Goal: Task Accomplishment & Management: Complete application form

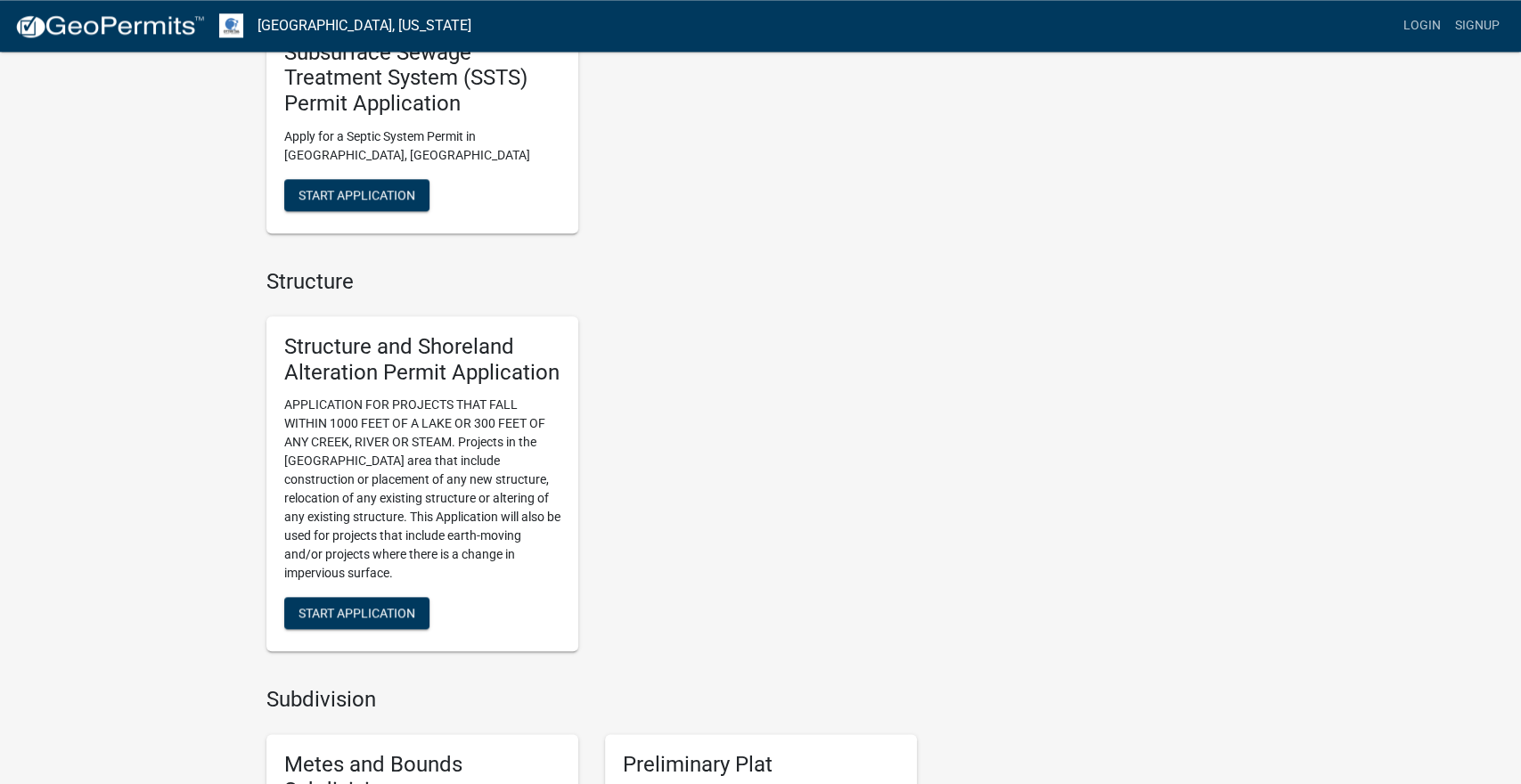
scroll to position [993, 0]
click at [1262, 546] on div "Contacts Land & Resource Management Click for office information: Contact Chris…" at bounding box center [1100, 558] width 338 height 2846
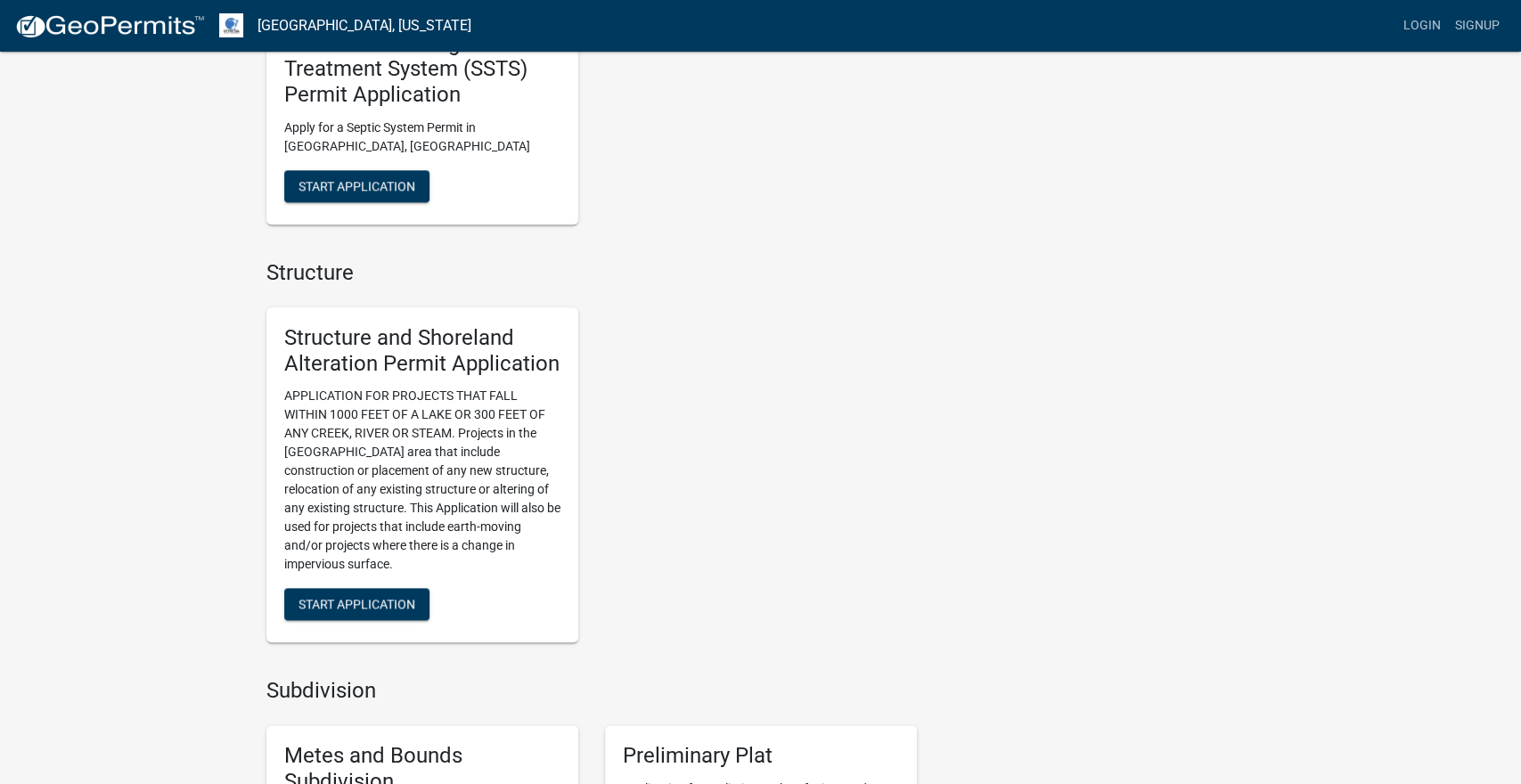
scroll to position [1004, 0]
click at [1392, 538] on div "Seasonal Registrations & Applications Dock & Lift Registry Otter Tail County an…" at bounding box center [760, 542] width 1521 height 3093
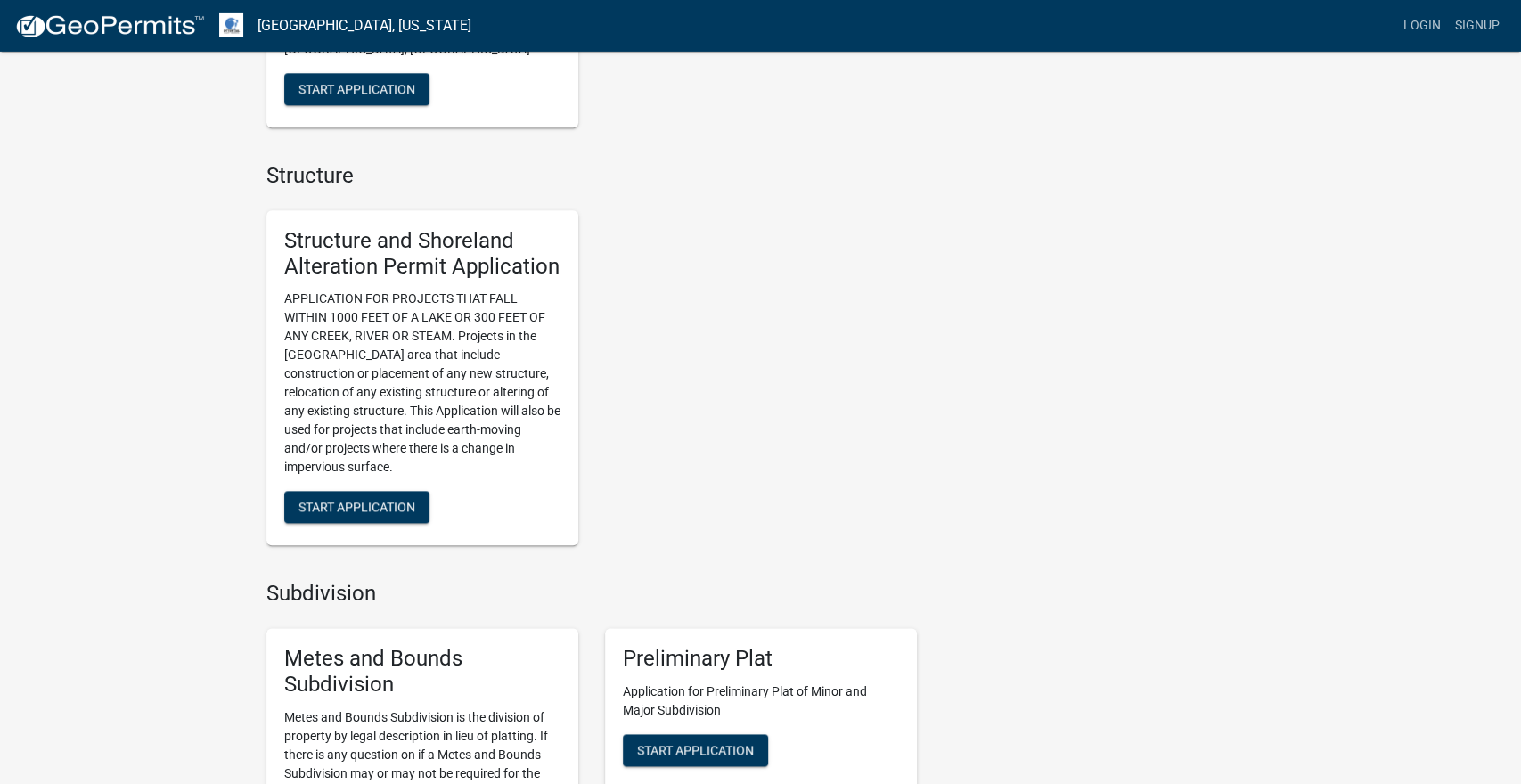
scroll to position [1104, 0]
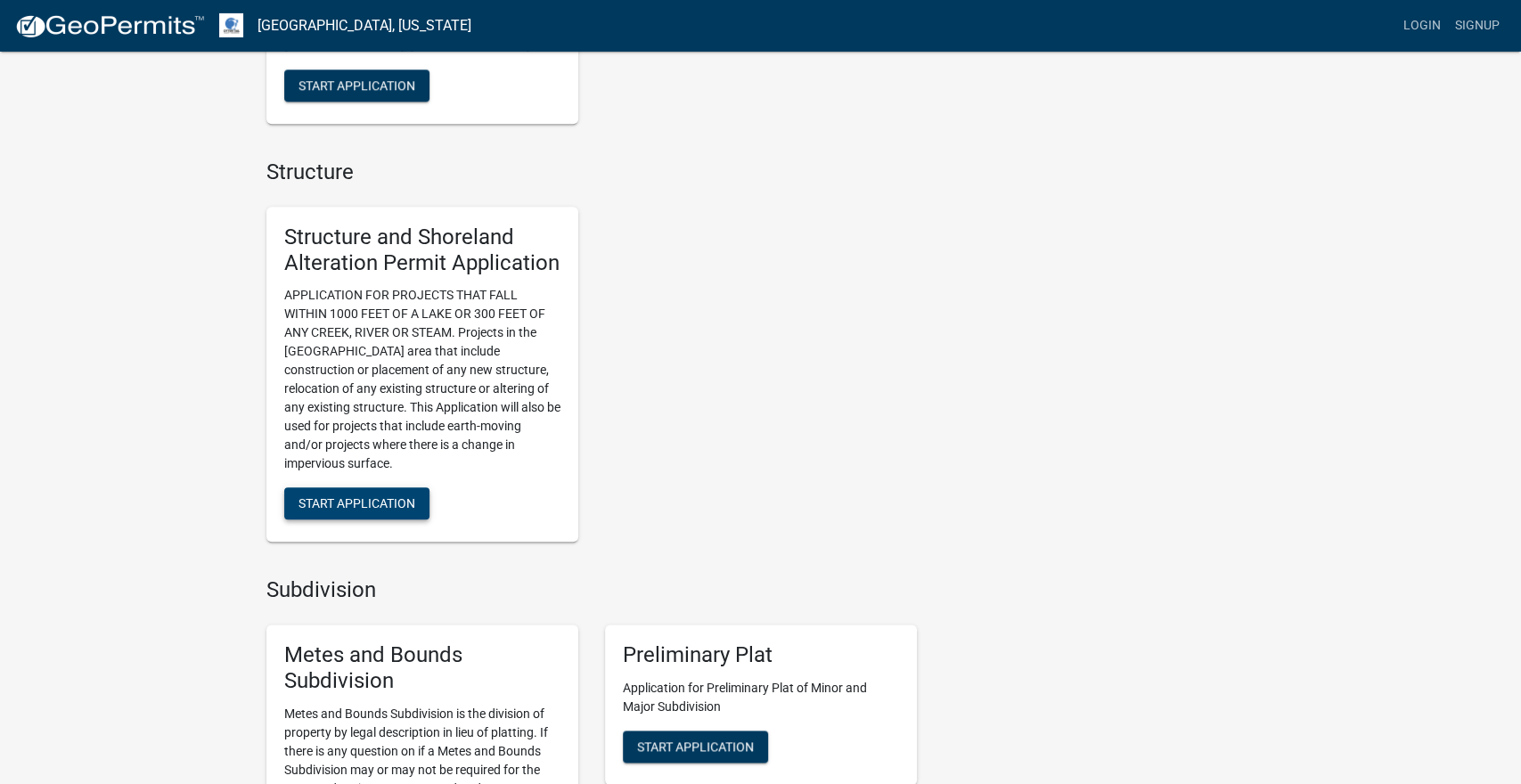
click at [365, 508] on span "Start Application" at bounding box center [357, 503] width 117 height 14
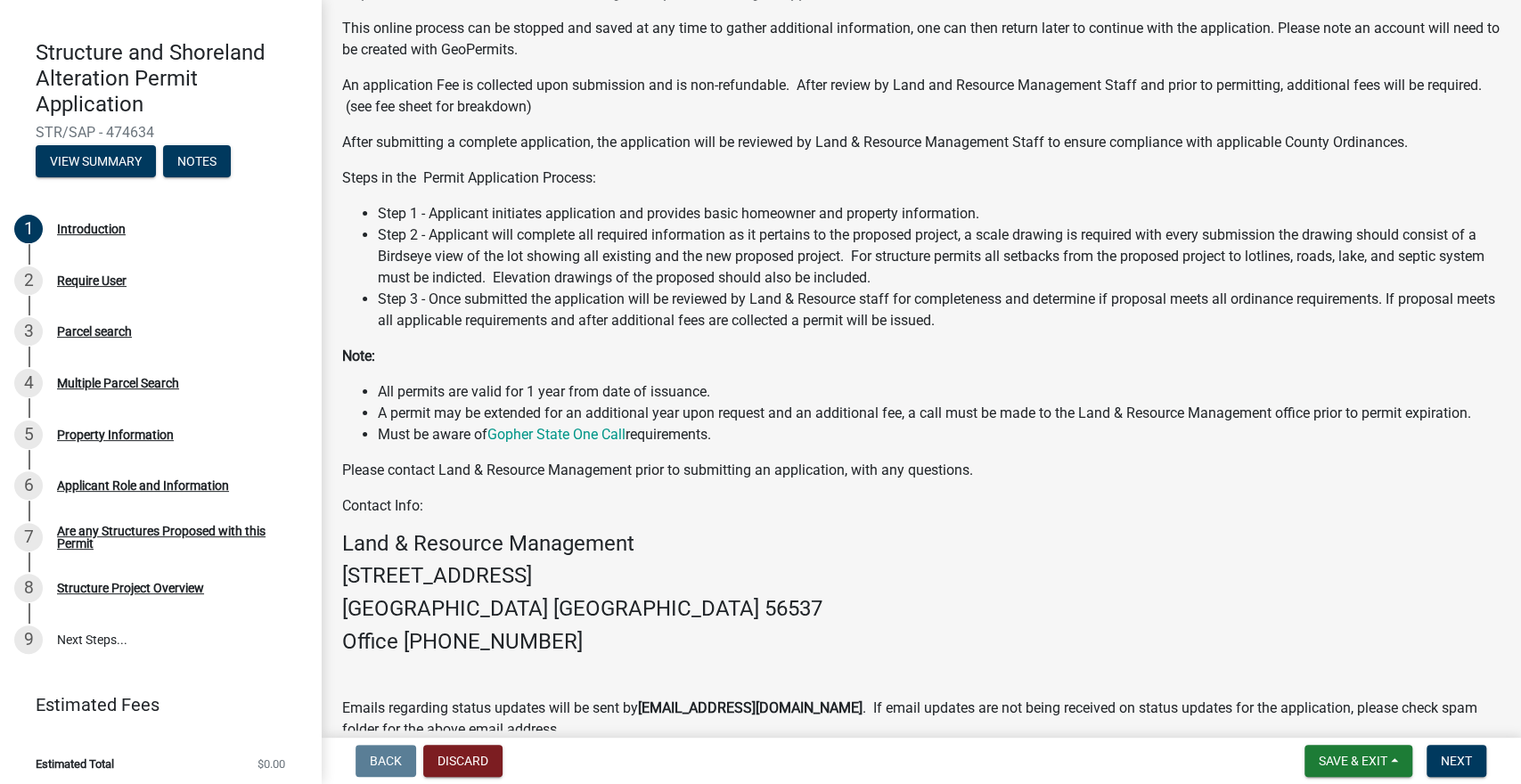
scroll to position [137, 0]
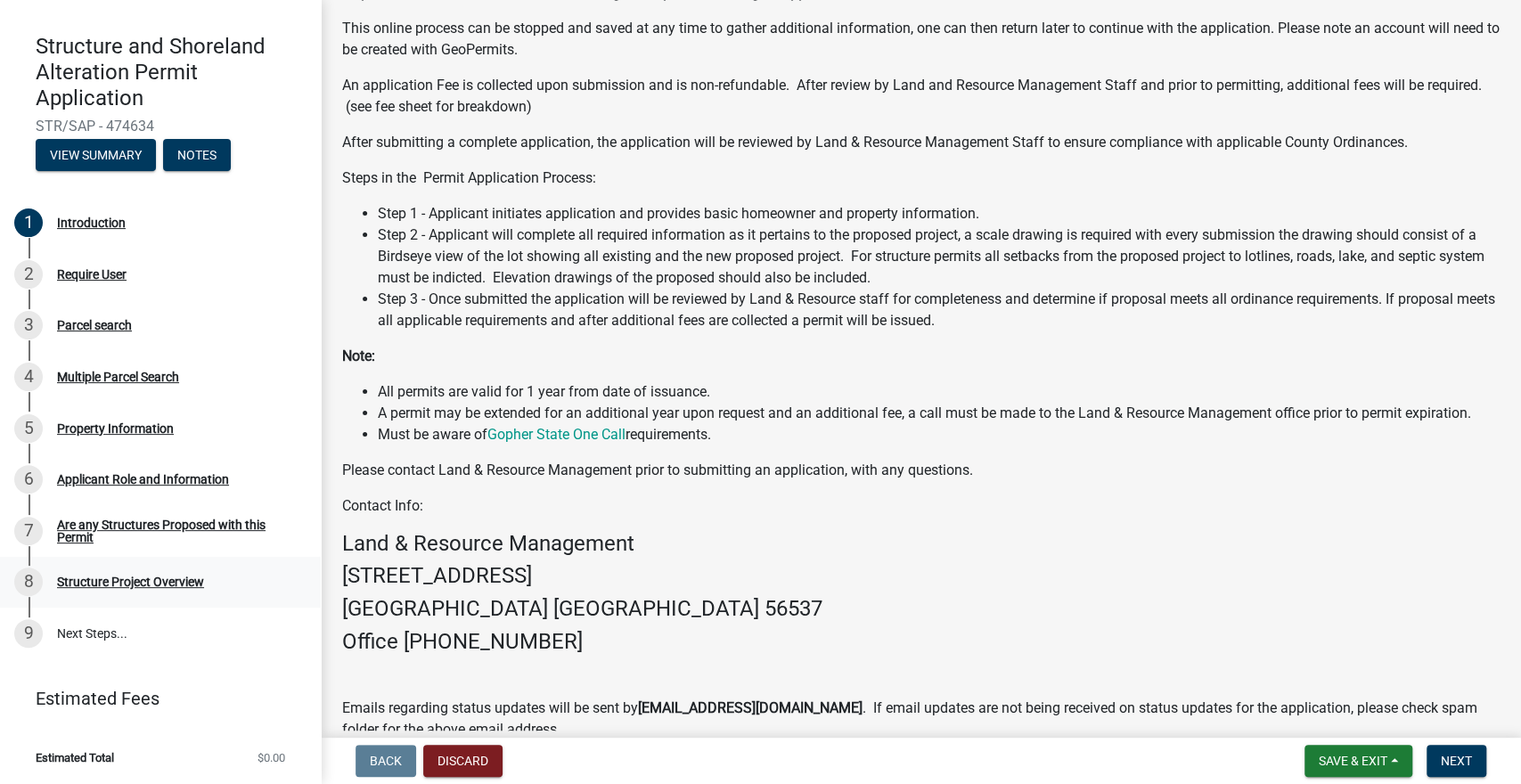
click at [159, 582] on div "Structure Project Overview" at bounding box center [131, 581] width 147 height 12
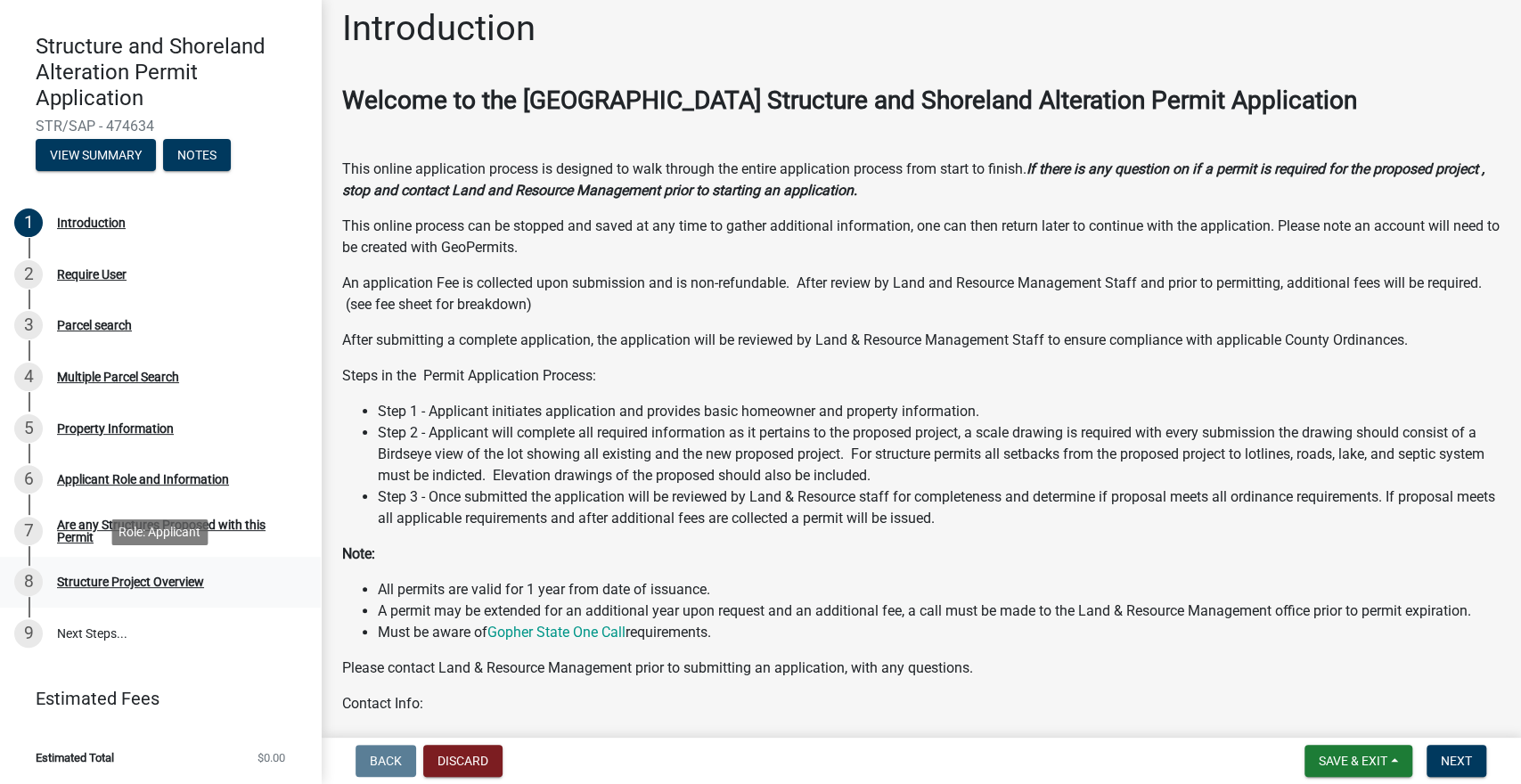
scroll to position [0, 0]
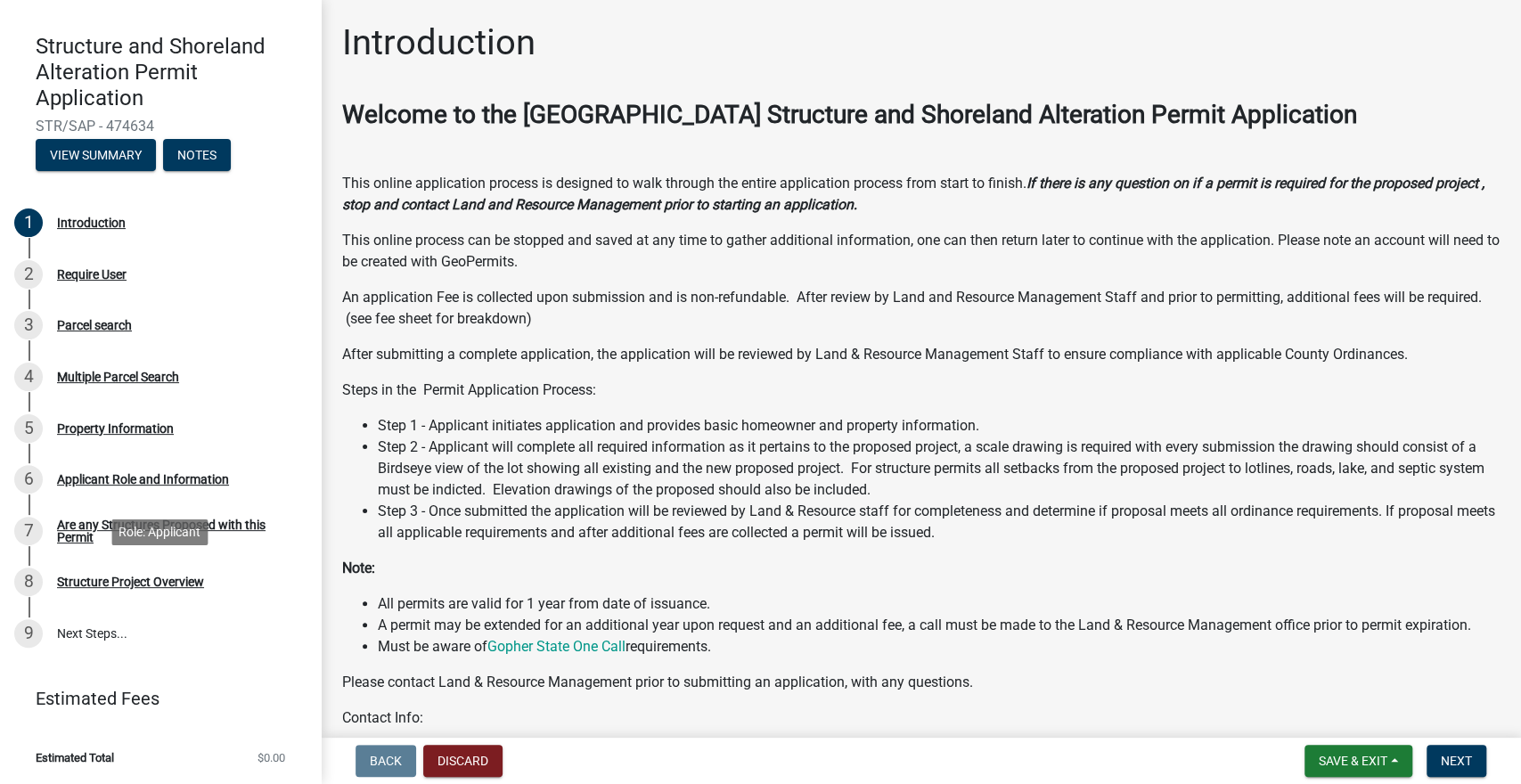
click at [508, 270] on p "This online process can be stopped and saved at any time to gather additional i…" at bounding box center [921, 252] width 1158 height 43
click at [874, 302] on p "An application Fee is collected upon submission and is non-refundable. After re…" at bounding box center [921, 308] width 1158 height 43
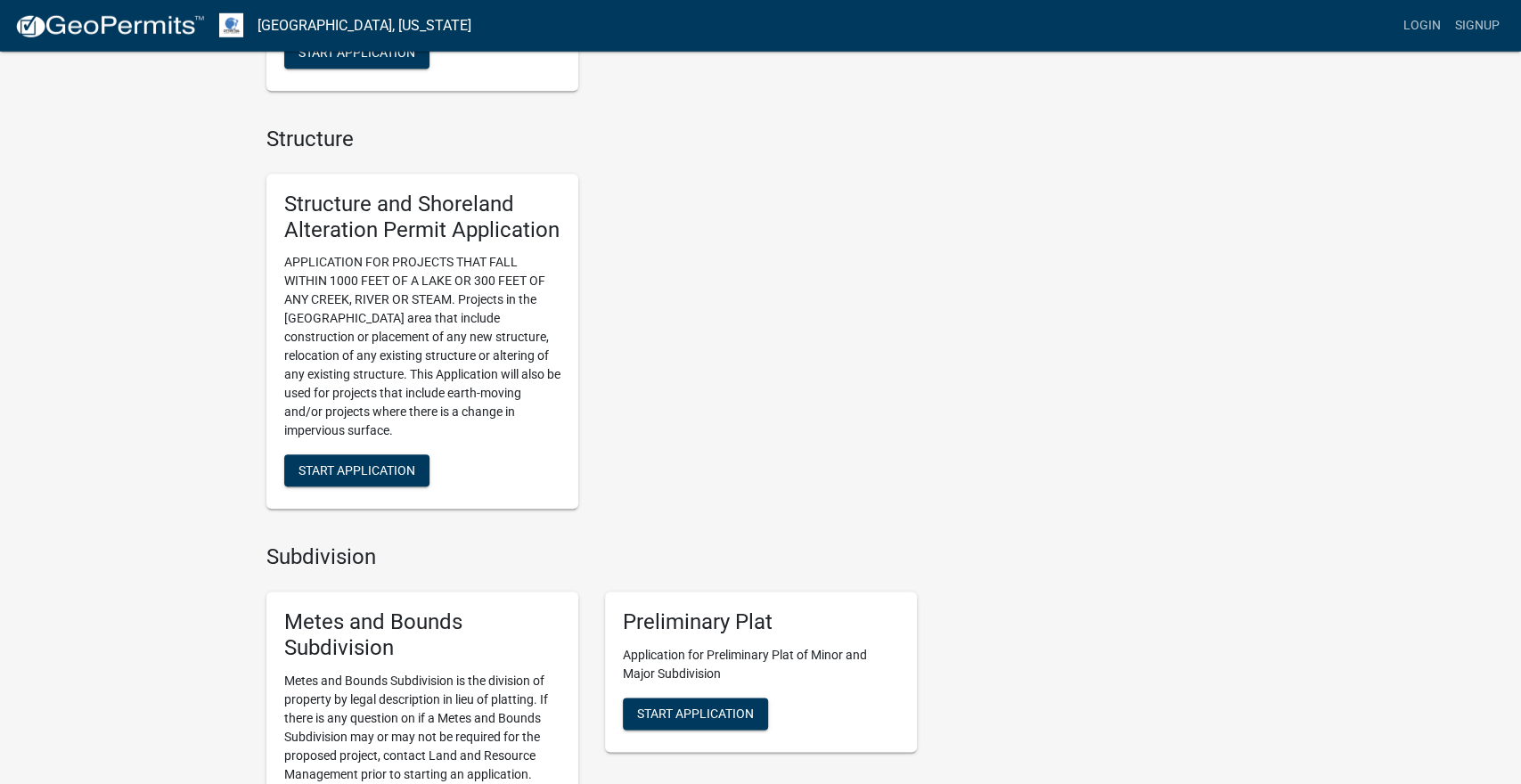
scroll to position [1137, 0]
click at [369, 484] on button "Start Application" at bounding box center [356, 470] width 146 height 32
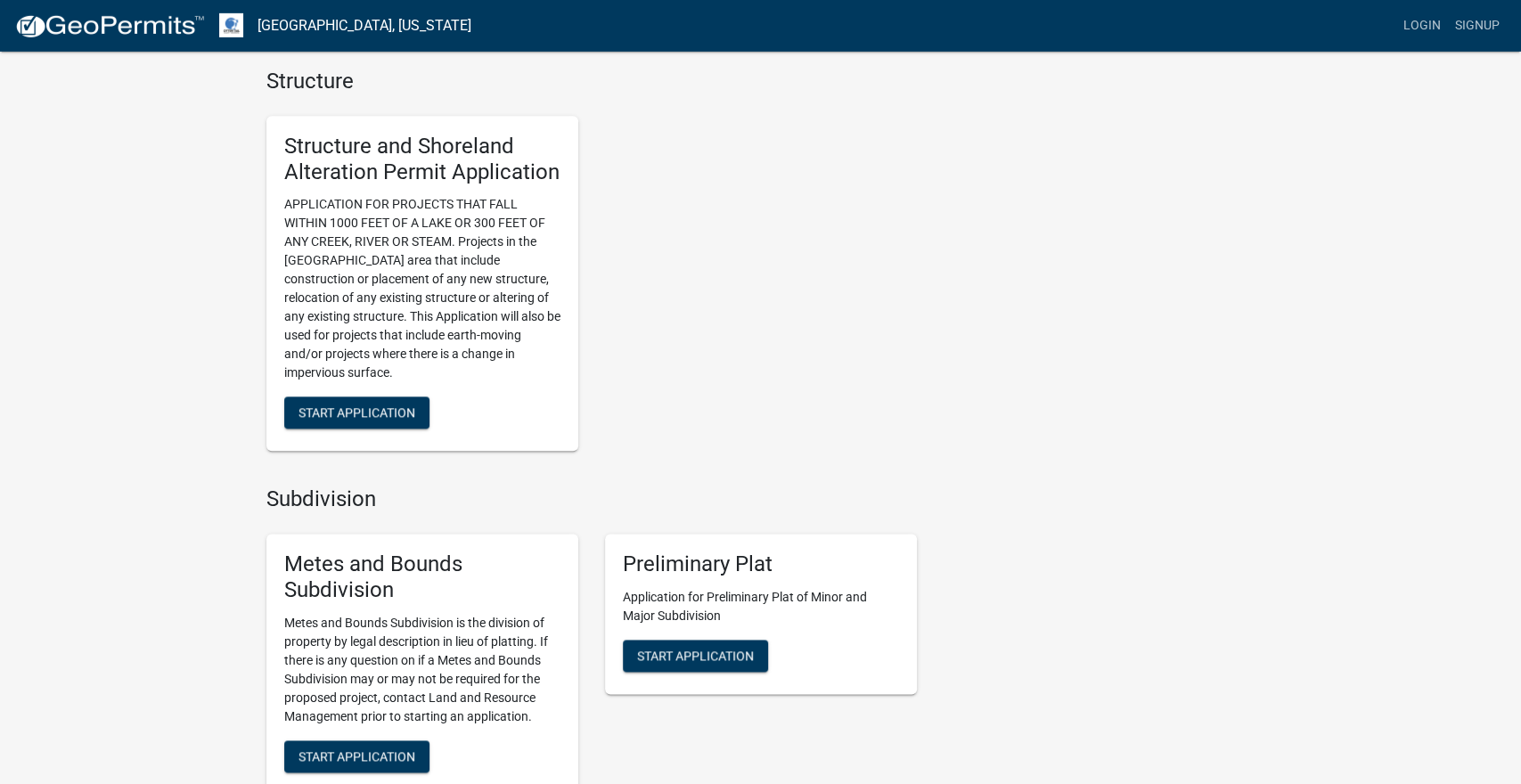
scroll to position [1198, 0]
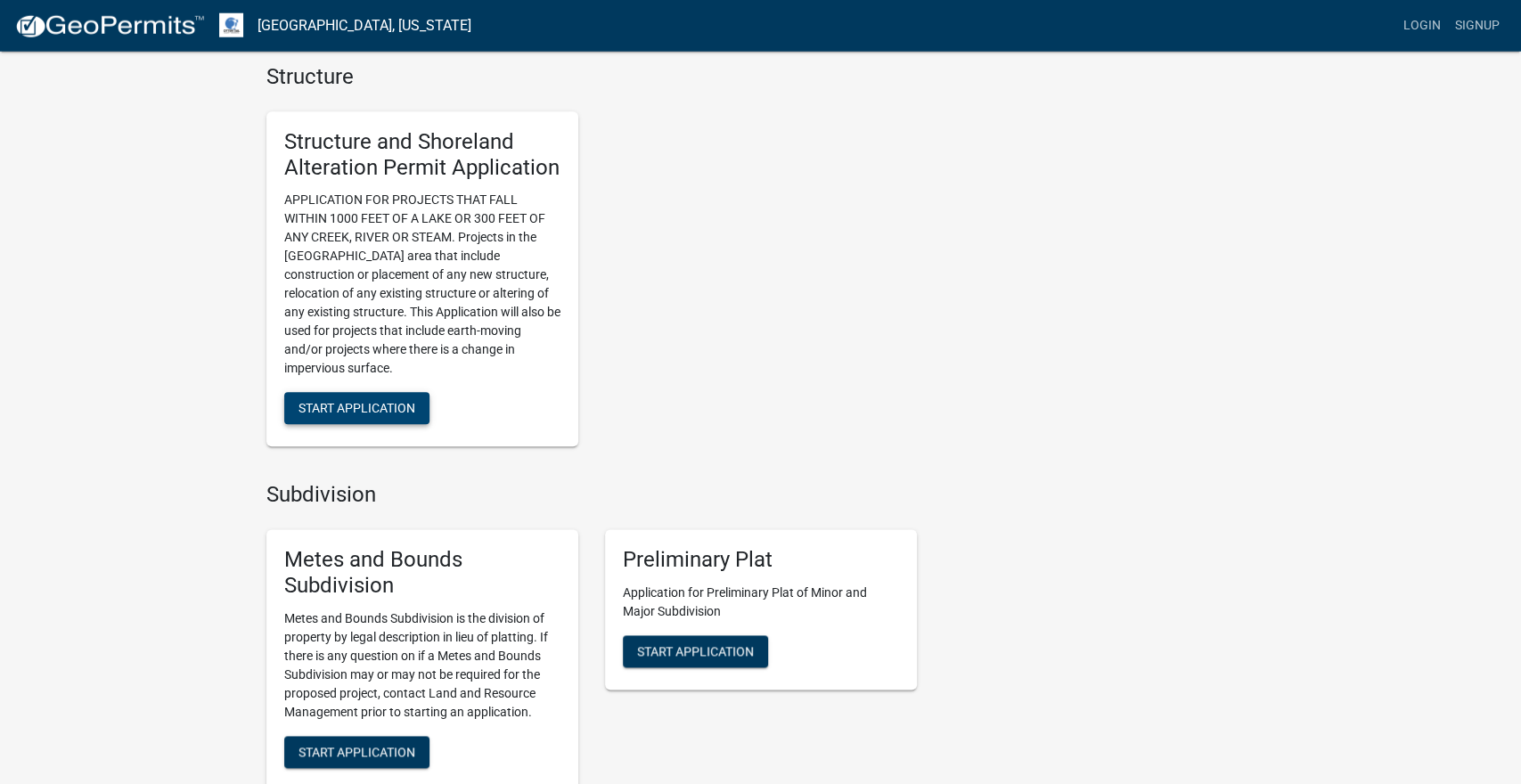
click at [368, 421] on button "Start Application" at bounding box center [356, 409] width 146 height 32
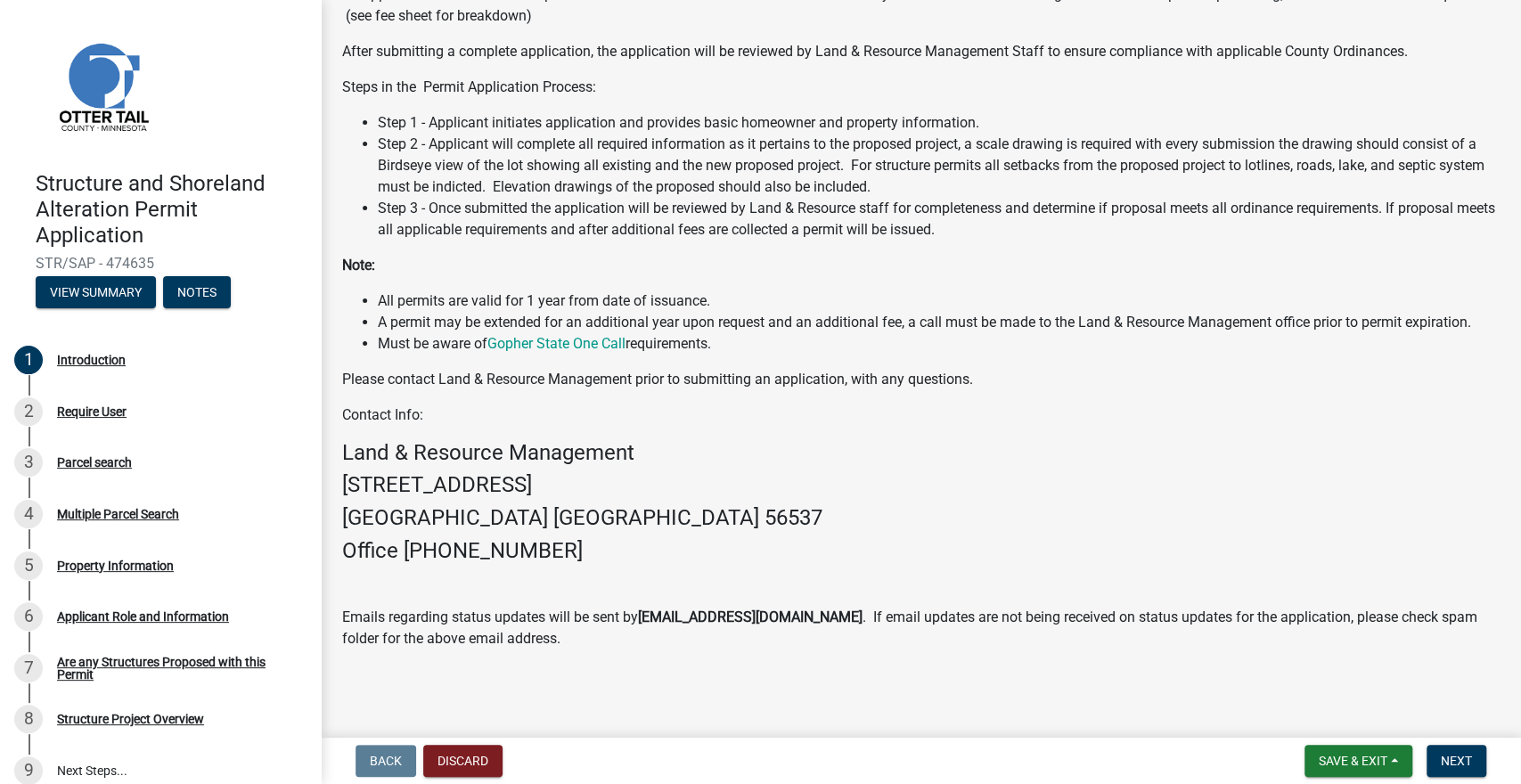
scroll to position [306, 0]
click at [1460, 767] on span "Next" at bounding box center [1456, 760] width 31 height 14
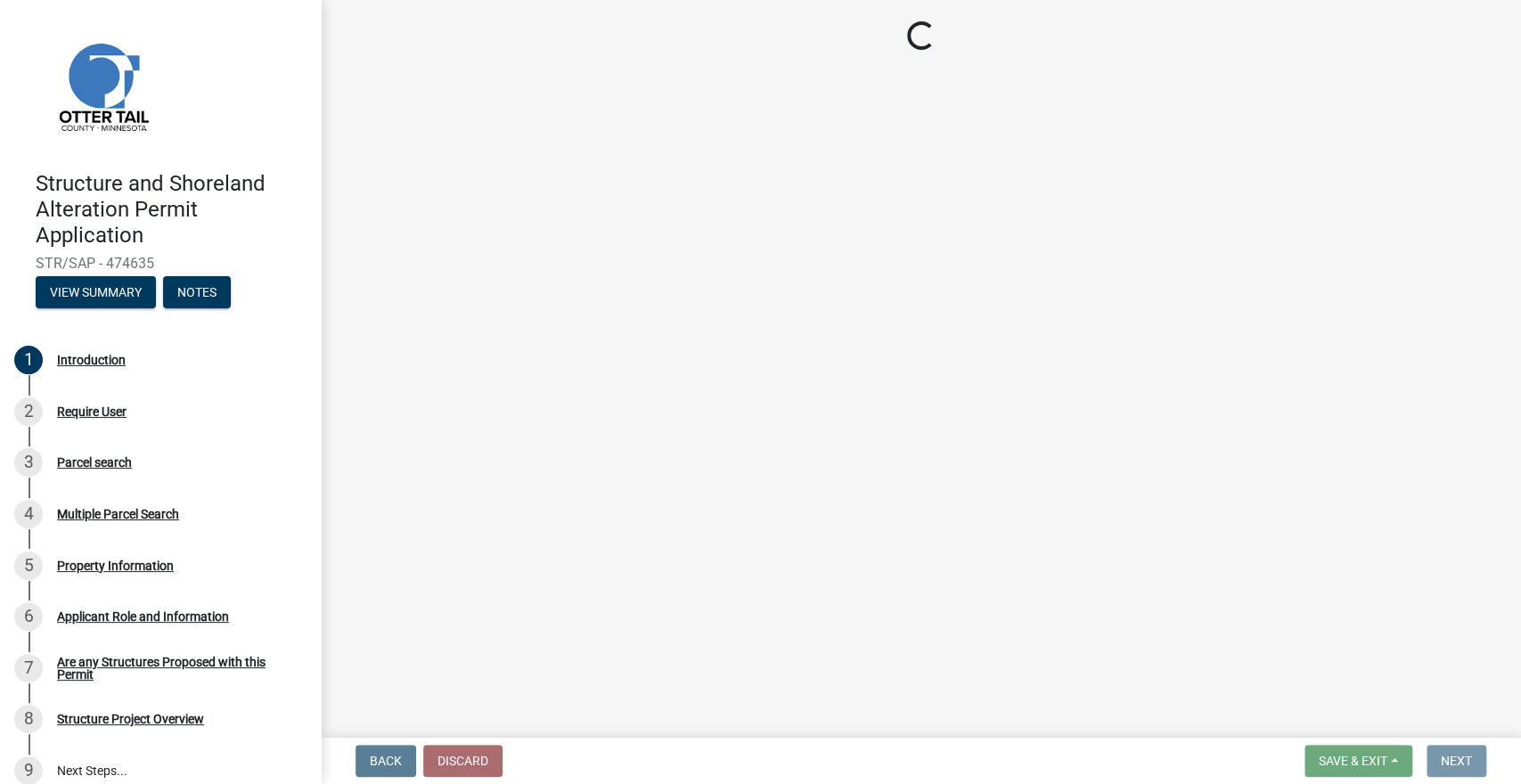
scroll to position [0, 0]
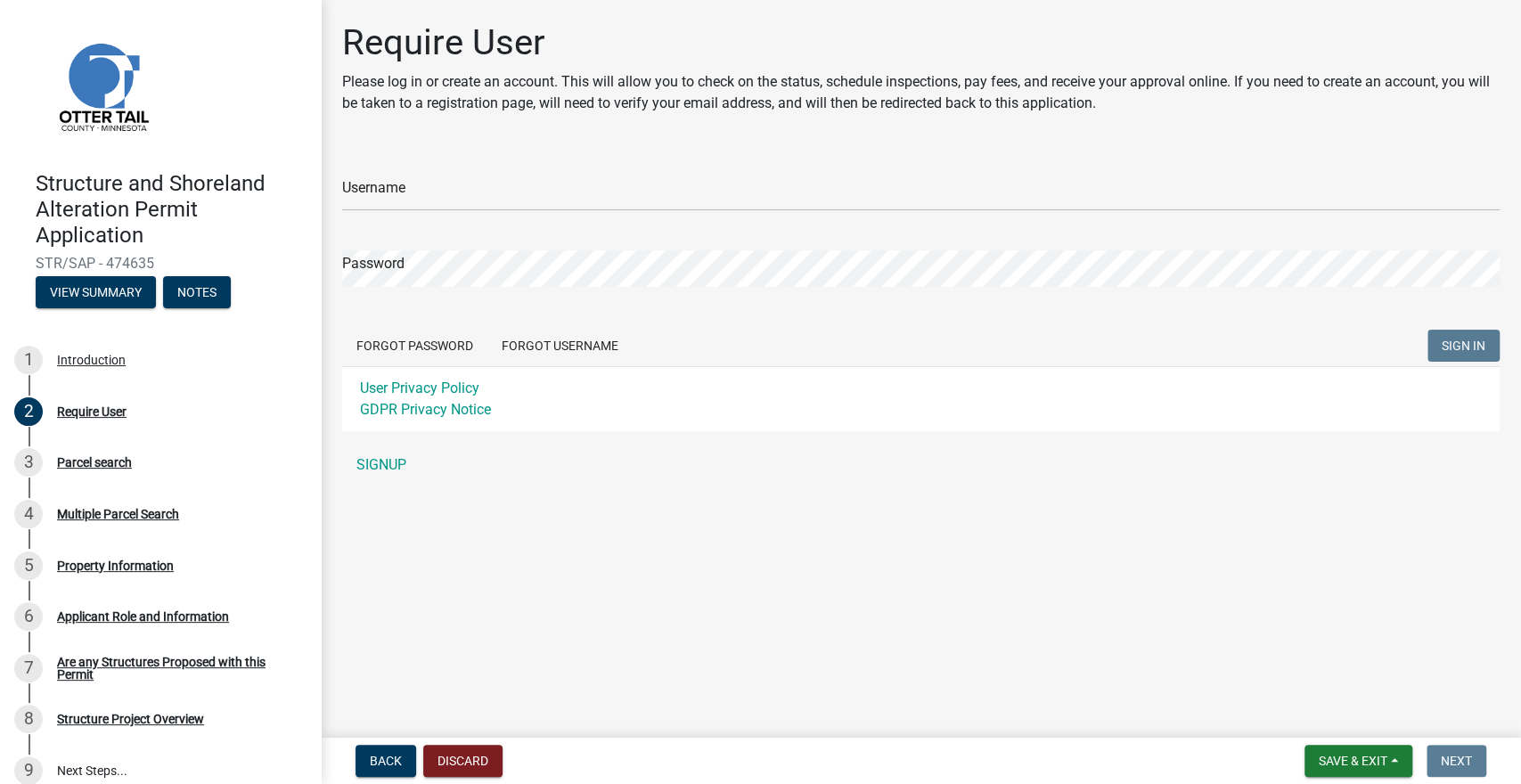
type input "debbiekp"
click at [1467, 359] on button "SIGN IN" at bounding box center [1464, 346] width 72 height 32
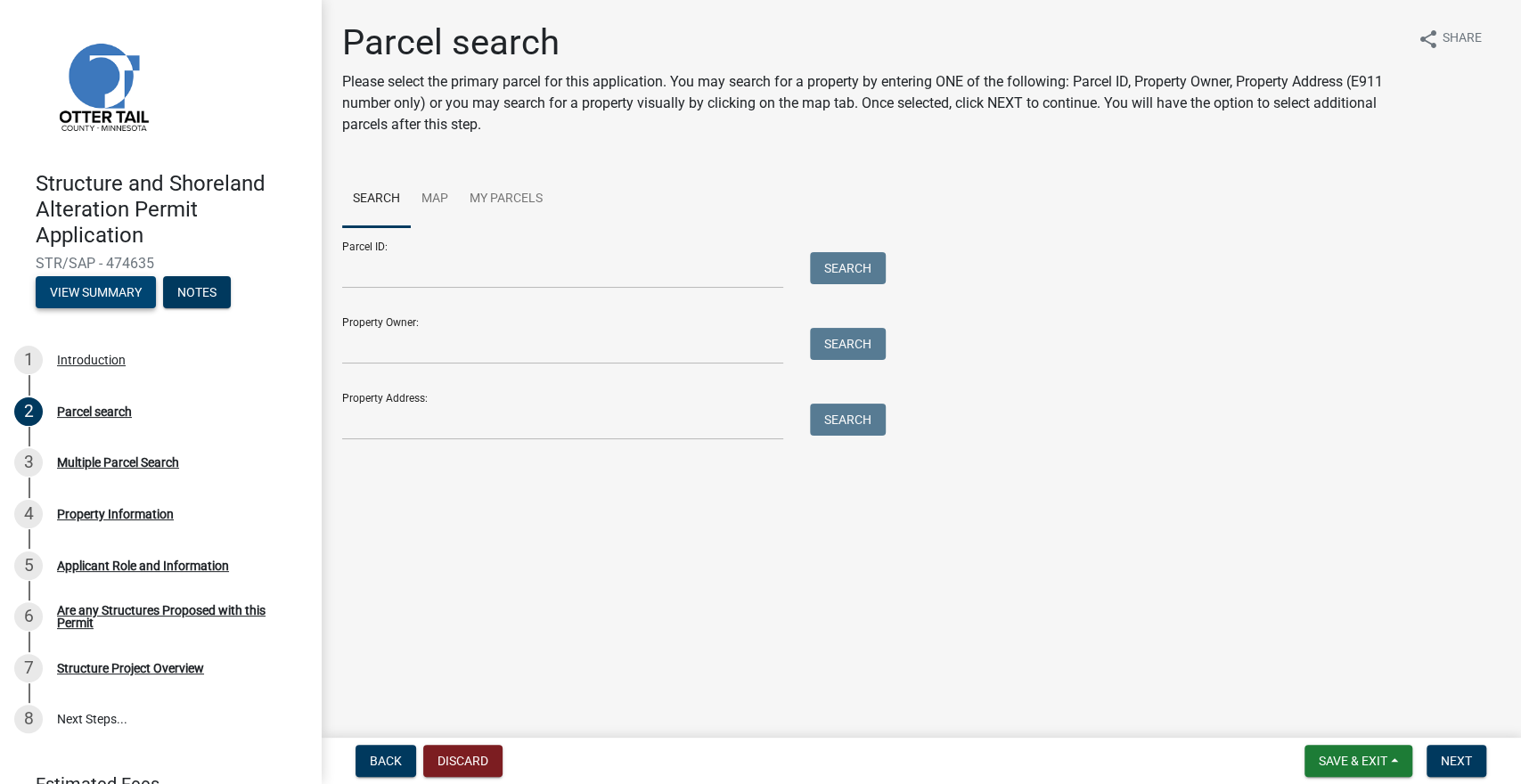
click at [107, 291] on button "View Summary" at bounding box center [96, 292] width 120 height 32
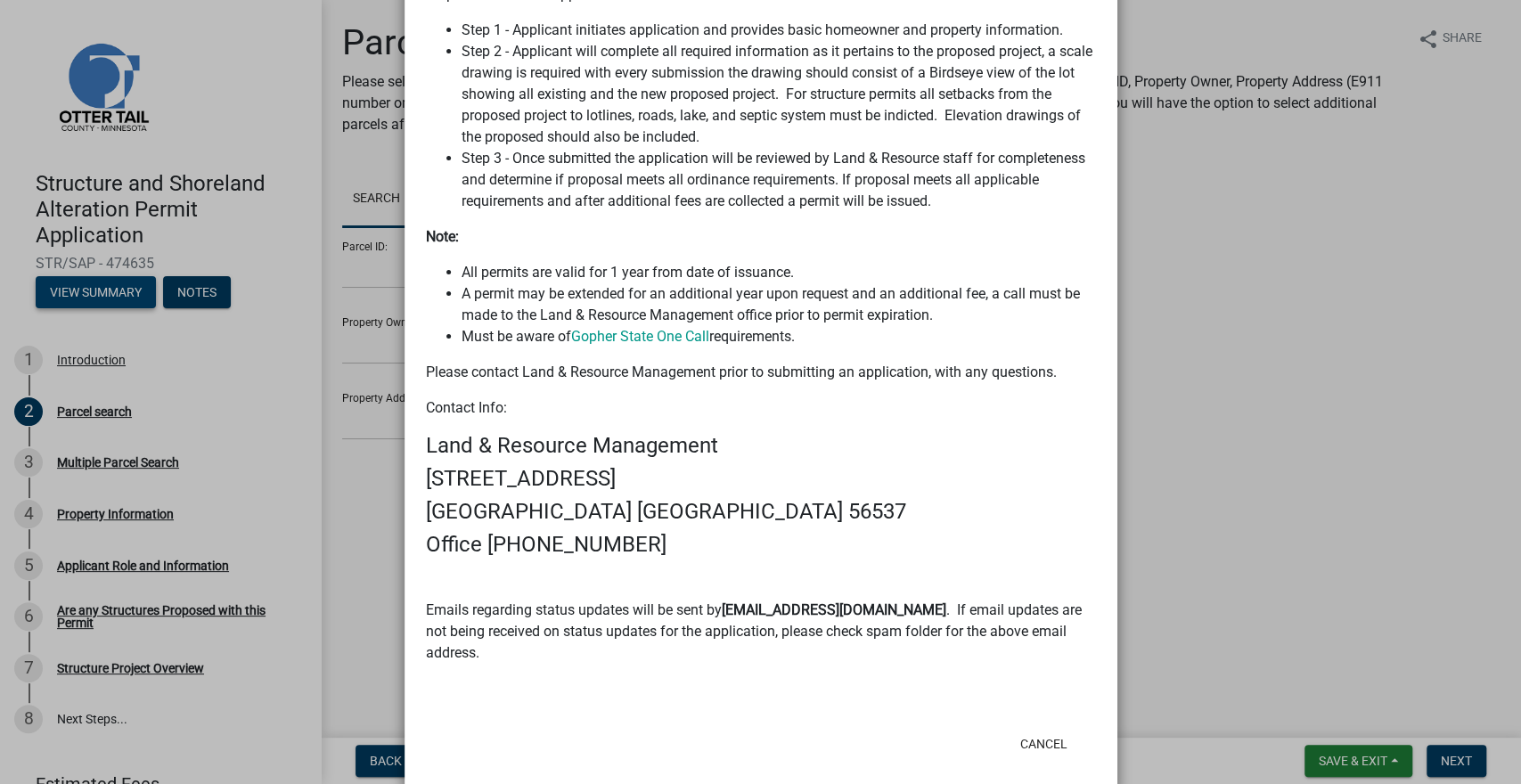
scroll to position [636, 0]
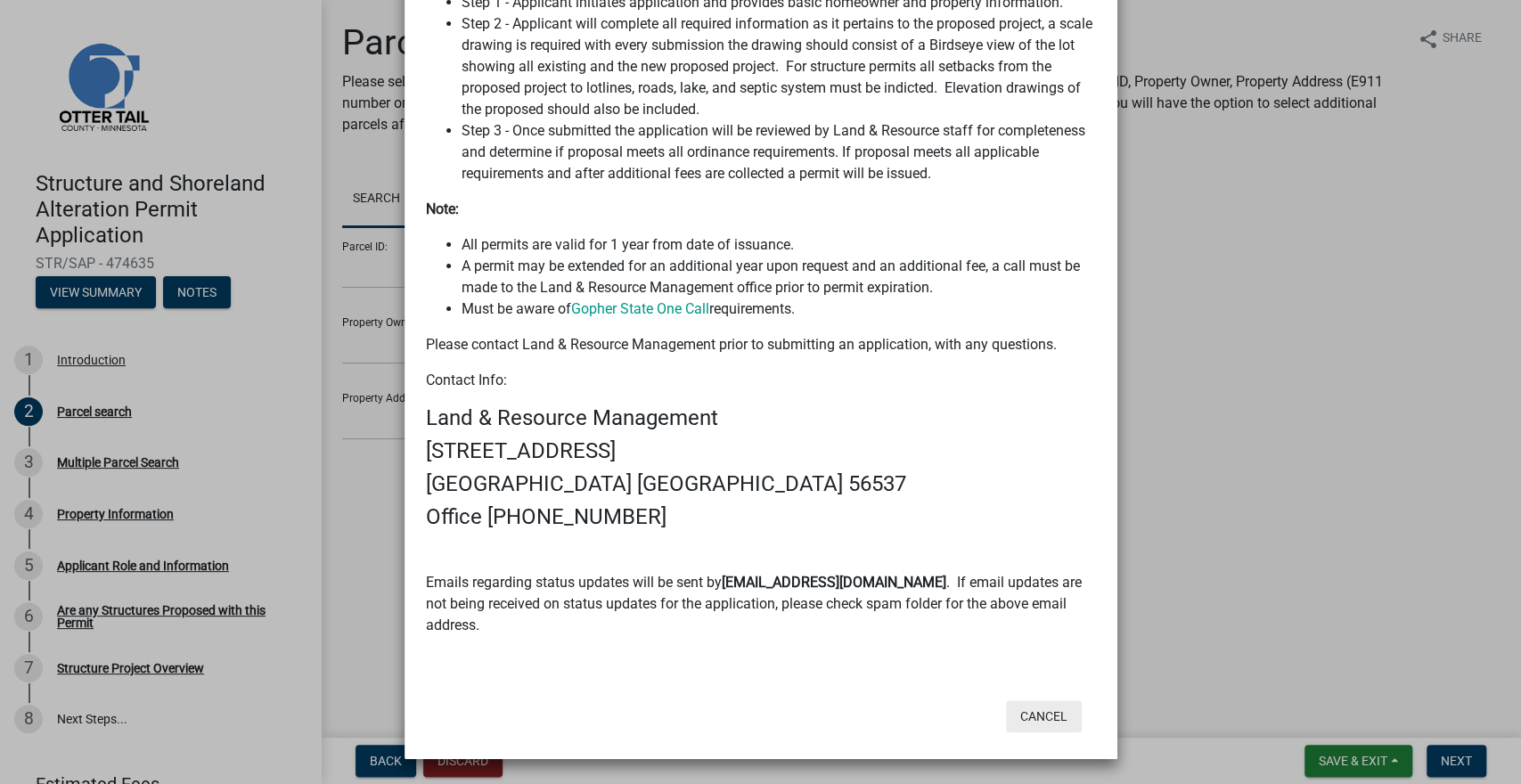
click at [1049, 724] on button "Cancel" at bounding box center [1043, 716] width 76 height 32
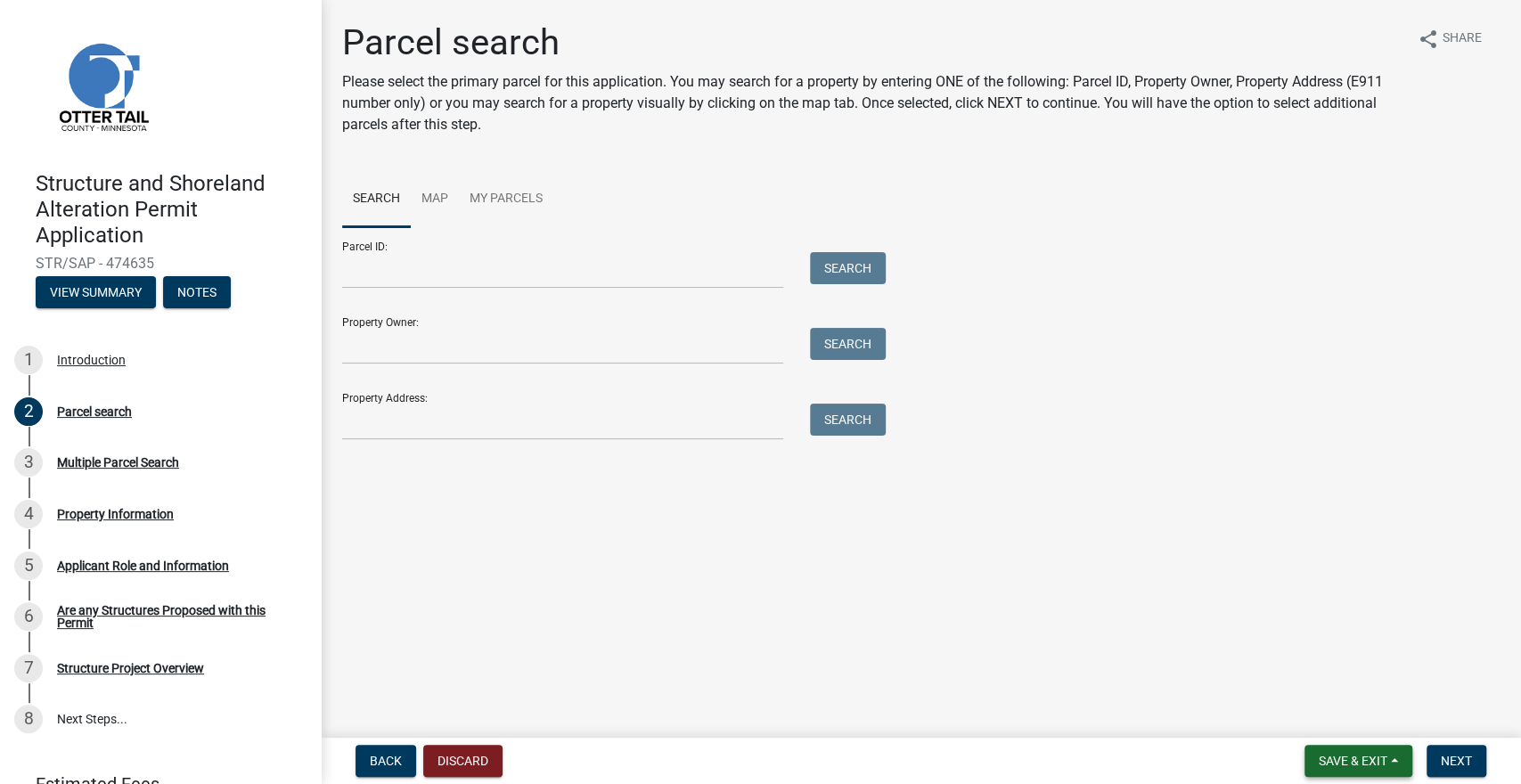
click at [1347, 762] on span "Save & Exit" at bounding box center [1353, 760] width 69 height 14
click at [1375, 716] on button "Save & Exit" at bounding box center [1341, 715] width 143 height 43
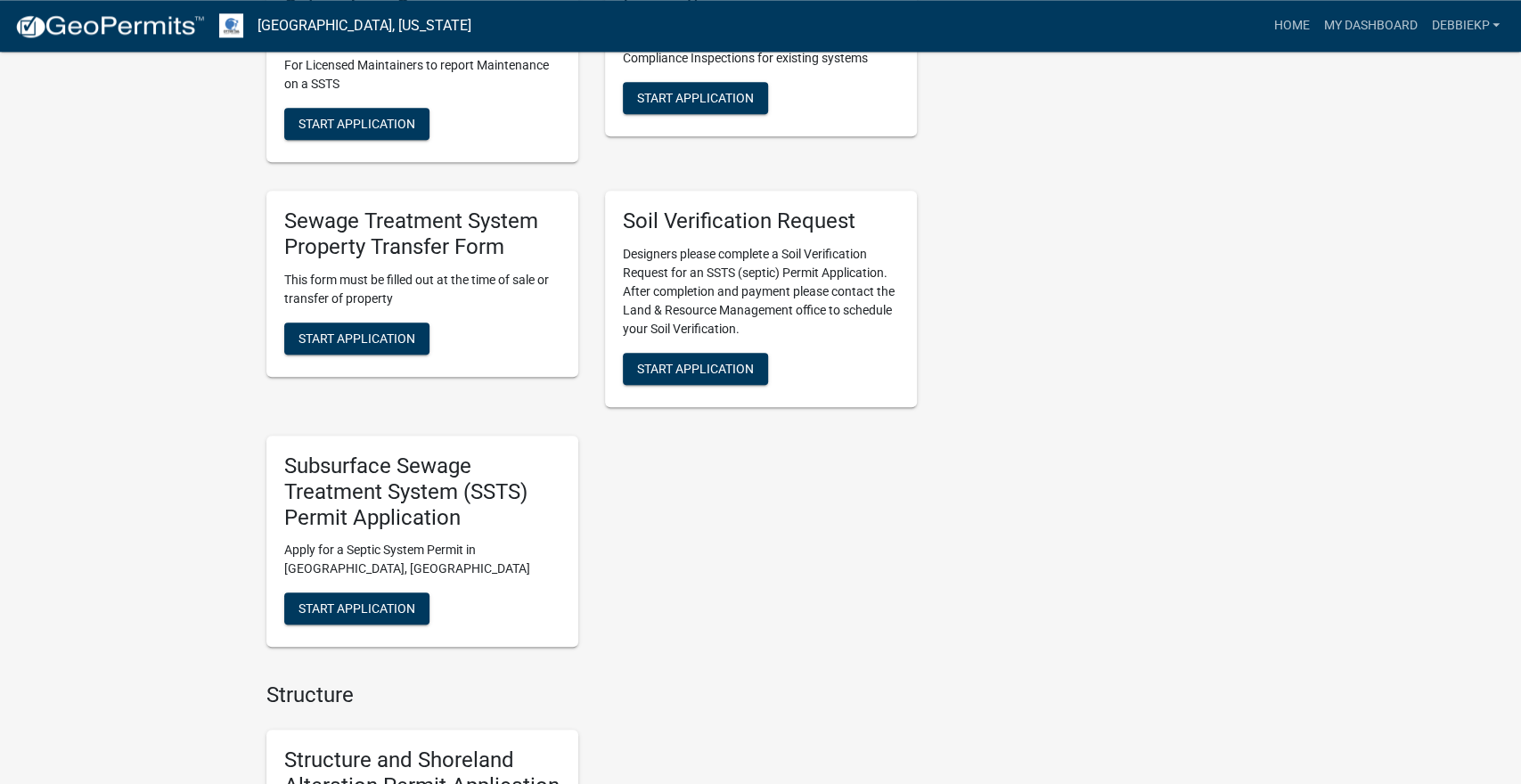
scroll to position [944, 0]
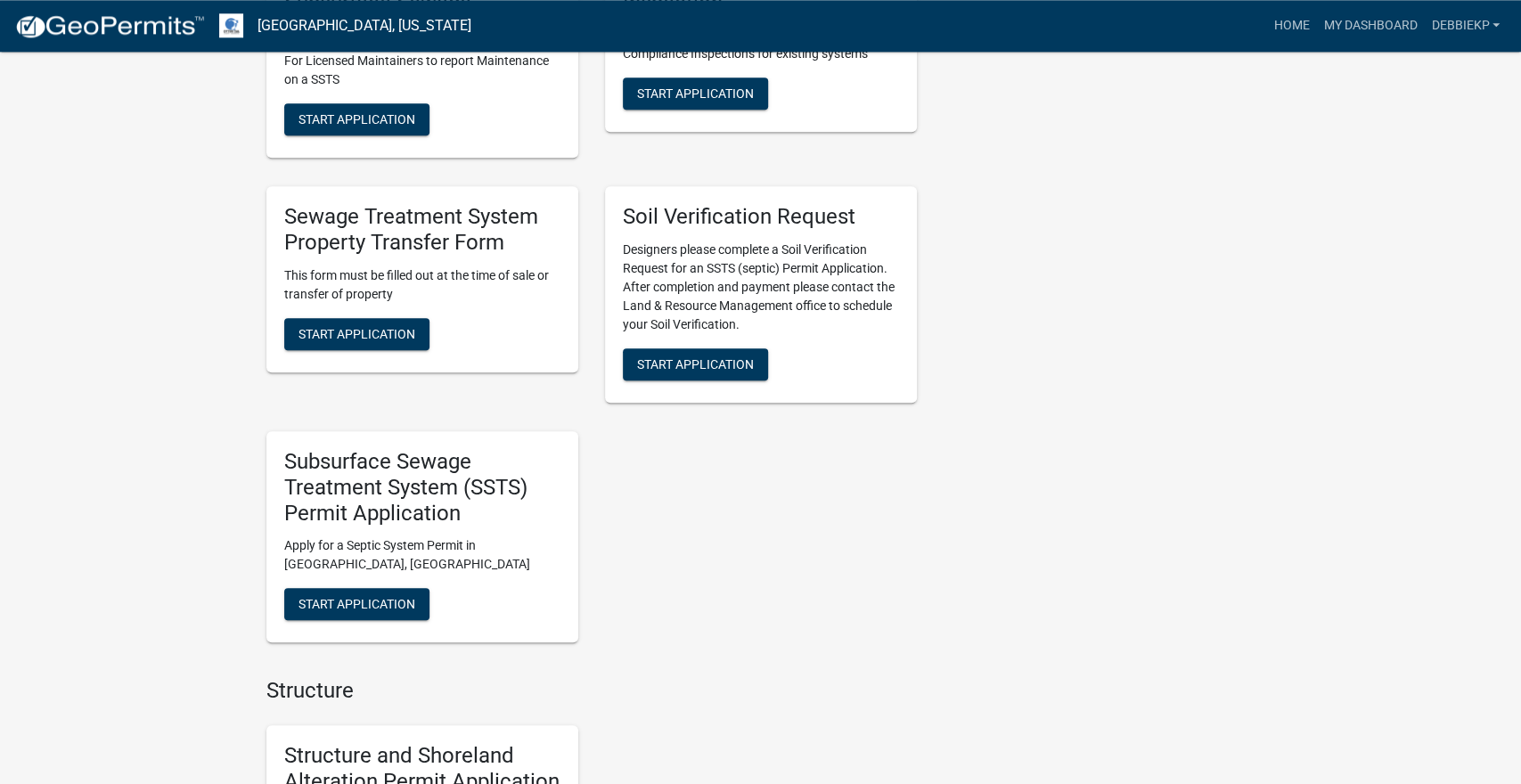
click at [360, 620] on div "Subsurface Sewage Treatment System (SSTS) Permit Application Apply for a Septic…" at bounding box center [422, 537] width 312 height 212
click at [377, 606] on span "Start Application" at bounding box center [357, 604] width 117 height 14
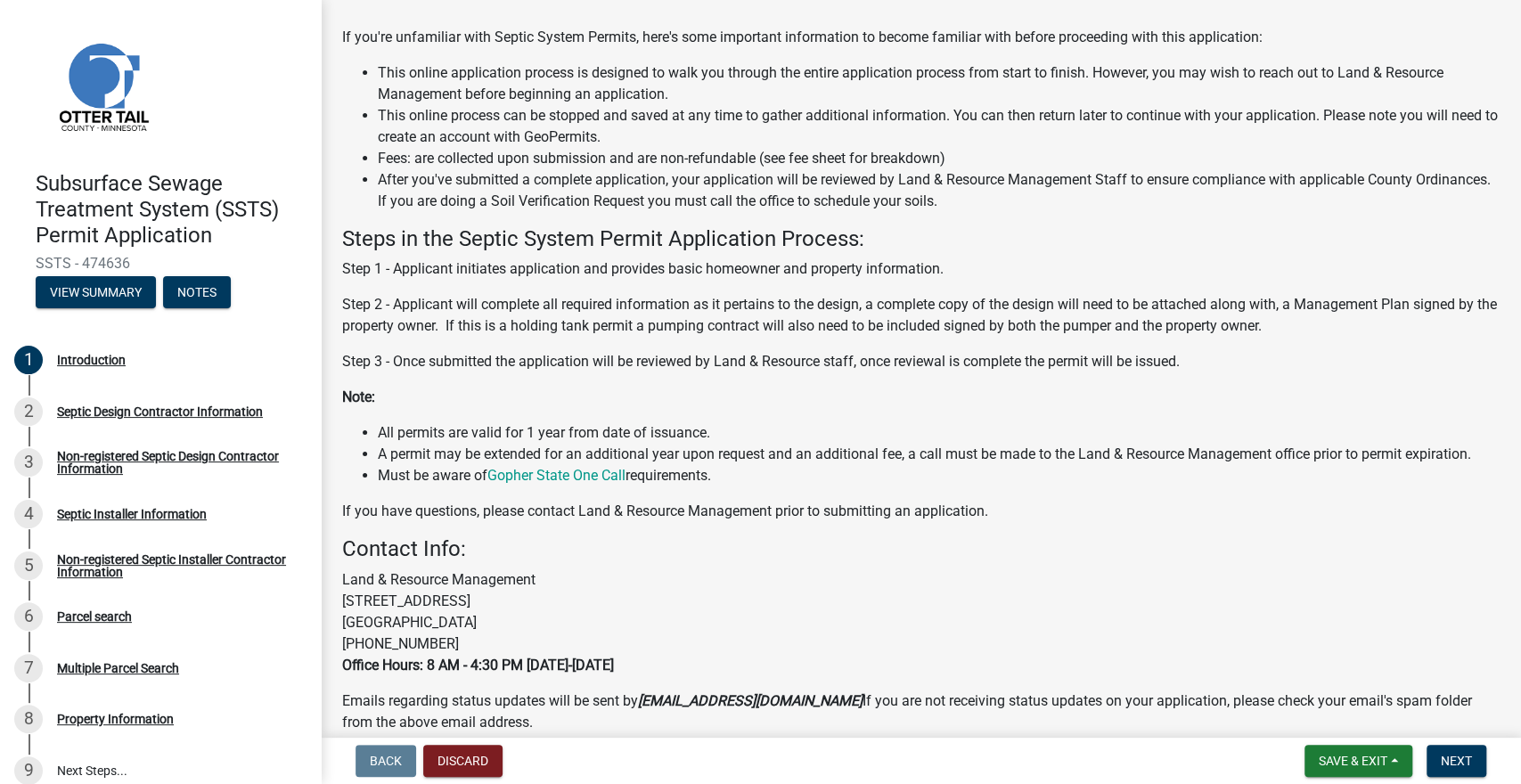
scroll to position [234, 0]
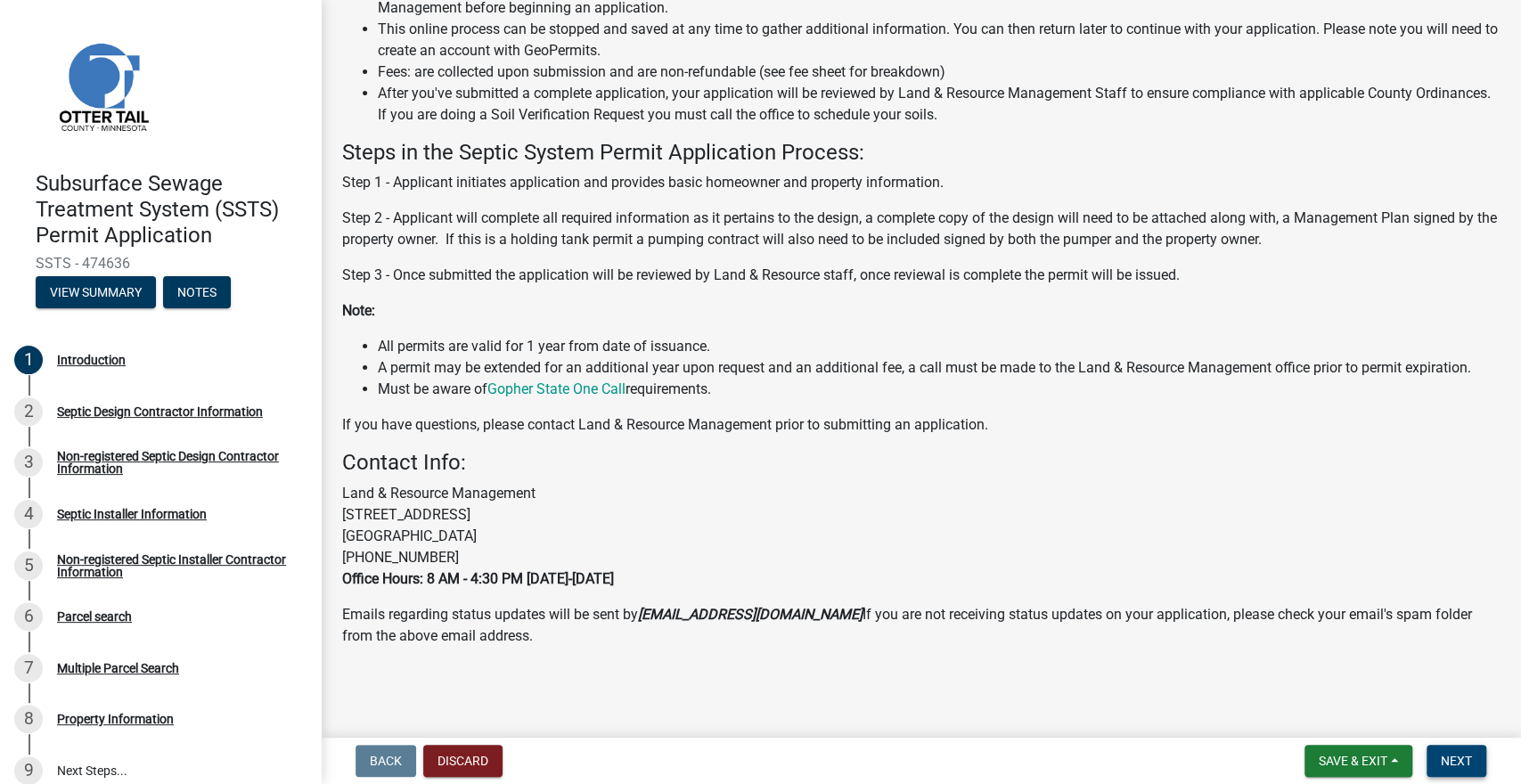
click at [1459, 765] on span "Next" at bounding box center [1456, 760] width 31 height 14
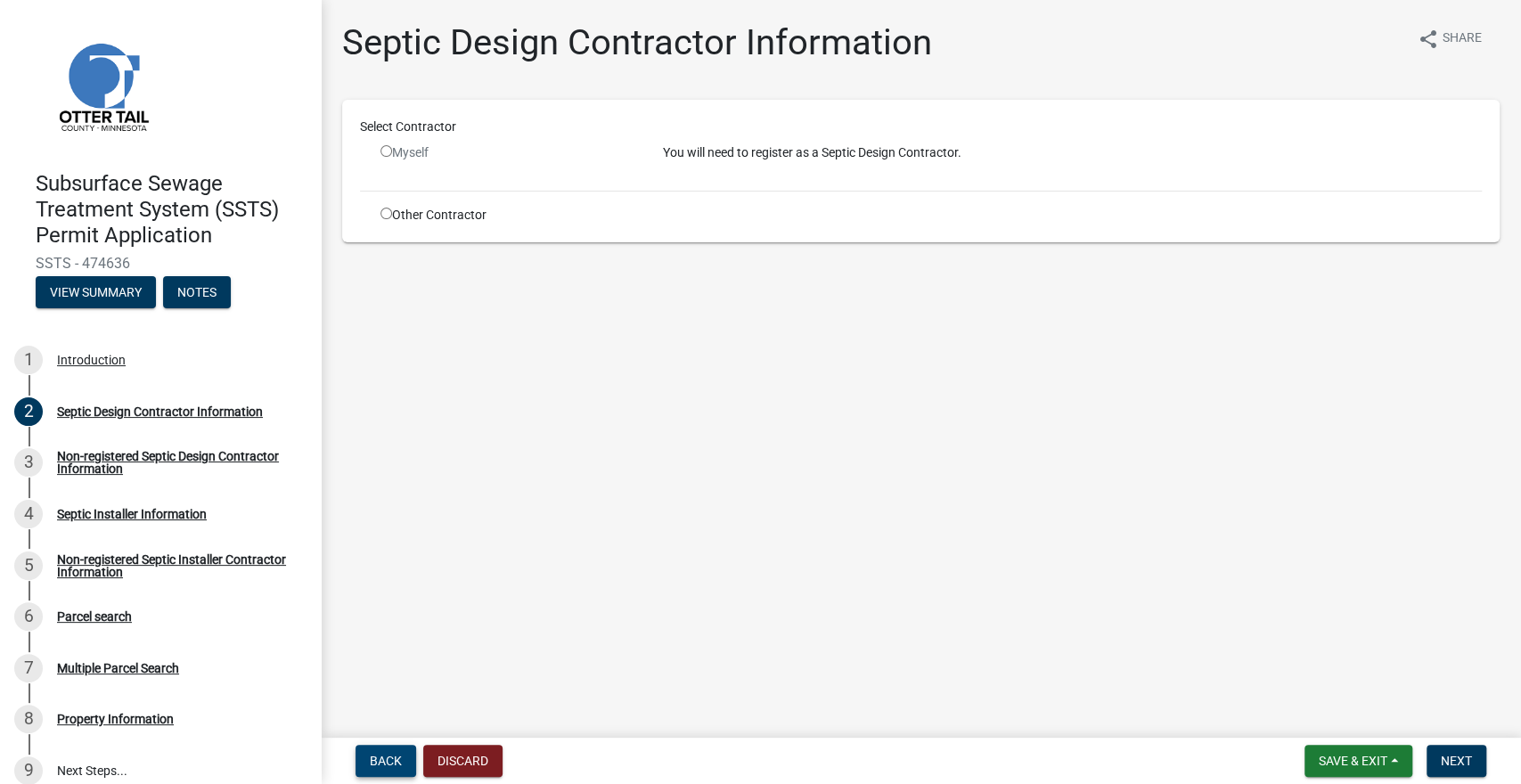
click at [384, 760] on span "Back" at bounding box center [385, 760] width 32 height 14
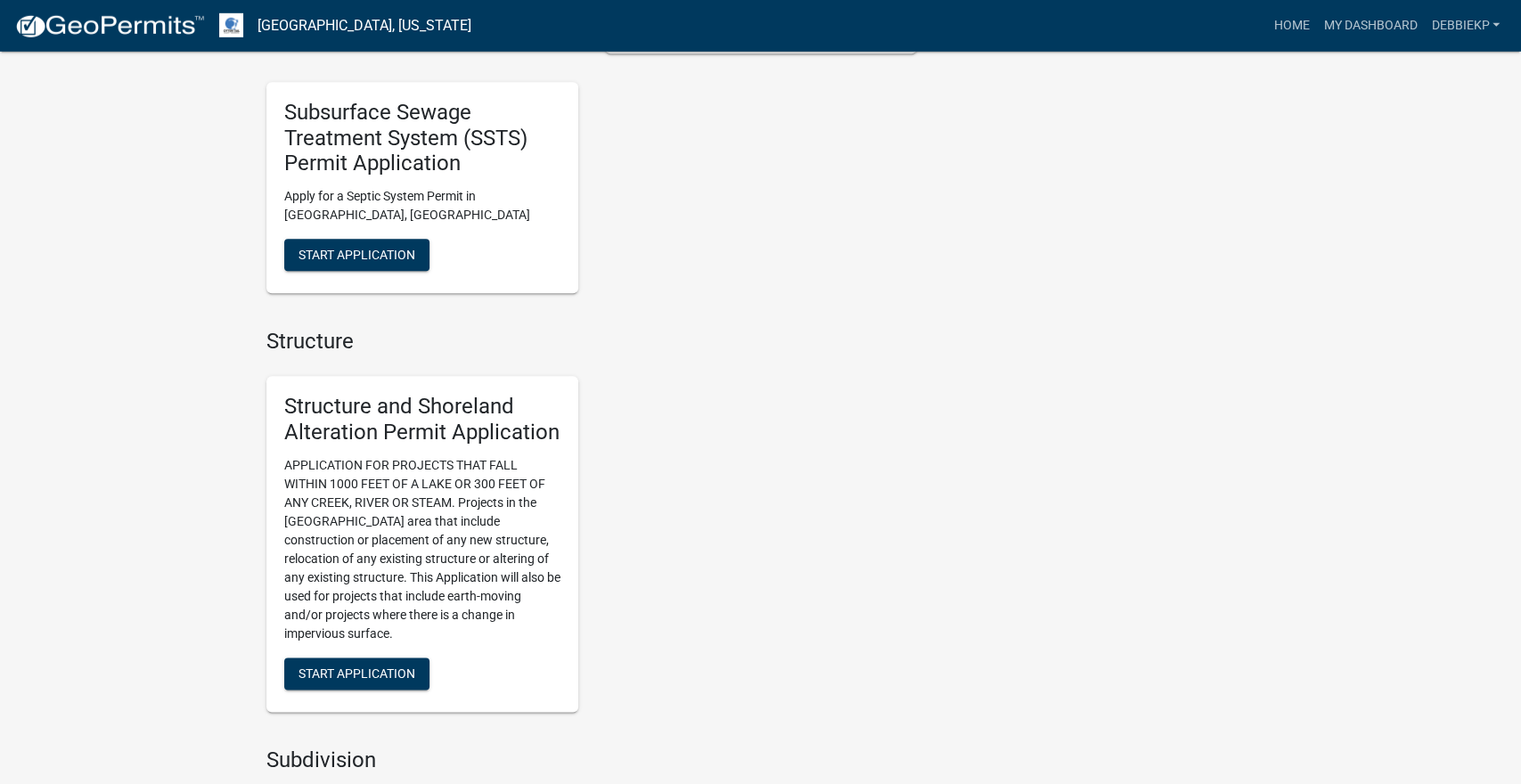
scroll to position [1316, 0]
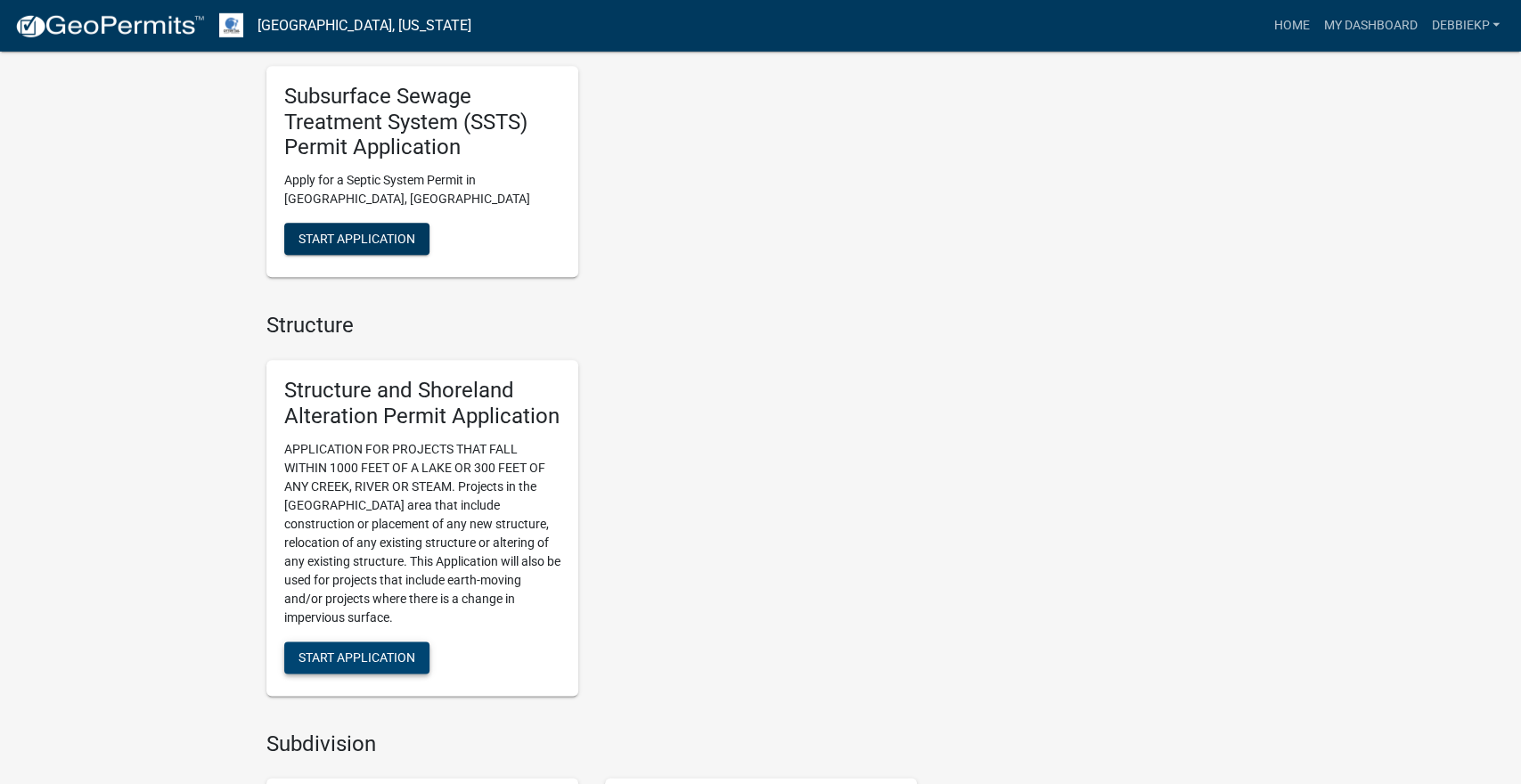
click at [371, 661] on span "Start Application" at bounding box center [357, 656] width 117 height 14
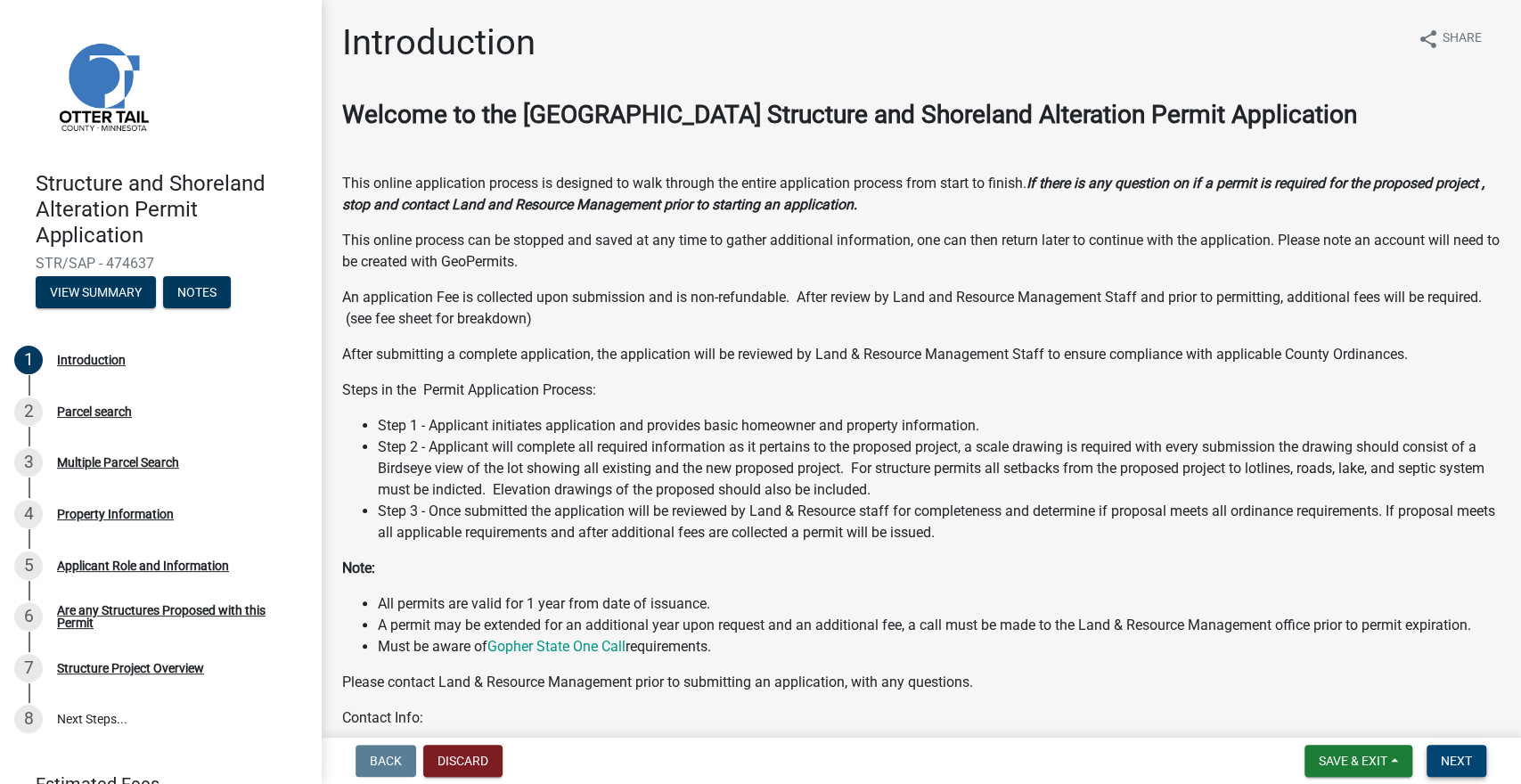
click at [1458, 766] on span "Next" at bounding box center [1456, 760] width 31 height 14
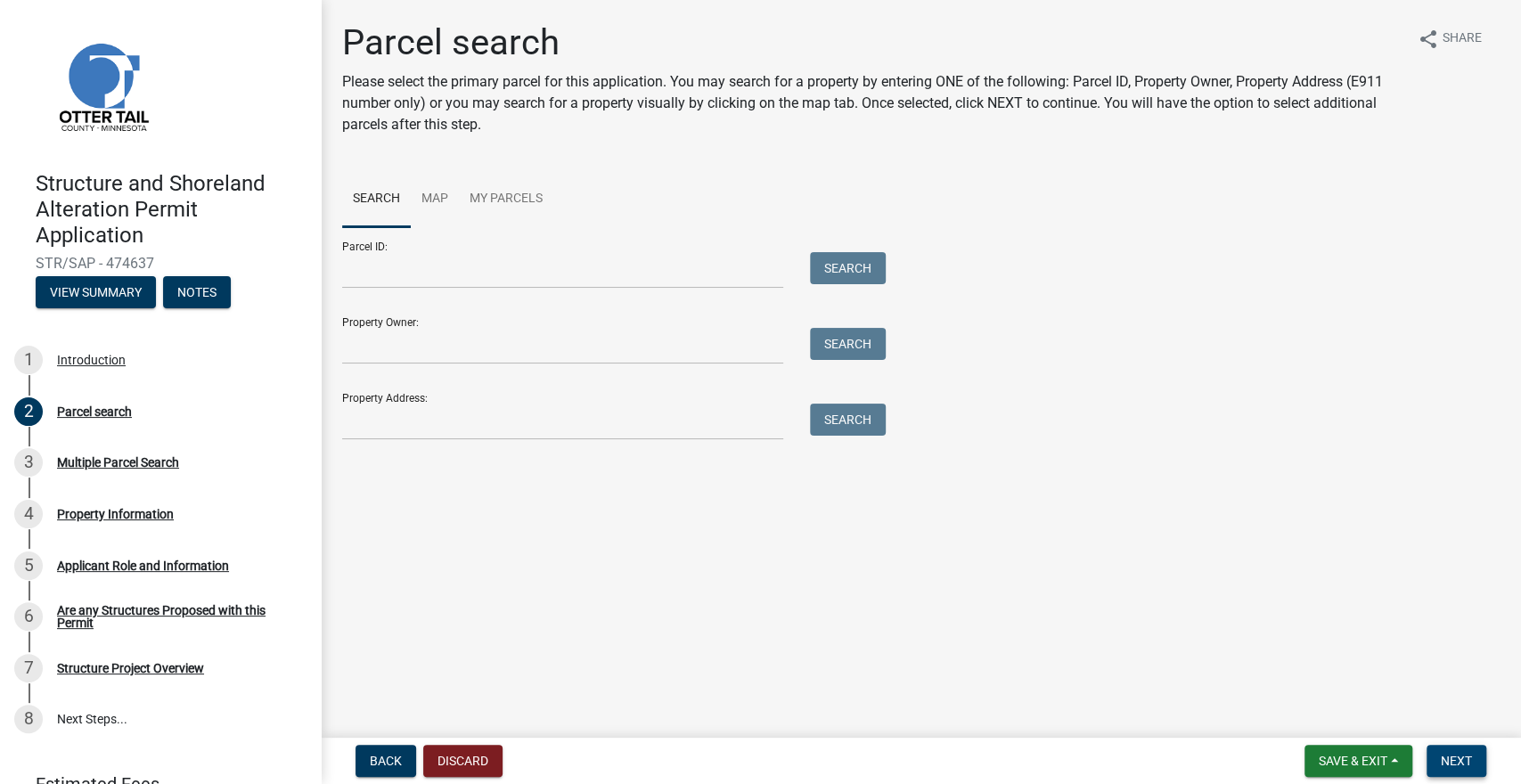
click at [1466, 776] on button "Next" at bounding box center [1457, 761] width 60 height 32
click at [1465, 771] on button "Next" at bounding box center [1457, 761] width 60 height 32
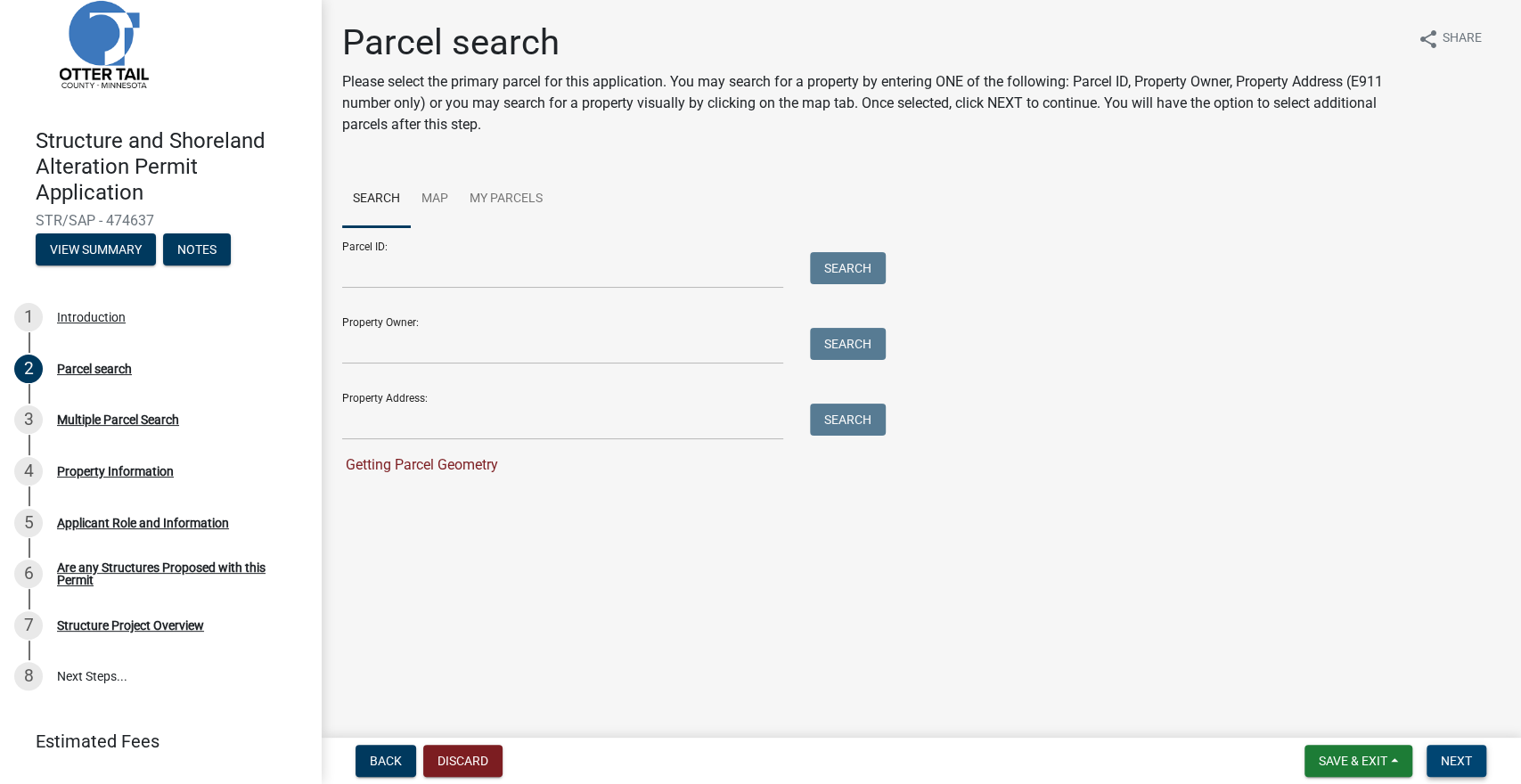
scroll to position [86, 0]
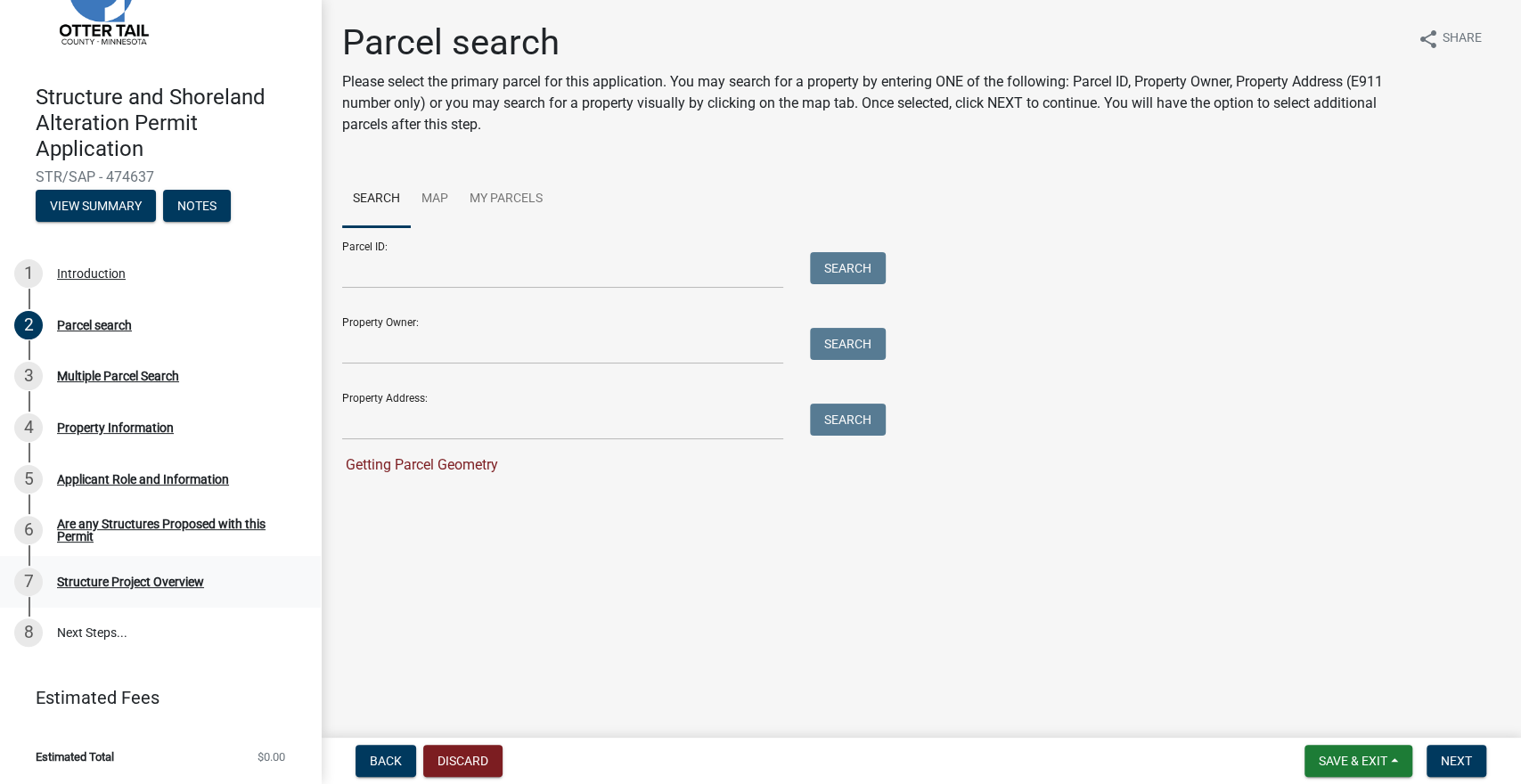
click at [158, 595] on div "7 Structure Project Overview" at bounding box center [153, 582] width 278 height 28
click at [100, 210] on button "View Summary" at bounding box center [96, 206] width 120 height 32
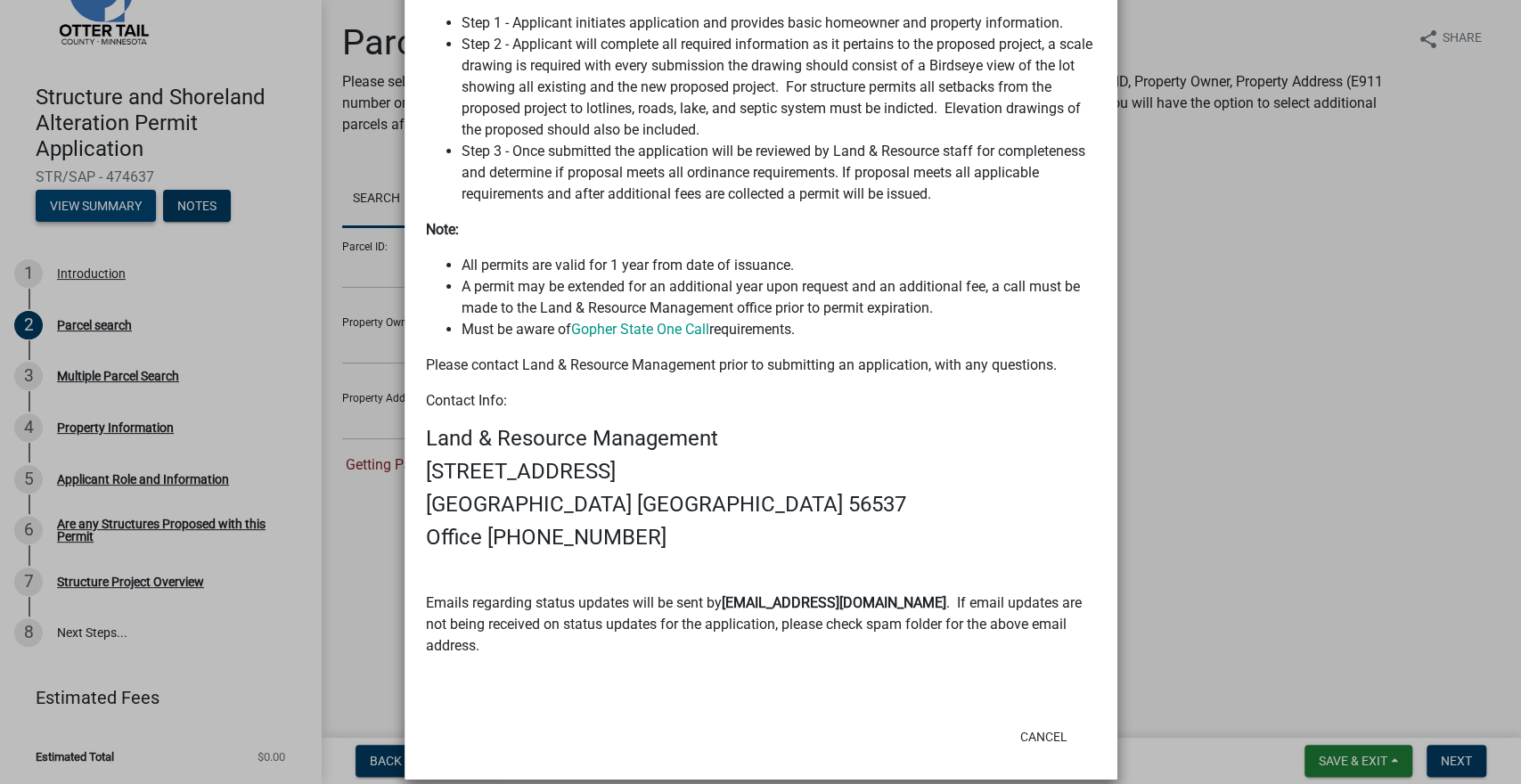
scroll to position [636, 0]
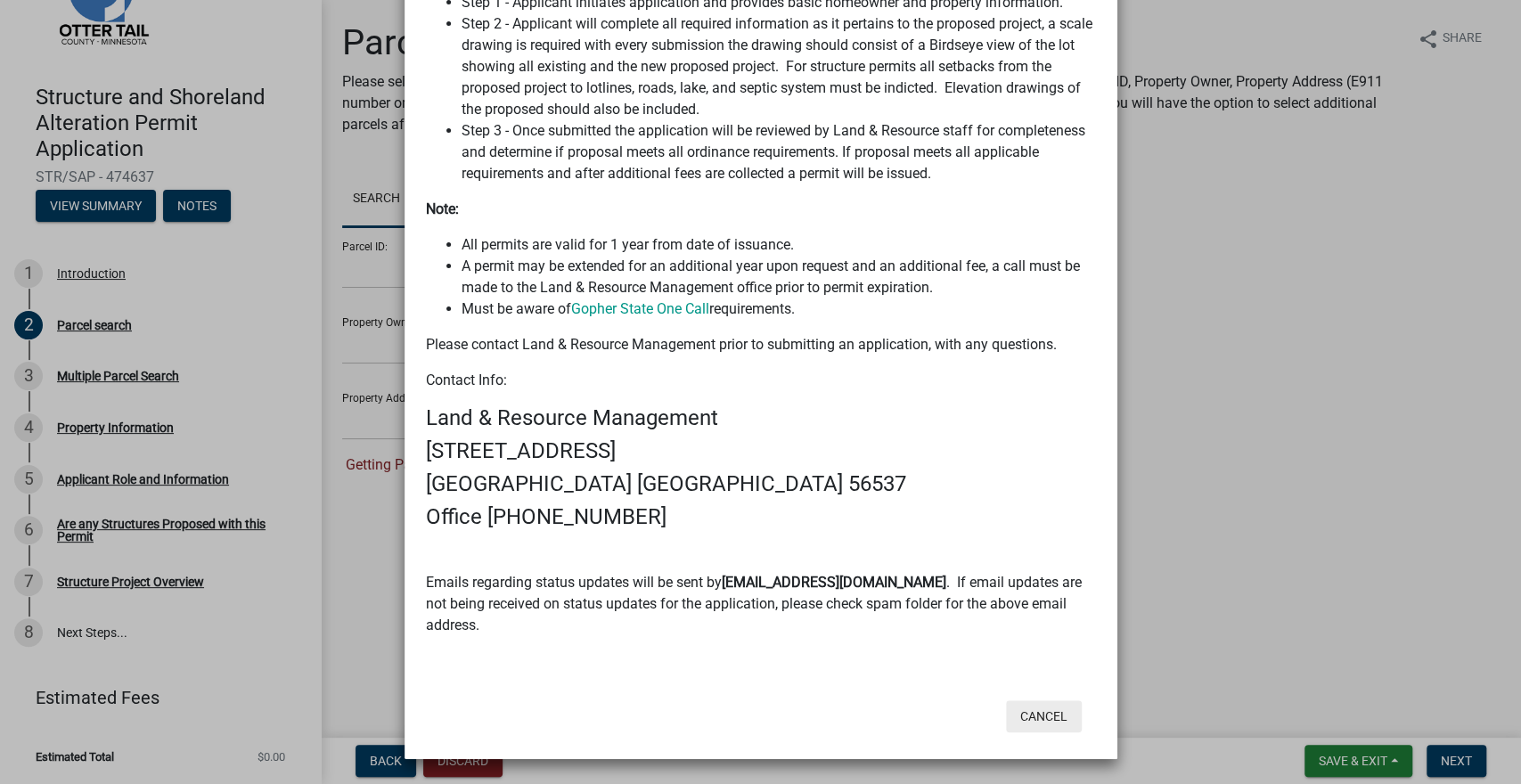
click at [1044, 719] on button "Cancel" at bounding box center [1043, 716] width 76 height 32
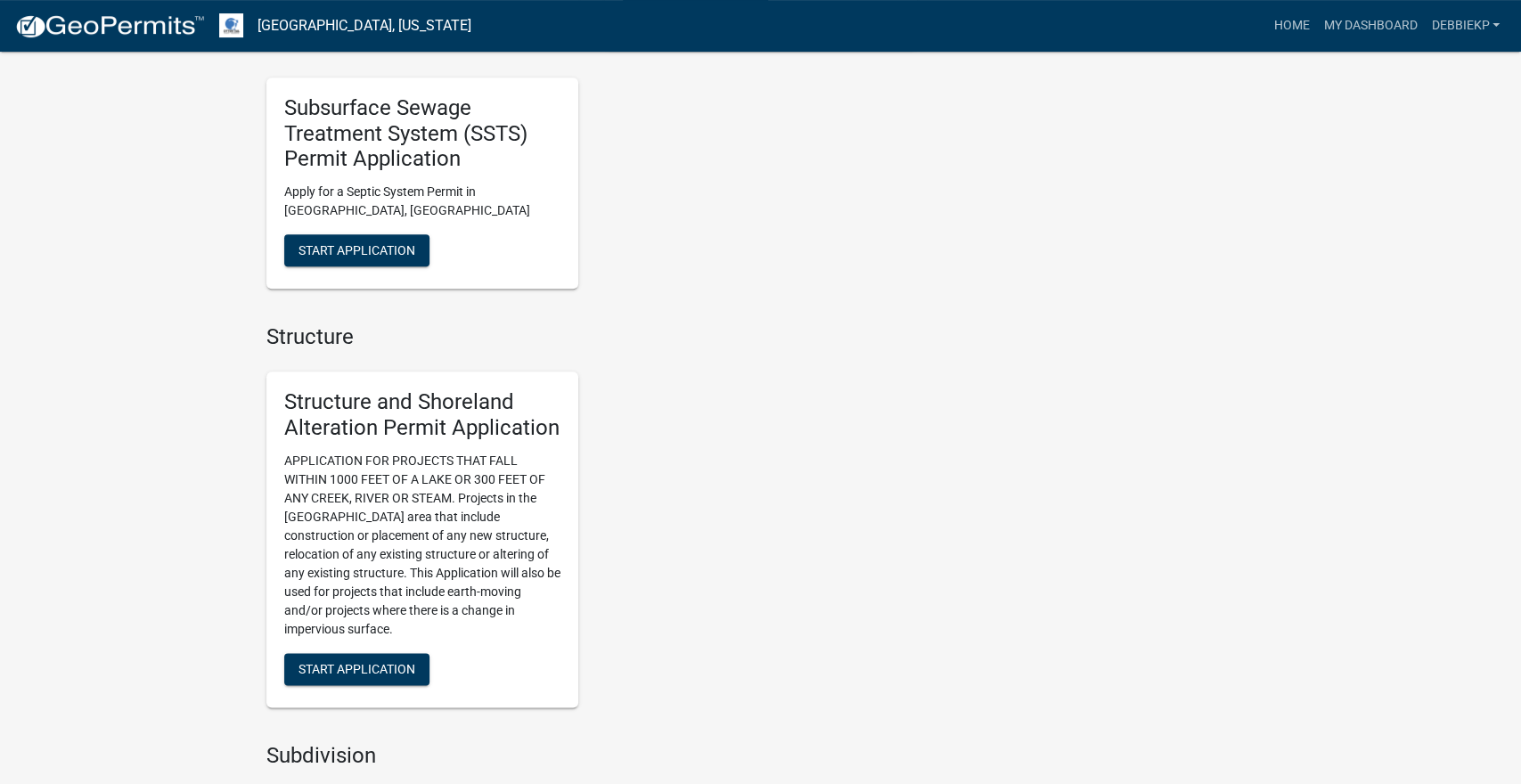
scroll to position [1333, 0]
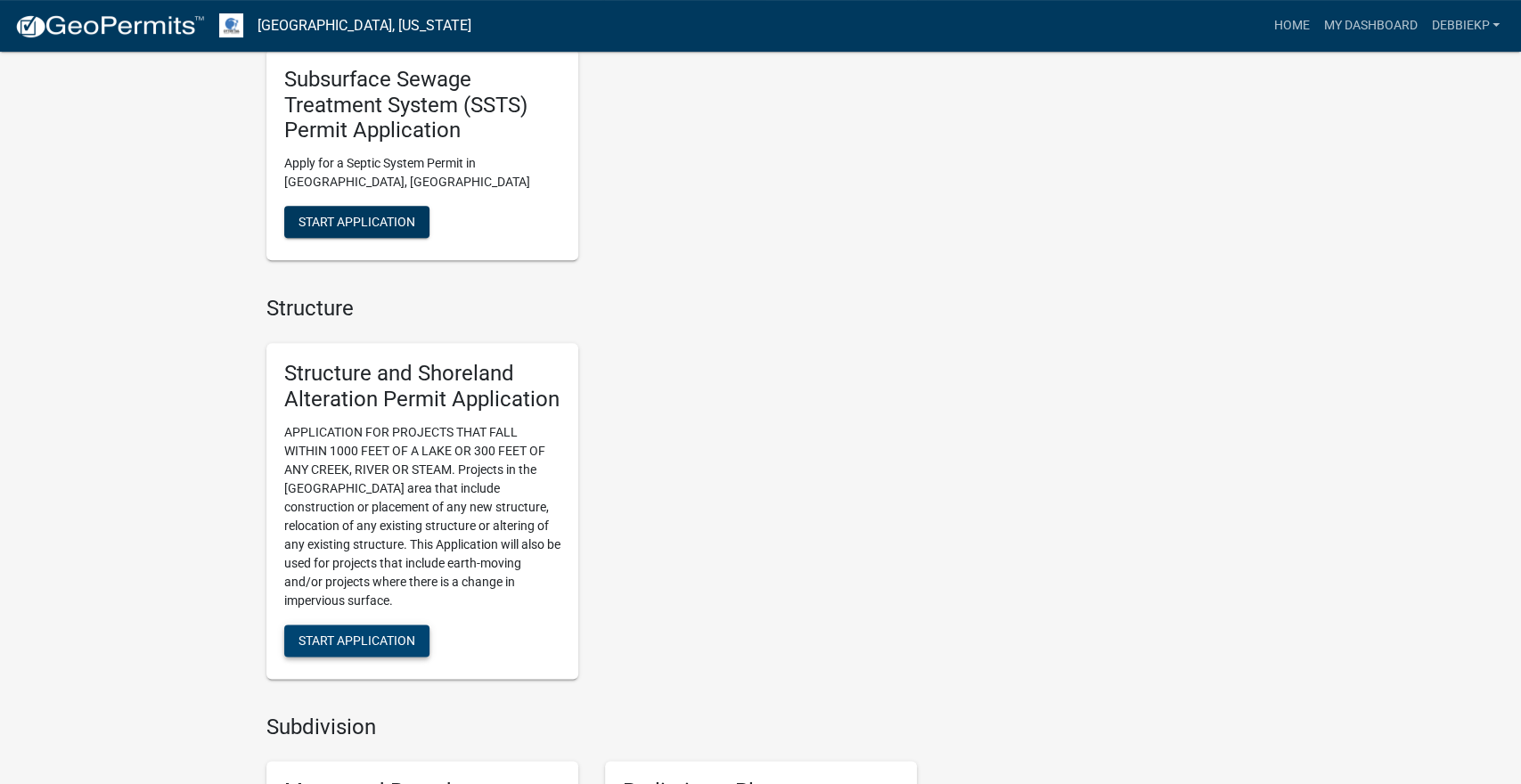
click at [364, 643] on span "Start Application" at bounding box center [357, 639] width 117 height 14
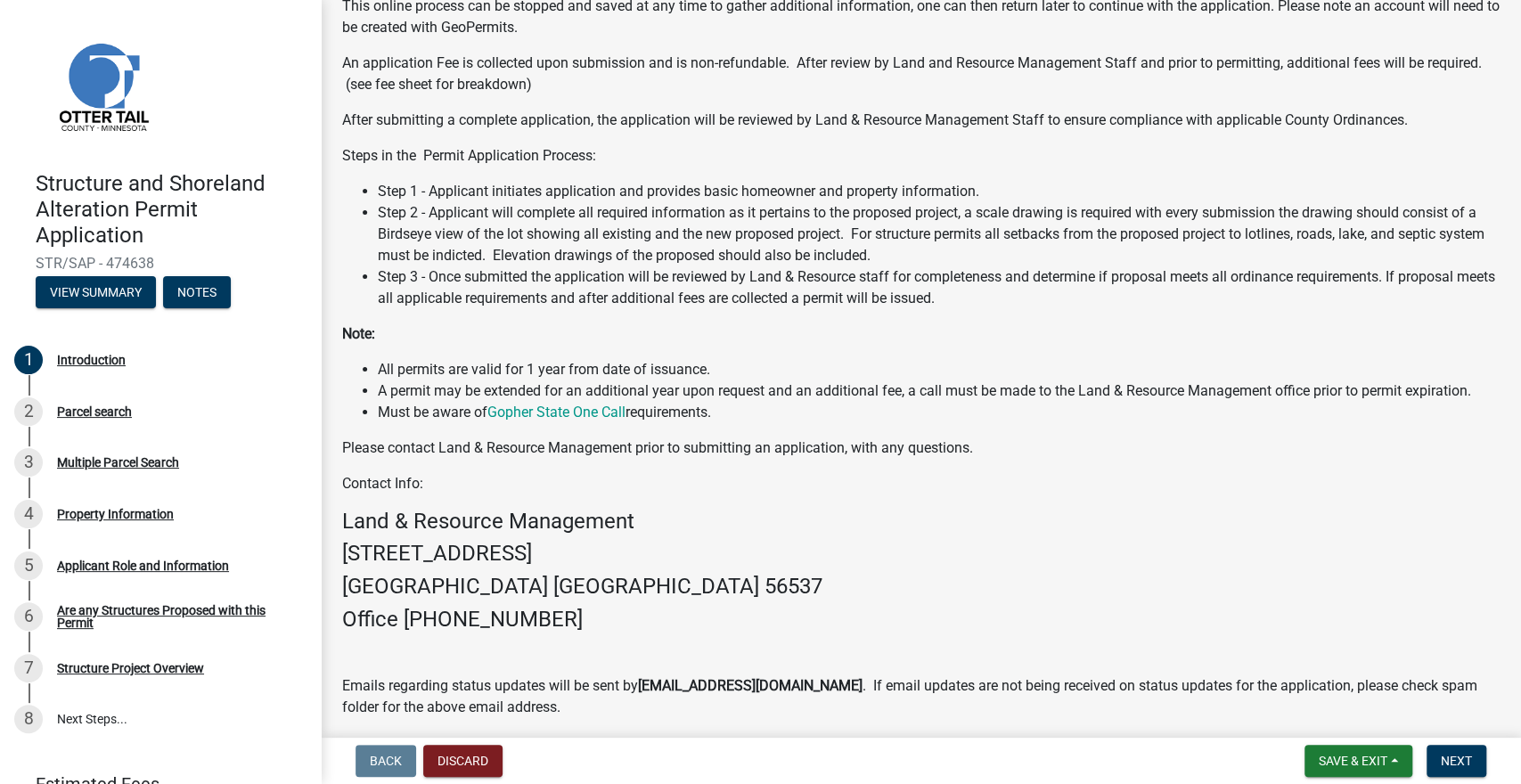
scroll to position [306, 0]
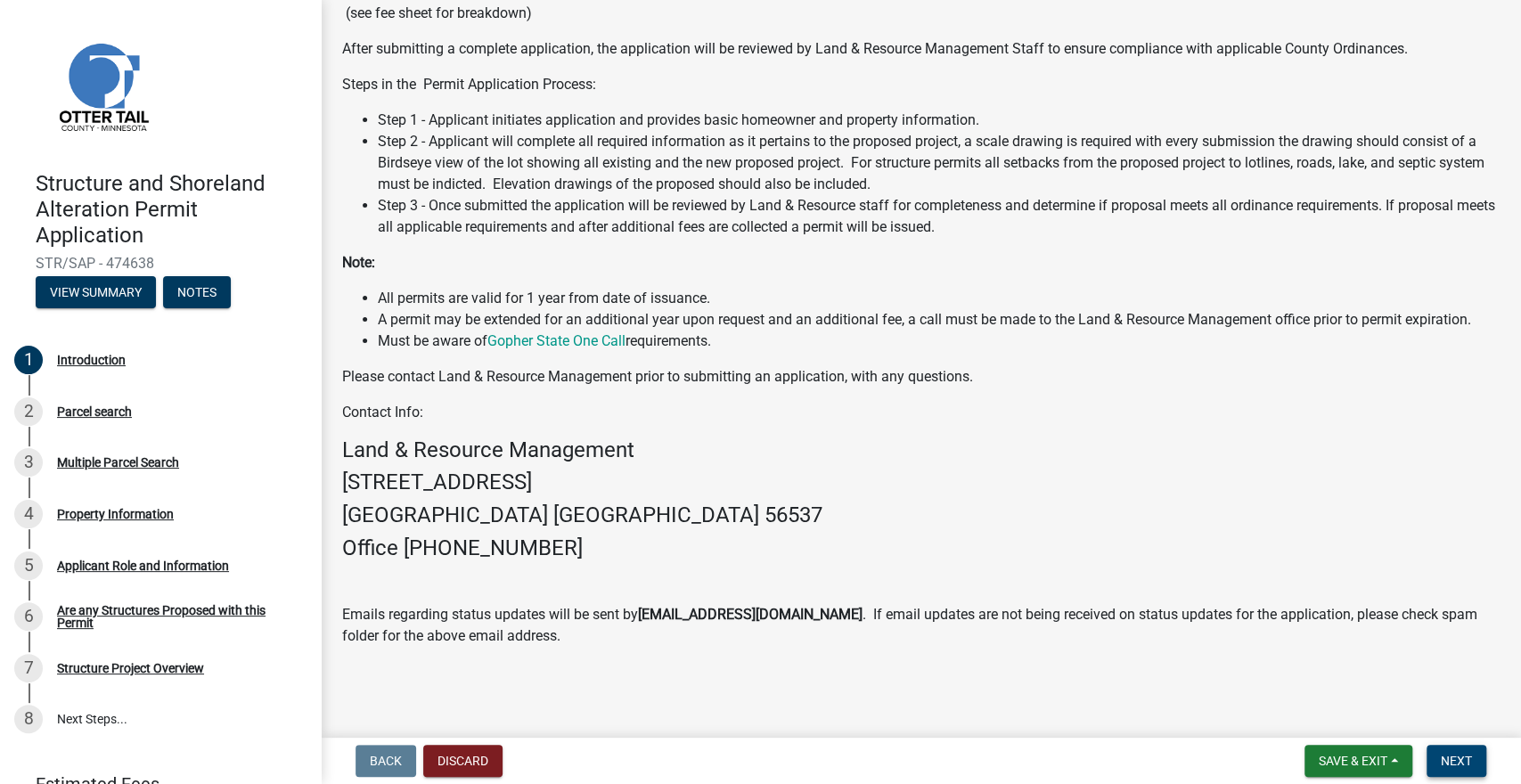
click at [1455, 767] on span "Next" at bounding box center [1456, 760] width 31 height 14
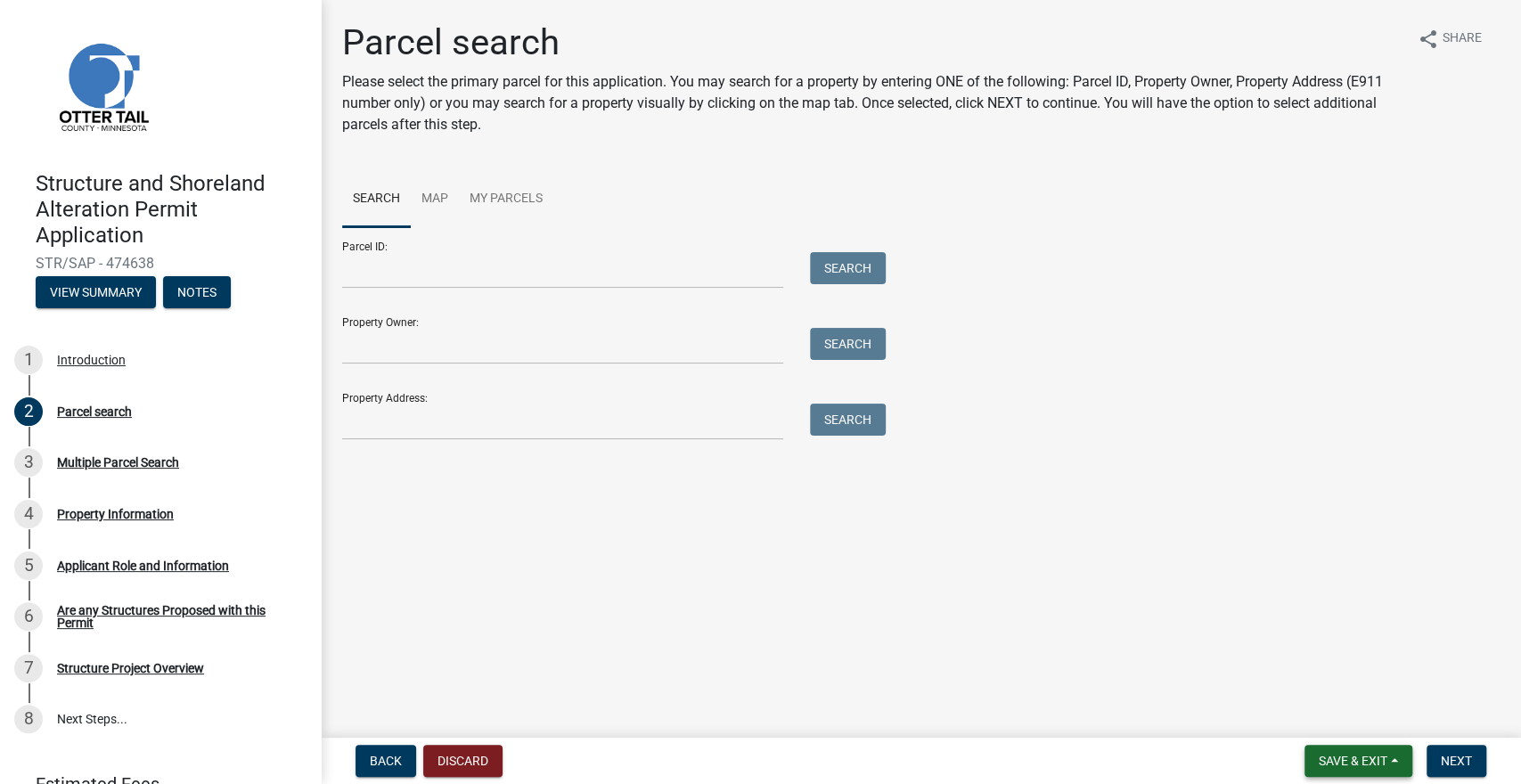
click at [1363, 762] on span "Save & Exit" at bounding box center [1353, 760] width 69 height 14
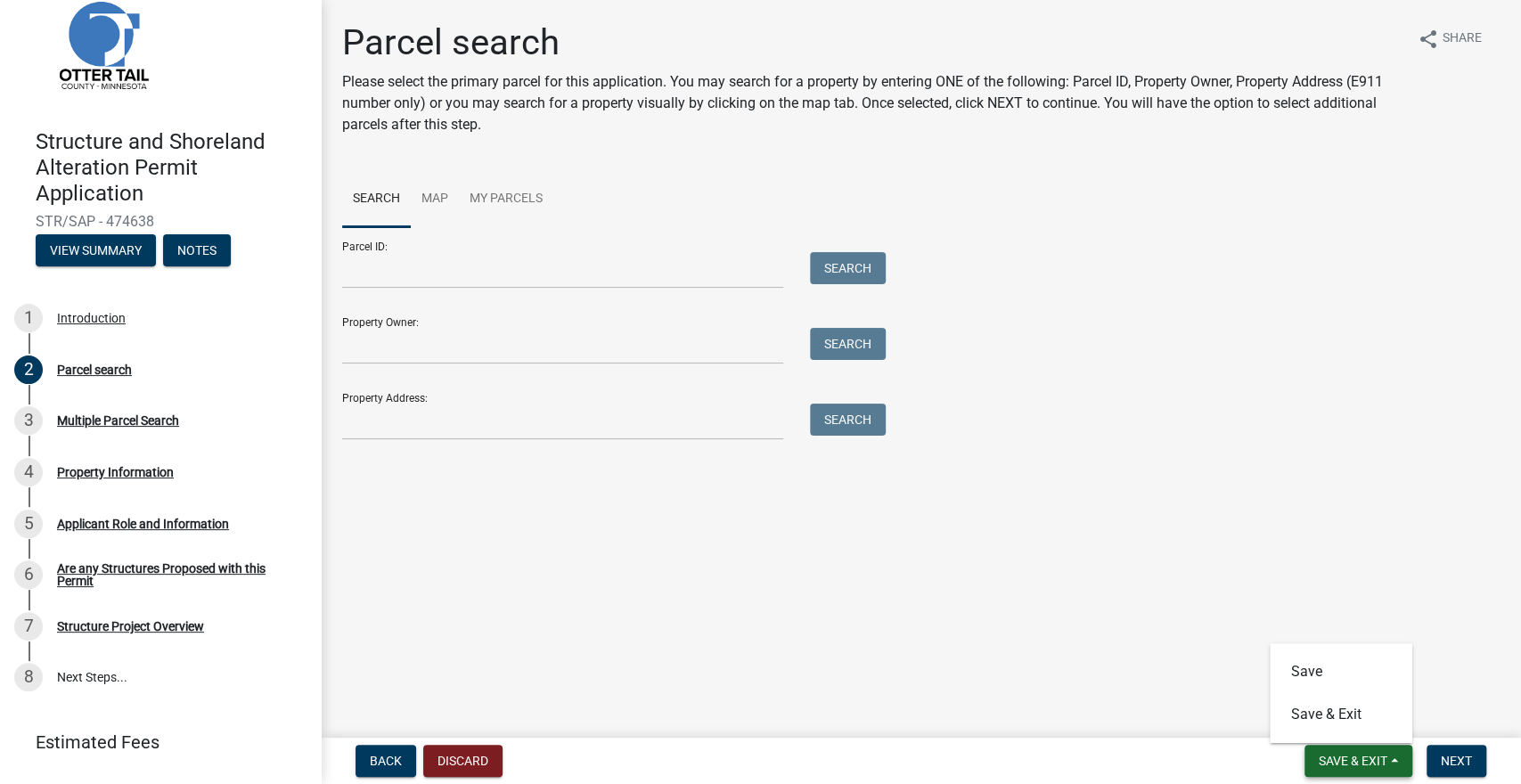
scroll to position [86, 0]
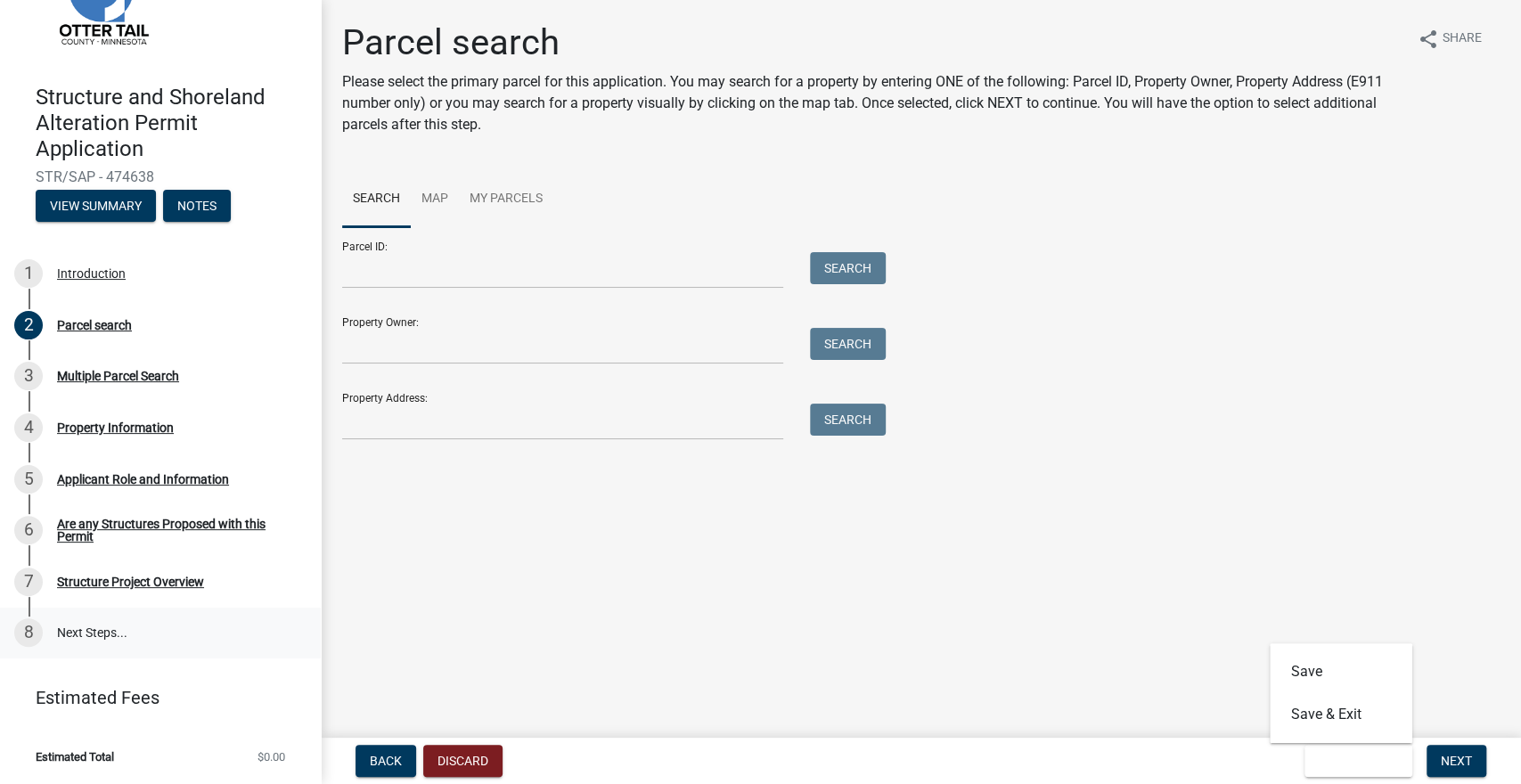
click at [108, 634] on link "8 Next Steps..." at bounding box center [160, 634] width 321 height 52
click at [104, 224] on div "Structure and Shoreland Alteration Permit Application STR/SAP - 474638 View Sum…" at bounding box center [160, 149] width 292 height 156
click at [199, 216] on button "Notes" at bounding box center [196, 206] width 68 height 32
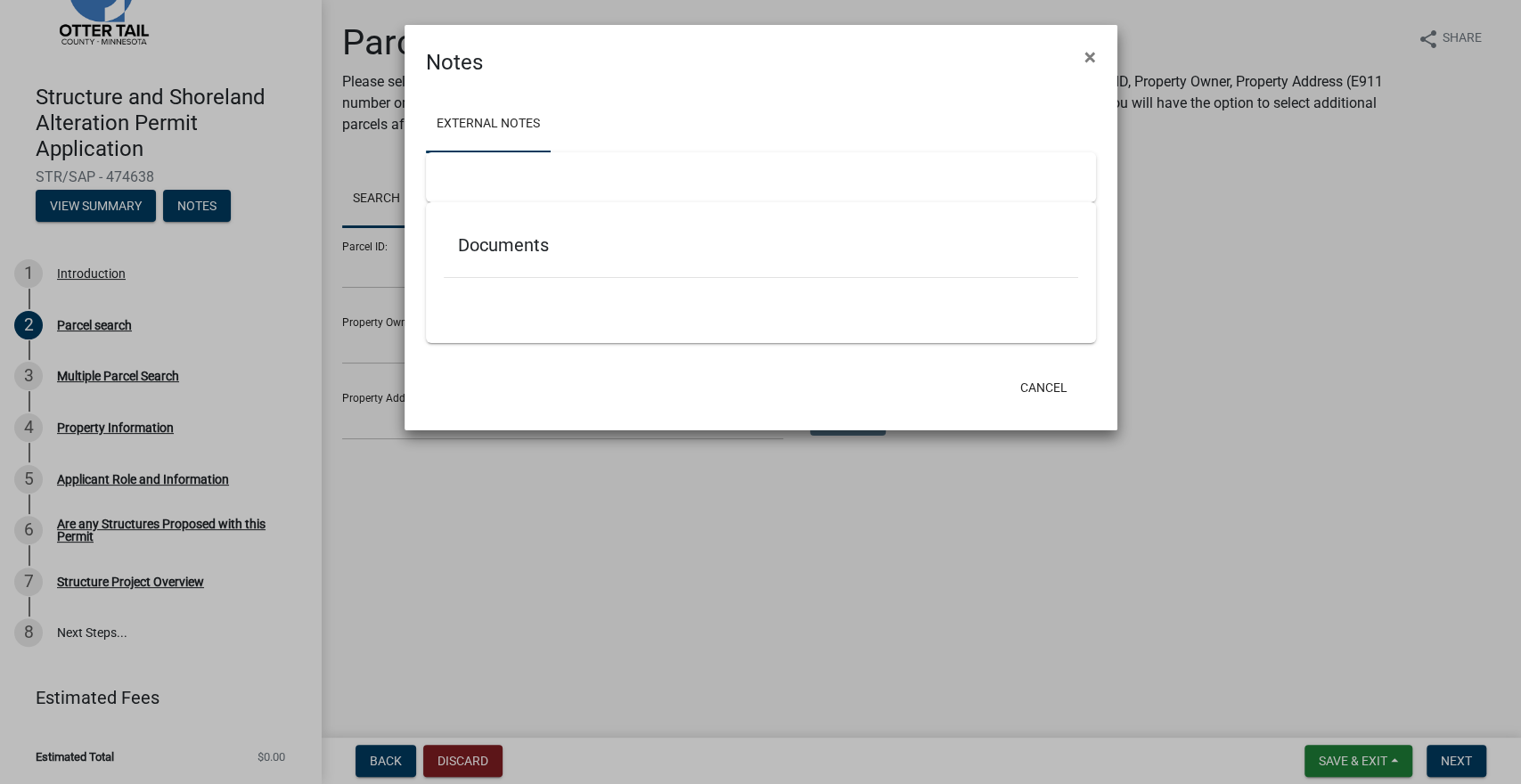
click at [530, 249] on h5 "Documents" at bounding box center [760, 244] width 606 height 22
click at [524, 231] on div "Documents" at bounding box center [760, 249] width 635 height 58
click at [520, 262] on div "Documents" at bounding box center [760, 249] width 635 height 58
click at [1097, 64] on button "×" at bounding box center [1090, 56] width 40 height 50
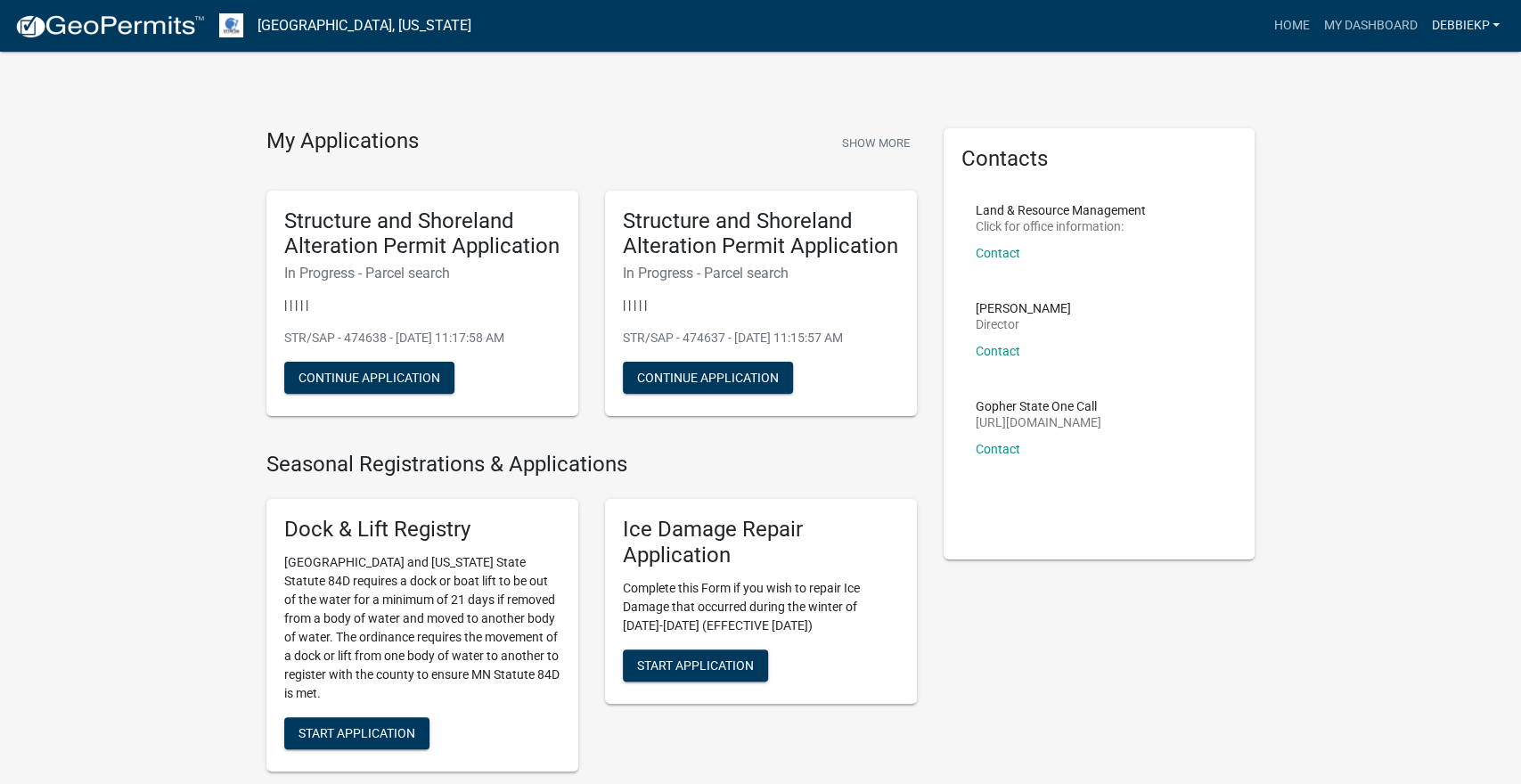
click at [1455, 35] on link "debbiekp" at bounding box center [1466, 25] width 83 height 34
click at [1433, 79] on link "Account" at bounding box center [1435, 73] width 143 height 43
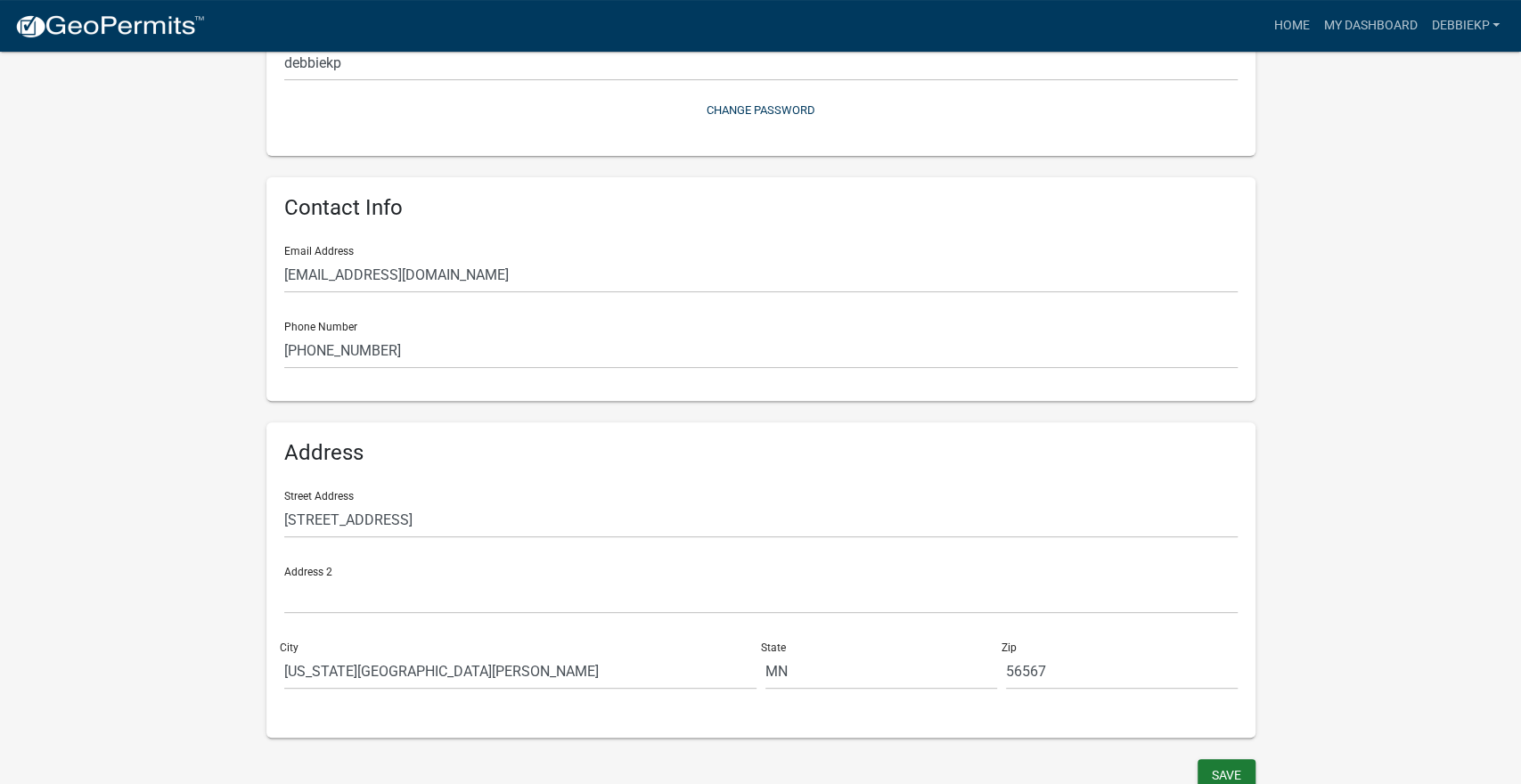
scroll to position [253, 0]
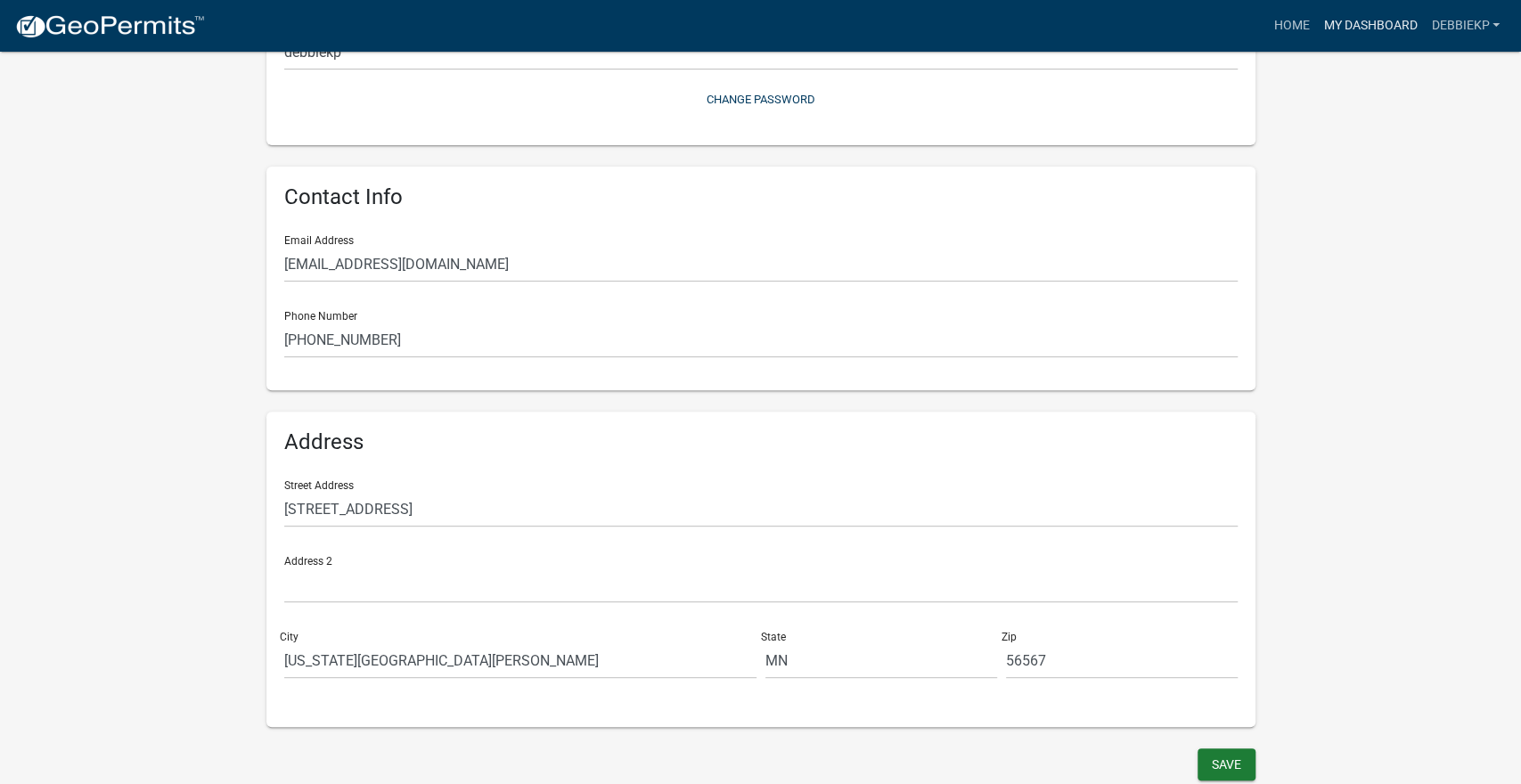
click at [1363, 36] on link "My Dashboard" at bounding box center [1370, 25] width 108 height 34
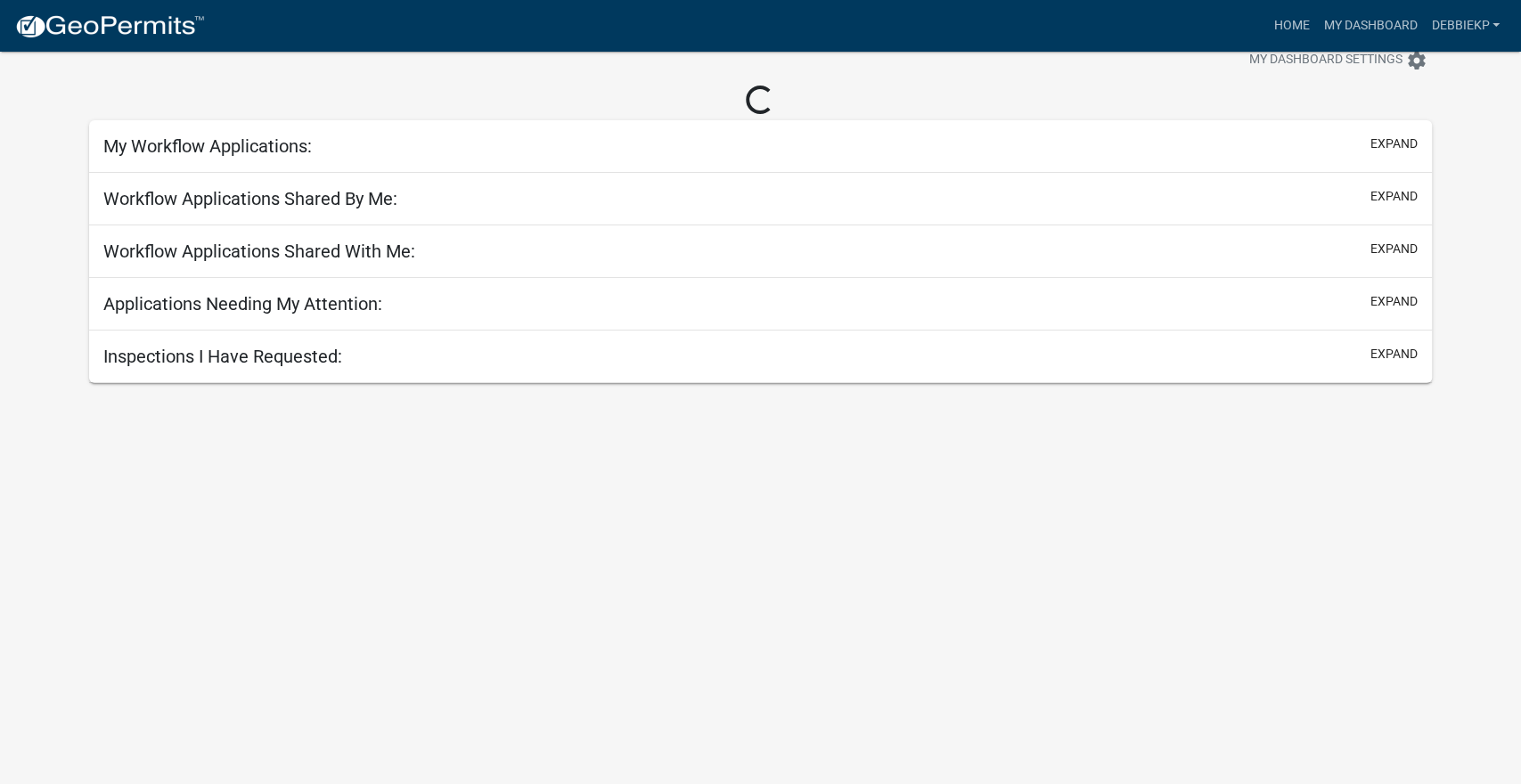
scroll to position [52, 0]
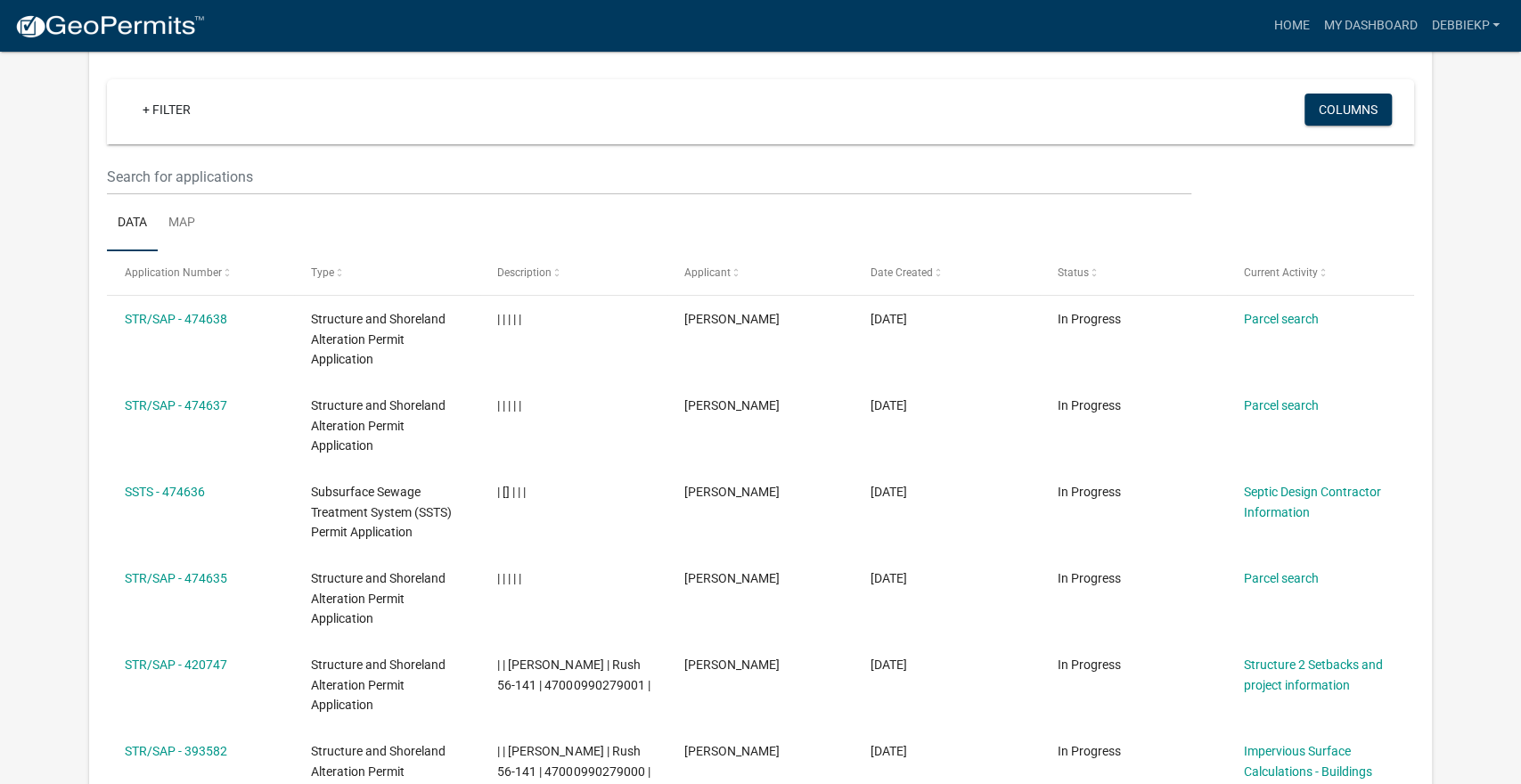
scroll to position [146, 0]
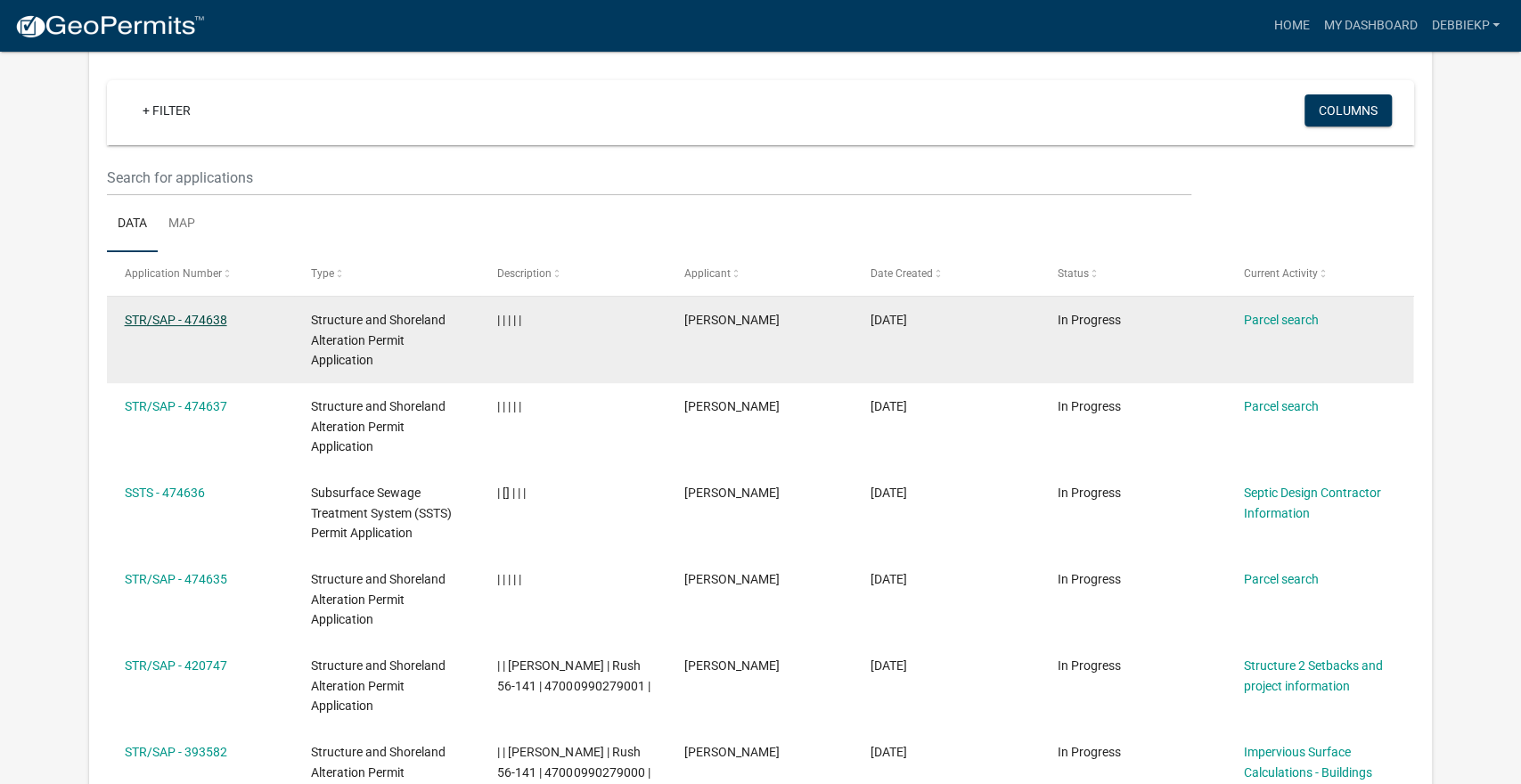
click at [201, 320] on link "STR/SAP - 474638" at bounding box center [176, 320] width 102 height 14
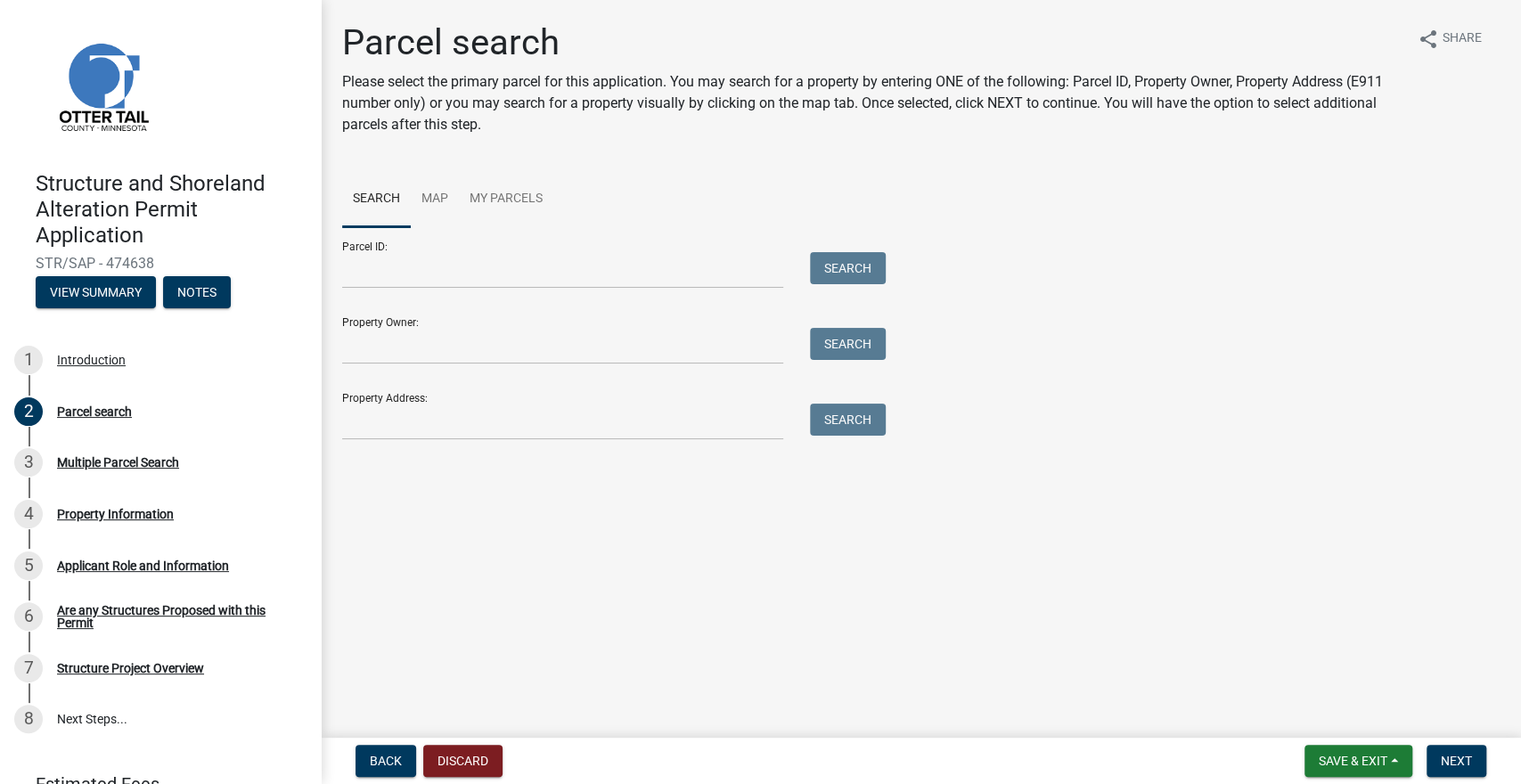
scroll to position [52, 0]
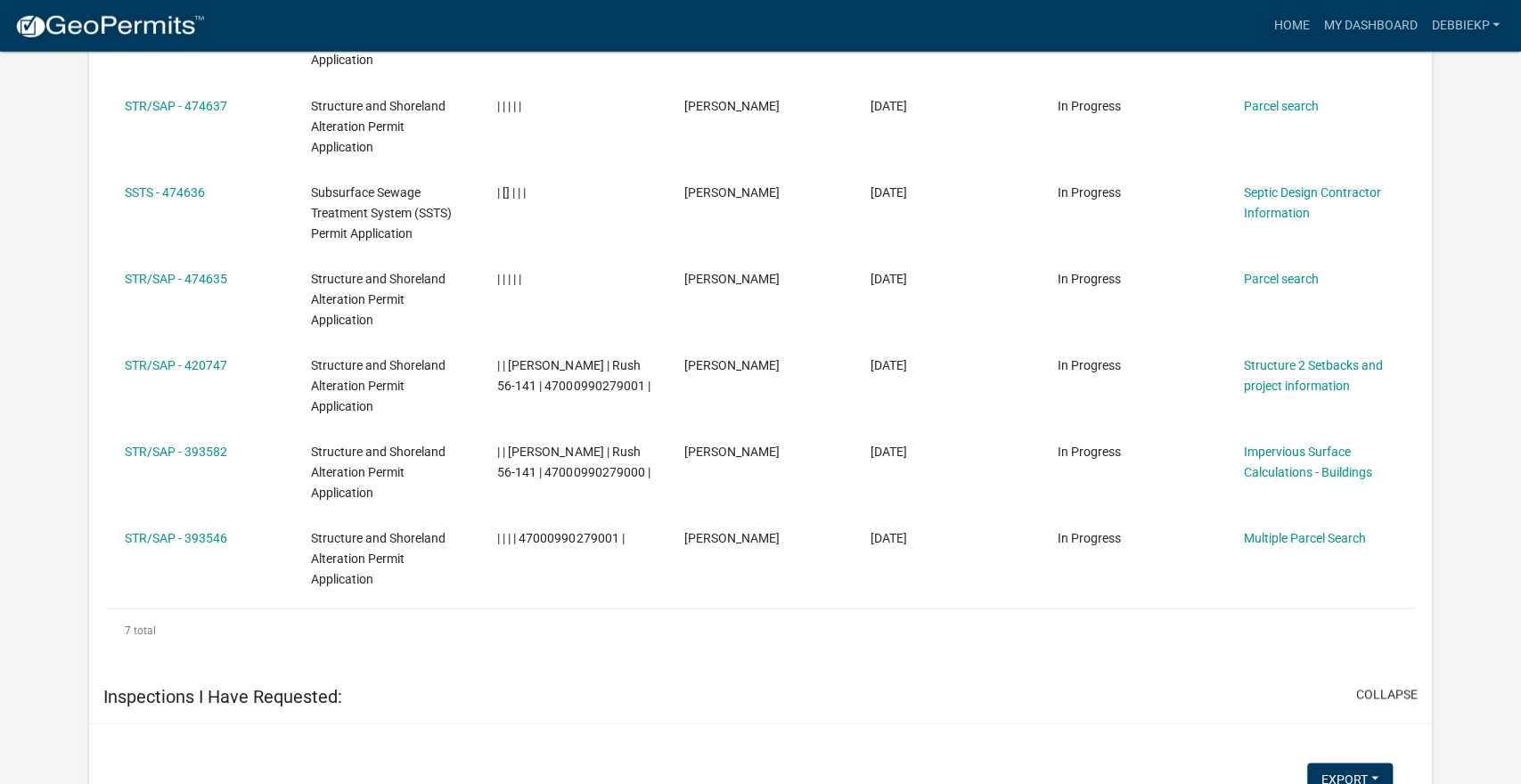
scroll to position [1537, 0]
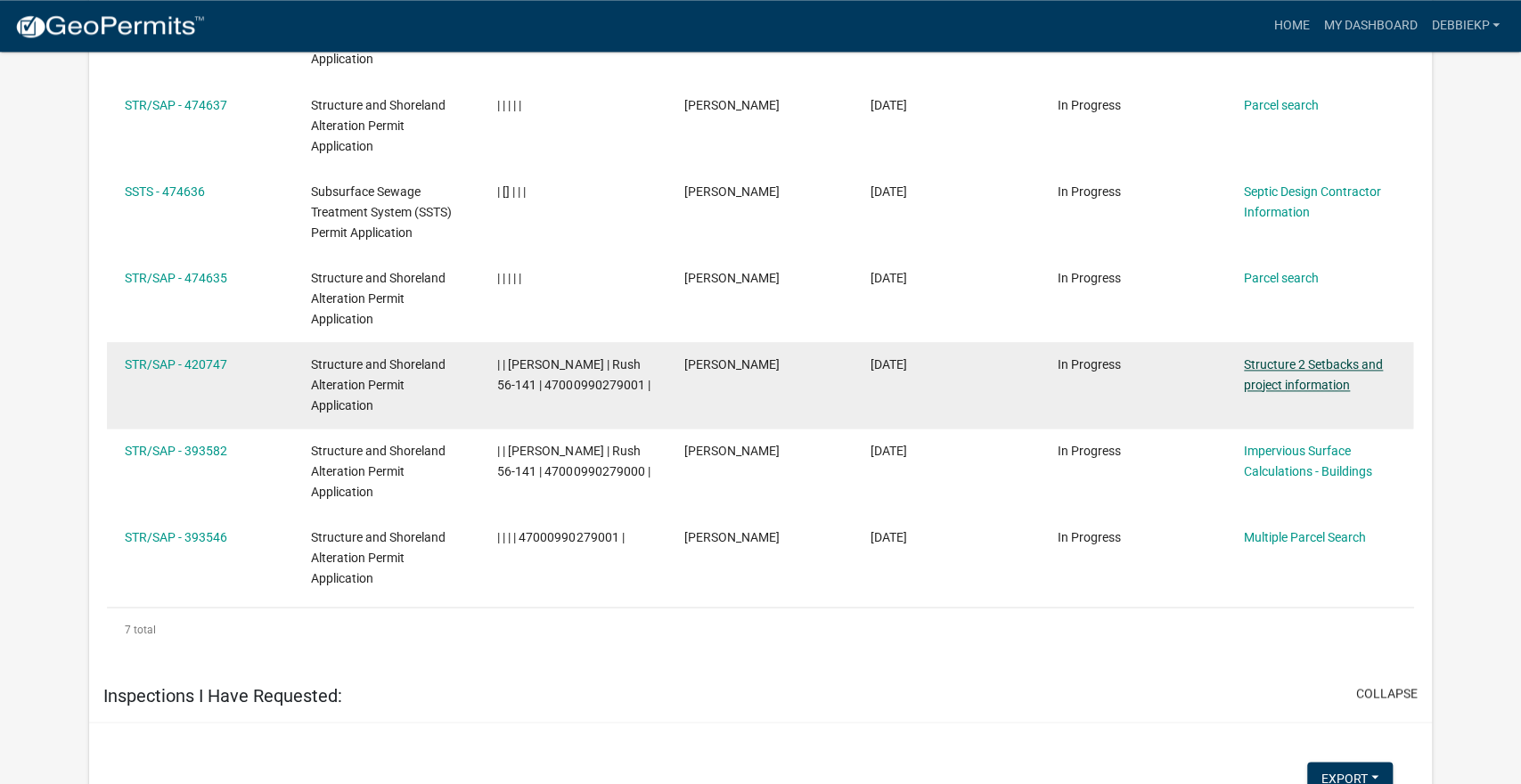
click at [1288, 381] on link "Structure 2 Setbacks and project information" at bounding box center [1314, 374] width 139 height 35
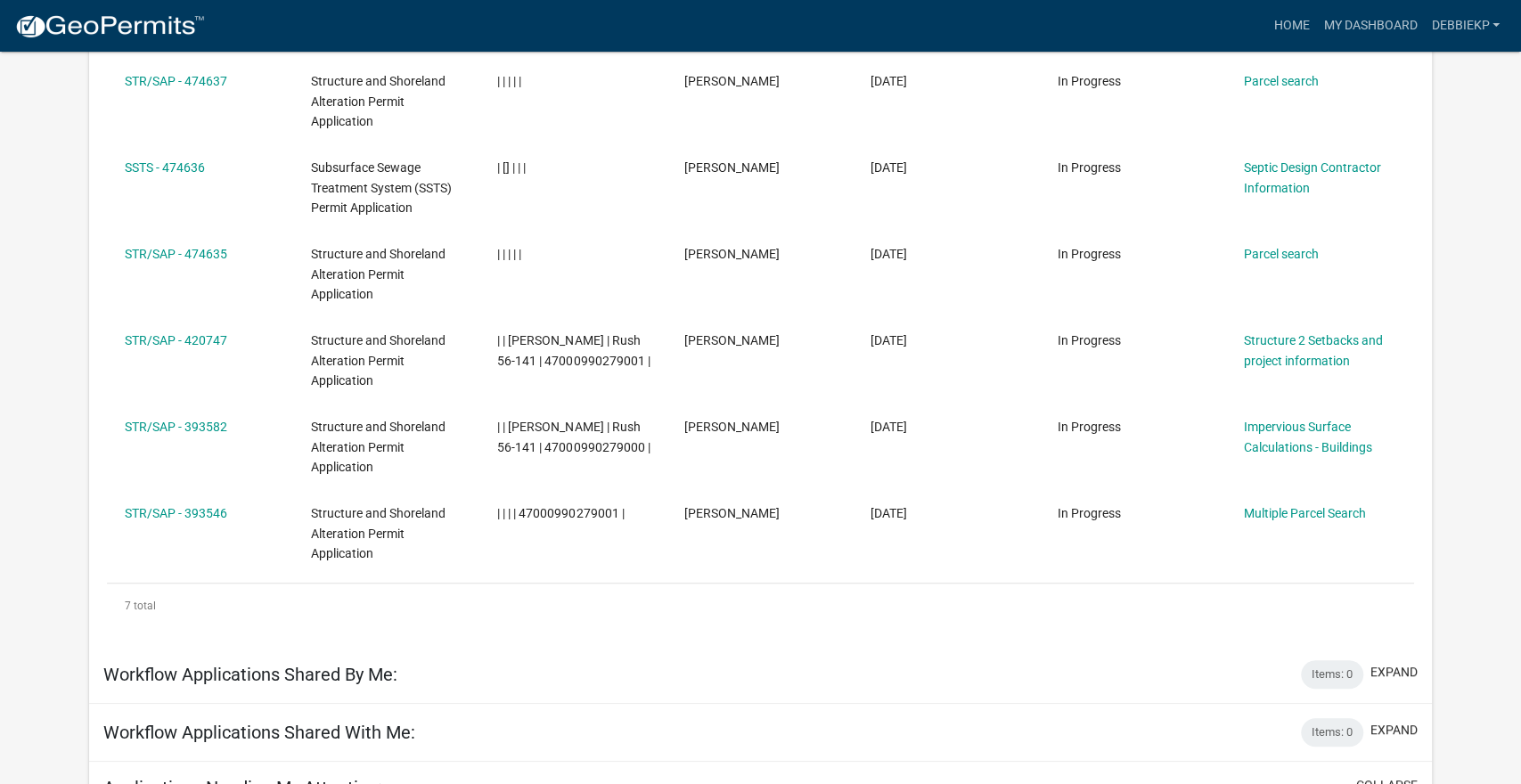
scroll to position [469, 0]
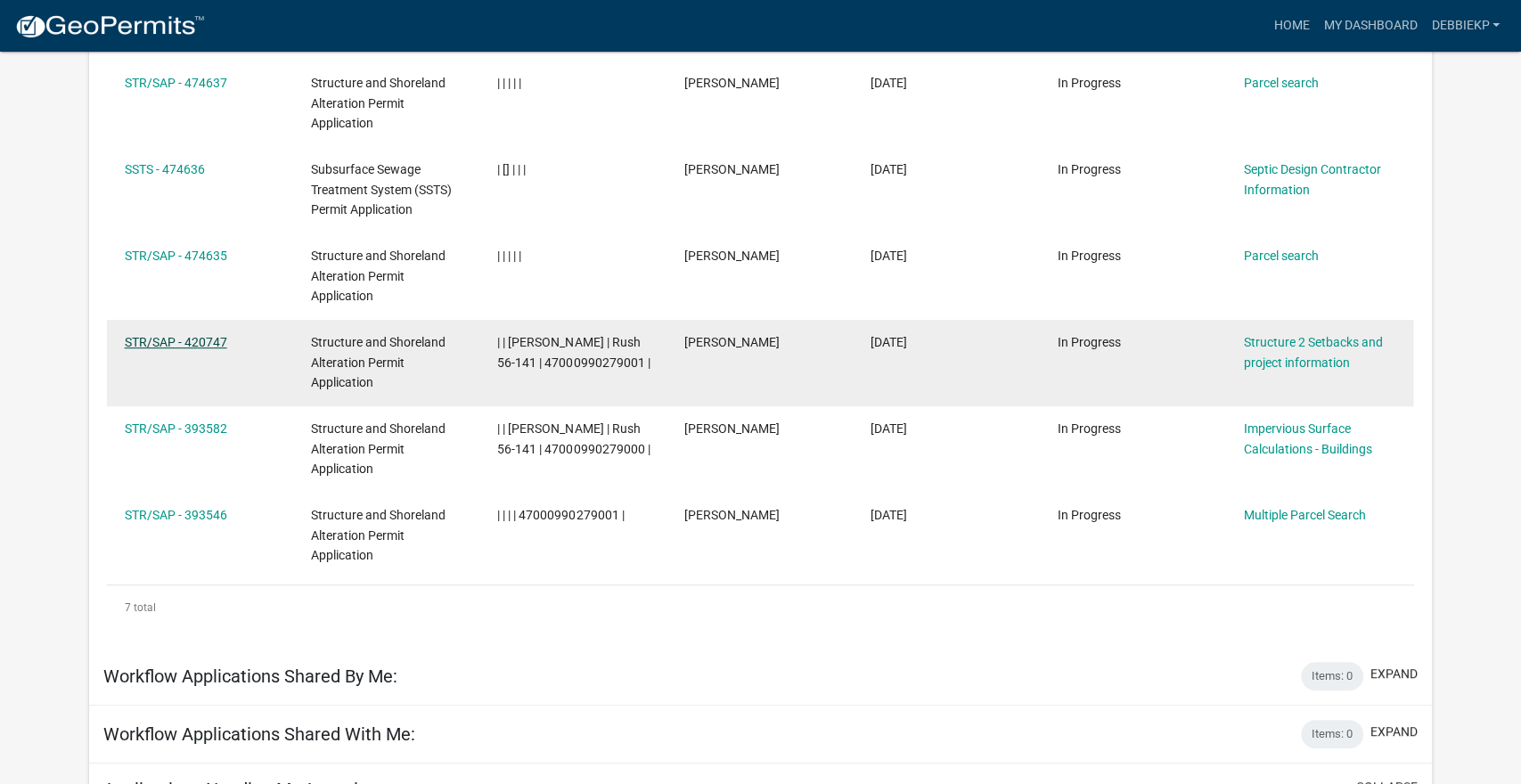
click at [197, 337] on link "STR/SAP - 420747" at bounding box center [176, 341] width 102 height 14
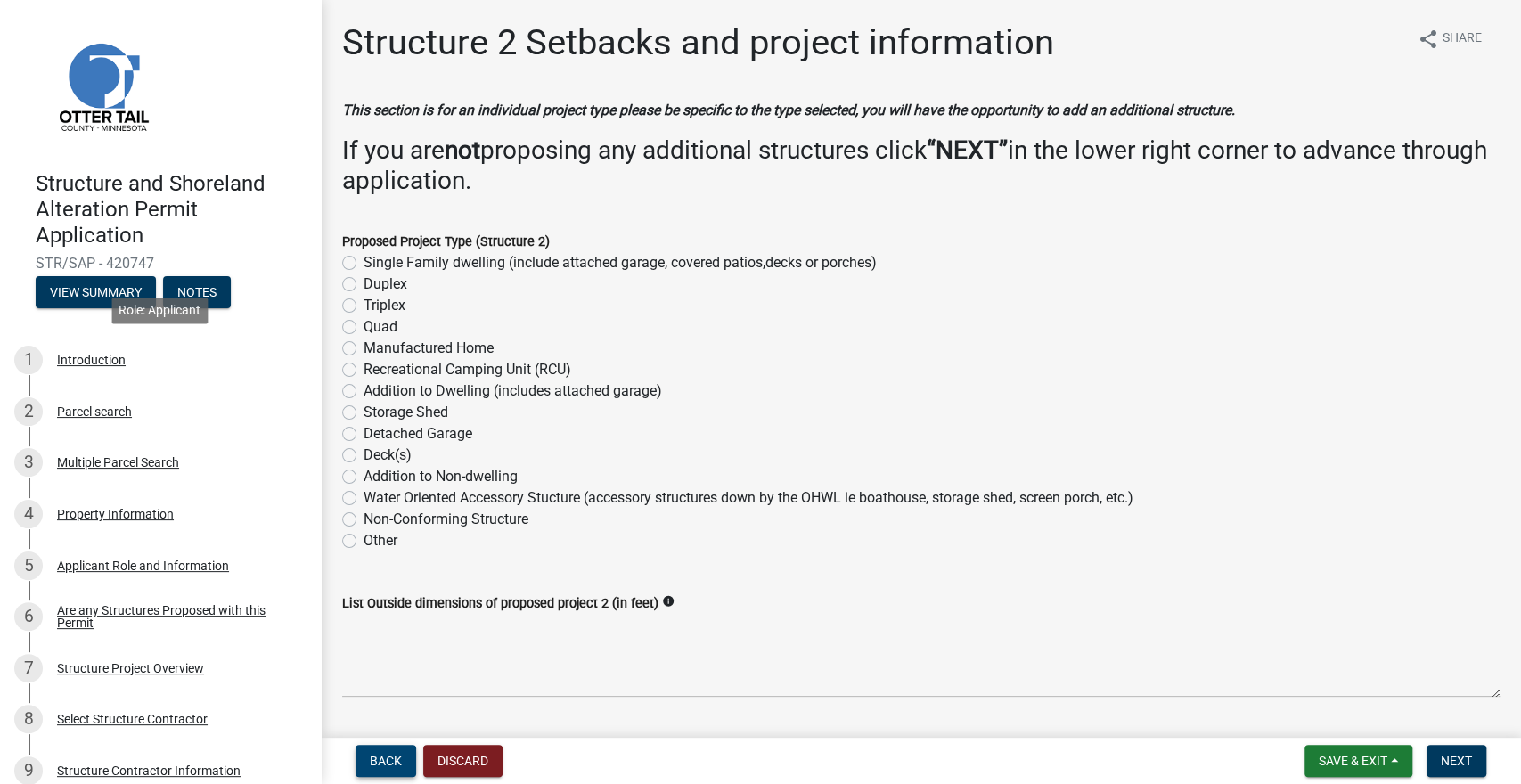
click at [386, 776] on button "Back" at bounding box center [385, 761] width 60 height 32
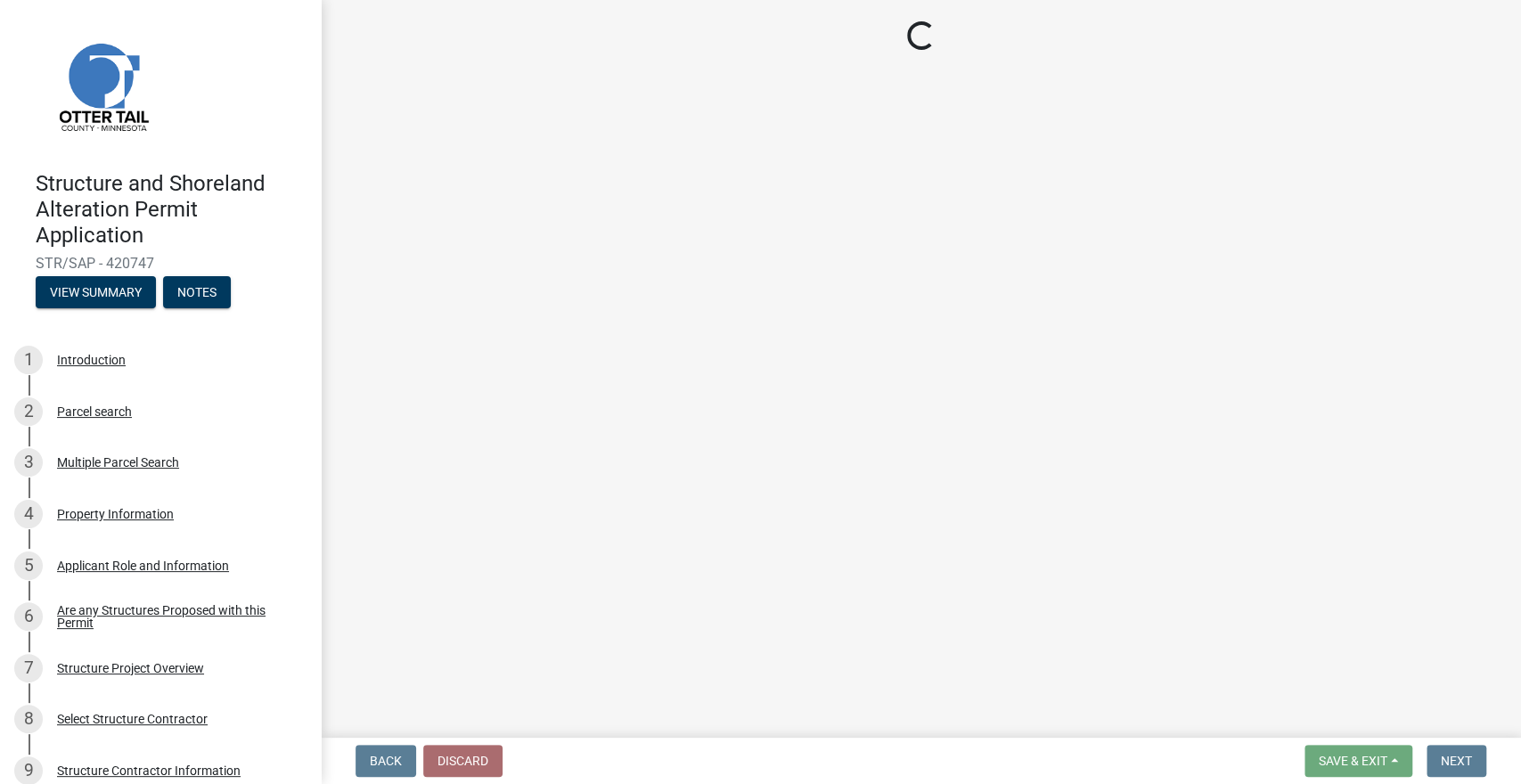
select select "c185e313-3403-4239-bd61-bb563c58a77a"
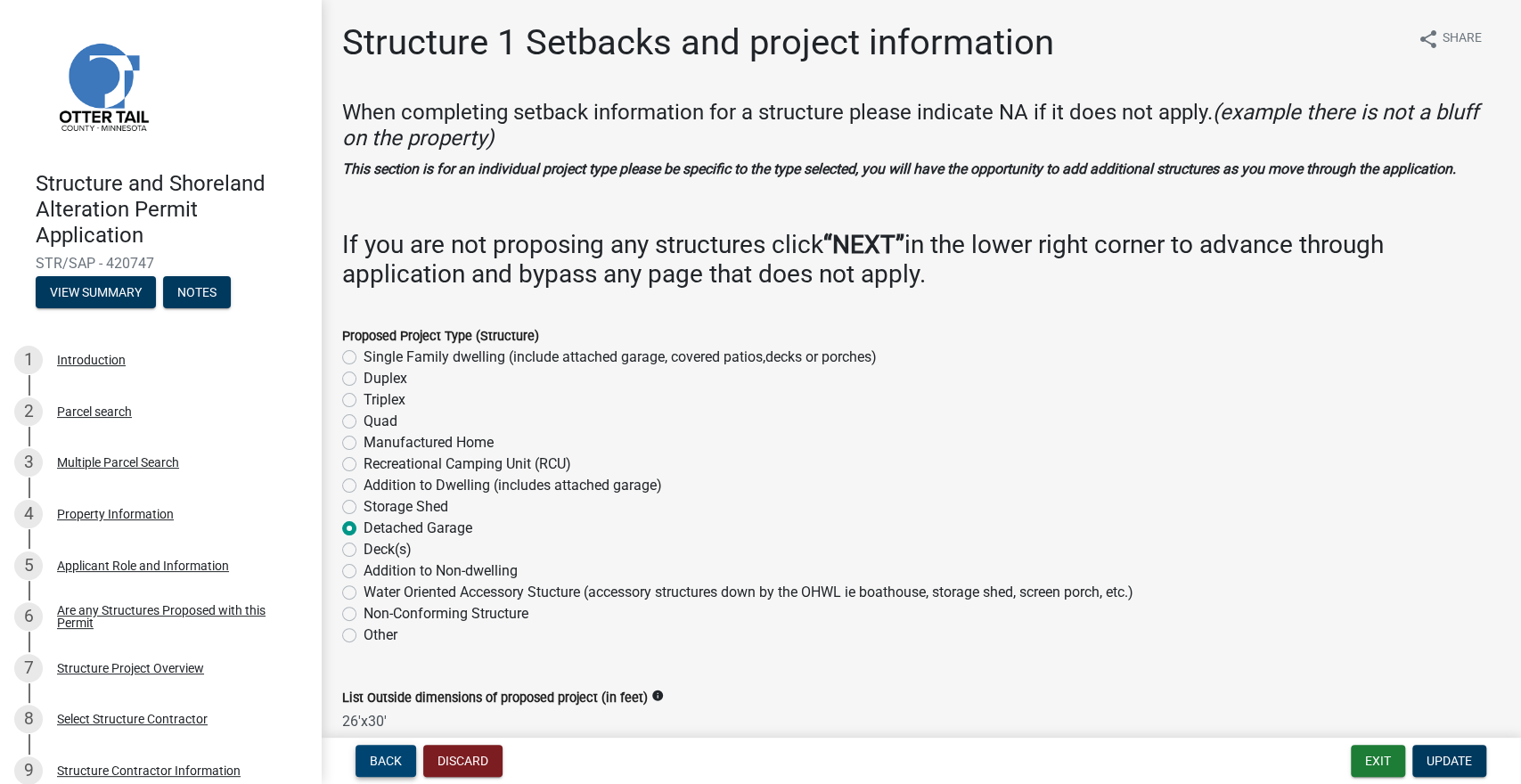
scroll to position [52, 0]
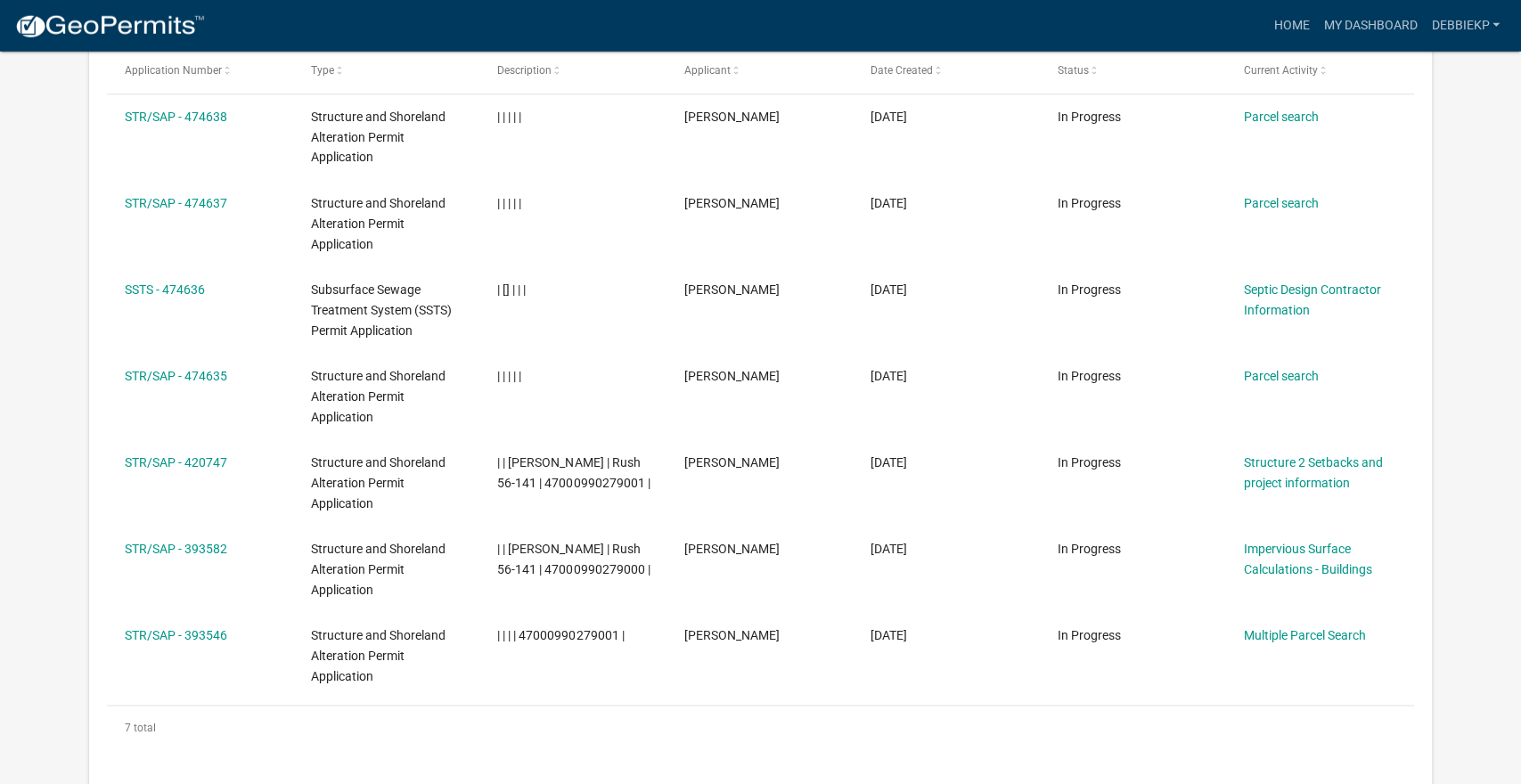
scroll to position [1439, 0]
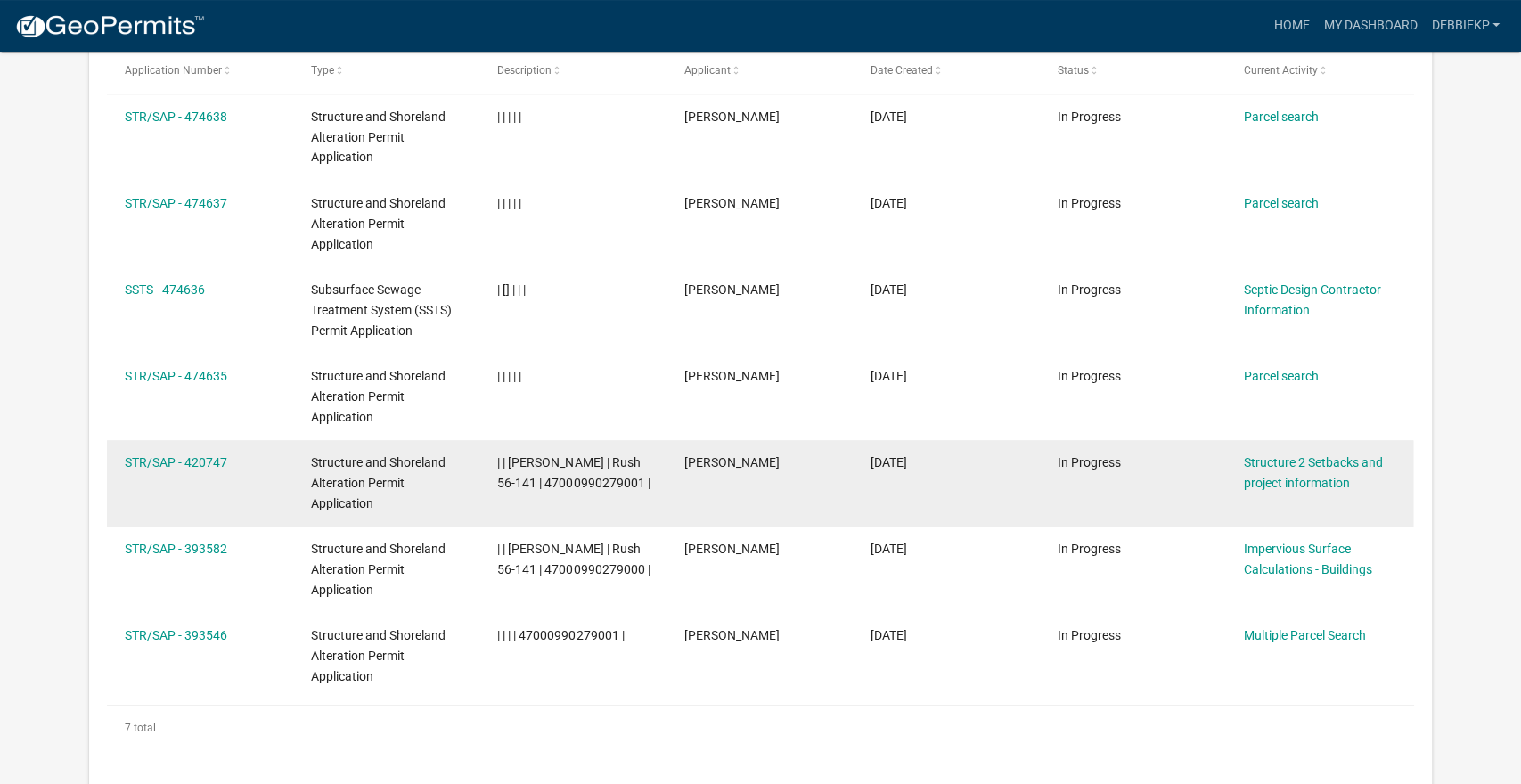
click at [176, 473] on datatable-body-cell "STR/SAP - 420747" at bounding box center [200, 483] width 186 height 86
click at [200, 472] on datatable-body-cell "STR/SAP - 420747" at bounding box center [200, 483] width 186 height 86
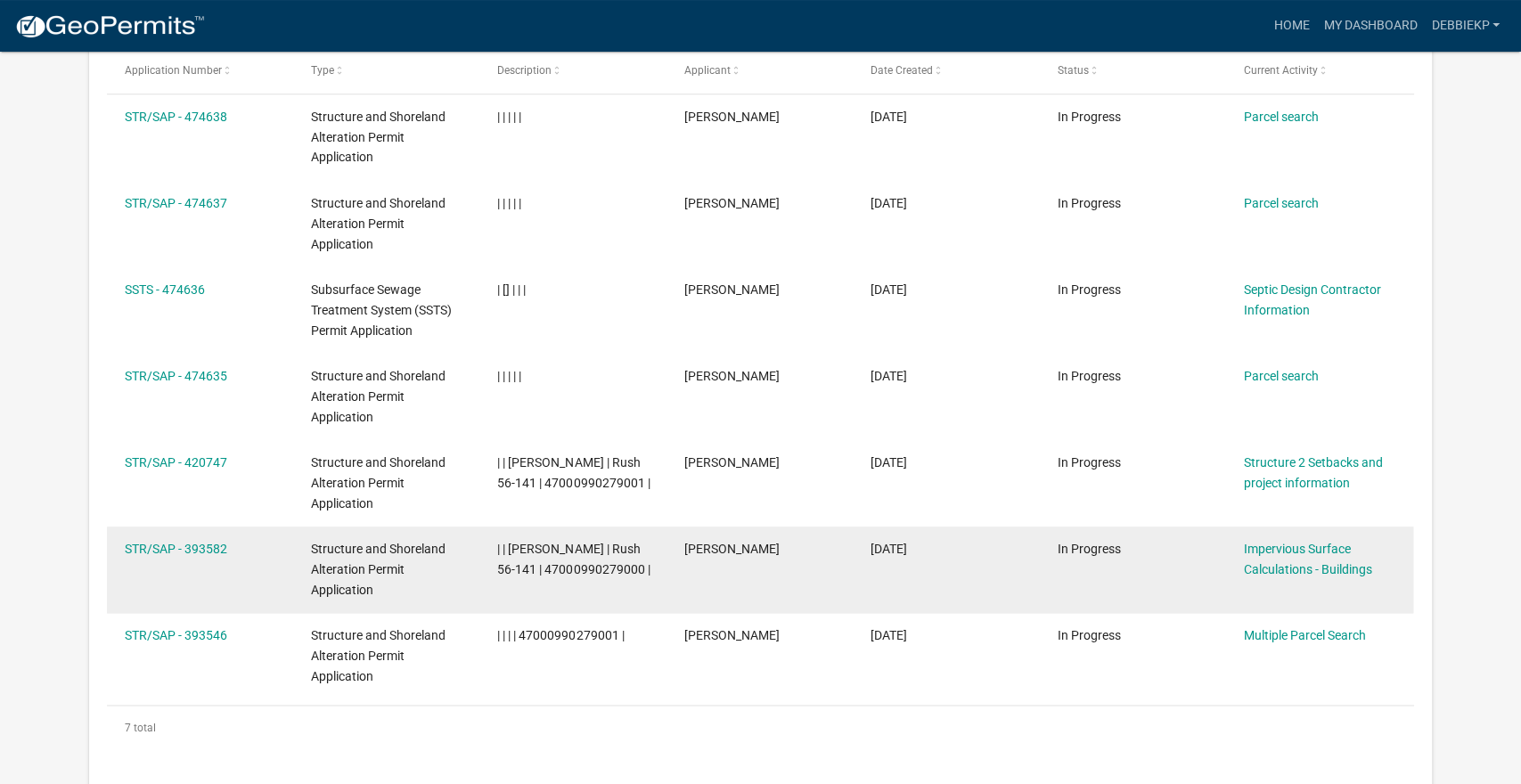
click at [197, 557] on div "STR/SAP - 393582" at bounding box center [201, 550] width 152 height 21
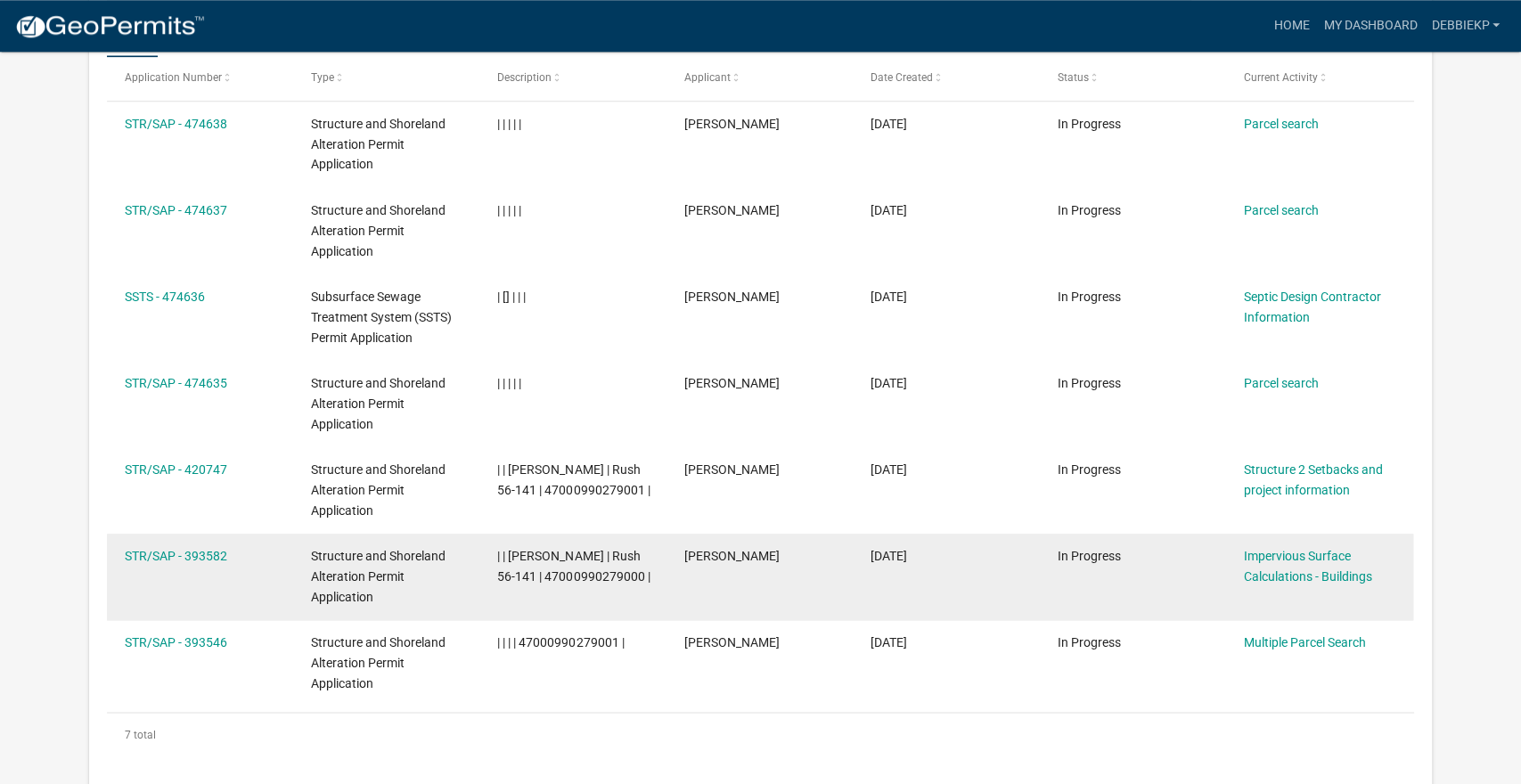
scroll to position [1428, 0]
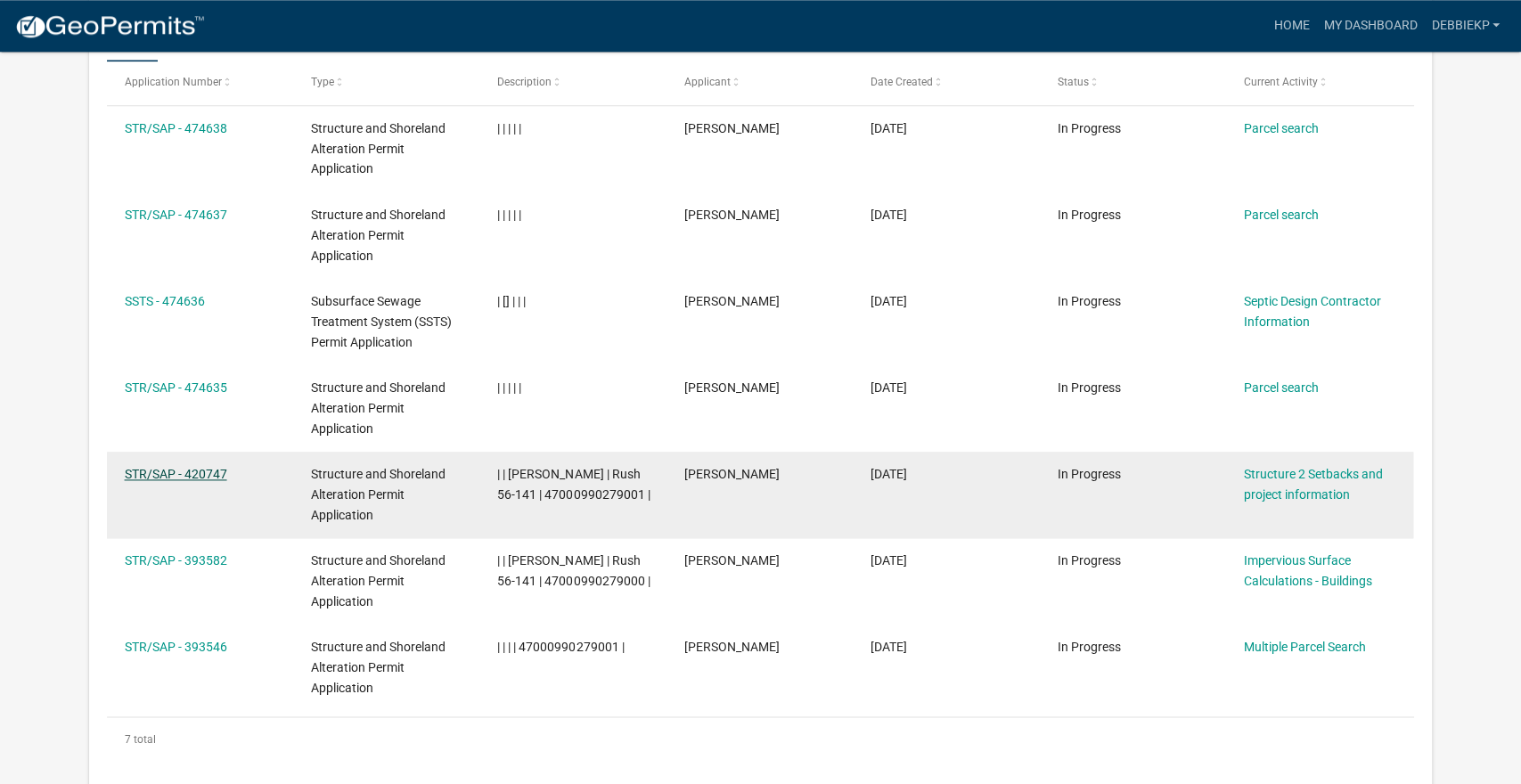
click at [180, 474] on link "STR/SAP - 420747" at bounding box center [176, 474] width 102 height 14
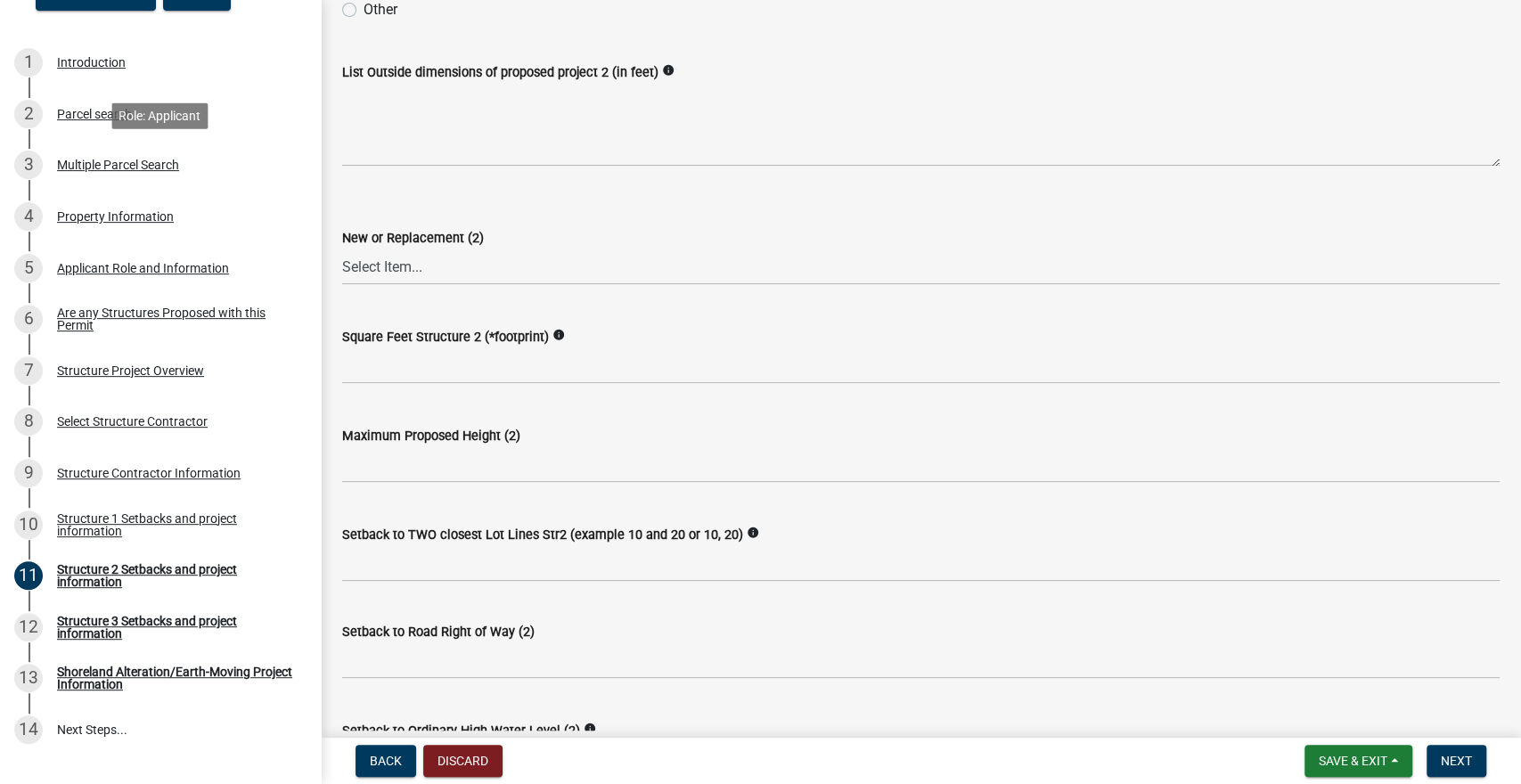
scroll to position [548, 0]
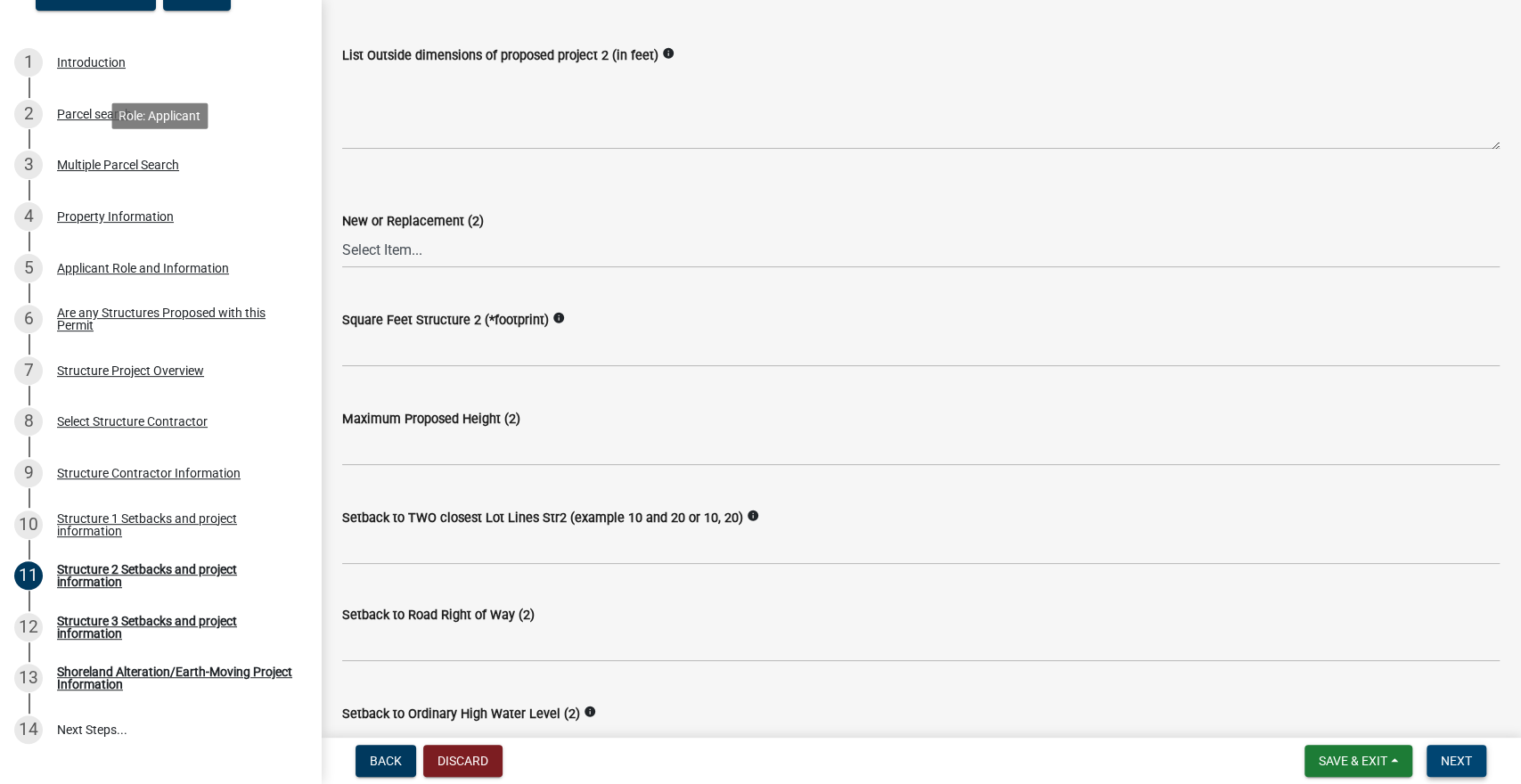
click at [1457, 767] on span "Next" at bounding box center [1456, 760] width 31 height 14
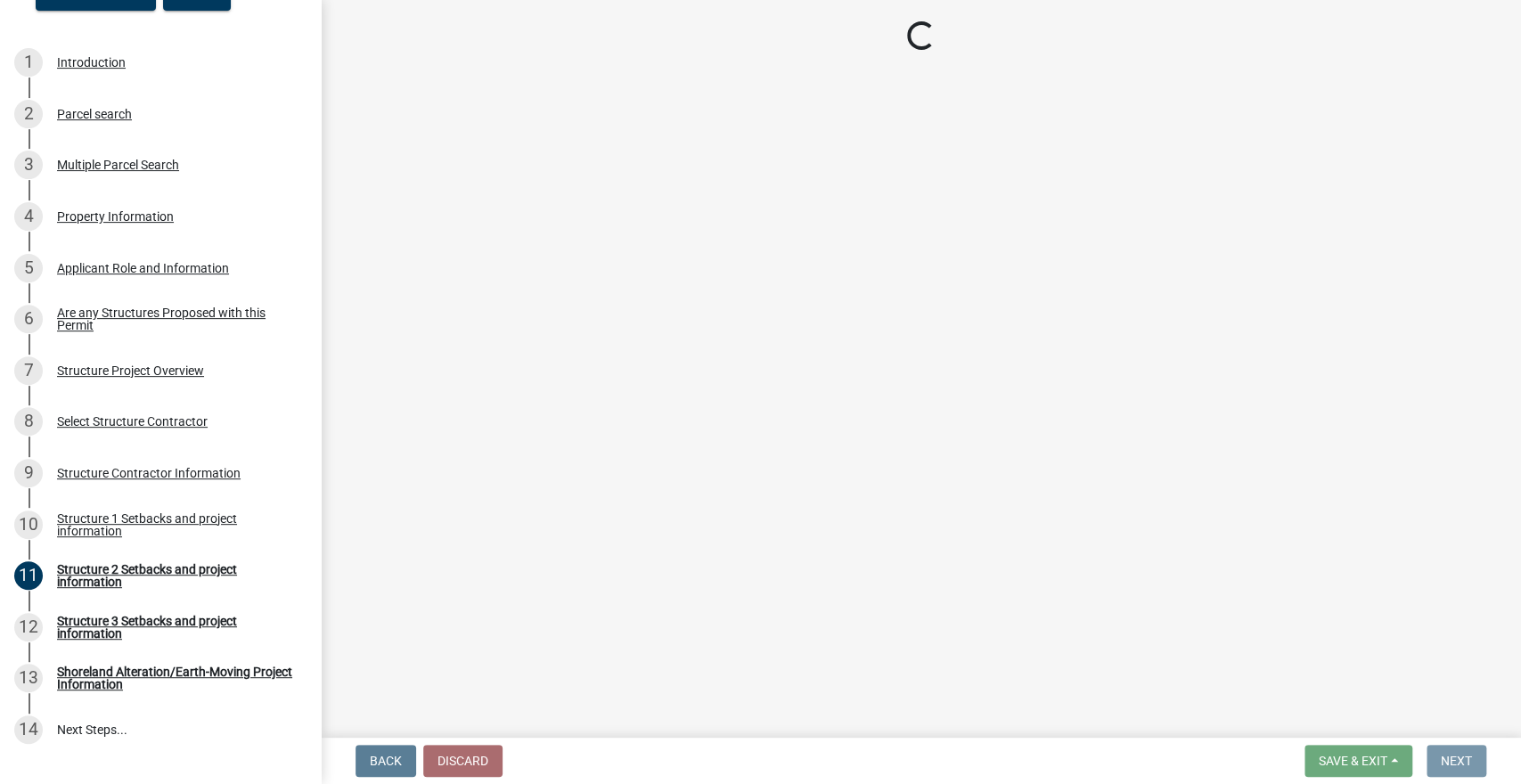
scroll to position [0, 0]
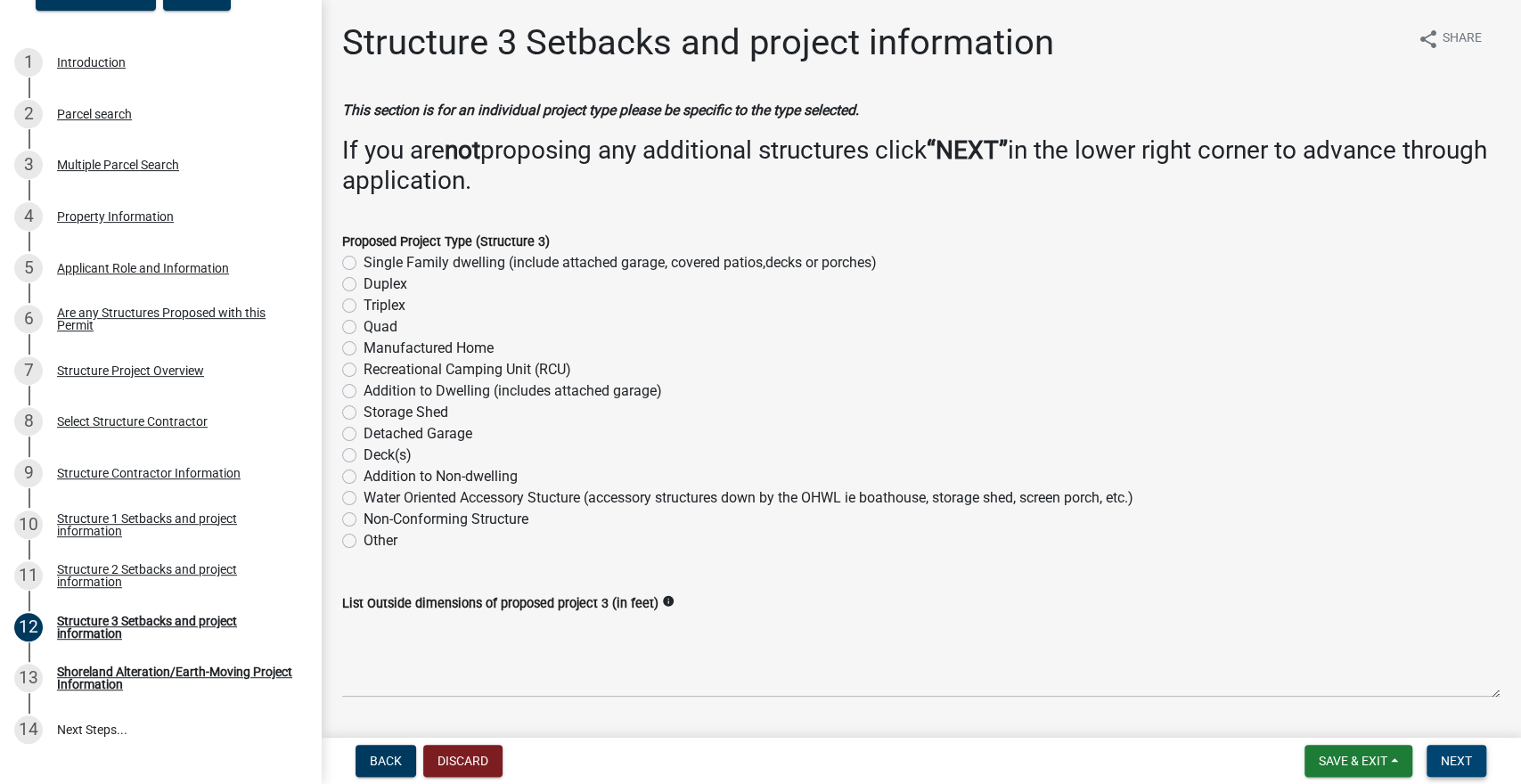
click at [1463, 772] on button "Next" at bounding box center [1457, 761] width 60 height 32
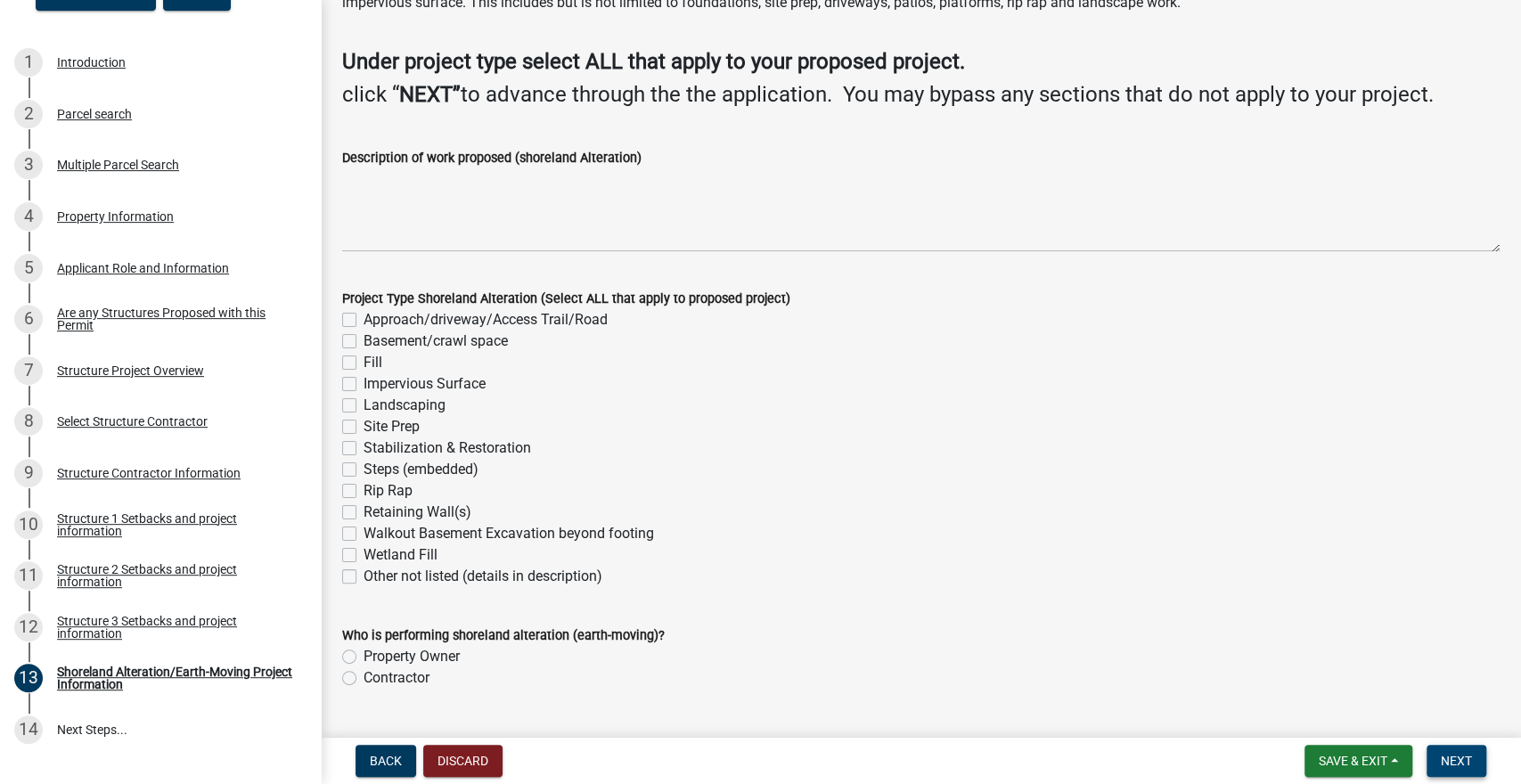
scroll to position [144, 0]
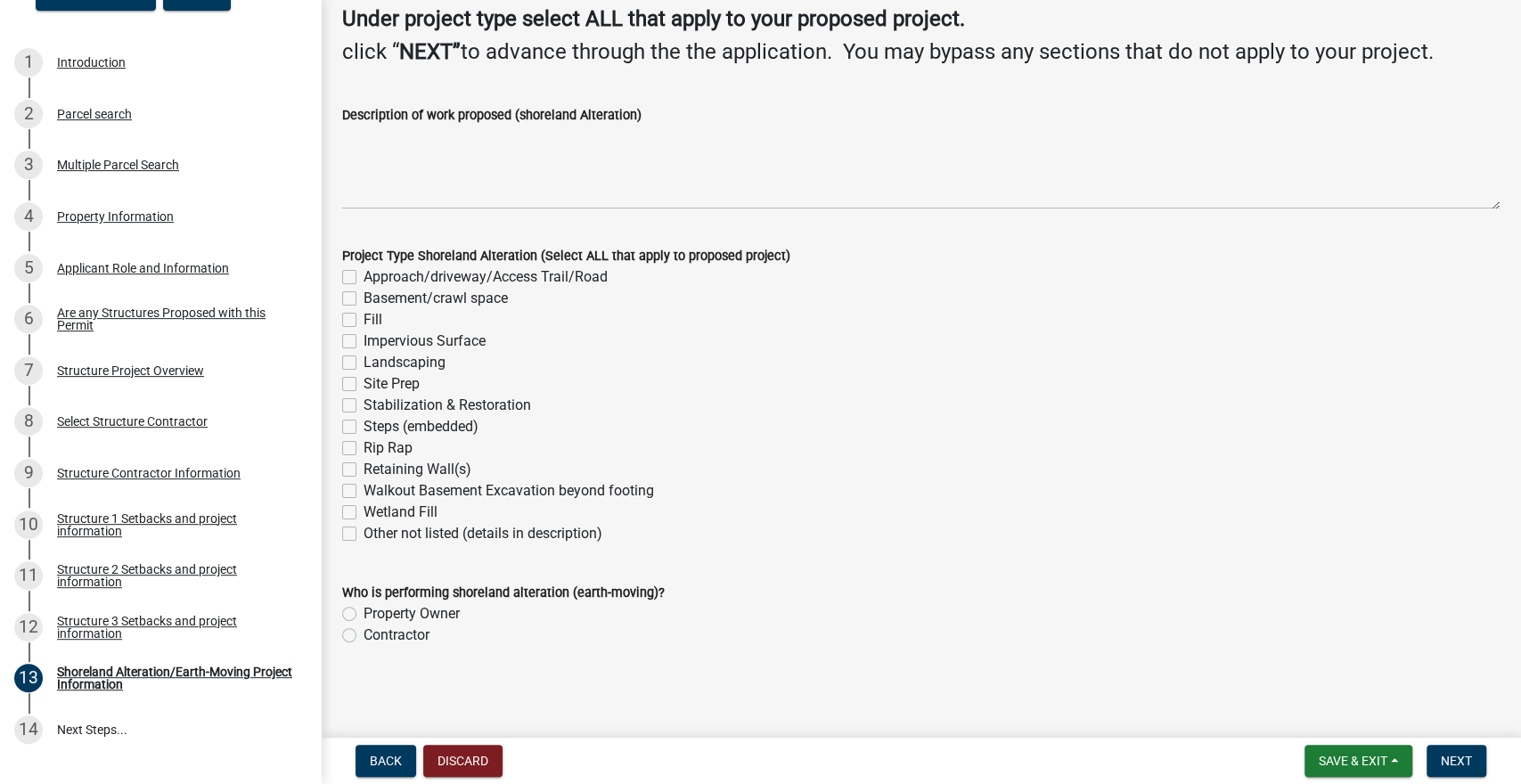
click at [359, 387] on div "Site Prep" at bounding box center [921, 384] width 1158 height 22
click at [362, 387] on div "Site Prep" at bounding box center [921, 384] width 1158 height 22
click at [355, 395] on div "Stabilization & Restoration" at bounding box center [921, 405] width 1158 height 22
click at [357, 386] on div "Site Prep" at bounding box center [921, 384] width 1158 height 22
click at [364, 383] on label "Site Prep" at bounding box center [392, 384] width 56 height 22
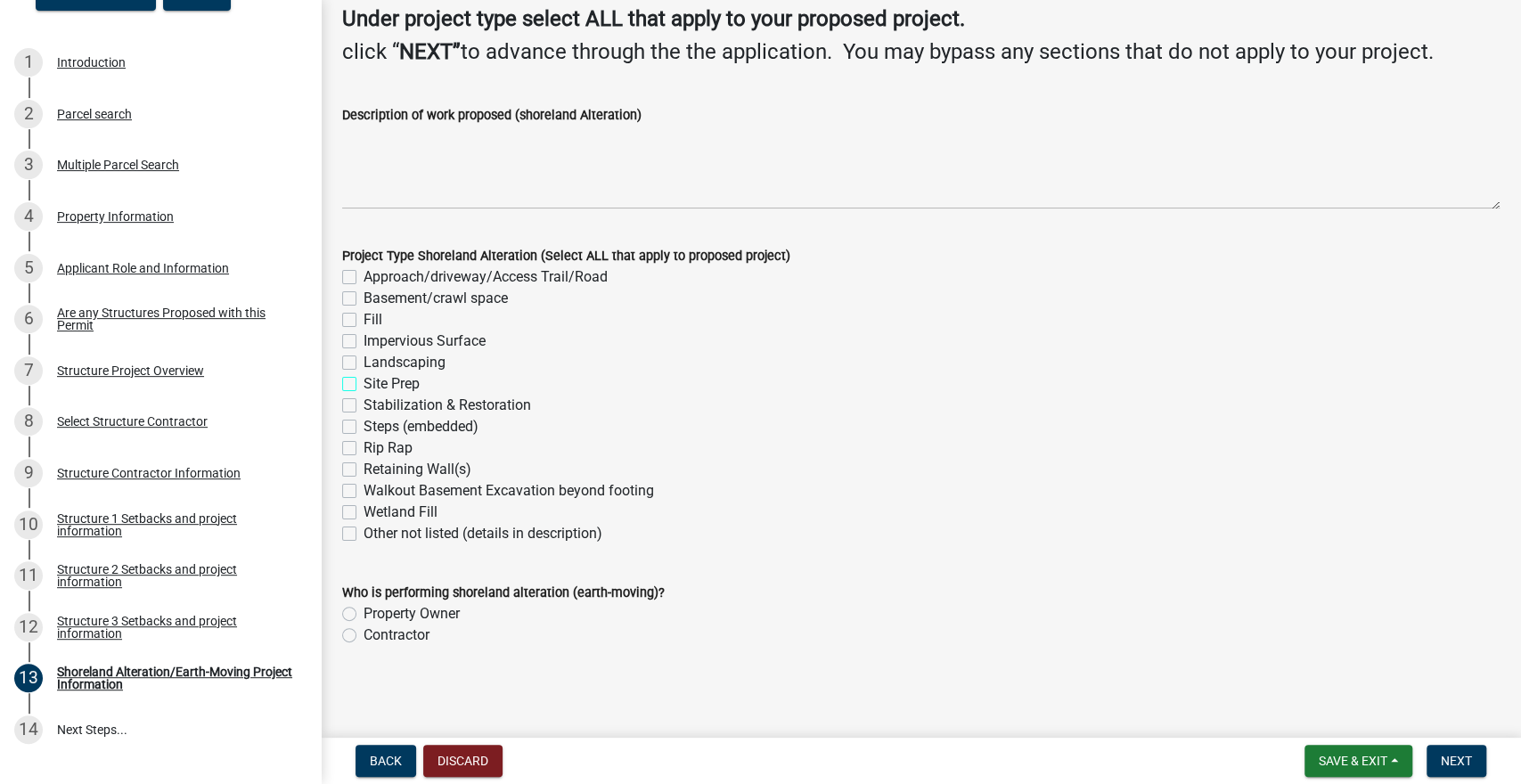
click at [364, 383] on input "Site Prep" at bounding box center [369, 379] width 11 height 11
checkbox input "true"
checkbox input "false"
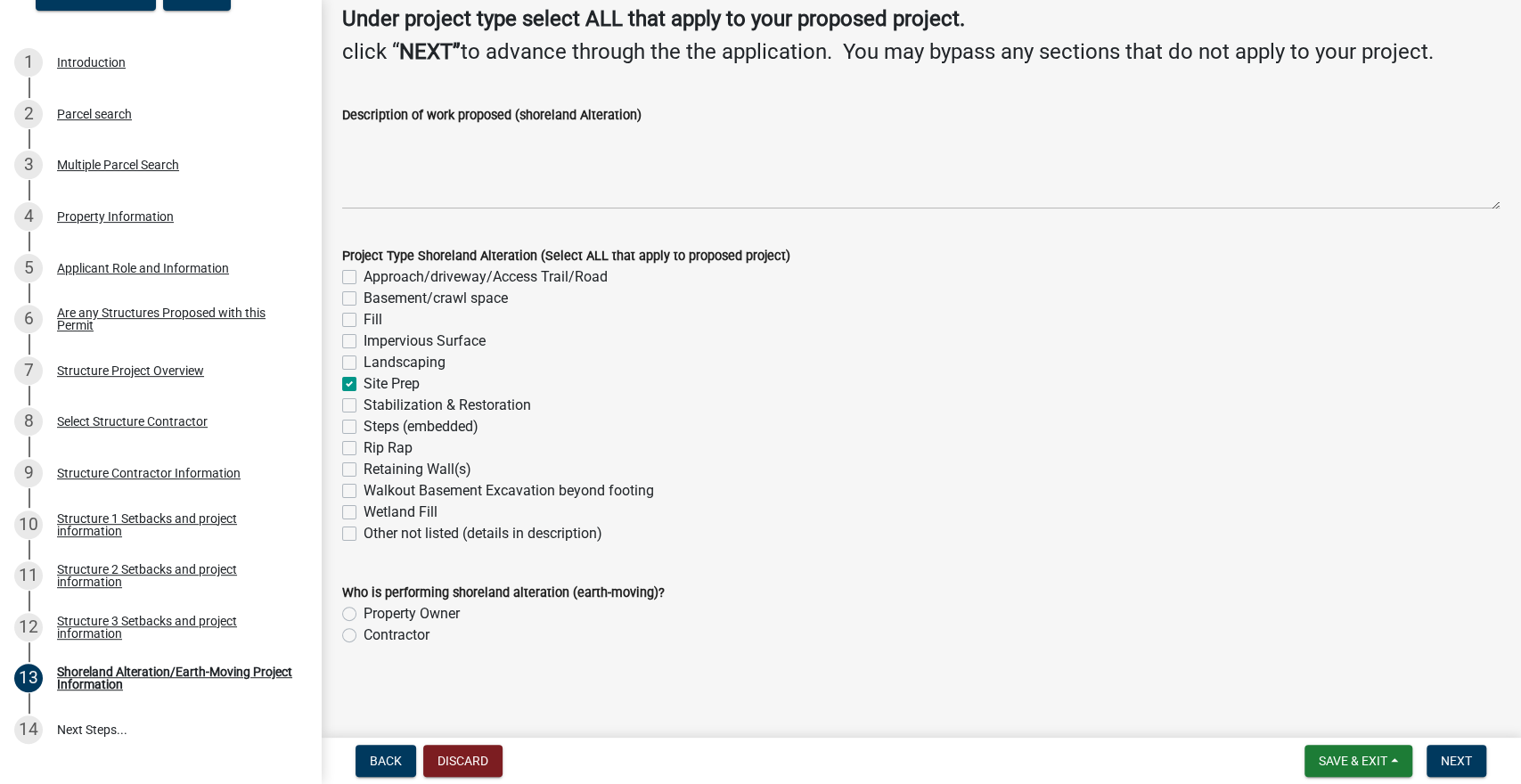
checkbox input "false"
checkbox input "true"
checkbox input "false"
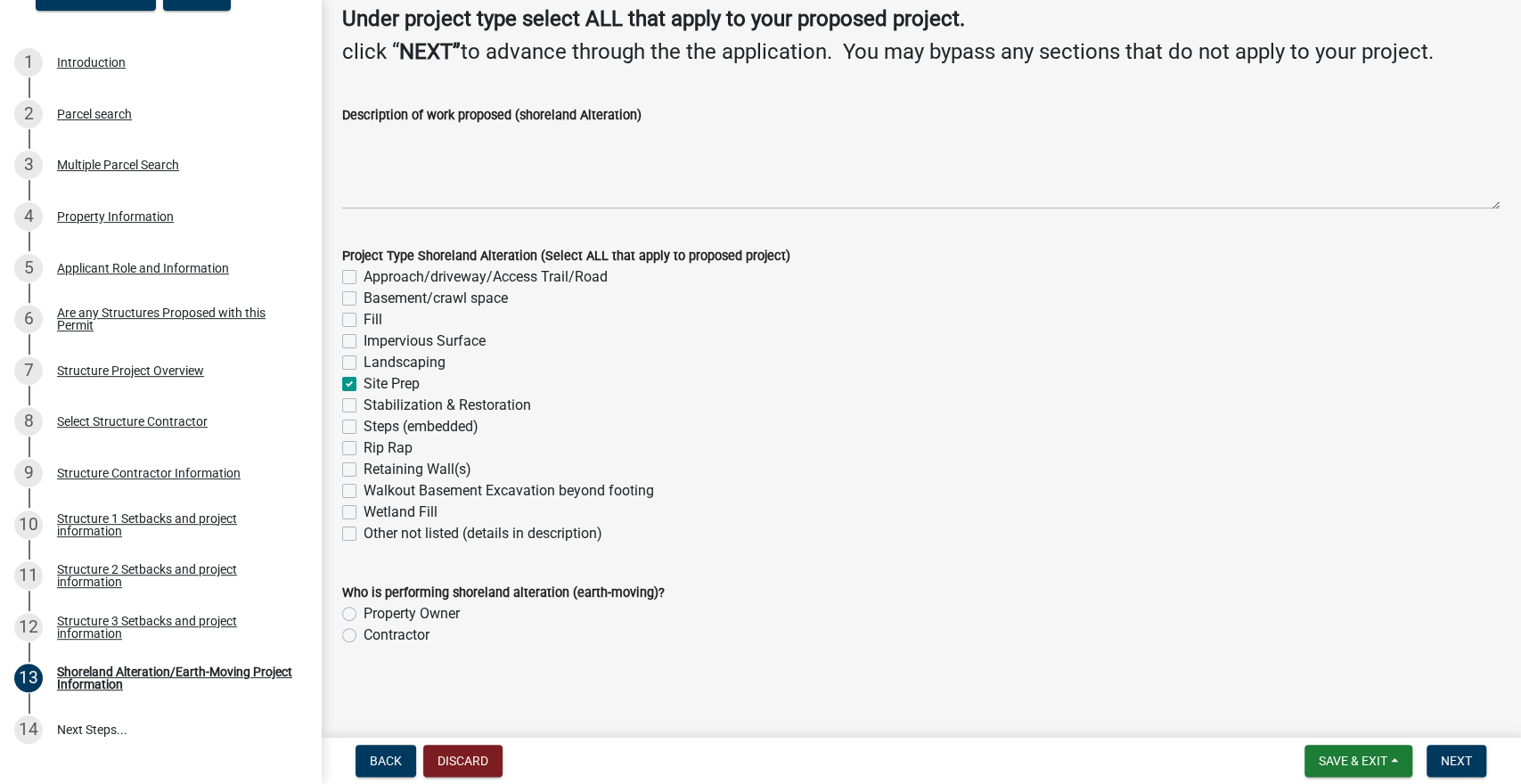
checkbox input "false"
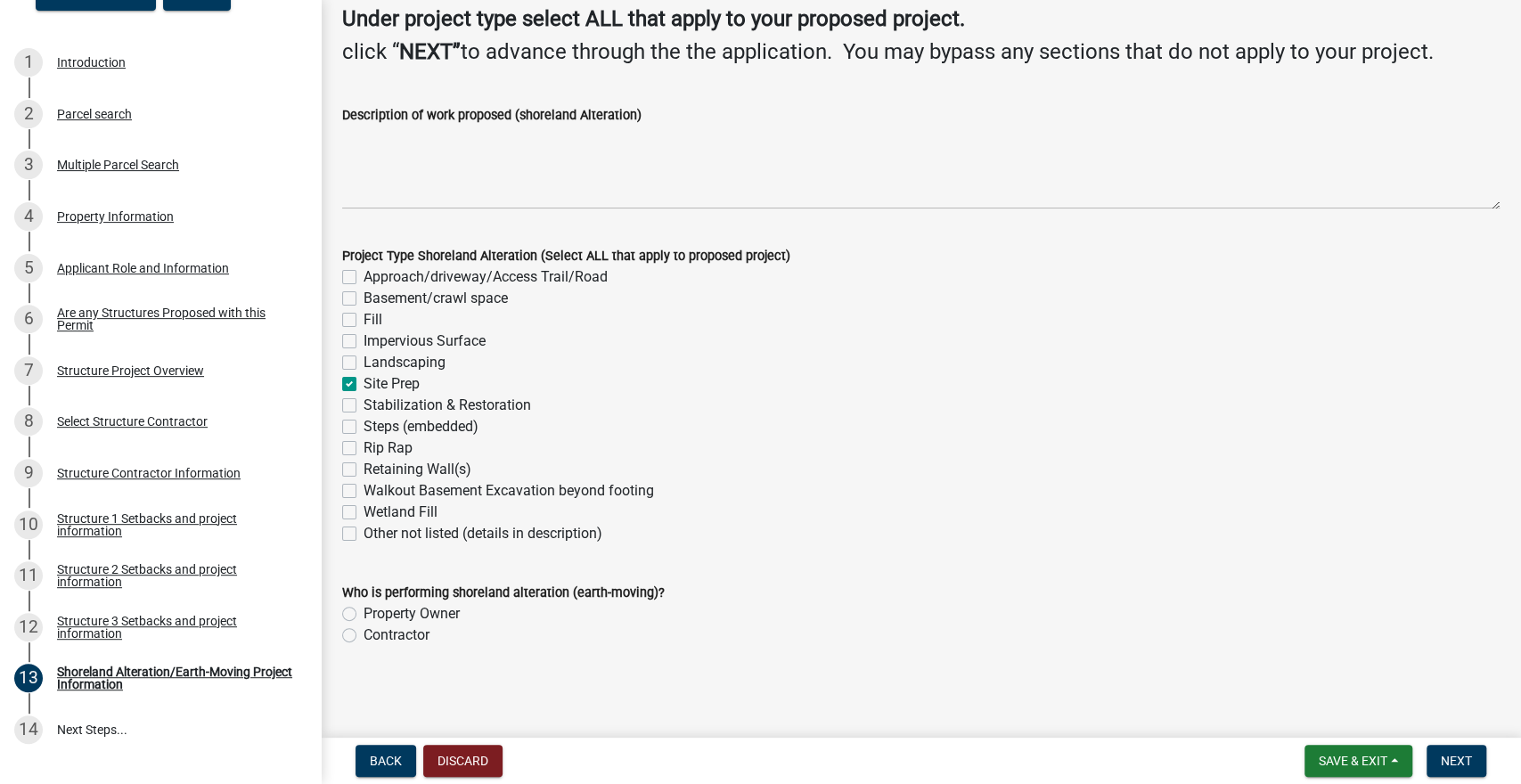
click at [364, 634] on label "Contractor" at bounding box center [397, 635] width 66 height 22
click at [364, 634] on input "Contractor" at bounding box center [369, 631] width 11 height 11
radio input "true"
click at [1449, 775] on button "Next" at bounding box center [1457, 761] width 60 height 32
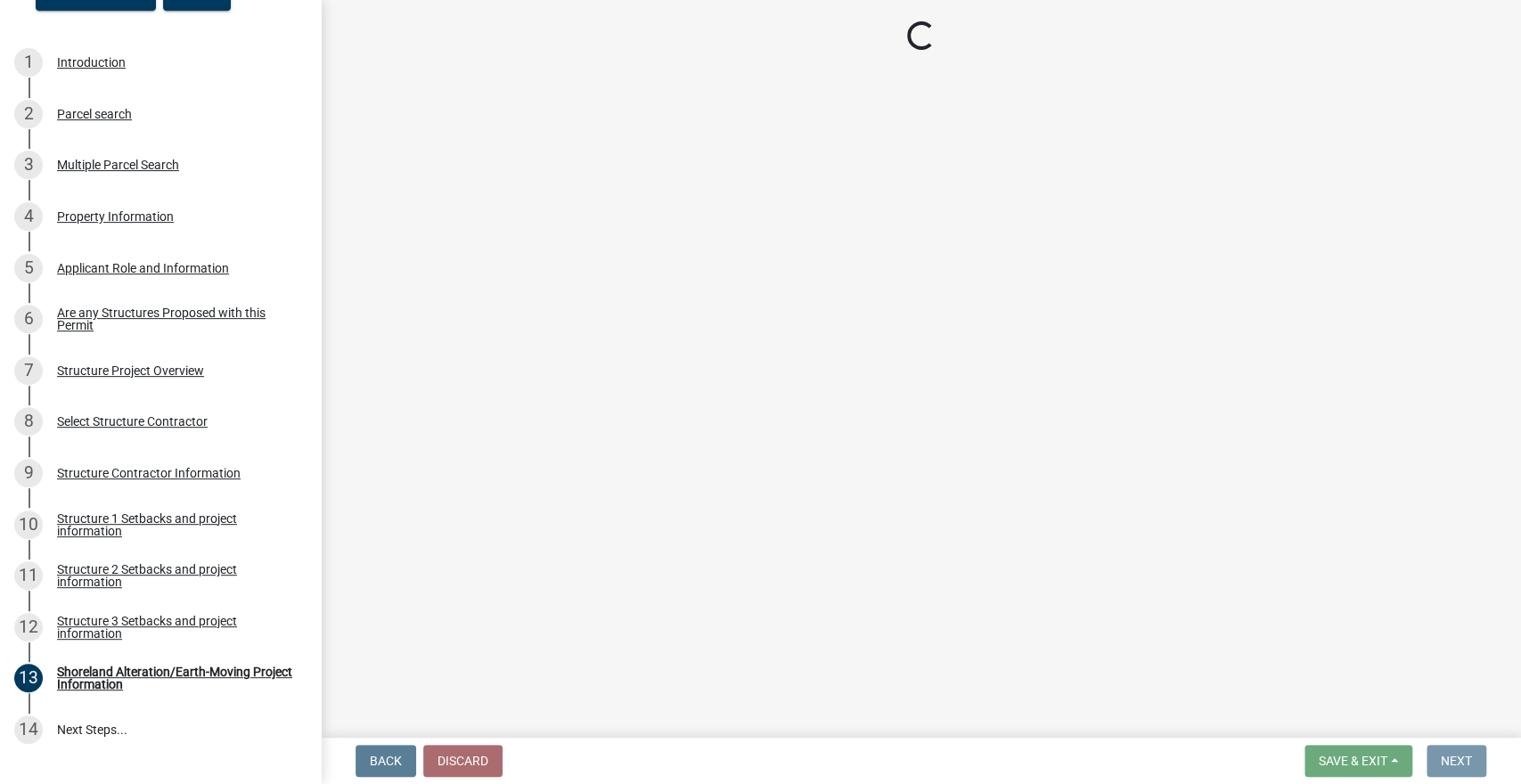
scroll to position [0, 0]
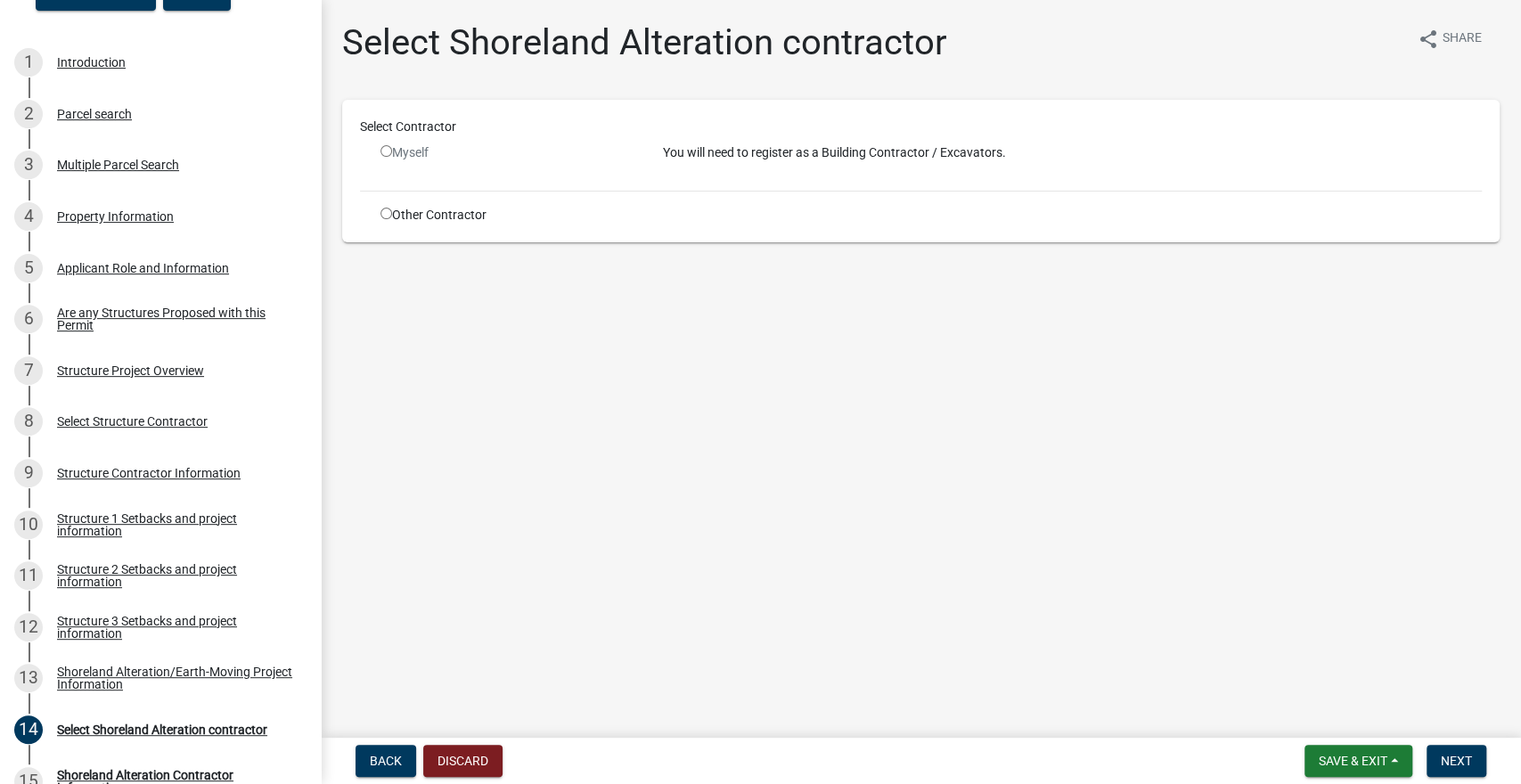
click at [384, 214] on input "radio" at bounding box center [386, 213] width 11 height 11
radio input "true"
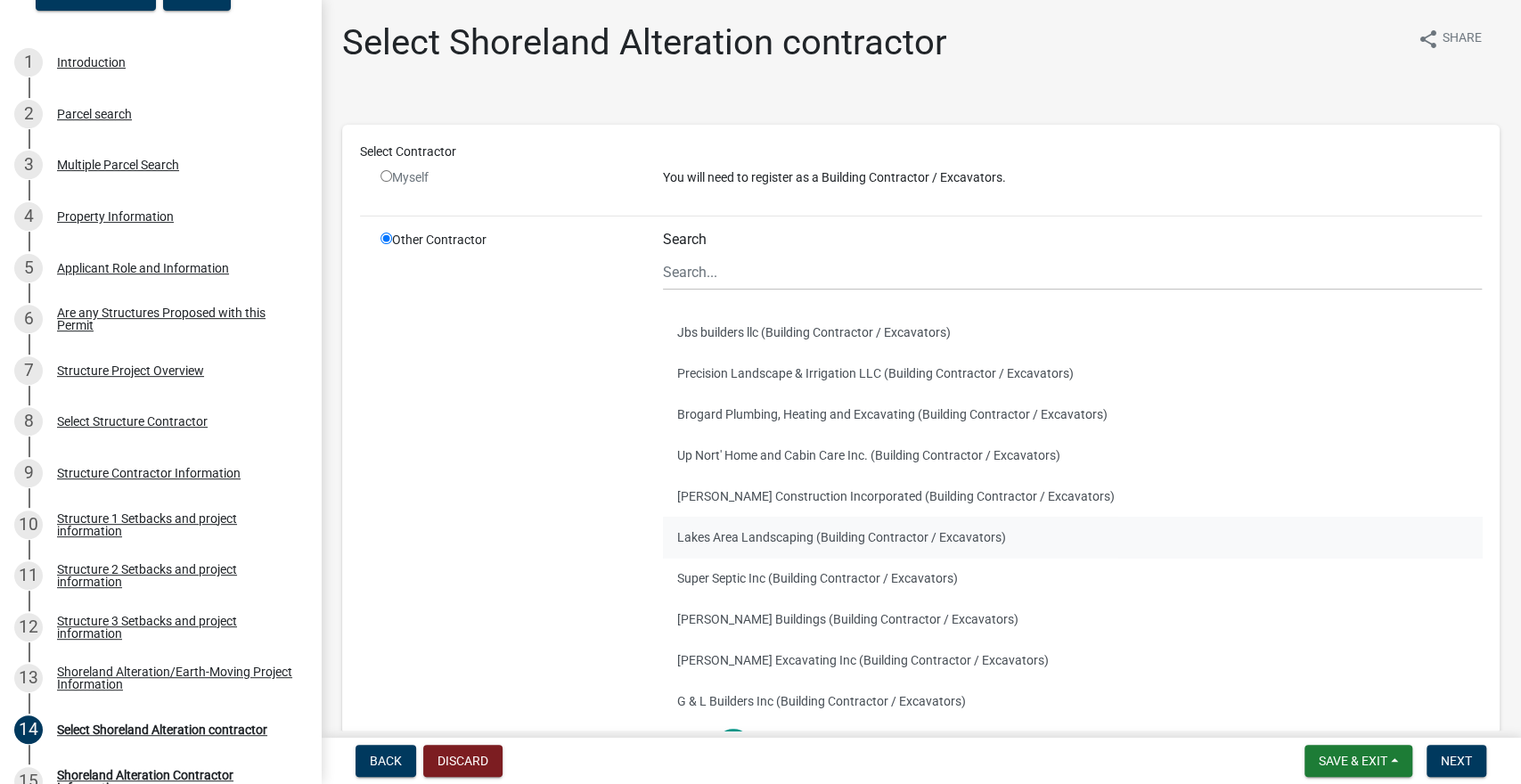
click at [1290, 548] on button "Lakes Area Landscaping (Building Contractor / Excavators)" at bounding box center [1073, 538] width 820 height 41
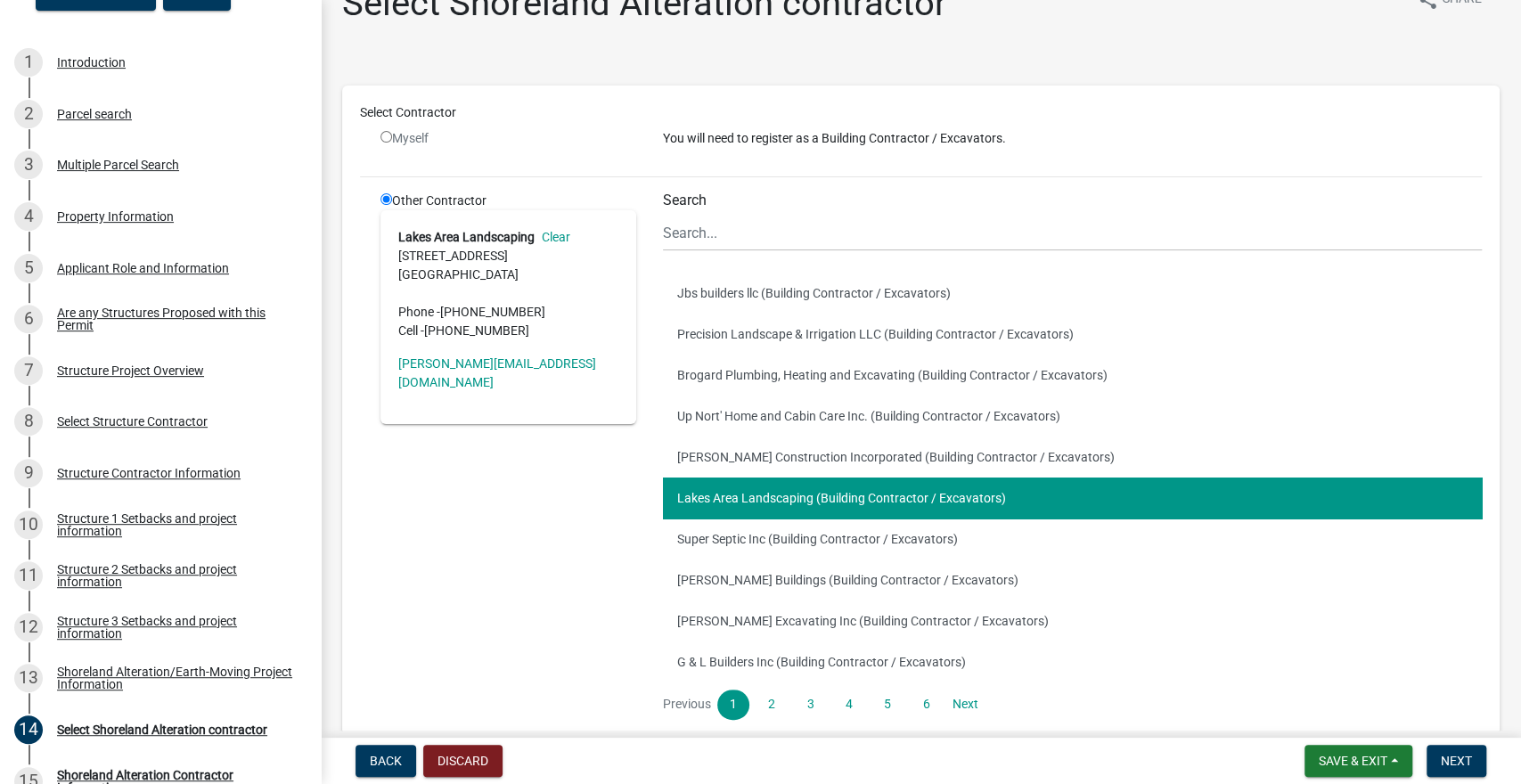
scroll to position [50, 0]
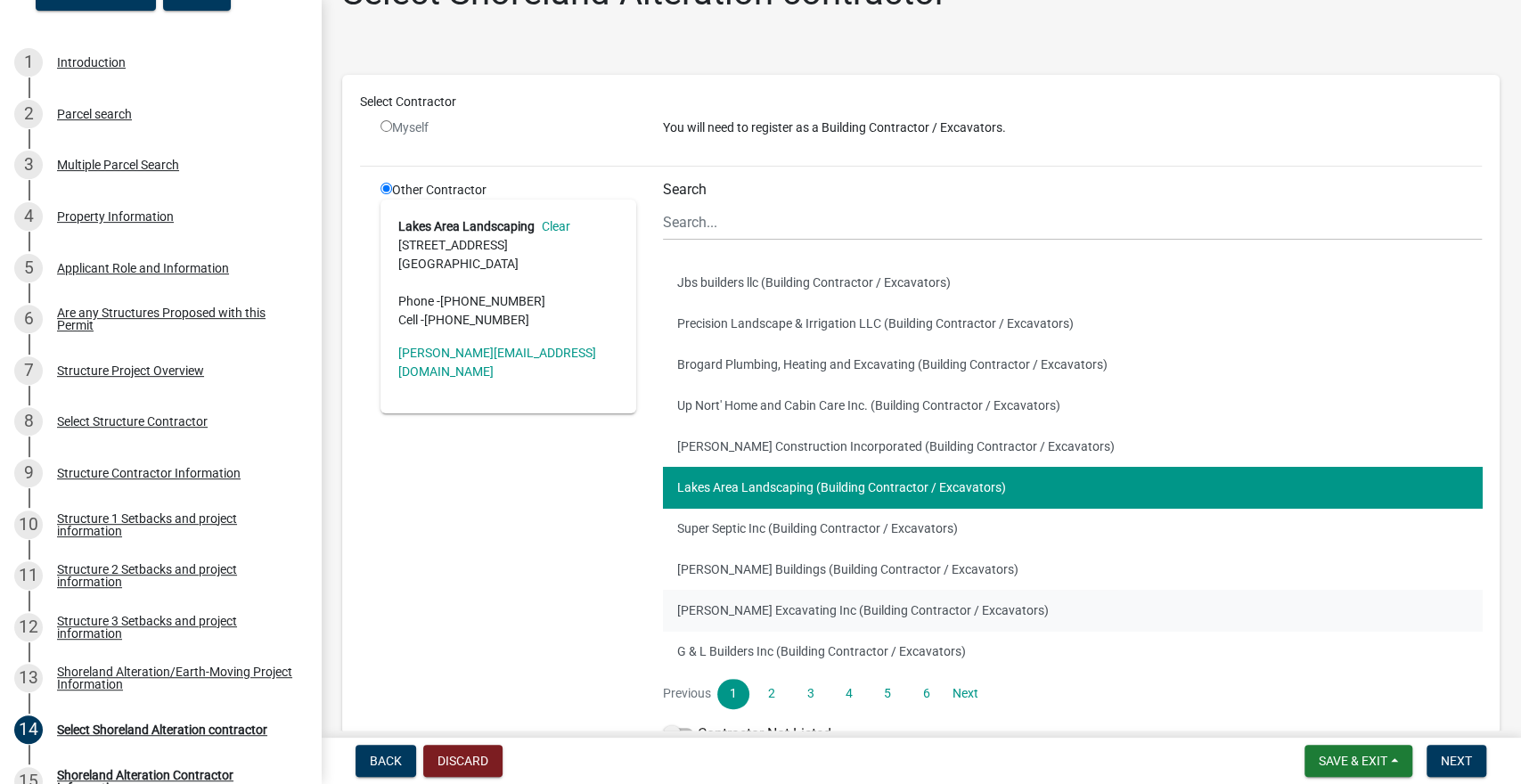
click at [1260, 604] on button "Ruther Excavating Inc (Building Contractor / Excavators)" at bounding box center [1073, 611] width 820 height 41
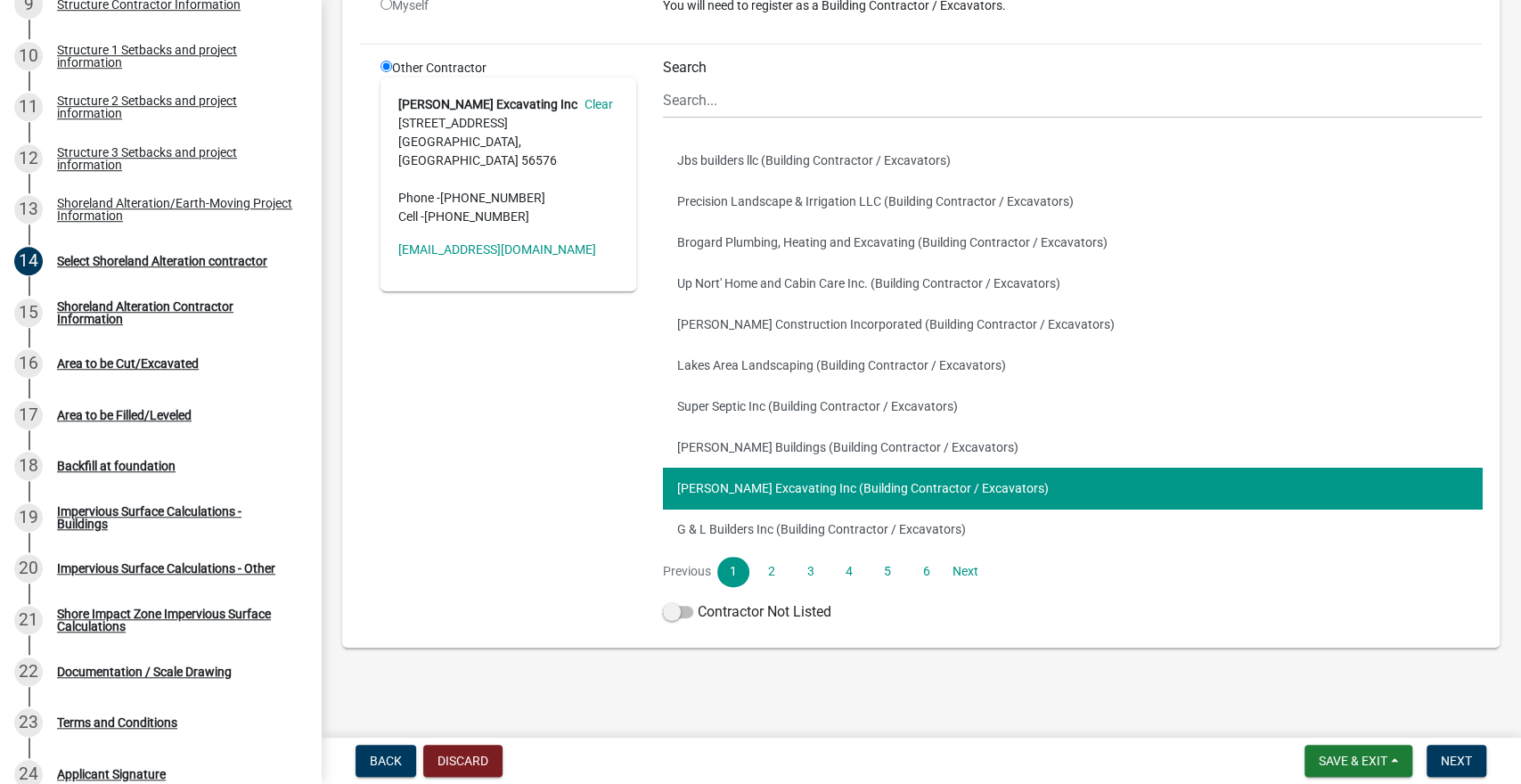
scroll to position [738, 0]
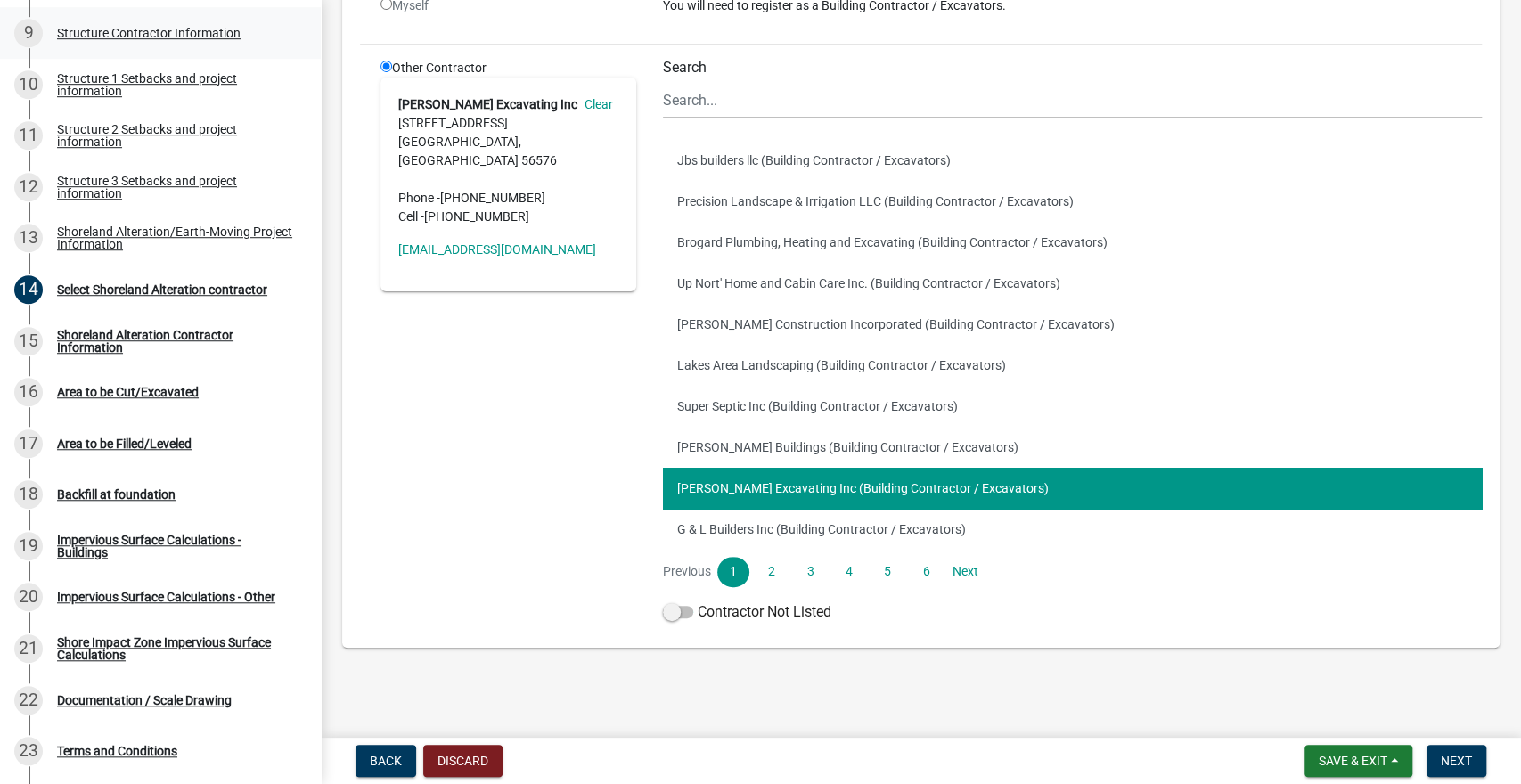
click at [125, 31] on div "Structure Contractor Information" at bounding box center [149, 32] width 183 height 12
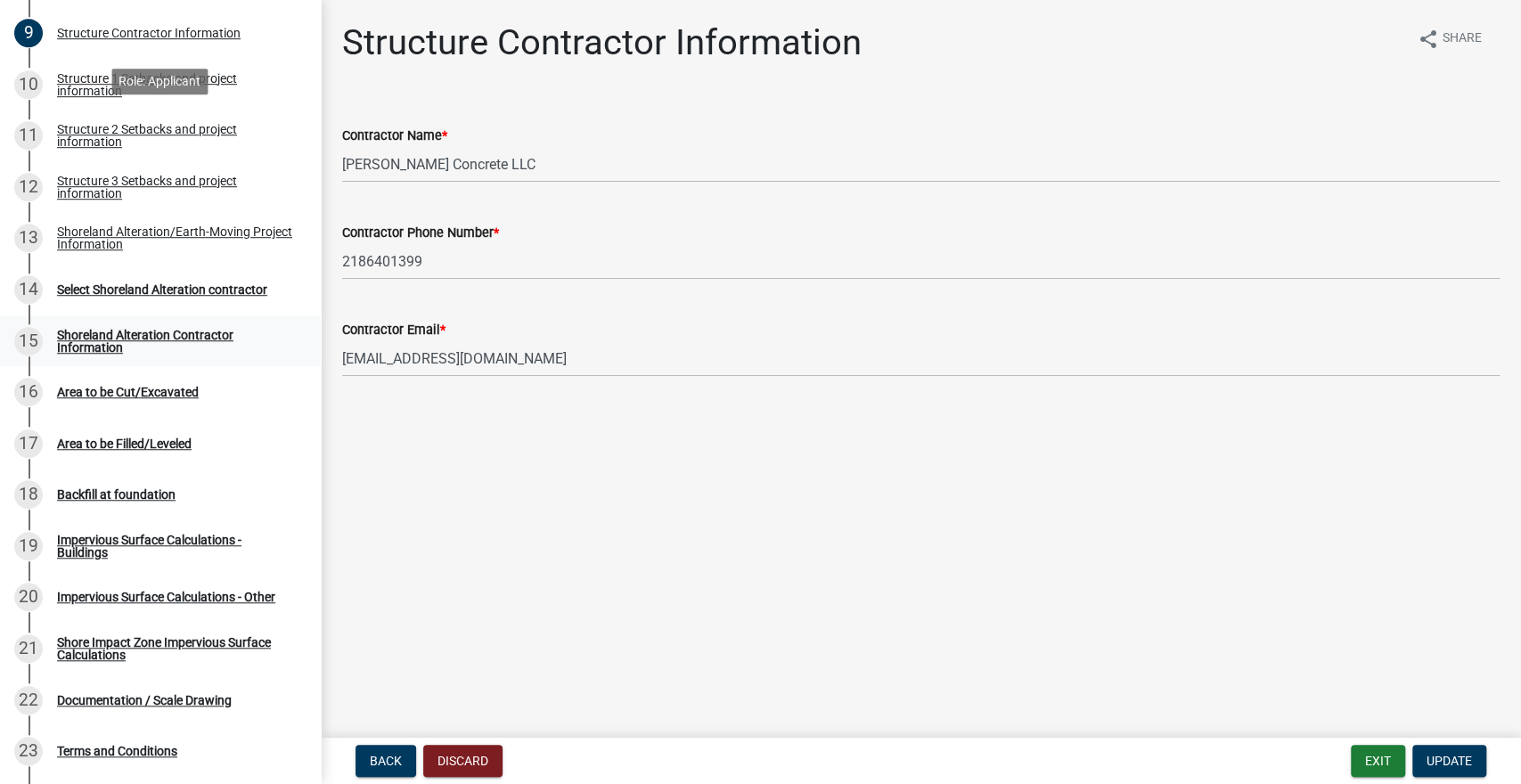
click at [89, 344] on div "Shoreland Alteration Contractor Information" at bounding box center [175, 341] width 235 height 25
click at [84, 352] on div "Shoreland Alteration Contractor Information" at bounding box center [175, 341] width 235 height 25
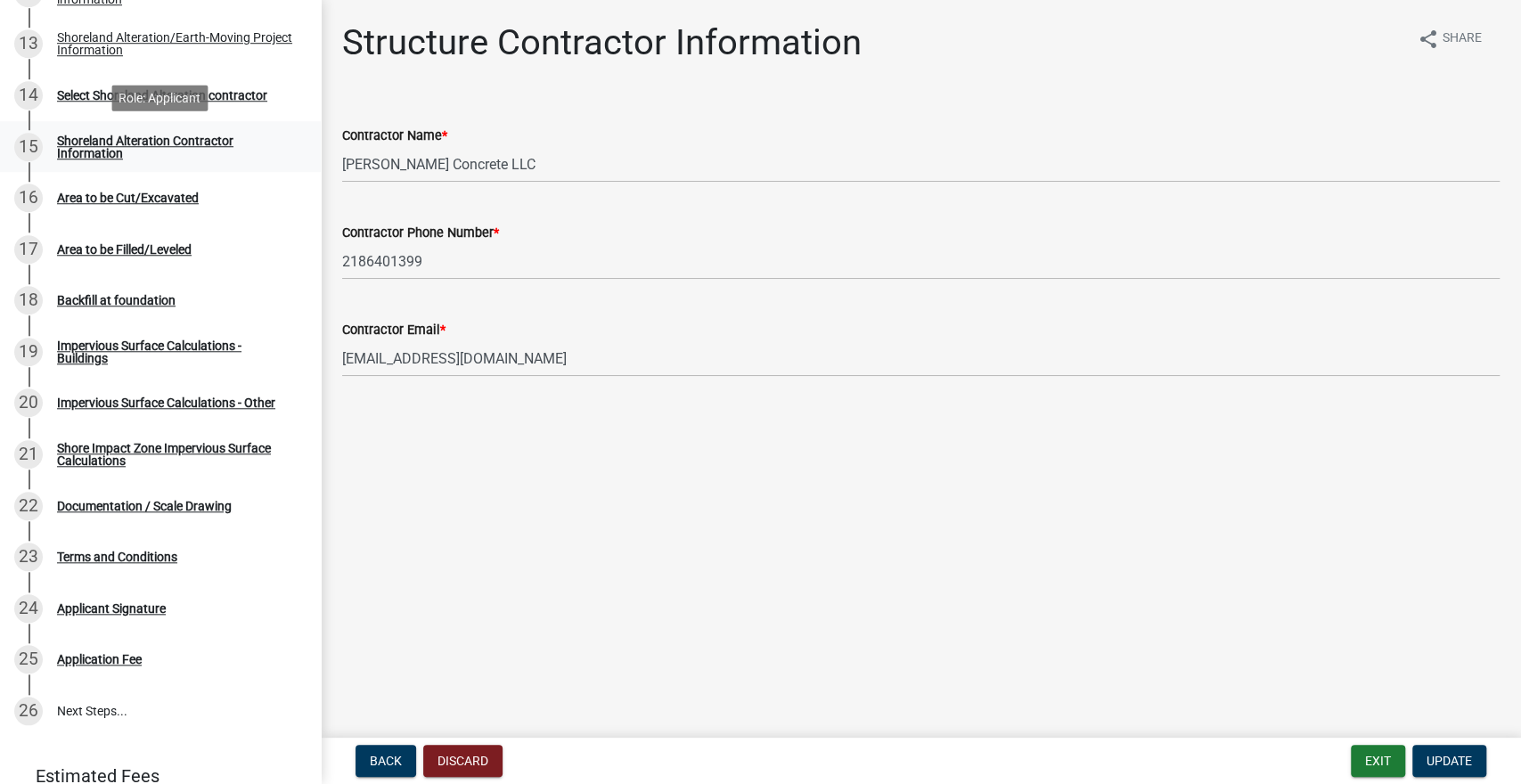
scroll to position [933, 0]
click at [1388, 763] on button "Exit" at bounding box center [1378, 761] width 55 height 32
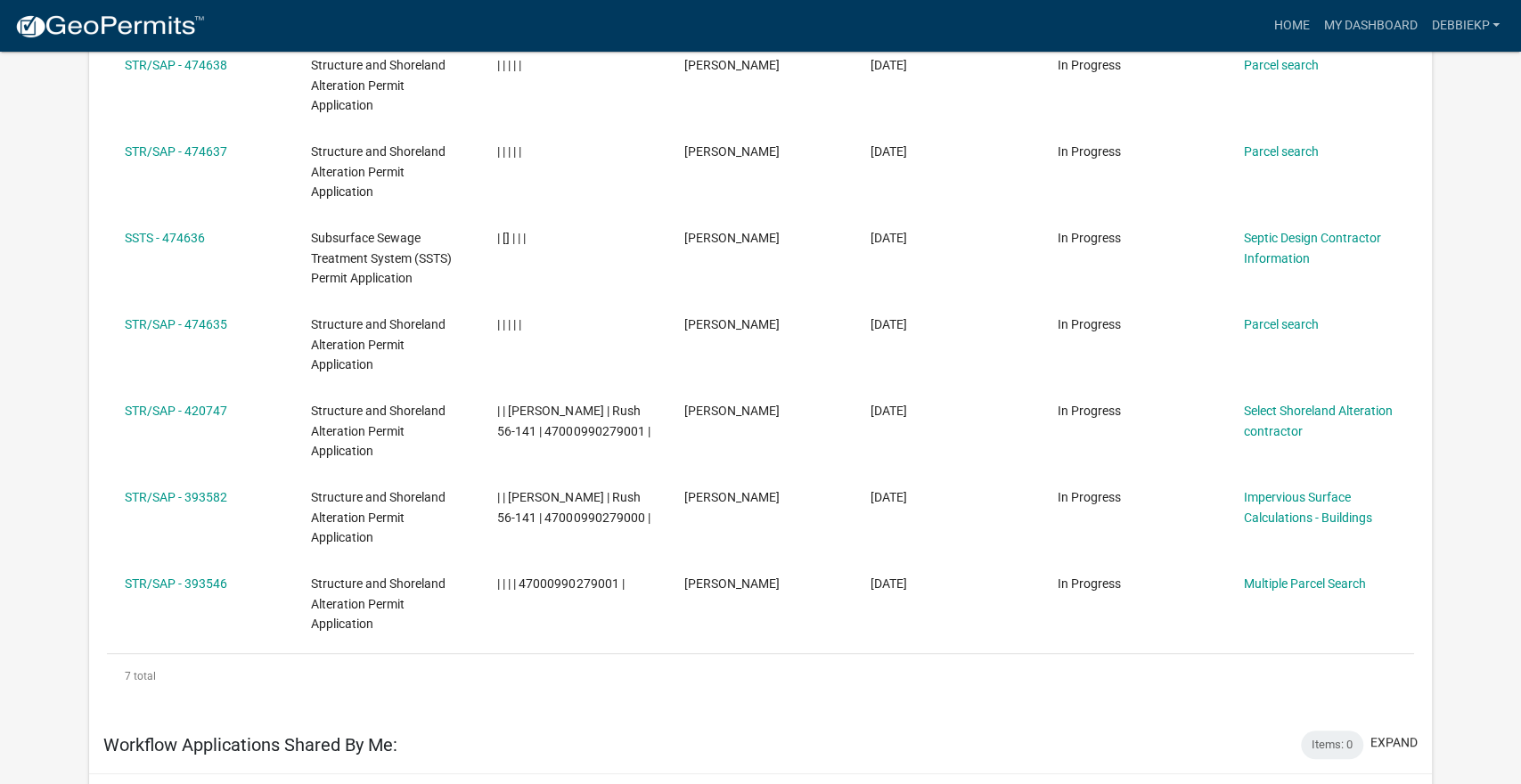
scroll to position [389, 0]
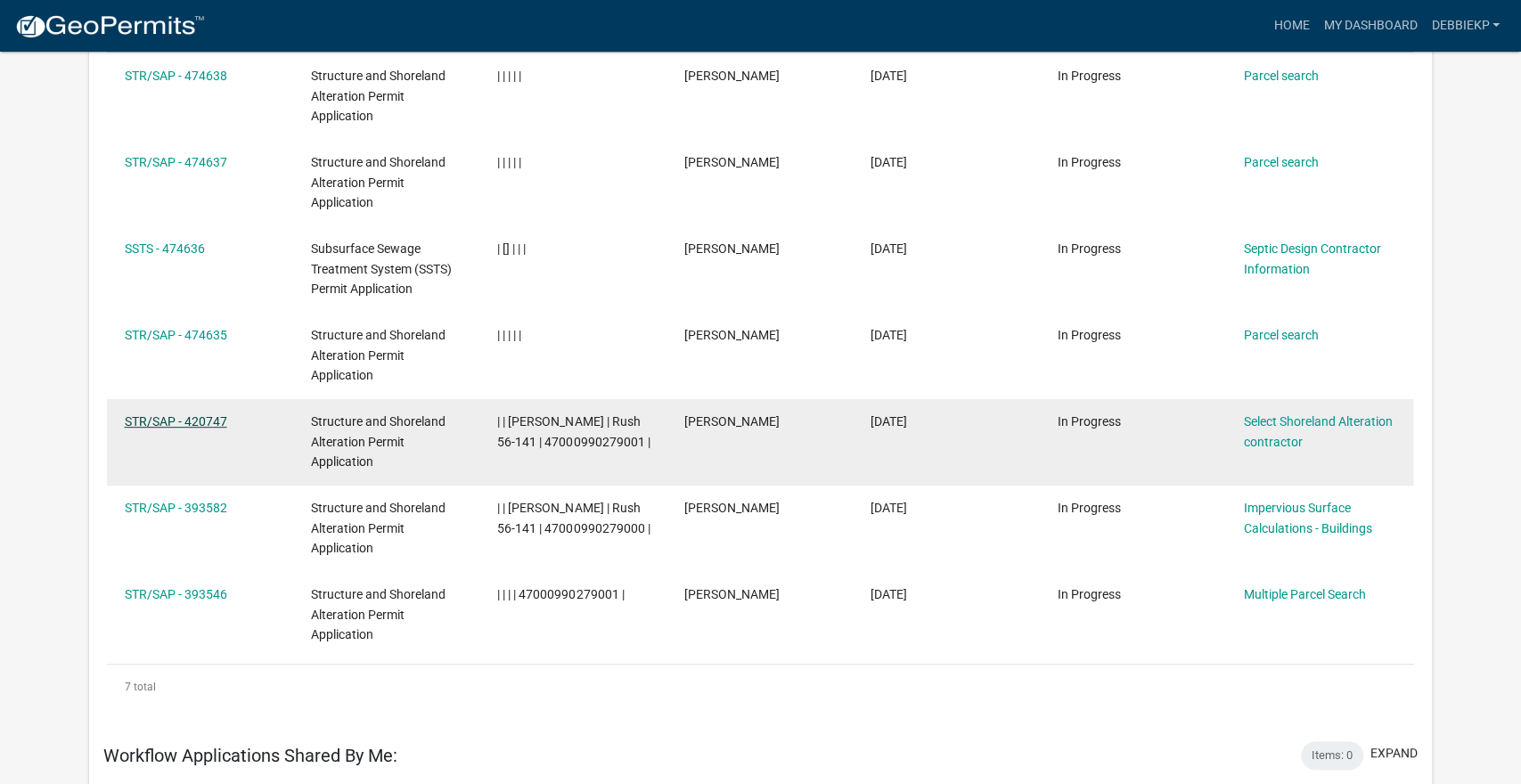
click at [156, 419] on link "STR/SAP - 420747" at bounding box center [176, 421] width 102 height 14
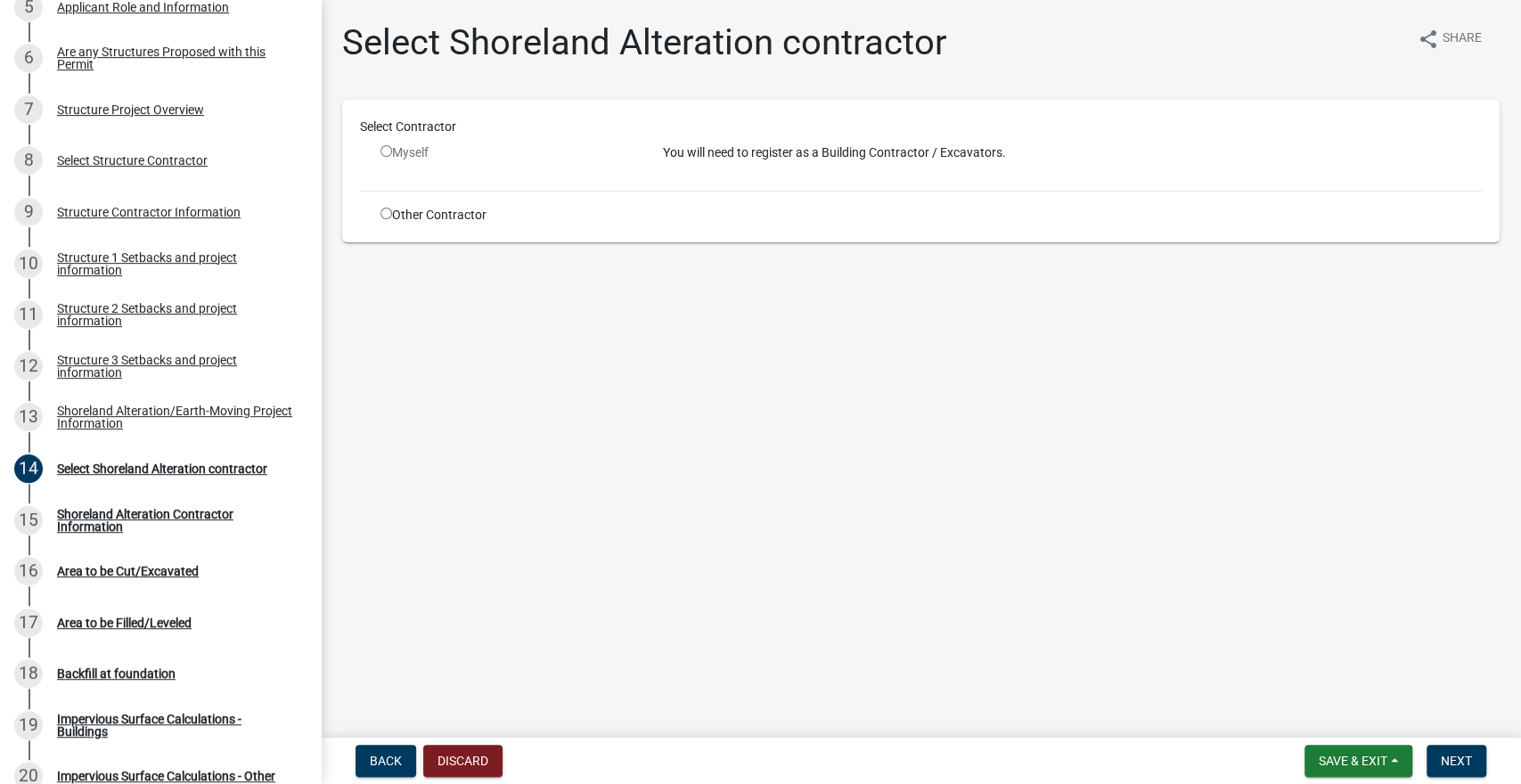
scroll to position [559, 0]
click at [106, 484] on link "14 Select Shoreland Alteration contractor" at bounding box center [160, 467] width 321 height 52
click at [385, 213] on input "radio" at bounding box center [386, 213] width 11 height 11
radio input "true"
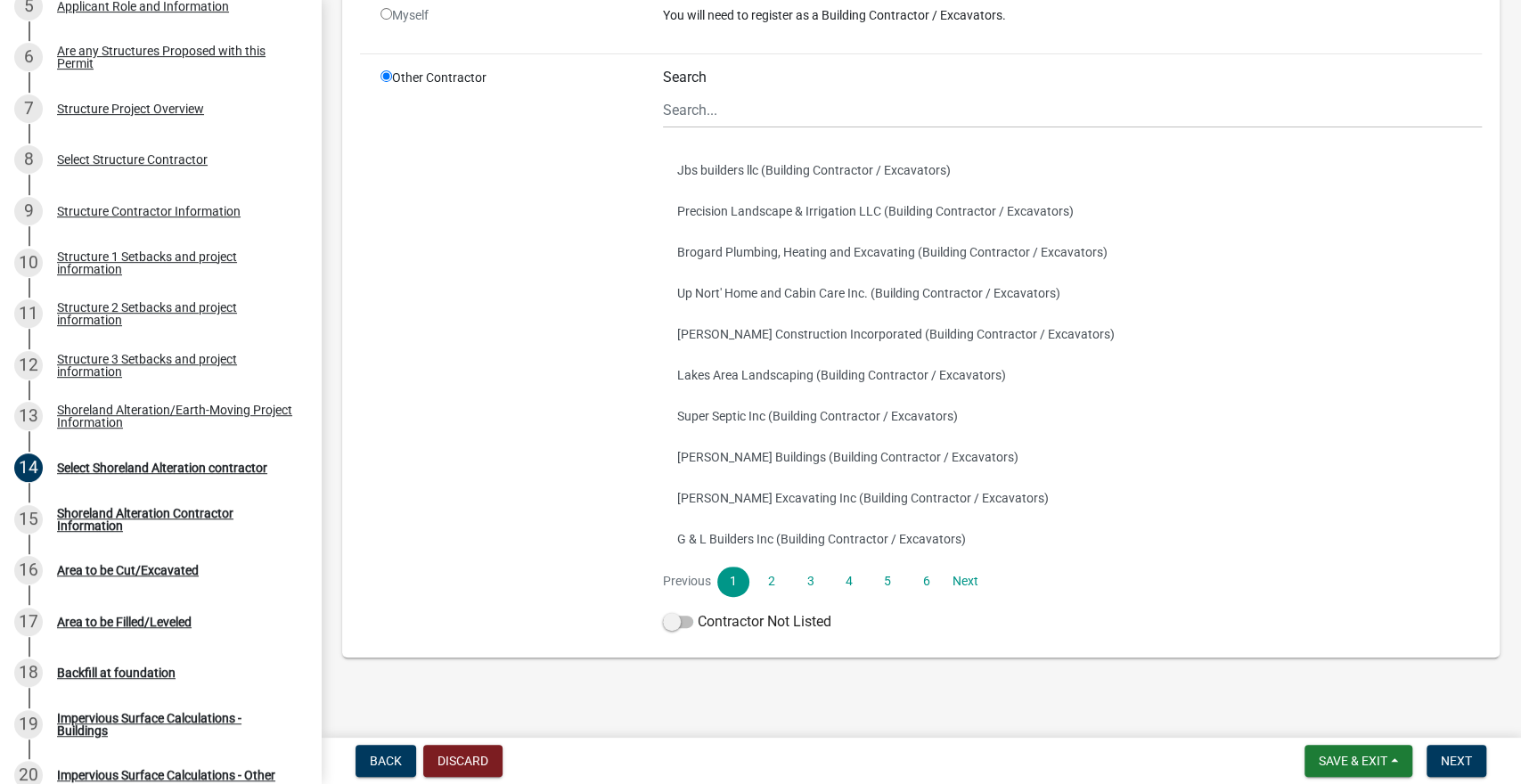
scroll to position [172, 0]
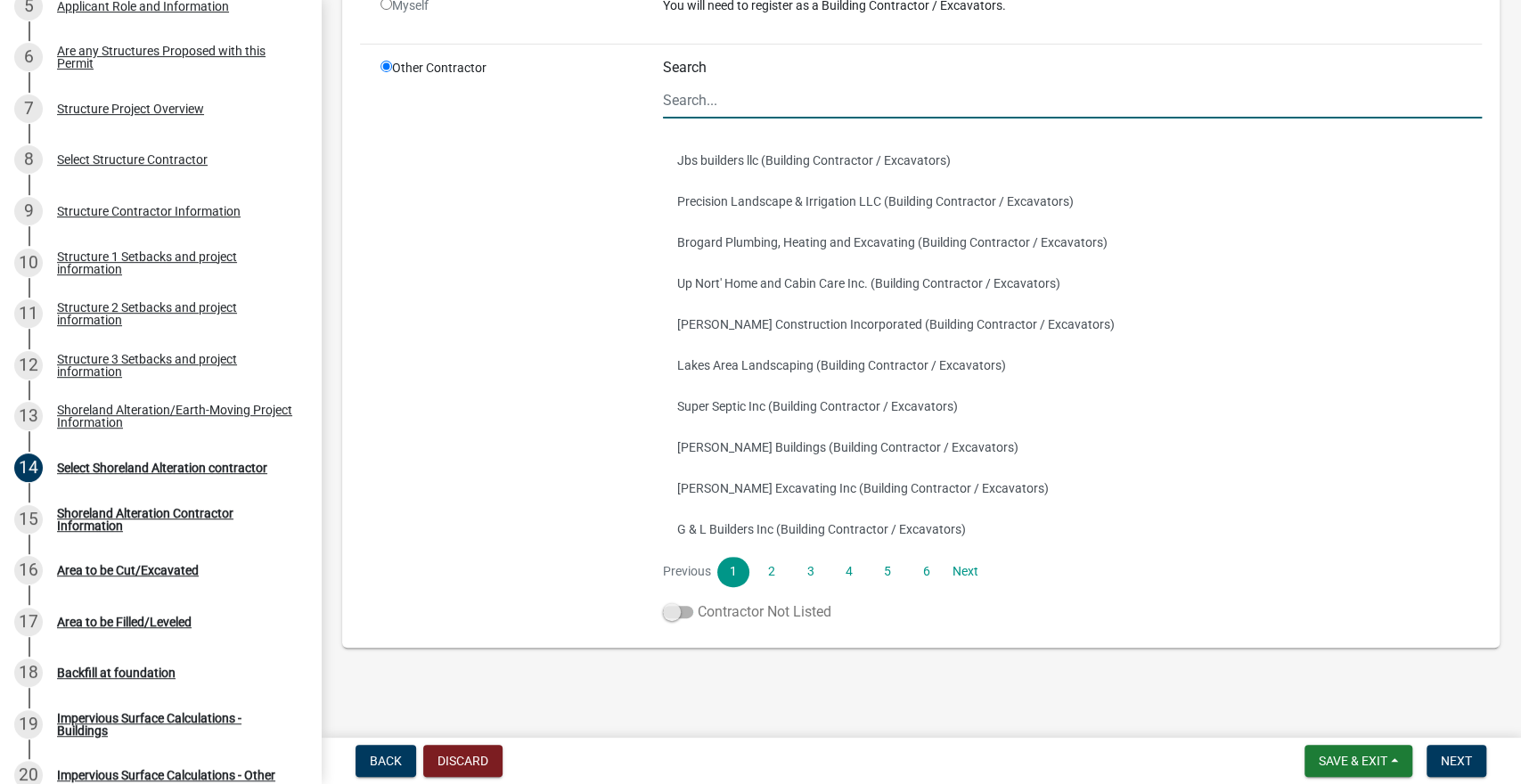
click at [674, 609] on span at bounding box center [678, 612] width 30 height 12
click at [698, 602] on input "Contractor Not Listed" at bounding box center [698, 602] width 0 height 0
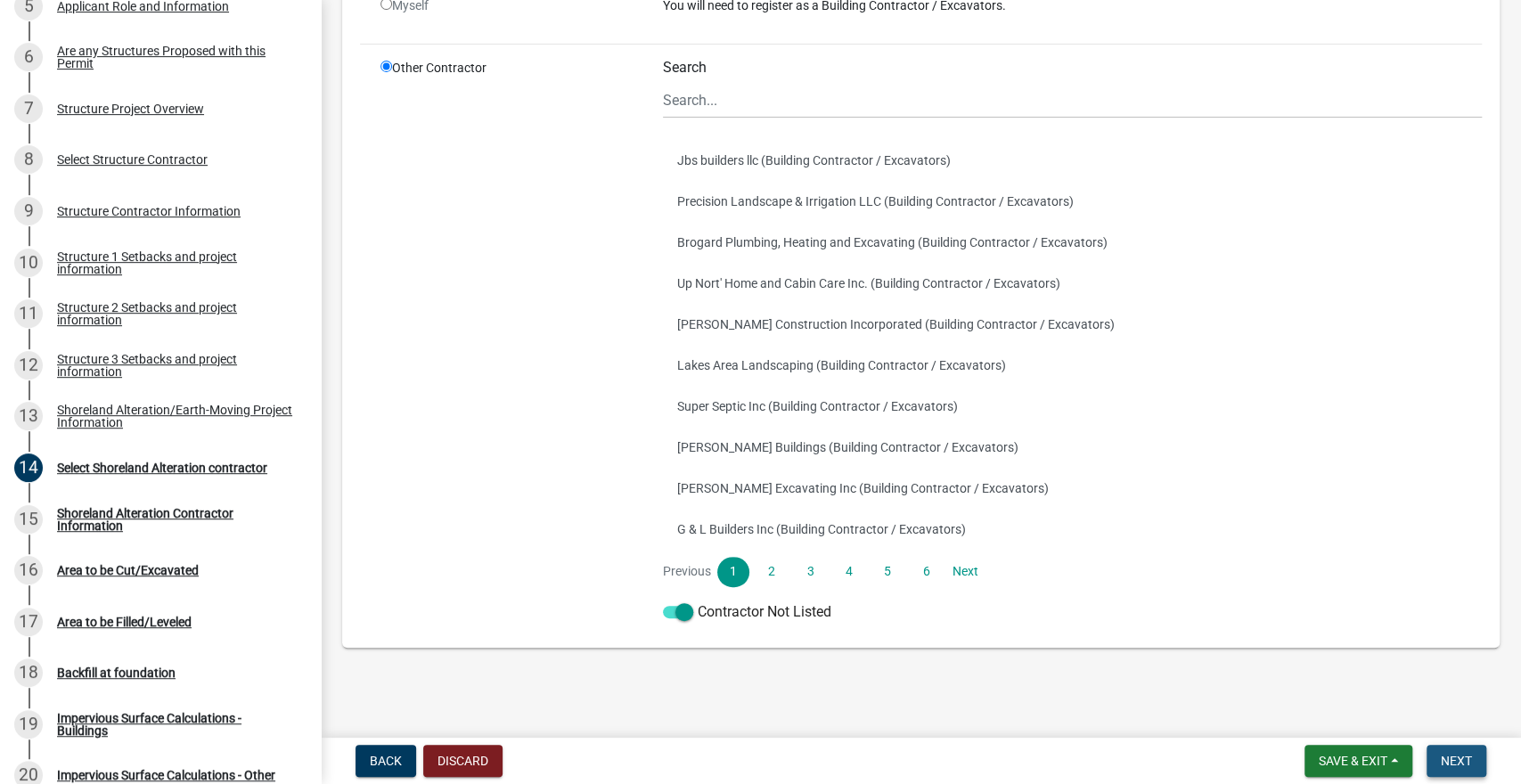
click at [1454, 760] on span "Next" at bounding box center [1456, 760] width 31 height 14
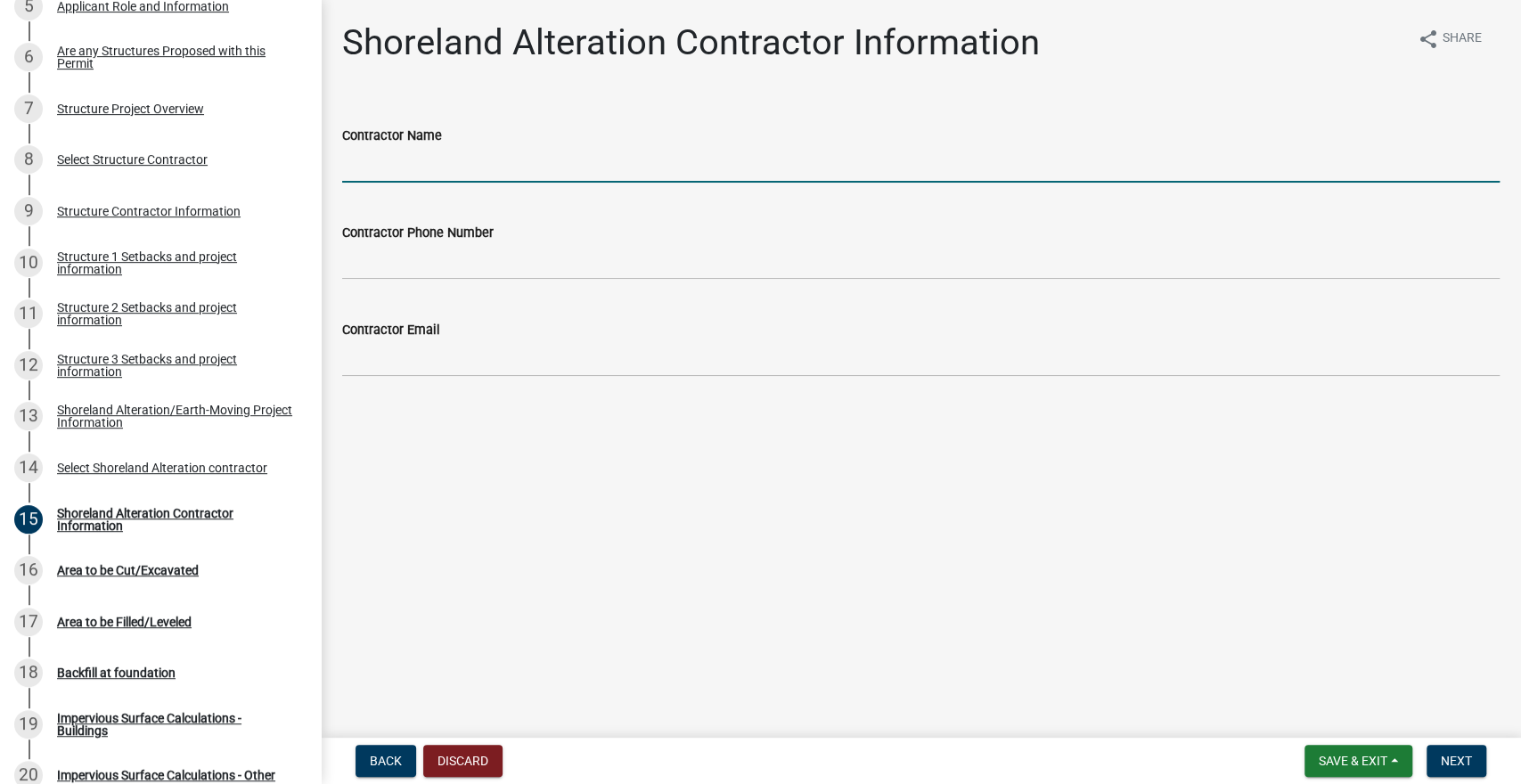
click at [639, 169] on input "Contractor Name" at bounding box center [921, 164] width 1158 height 37
type input "[PERSON_NAME] Concrete LLC"
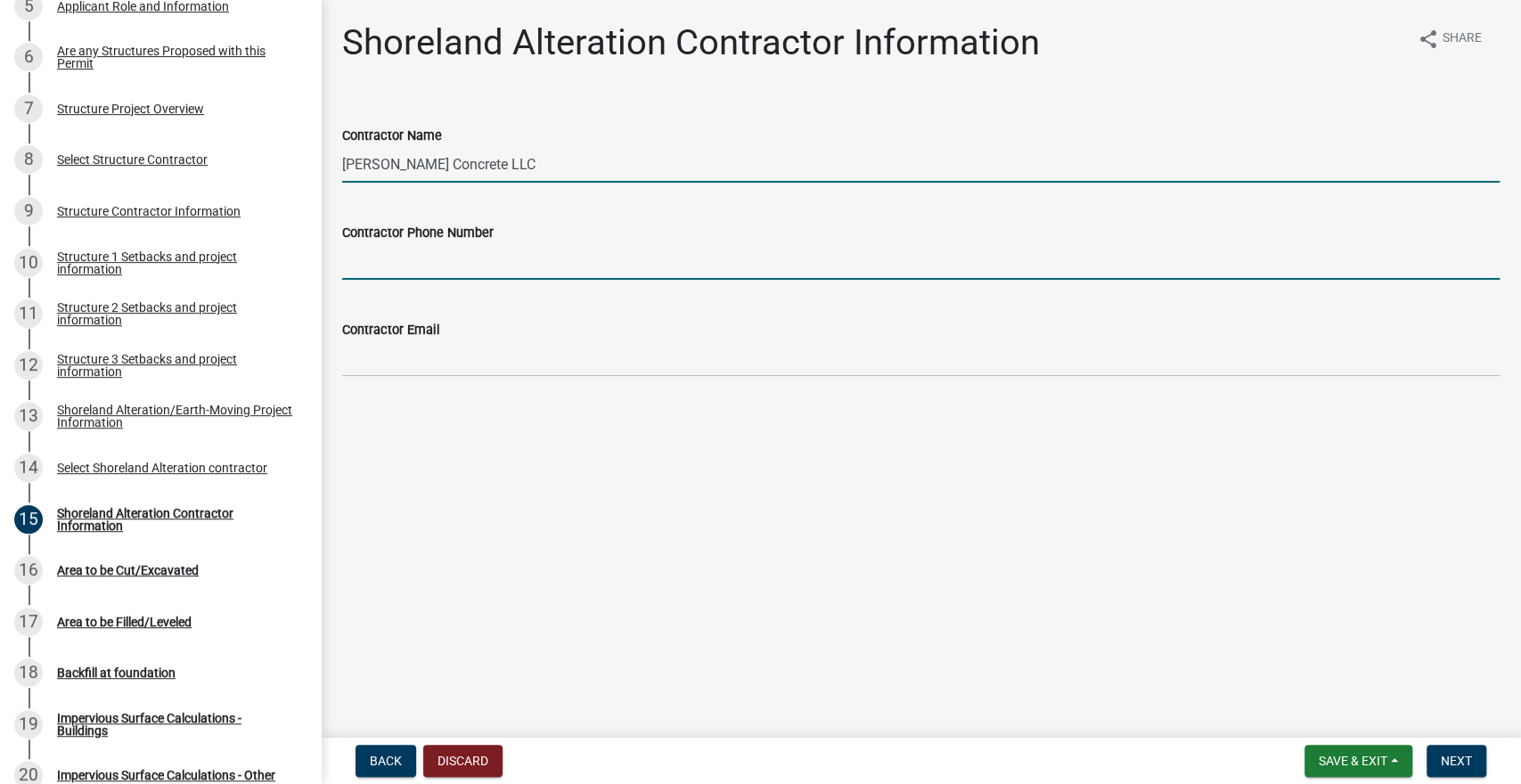
click at [500, 265] on input "Contractor Phone Number" at bounding box center [921, 261] width 1158 height 37
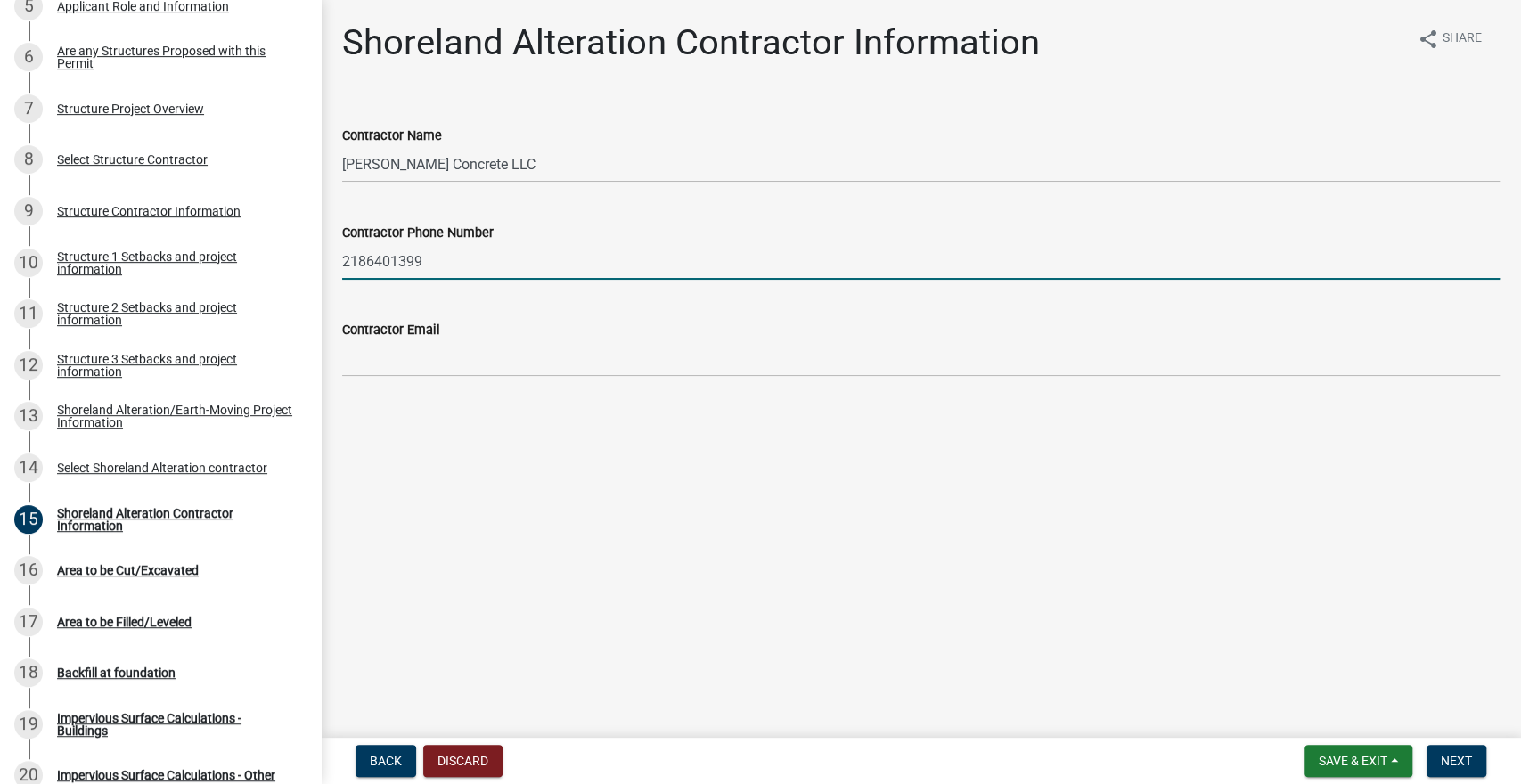
type input "2186401399"
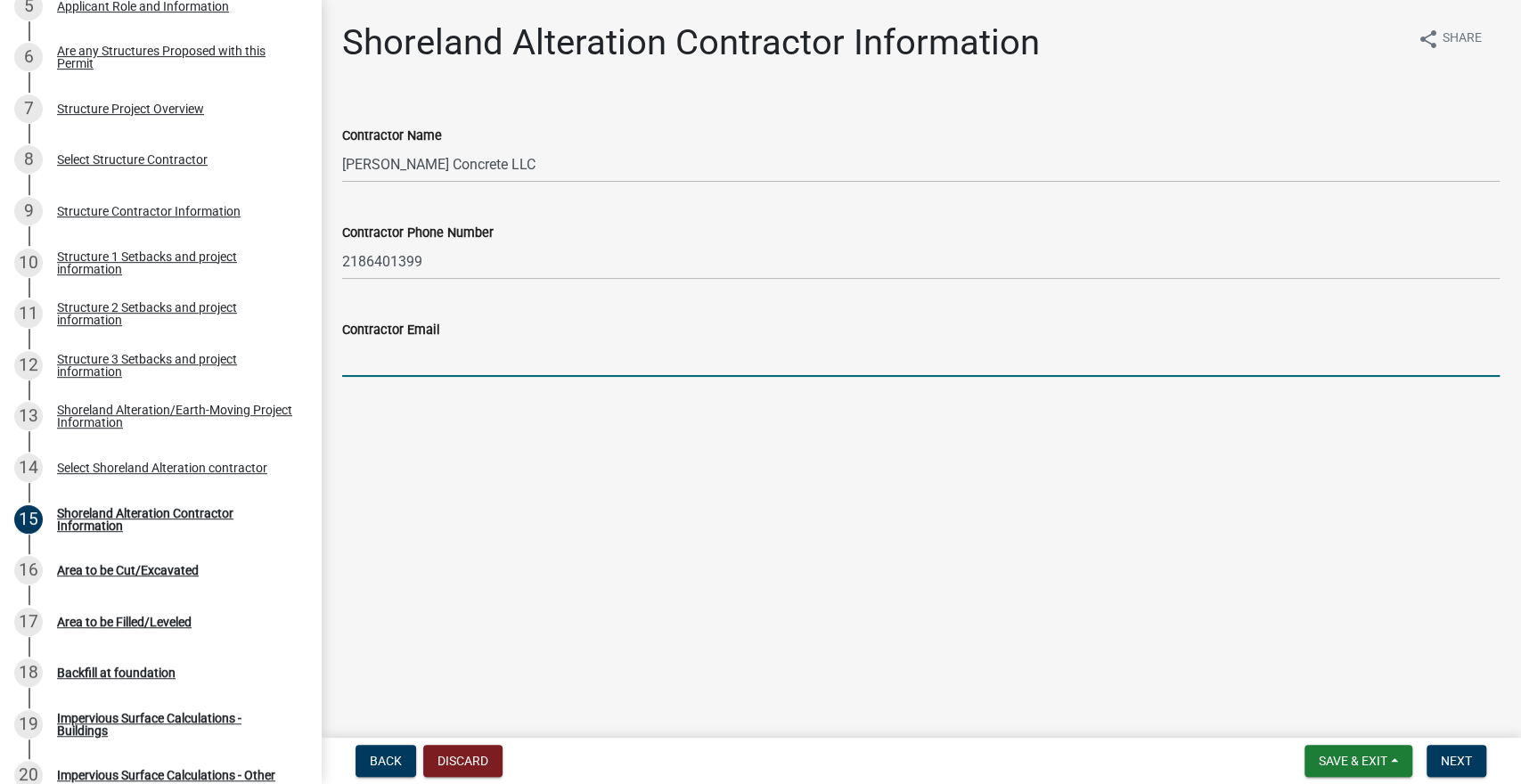
click at [383, 343] on input "Contractor Email" at bounding box center [921, 358] width 1158 height 37
type input "[EMAIL_ADDRESS][DOMAIN_NAME]"
click at [1460, 769] on button "Next" at bounding box center [1457, 761] width 60 height 32
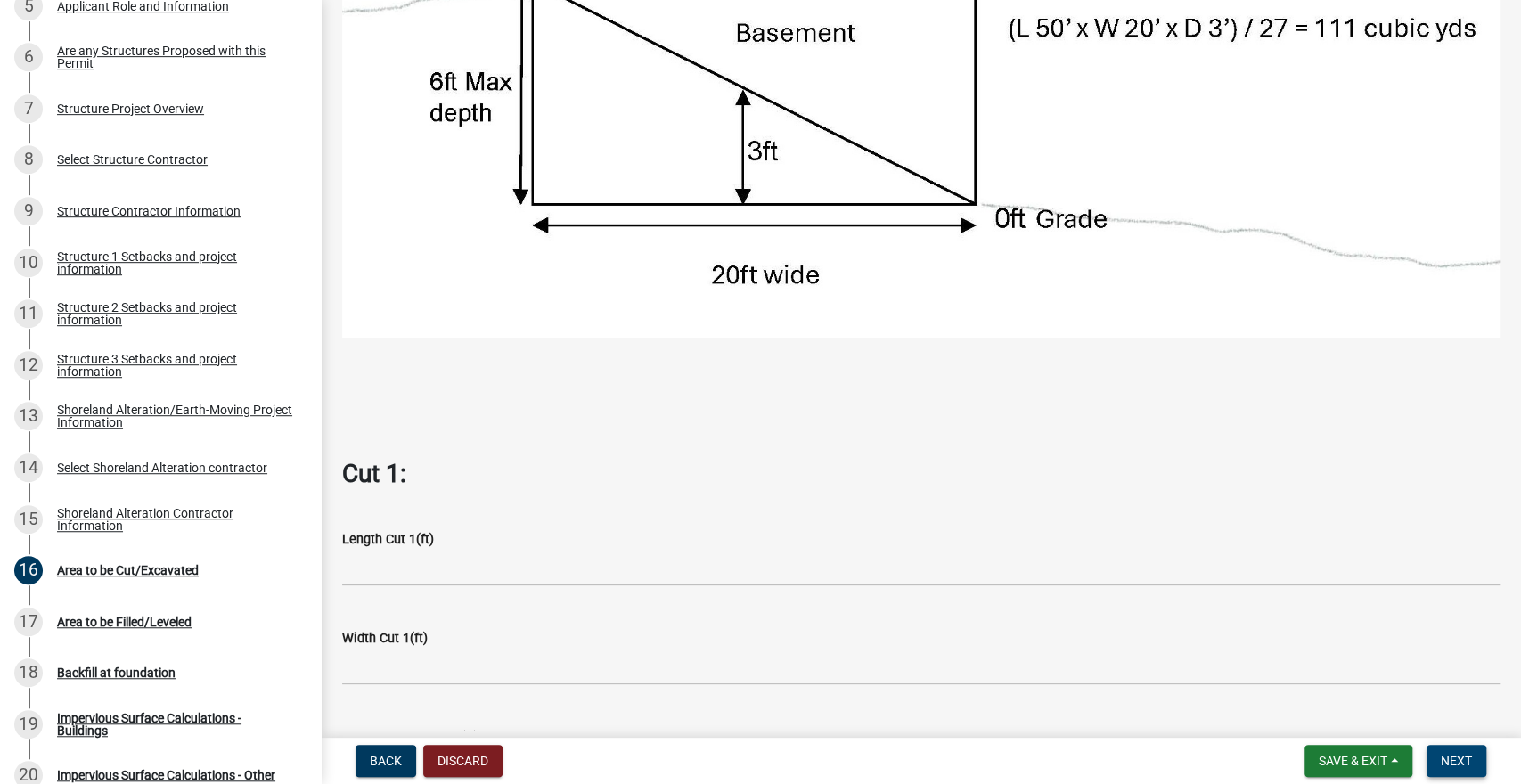
scroll to position [593, 0]
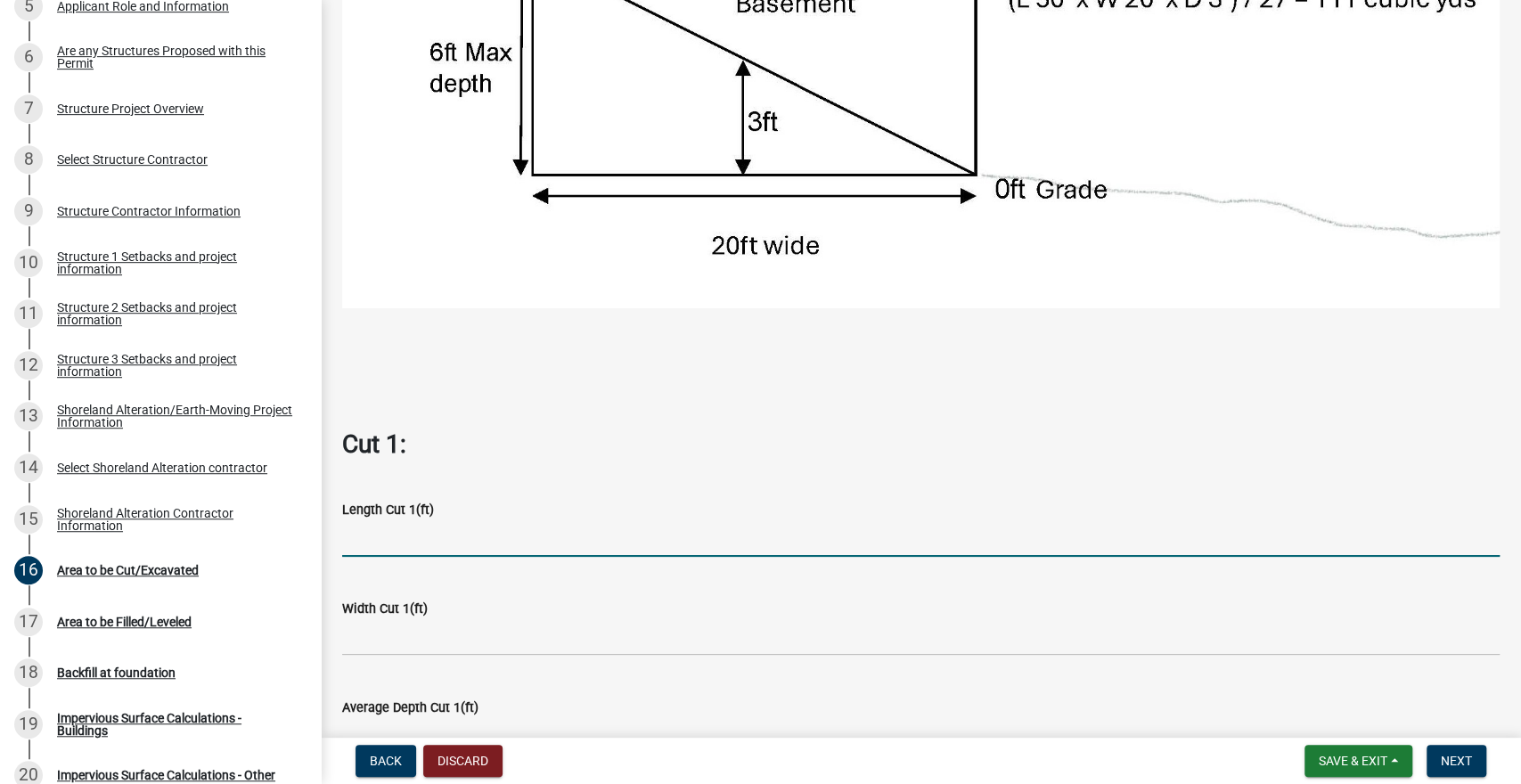
click at [379, 541] on input "text" at bounding box center [921, 539] width 1158 height 37
type input "30"
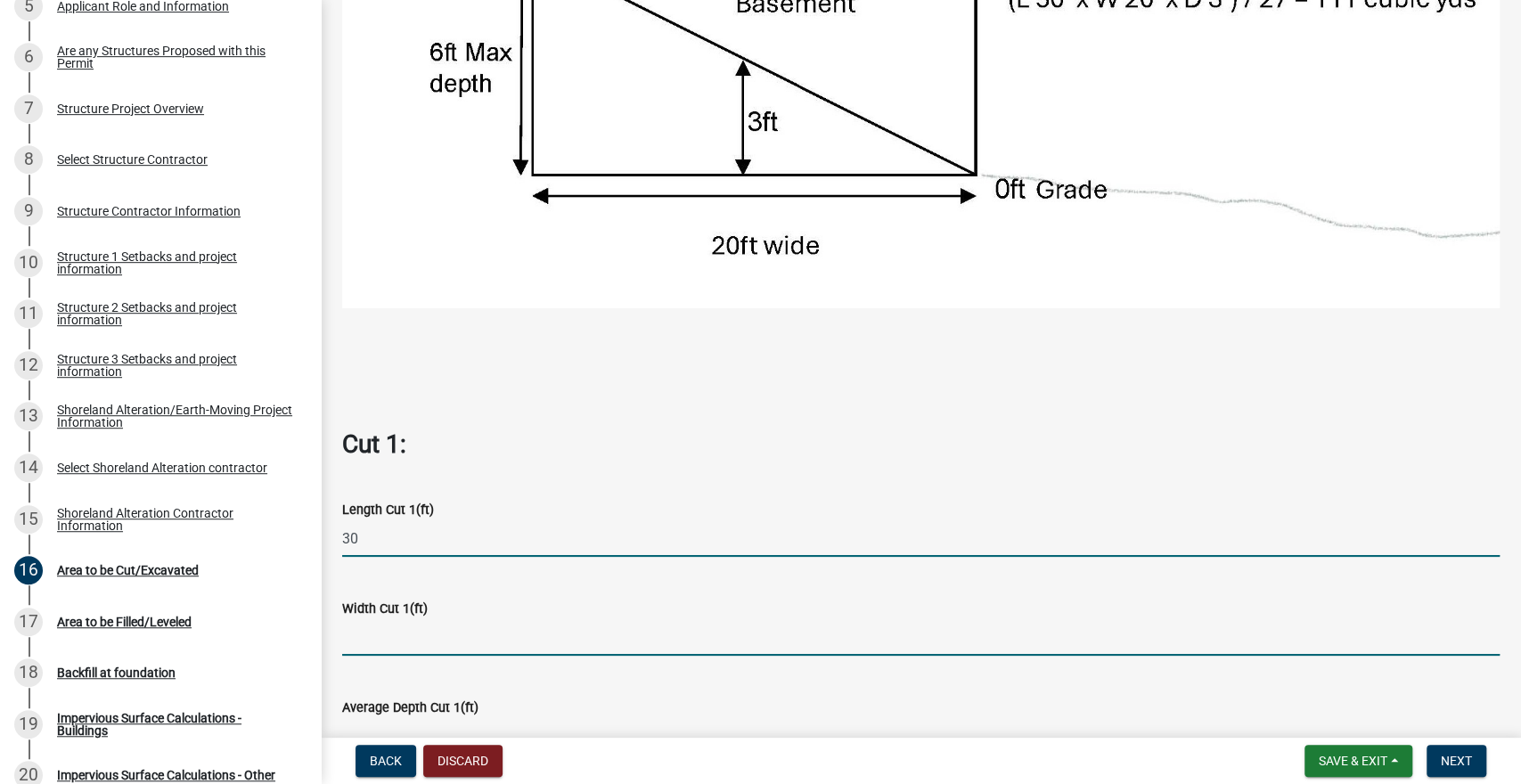
click at [389, 636] on input "text" at bounding box center [921, 637] width 1158 height 37
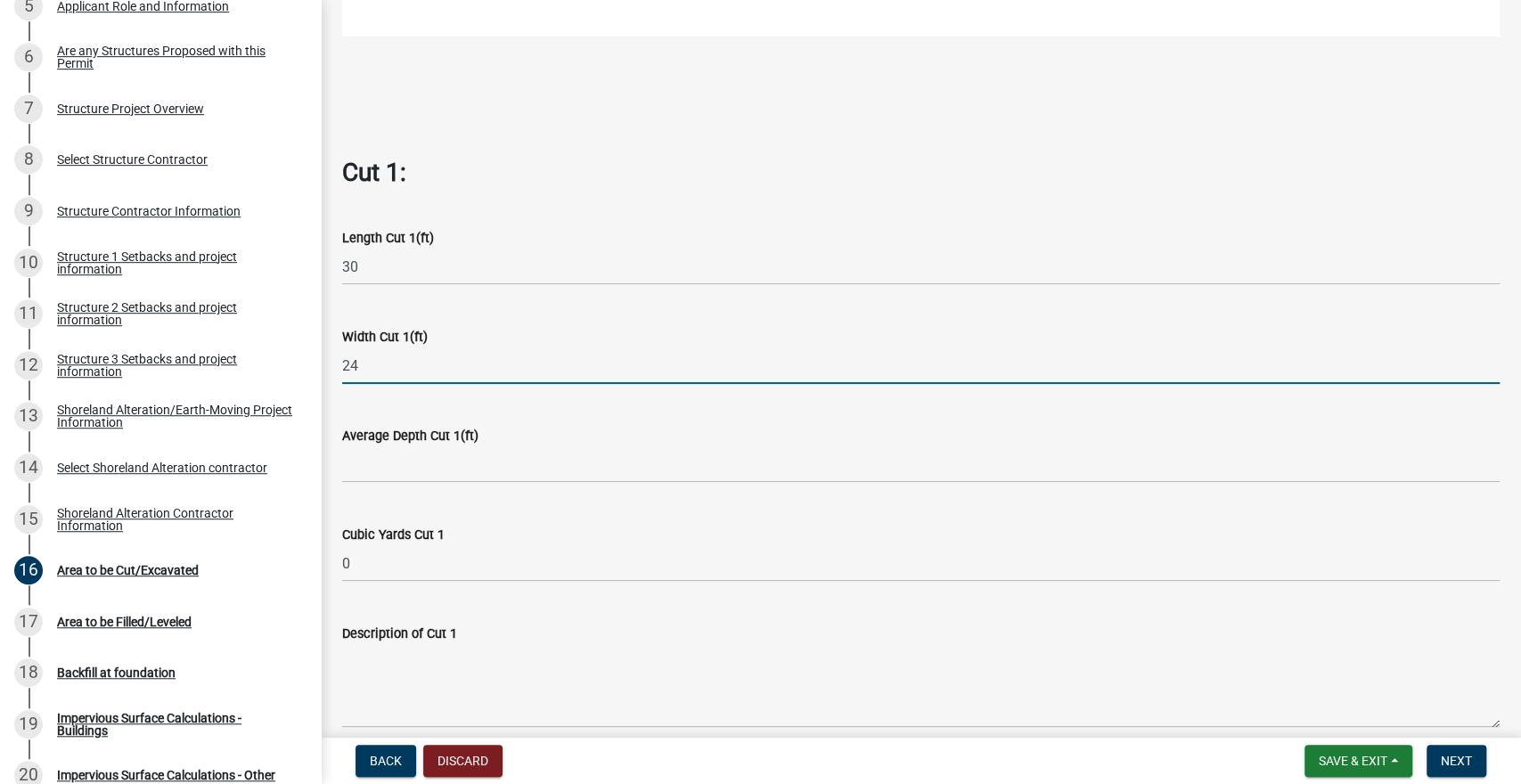
scroll to position [875, 0]
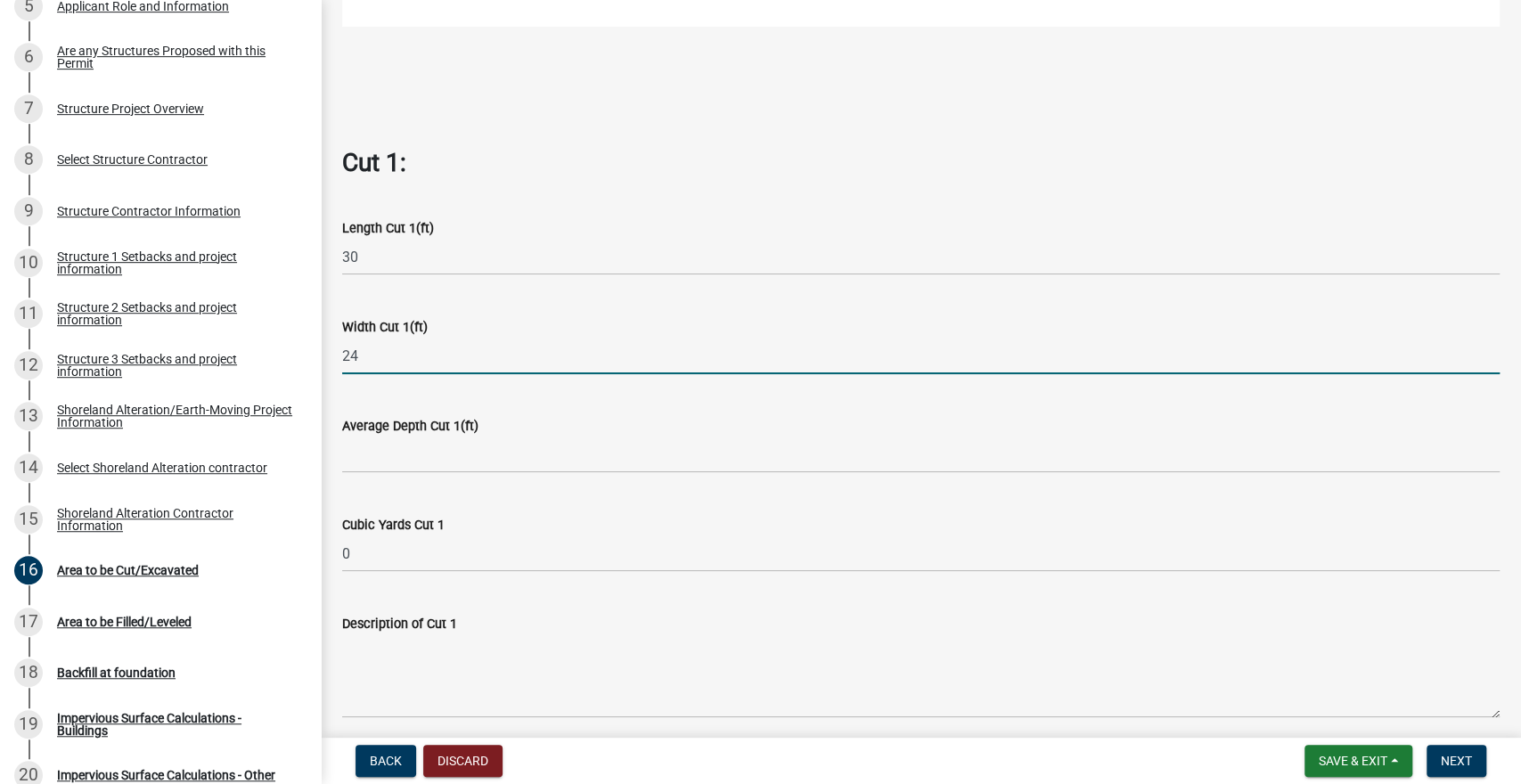
type input "24"
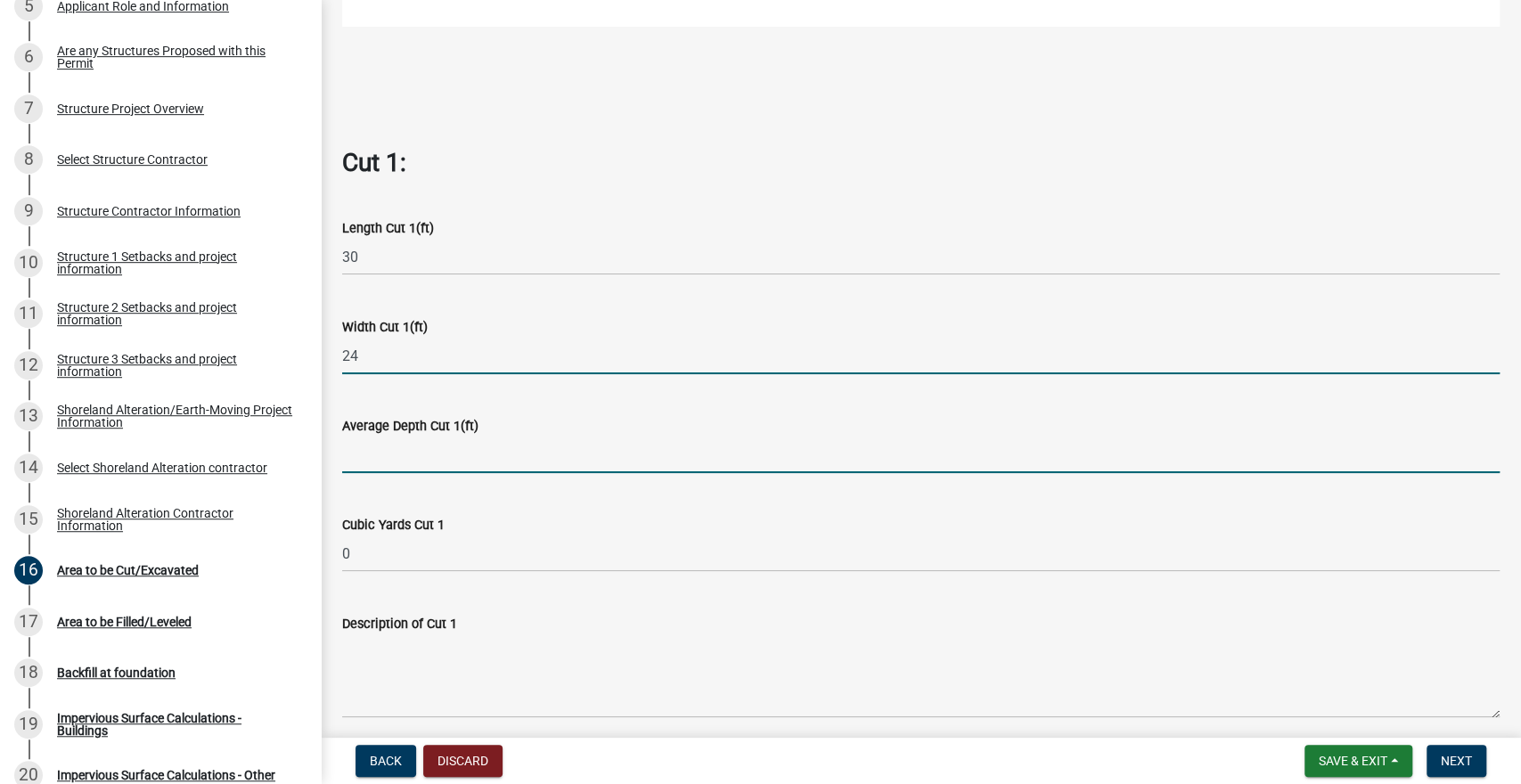
click at [380, 467] on input "text" at bounding box center [921, 455] width 1158 height 37
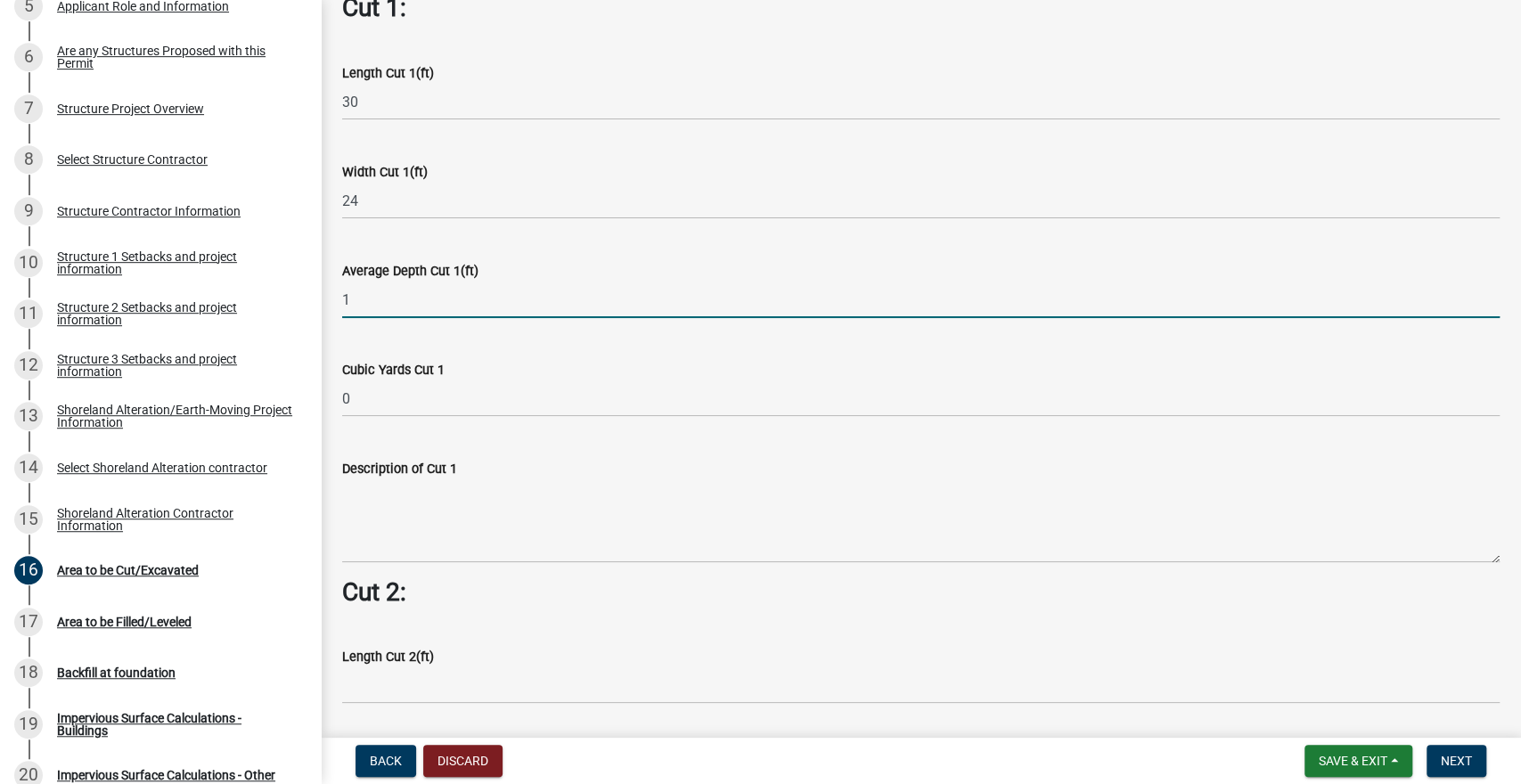
scroll to position [1031, 0]
type input "1"
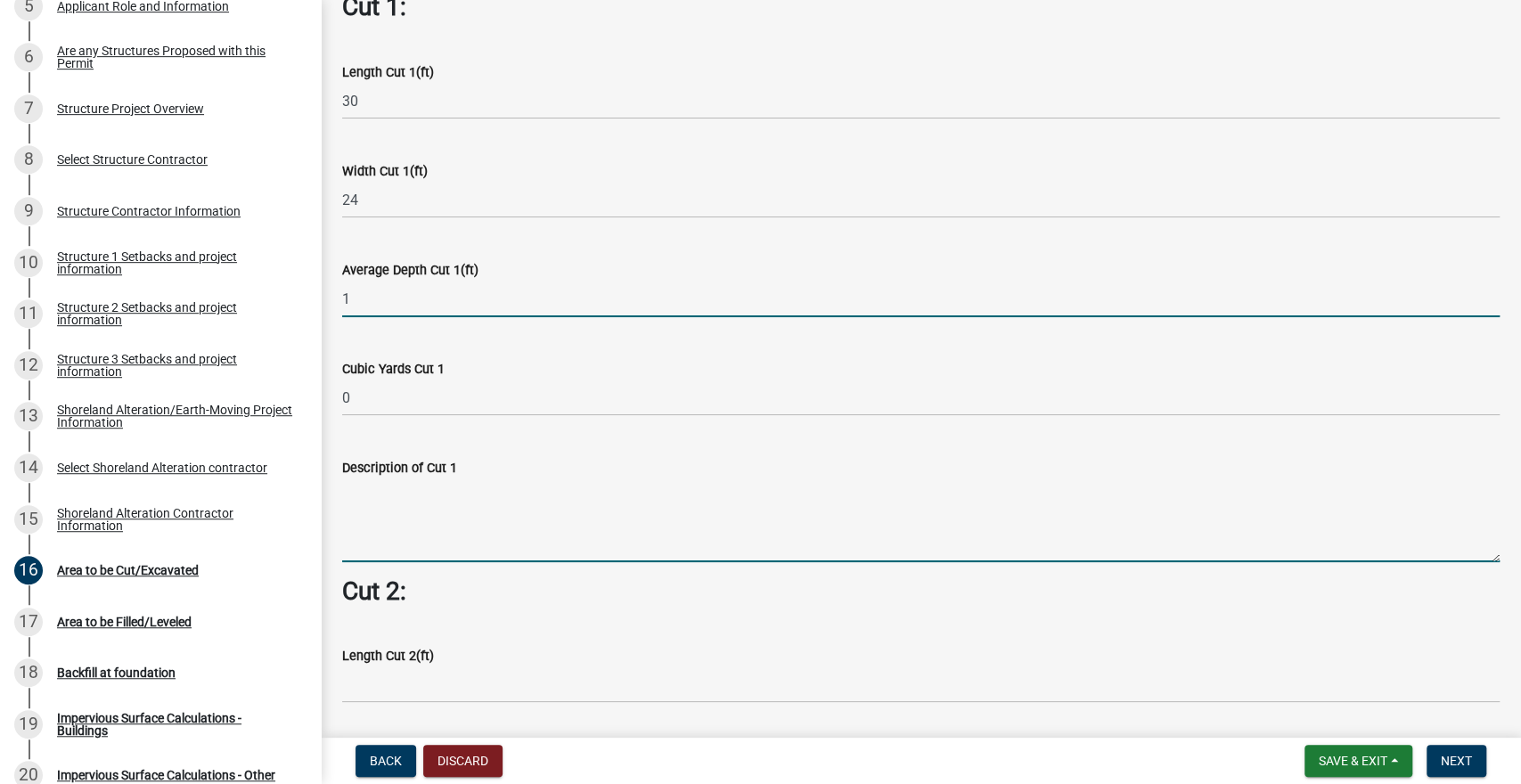
click at [384, 524] on textarea "Description of Cut 1" at bounding box center [921, 520] width 1158 height 84
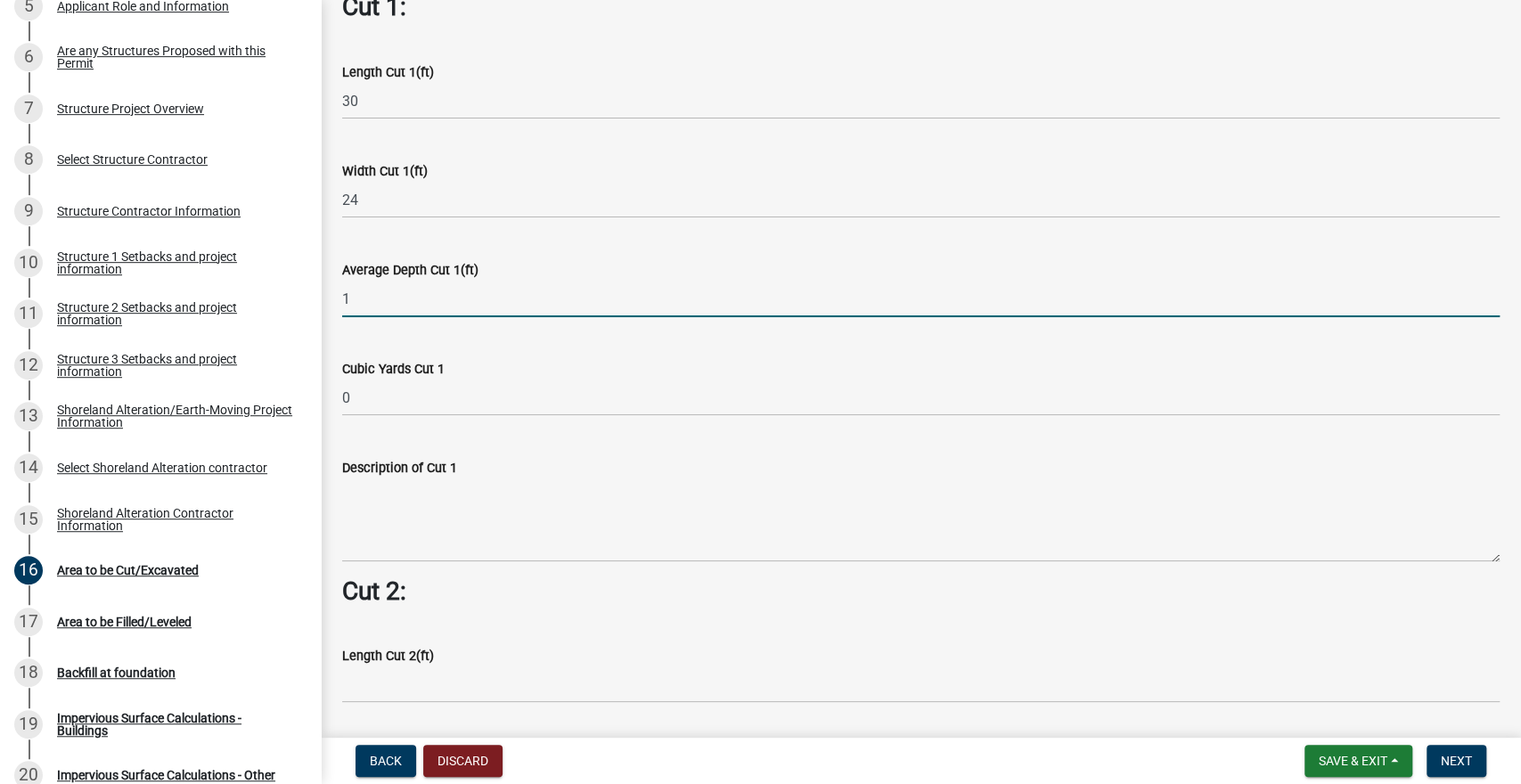
click at [381, 576] on strong "Cut 2:" at bounding box center [374, 590] width 64 height 29
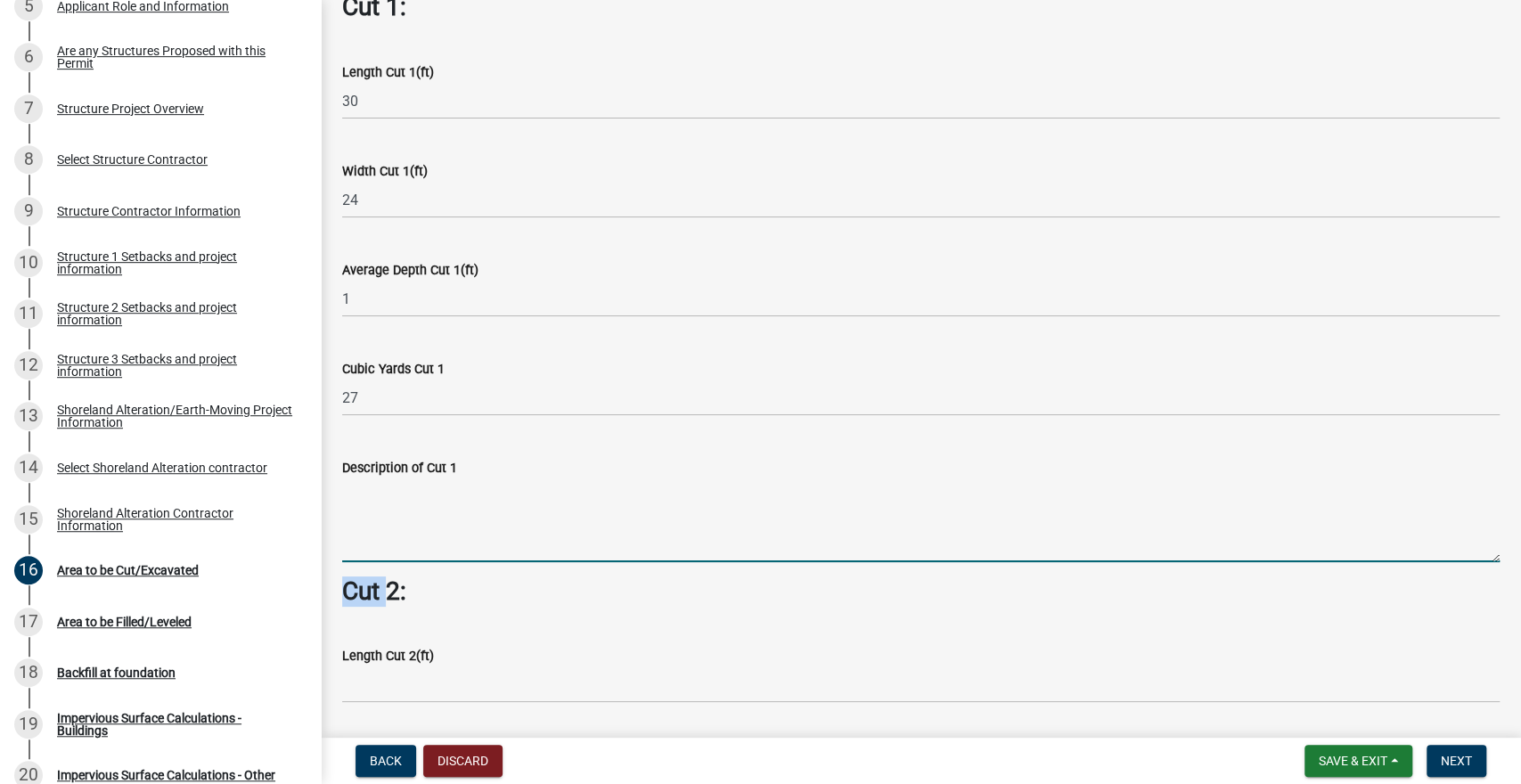
click at [403, 512] on textarea "Description of Cut 1" at bounding box center [921, 520] width 1158 height 84
type textarea "To level out the area where the detached garage will be built"
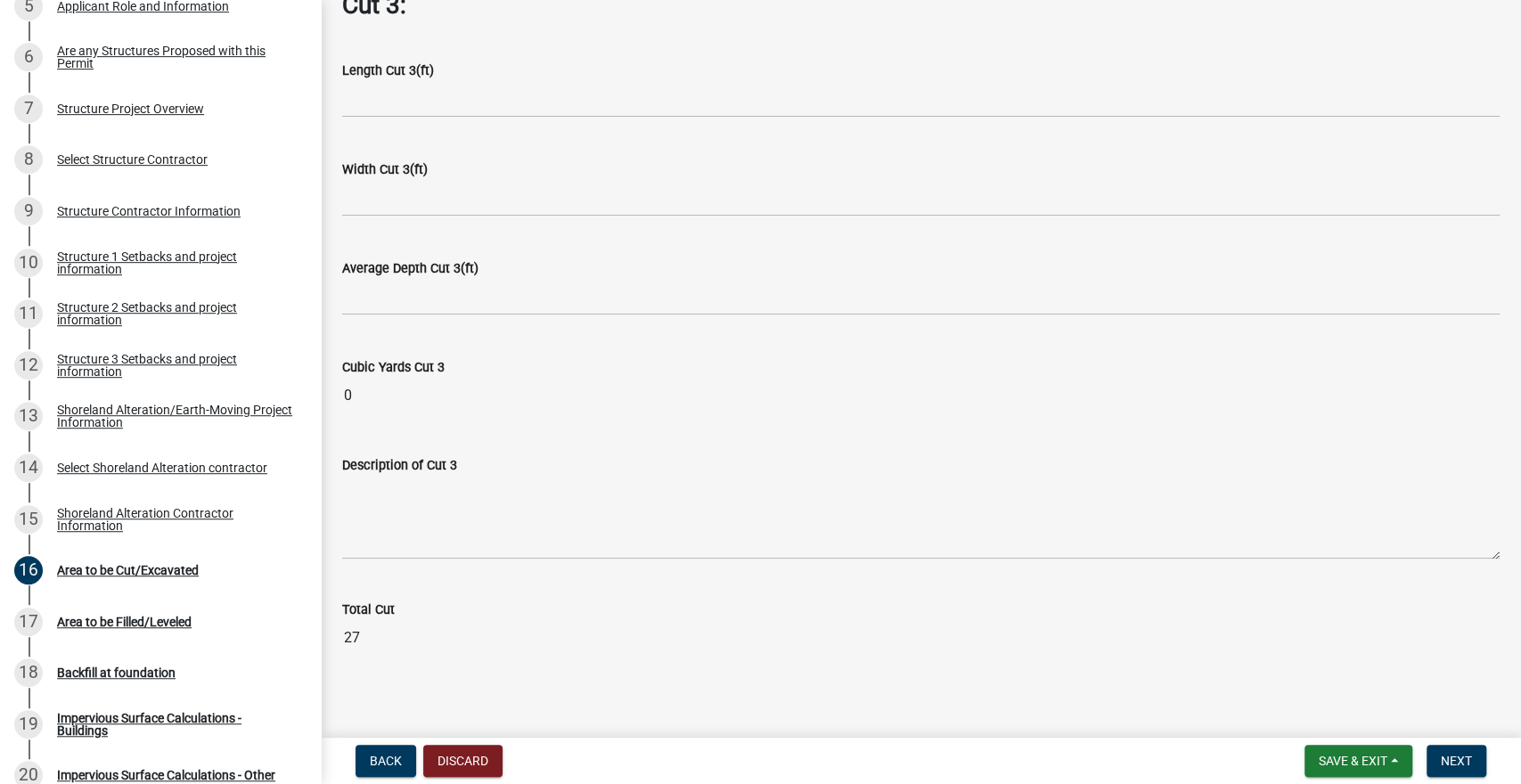
scroll to position [2208, 0]
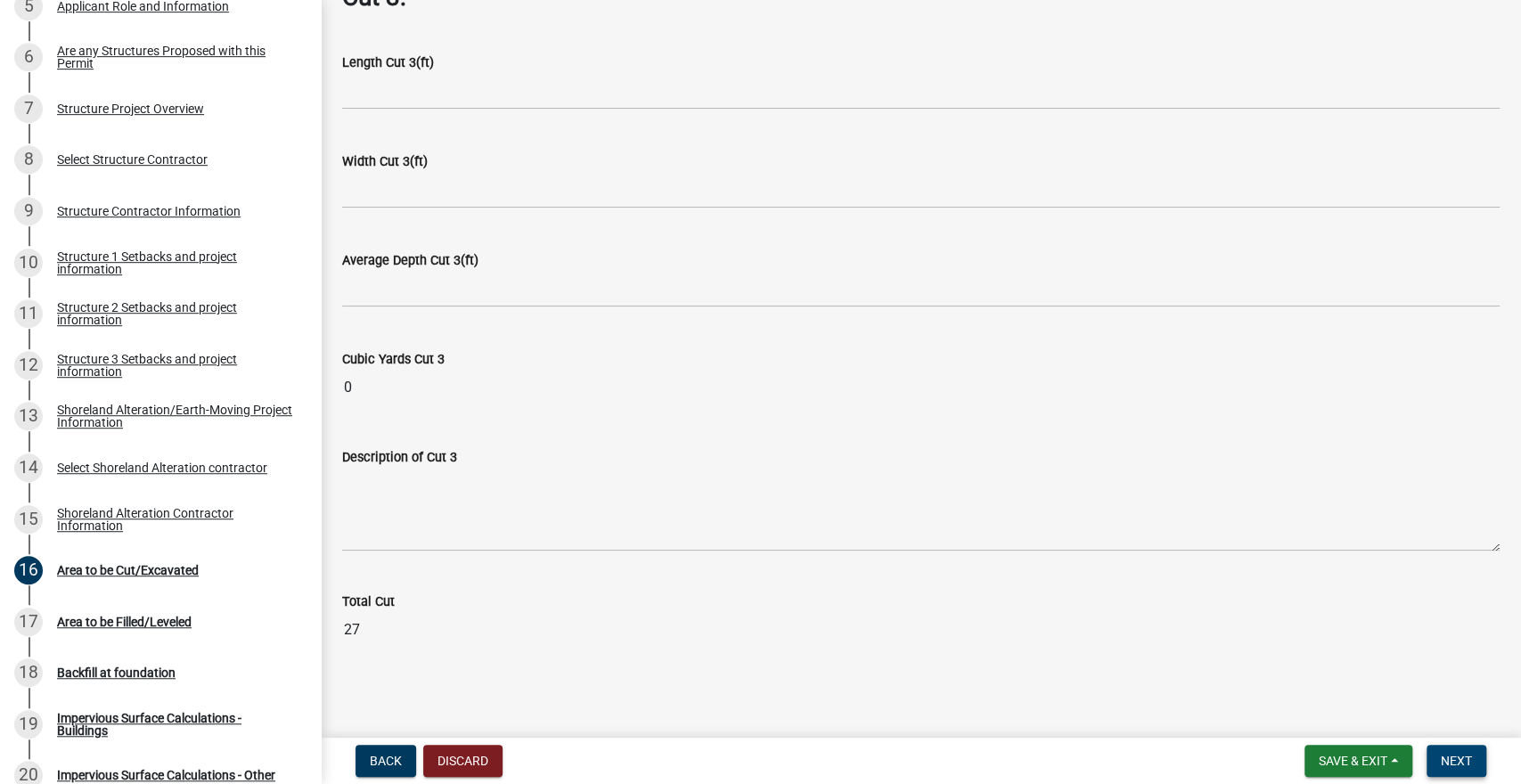
click at [1463, 763] on span "Next" at bounding box center [1456, 760] width 31 height 14
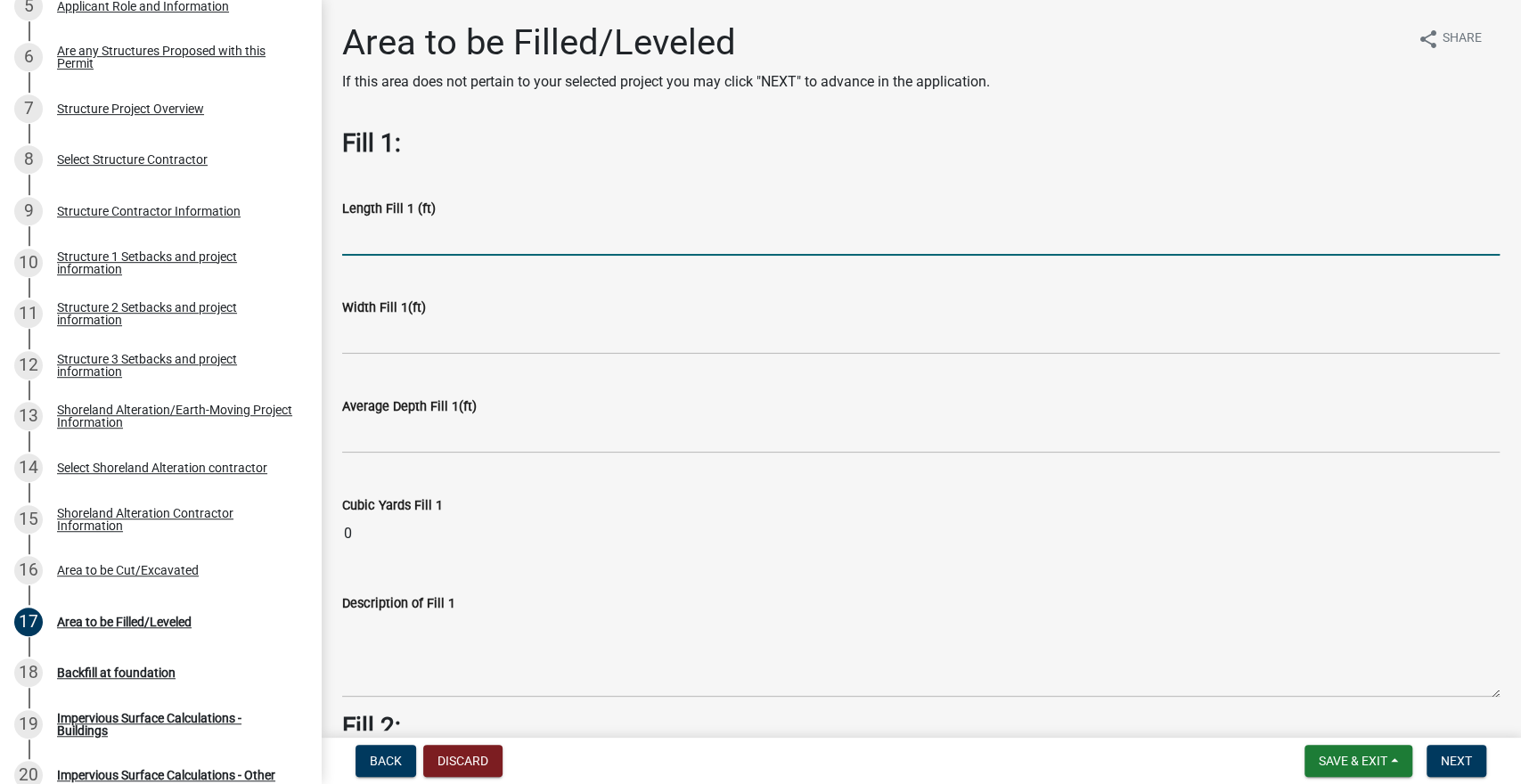
click at [384, 238] on input "text" at bounding box center [921, 237] width 1158 height 37
type input "30"
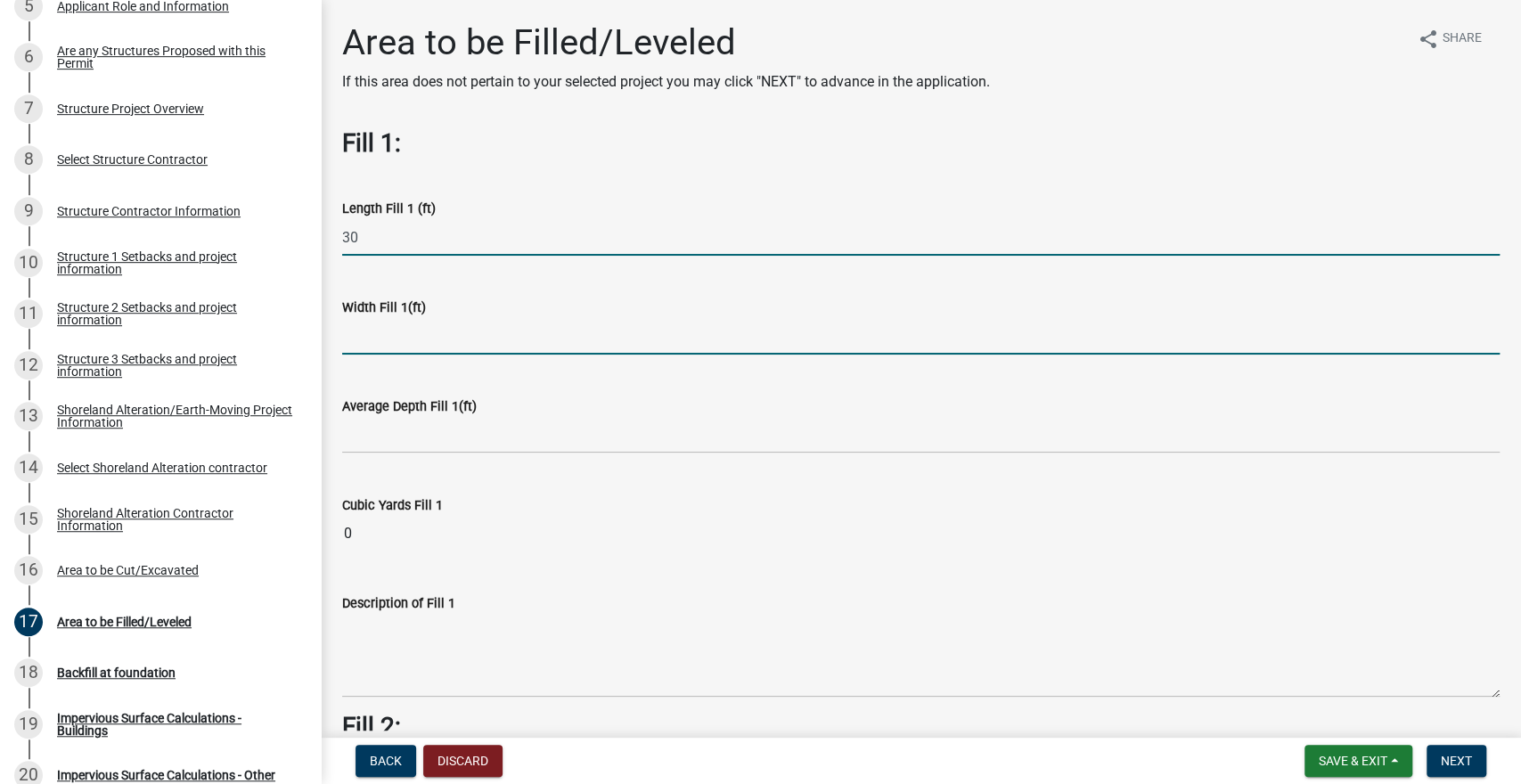
click at [363, 331] on input "text" at bounding box center [921, 336] width 1158 height 37
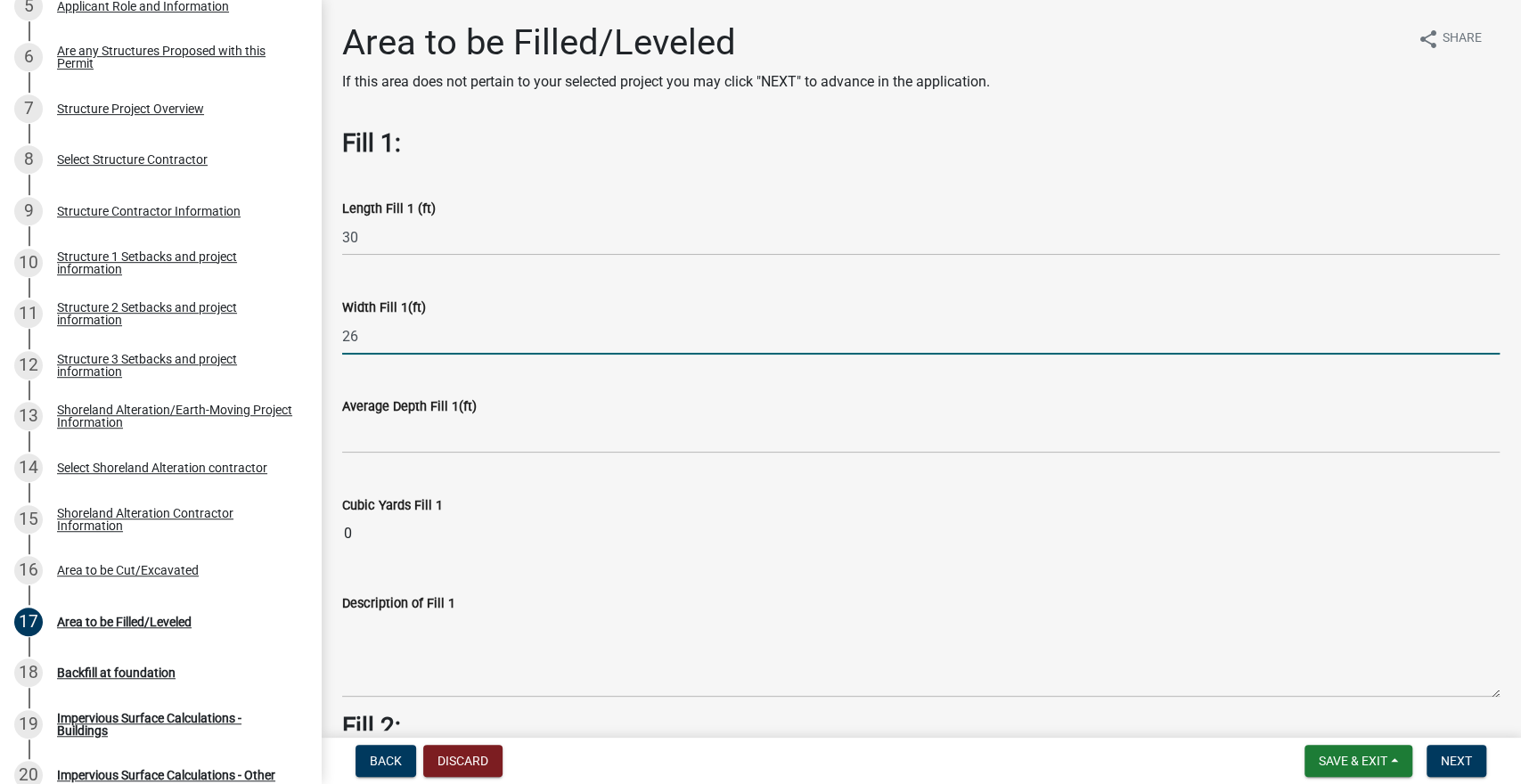
type input "26"
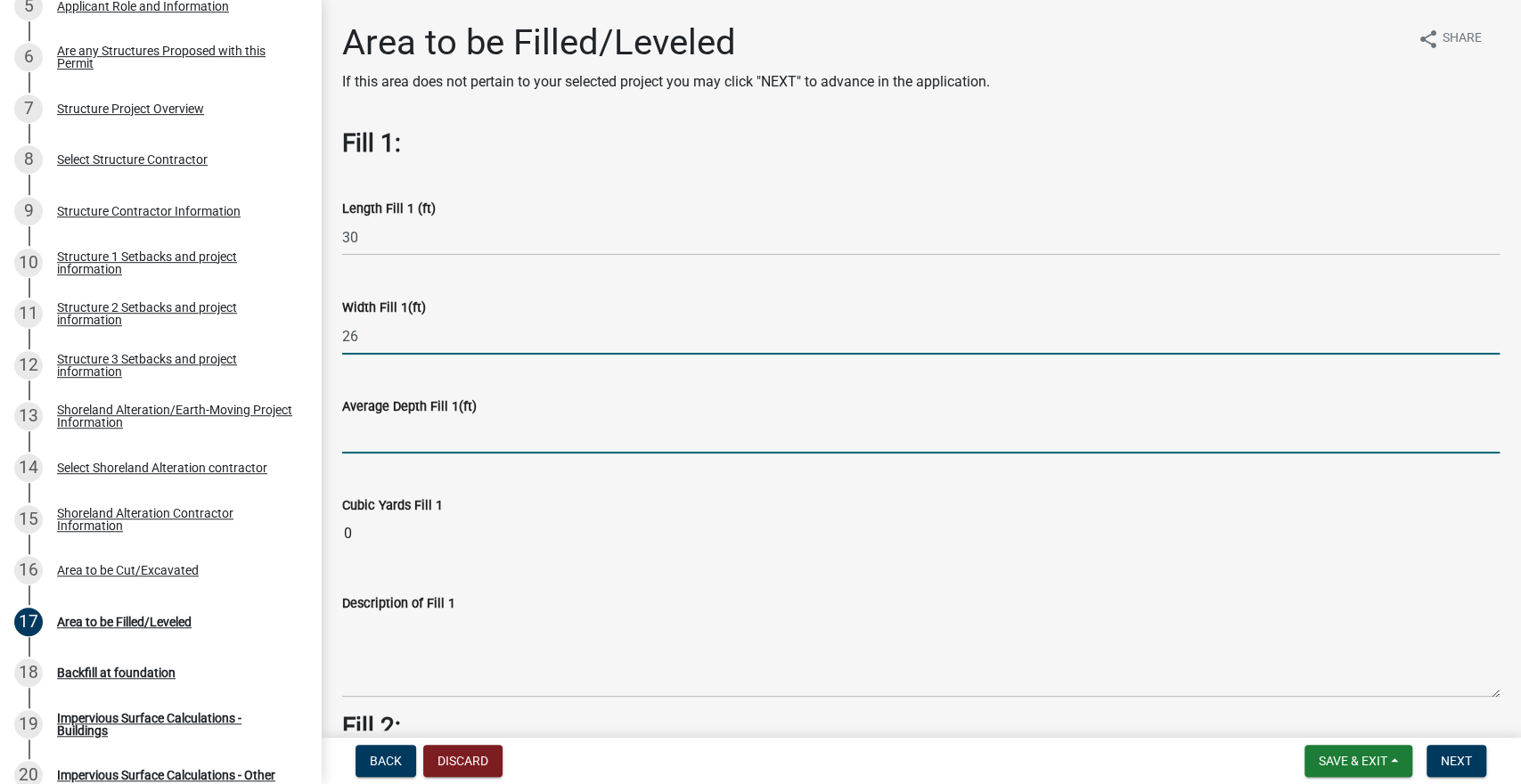
click at [372, 439] on input "text" at bounding box center [921, 435] width 1158 height 37
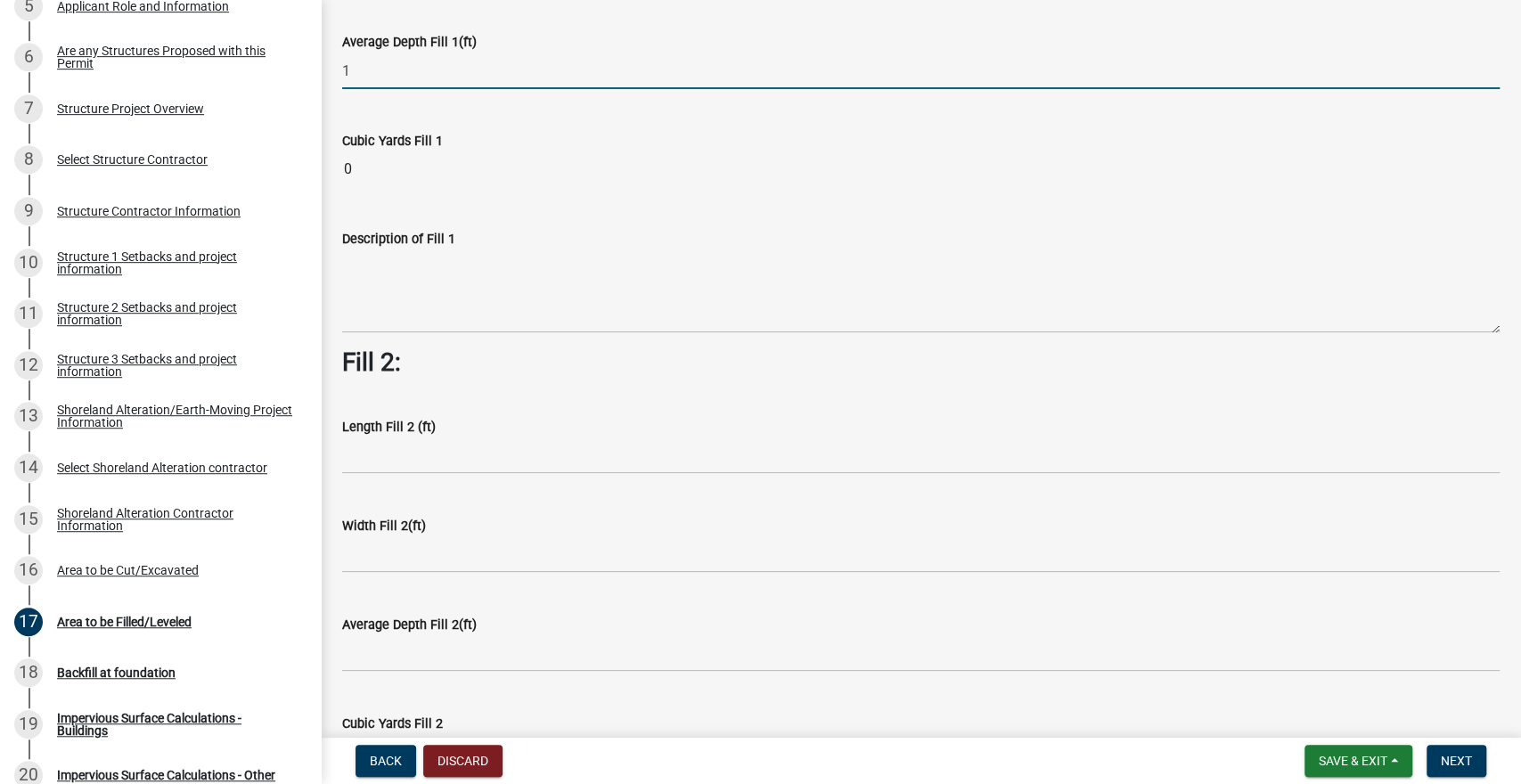
scroll to position [366, 0]
type input "1"
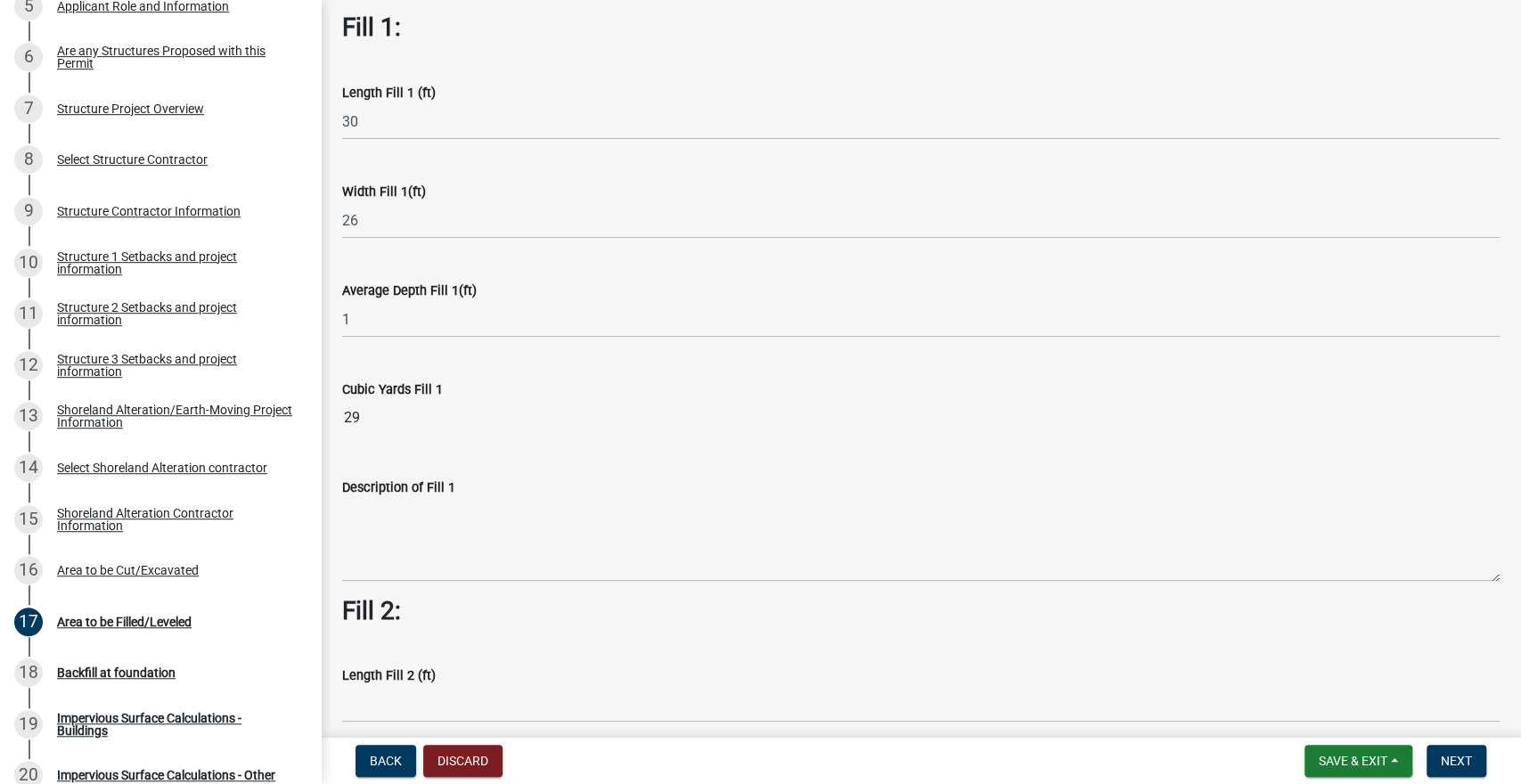
scroll to position [0, 0]
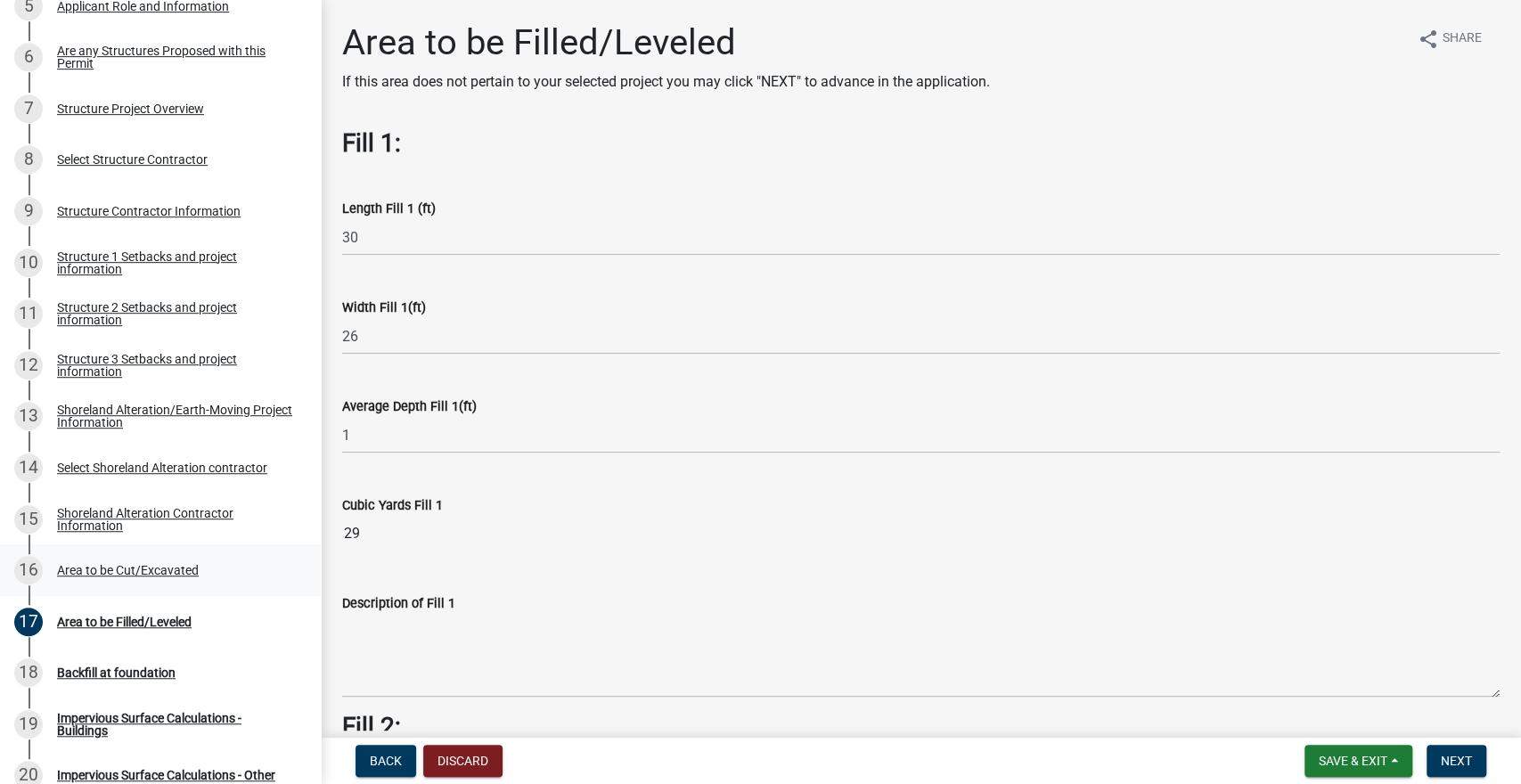
click at [124, 579] on div "16 Area to be Cut/Excavated" at bounding box center [153, 571] width 278 height 28
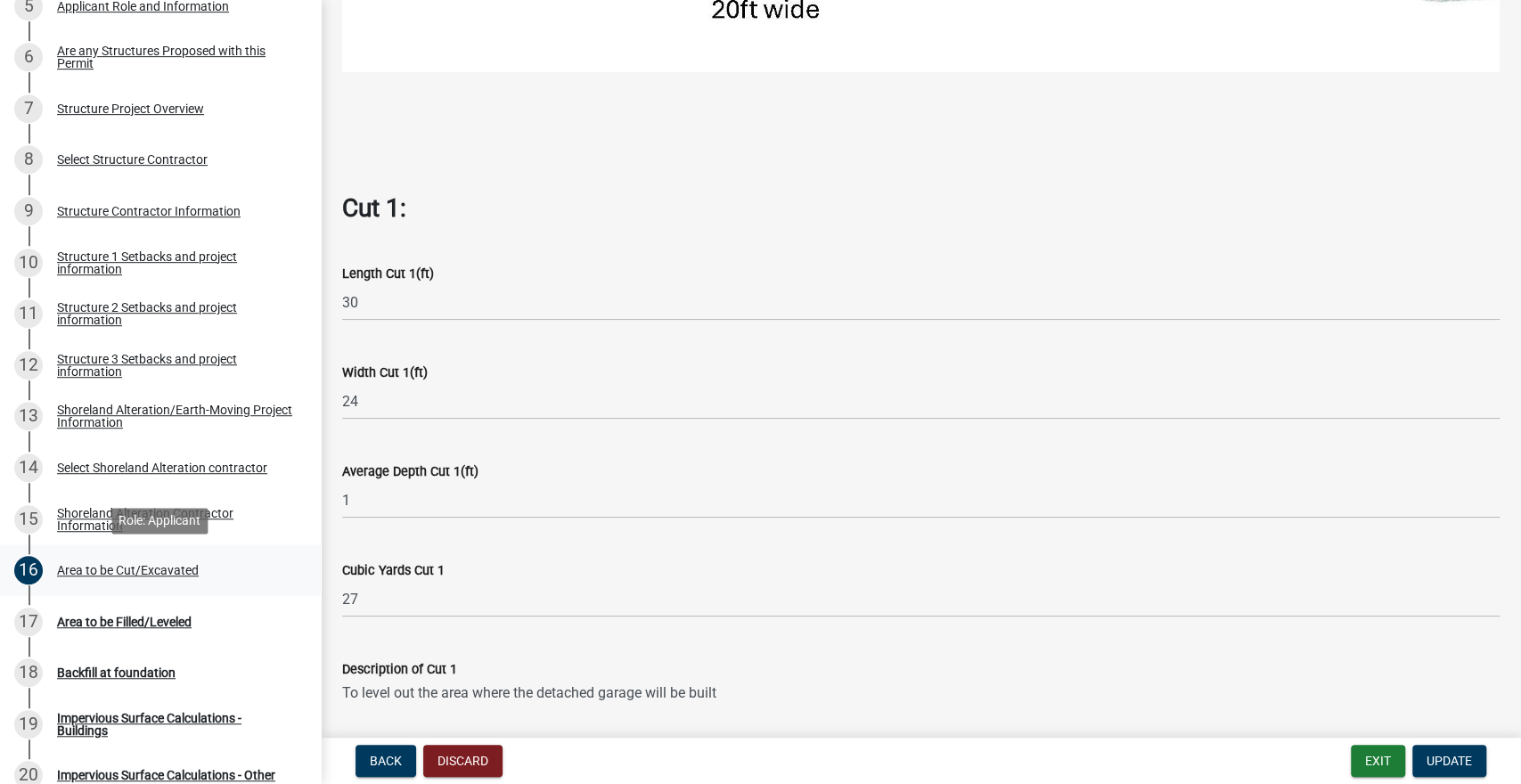
scroll to position [839, 0]
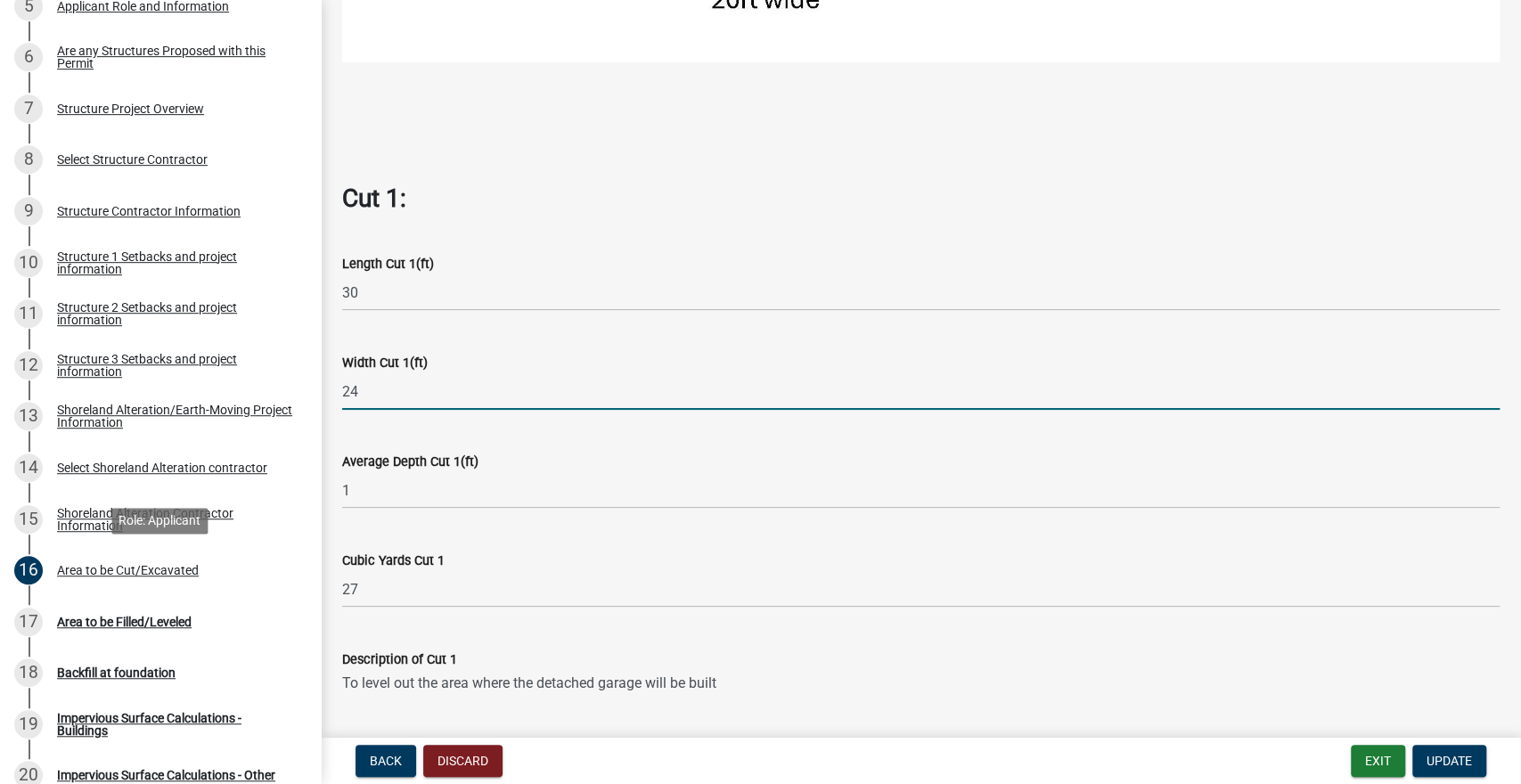
click at [370, 395] on input "24" at bounding box center [921, 391] width 1158 height 37
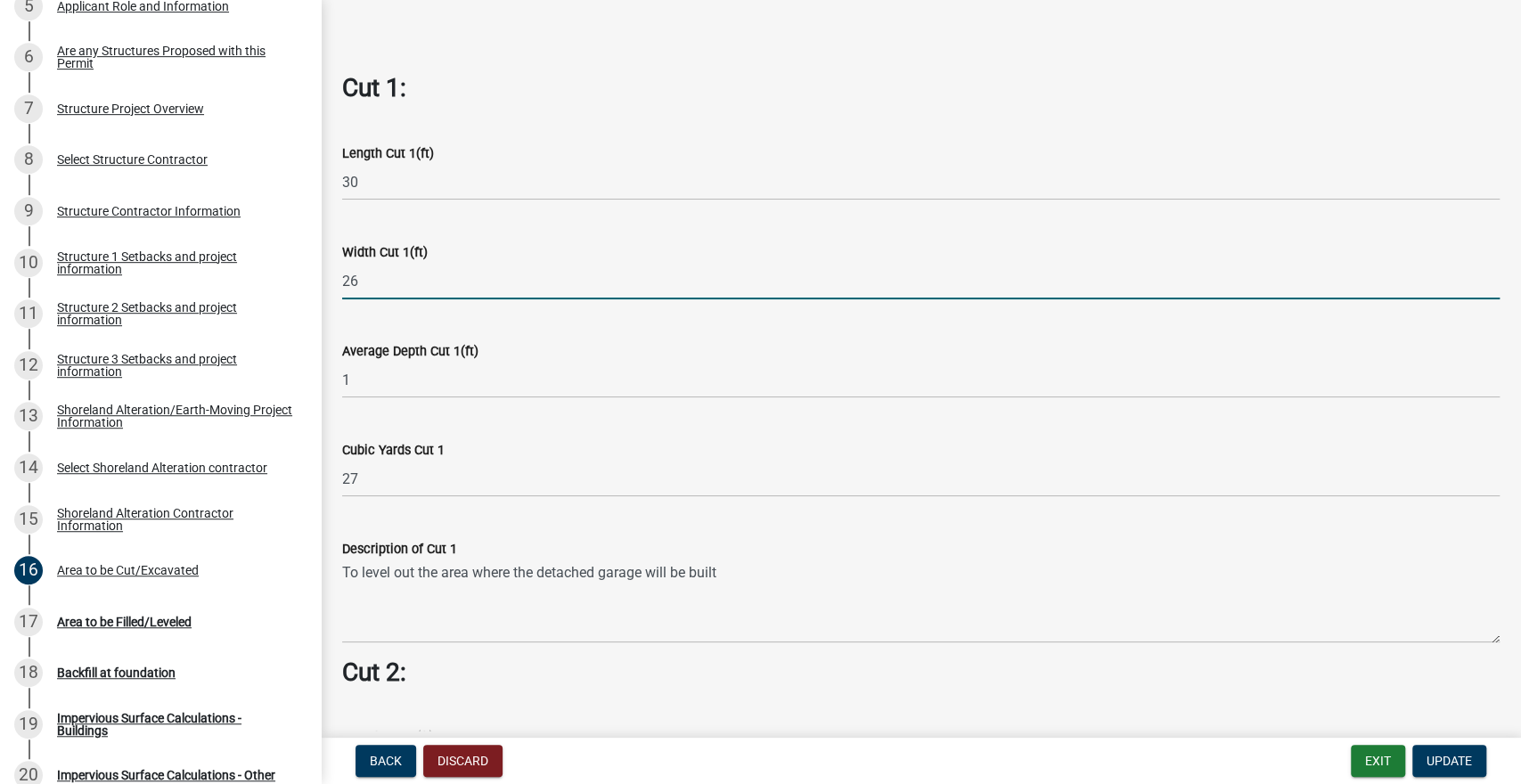
scroll to position [951, 0]
type input "26"
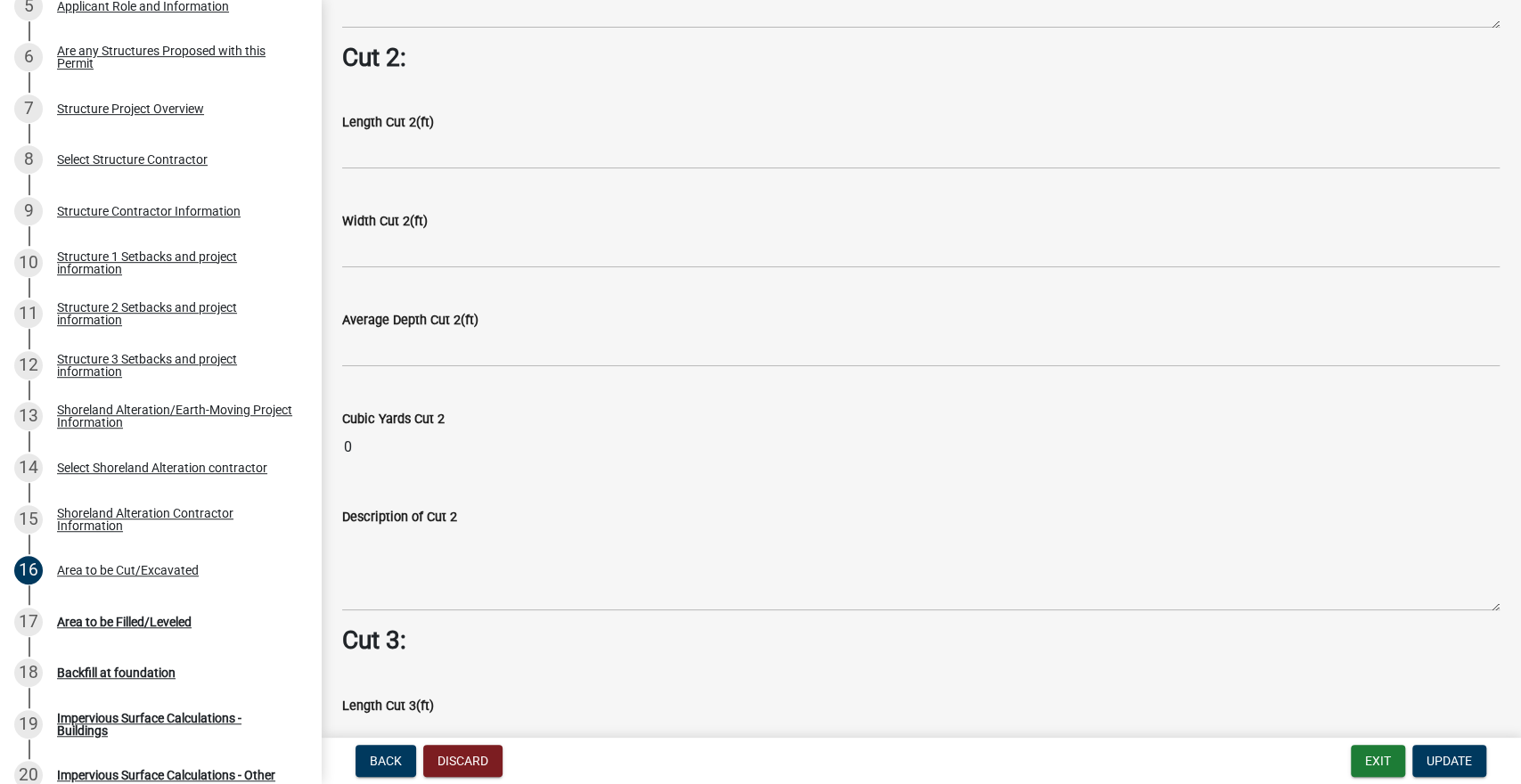
scroll to position [1567, 0]
click at [1451, 776] on button "Update" at bounding box center [1450, 761] width 74 height 32
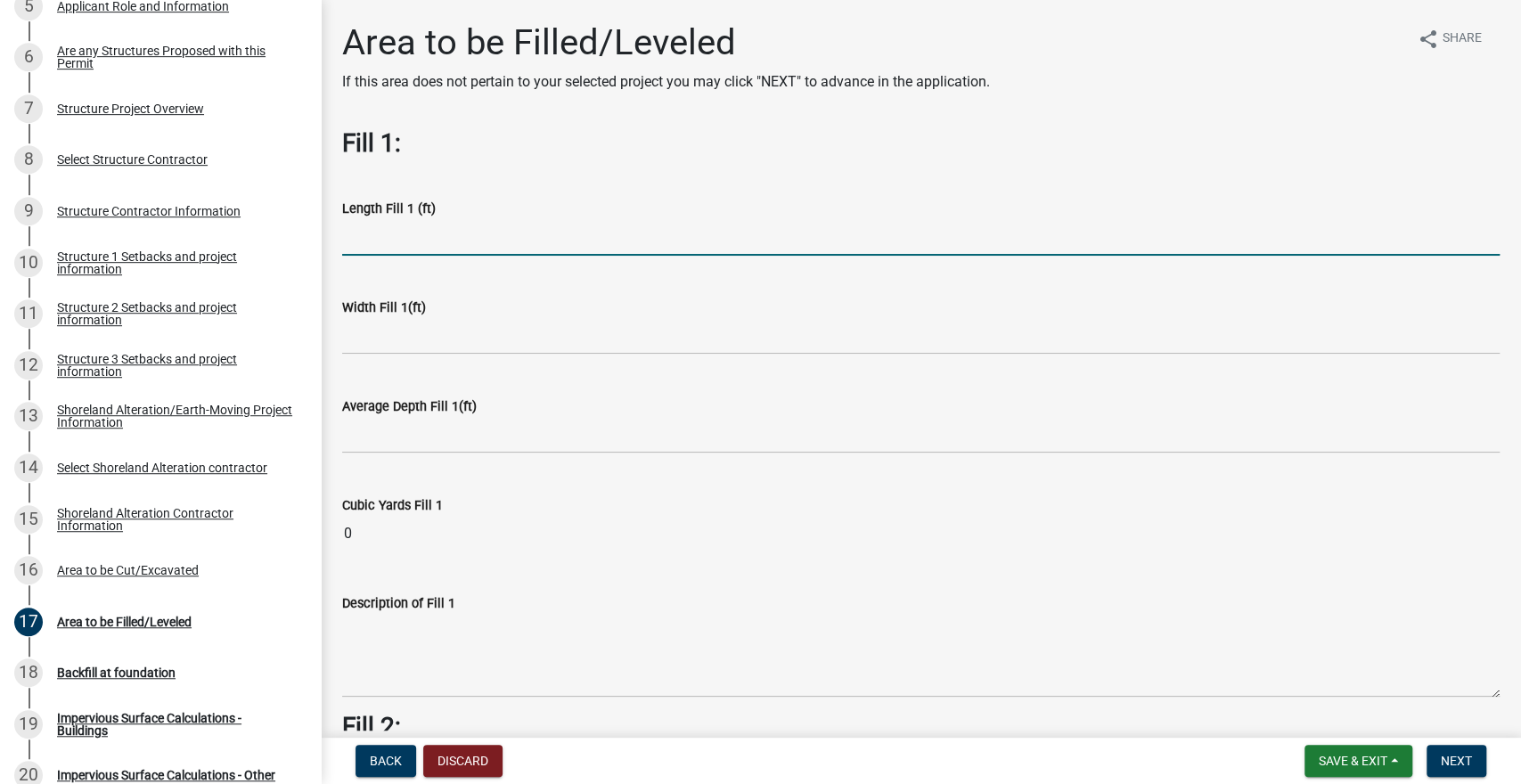
click at [411, 238] on input "text" at bounding box center [921, 237] width 1158 height 37
type input "30"
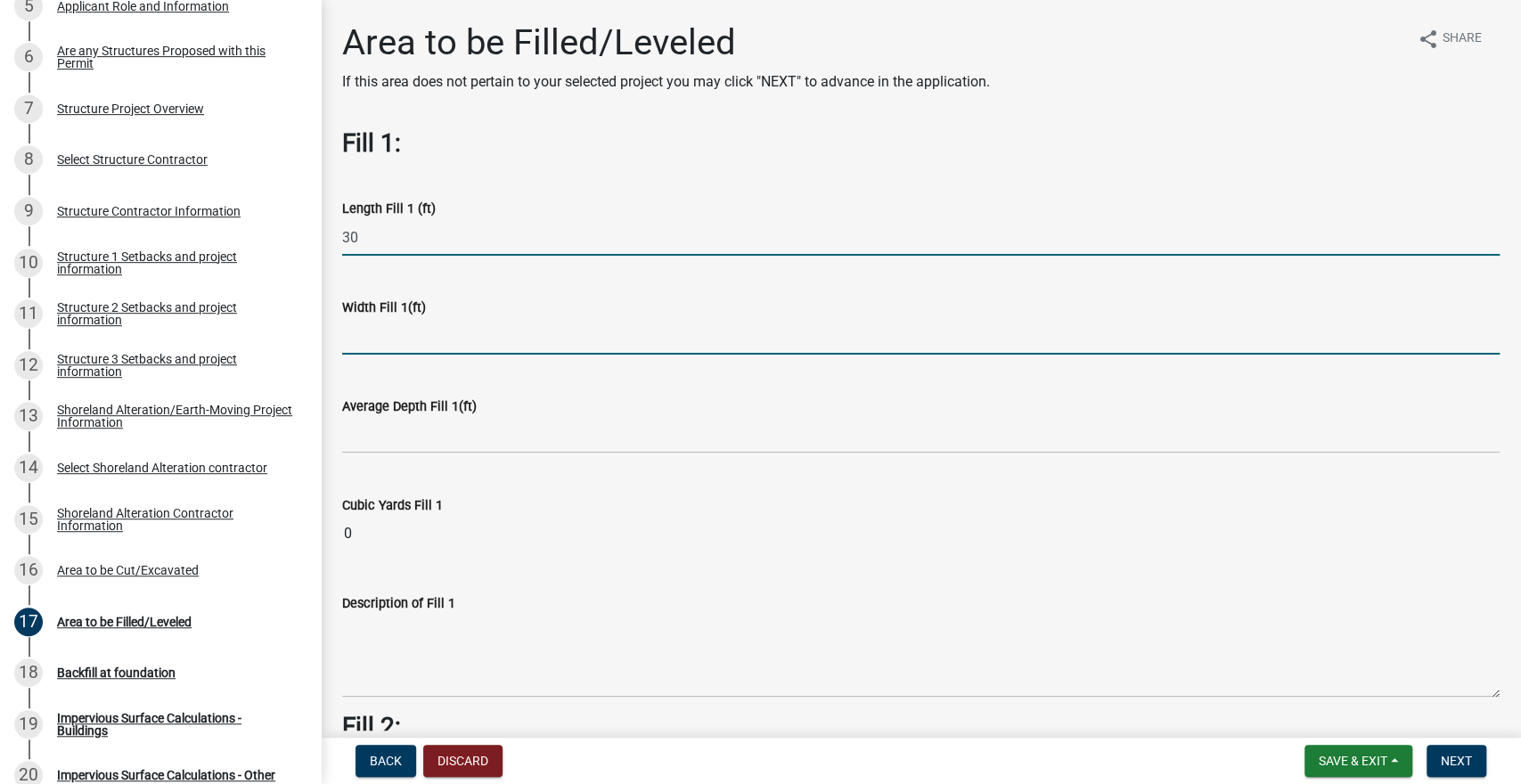
click at [381, 335] on input "text" at bounding box center [921, 336] width 1158 height 37
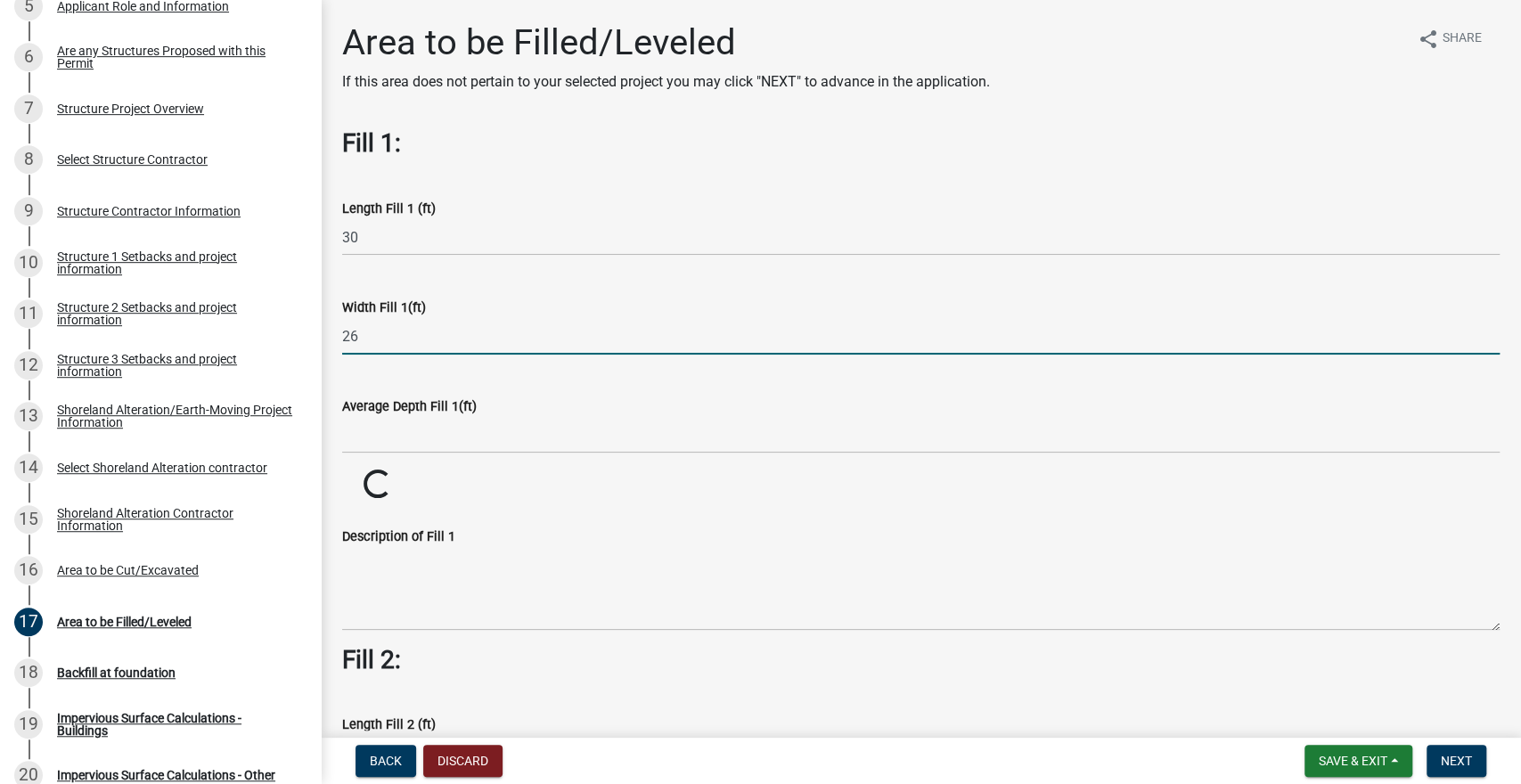
type input "26"
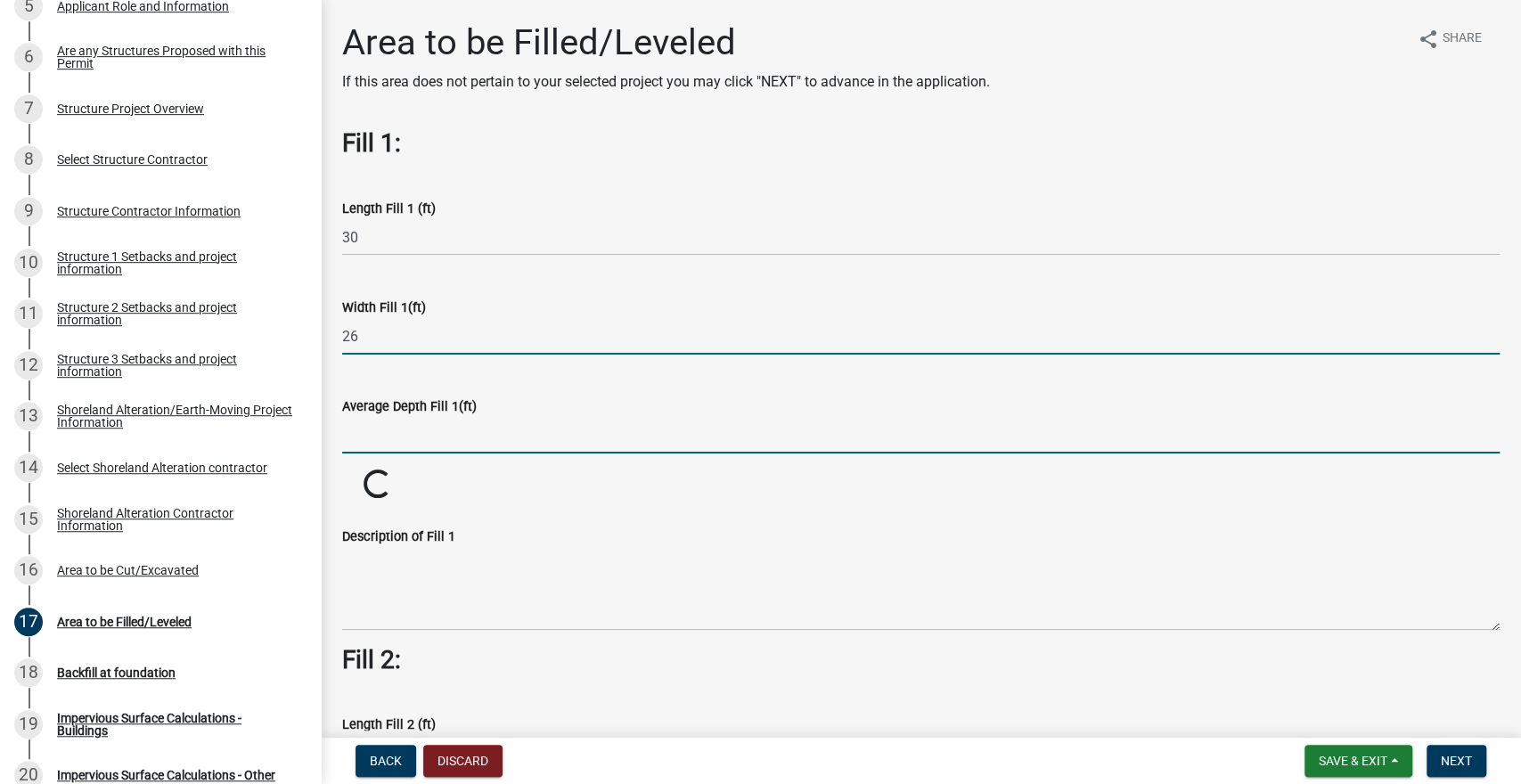
click at [445, 448] on input "text" at bounding box center [921, 435] width 1158 height 37
click at [431, 438] on input "text" at bounding box center [921, 435] width 1158 height 37
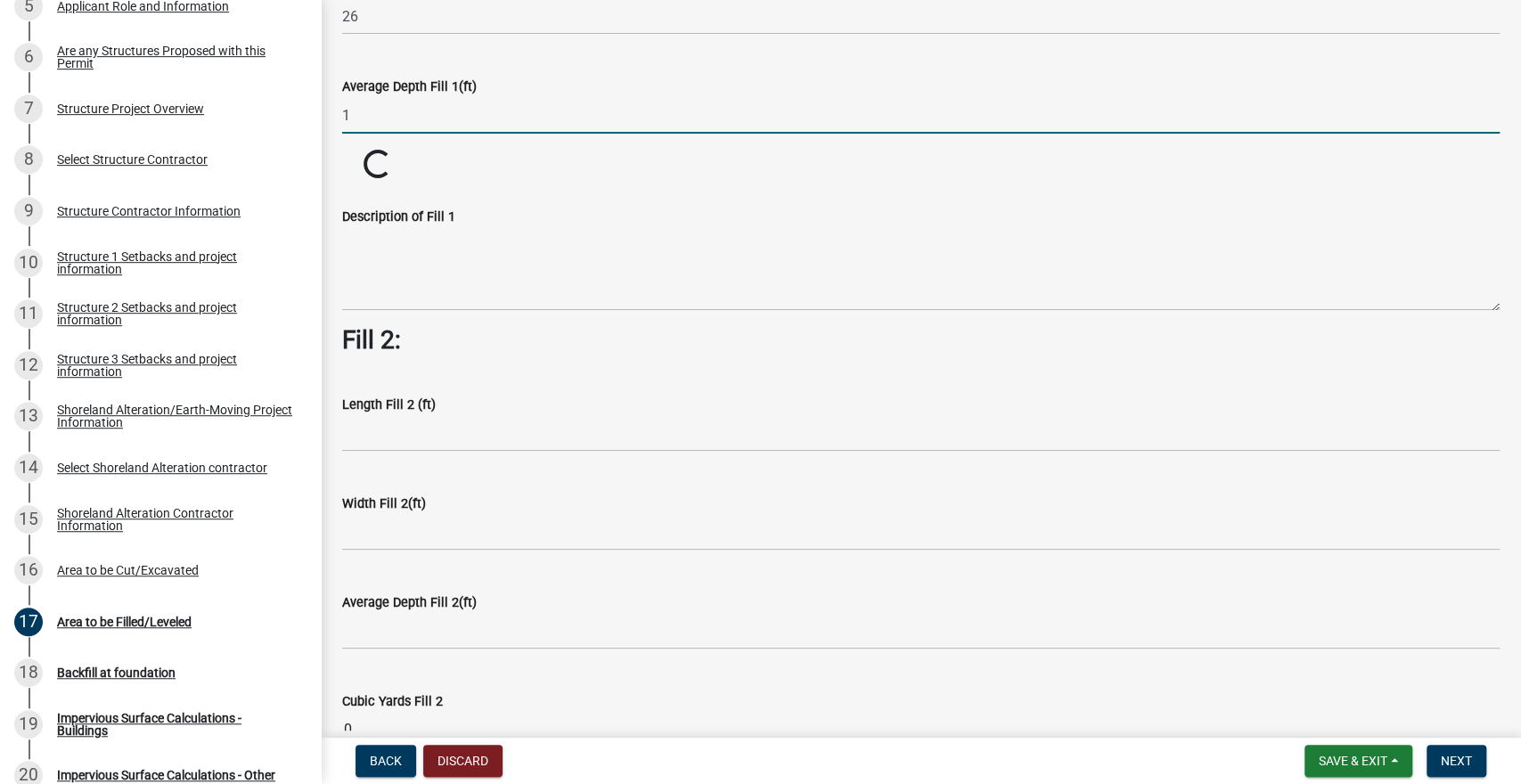
scroll to position [305, 0]
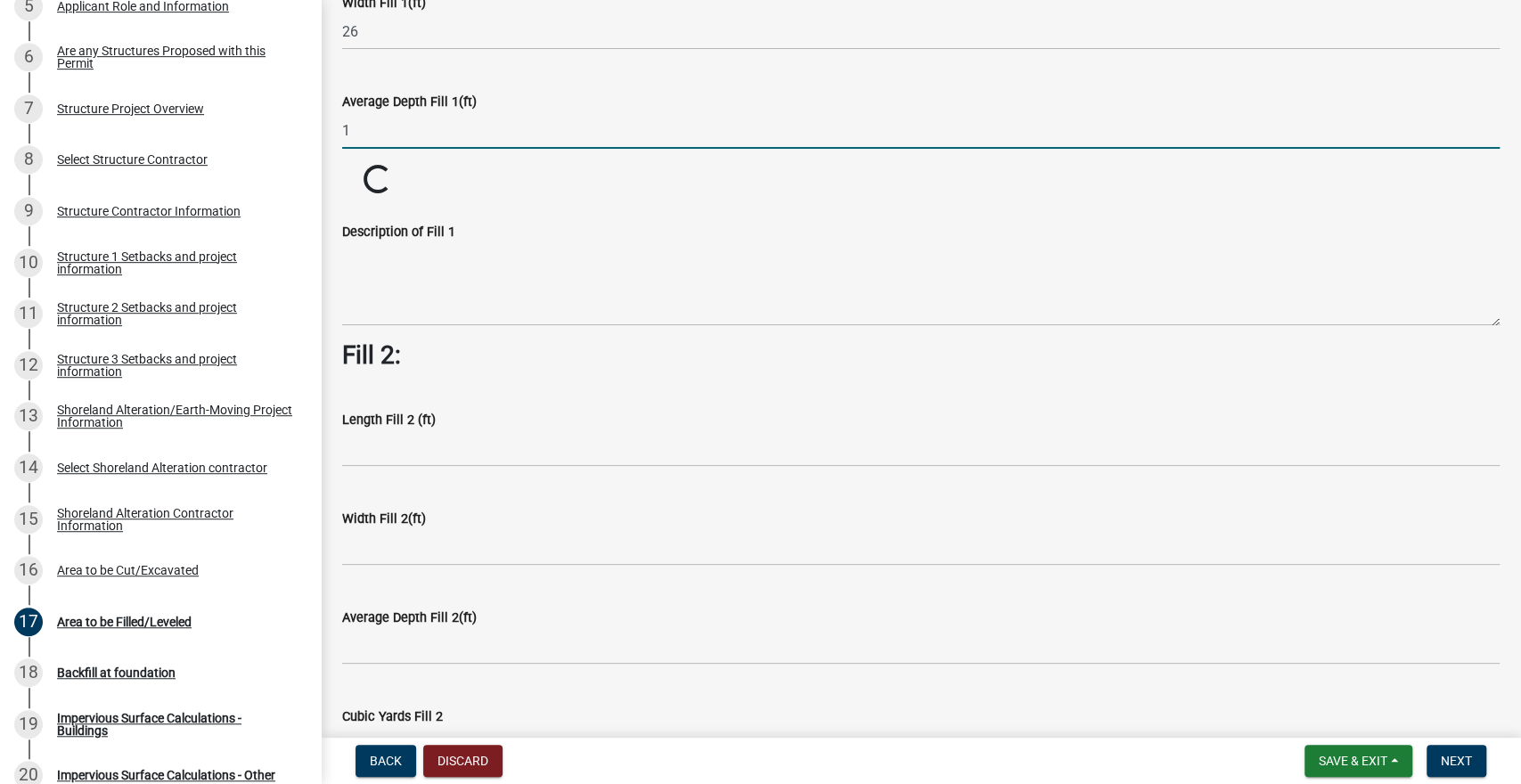
type input "1"
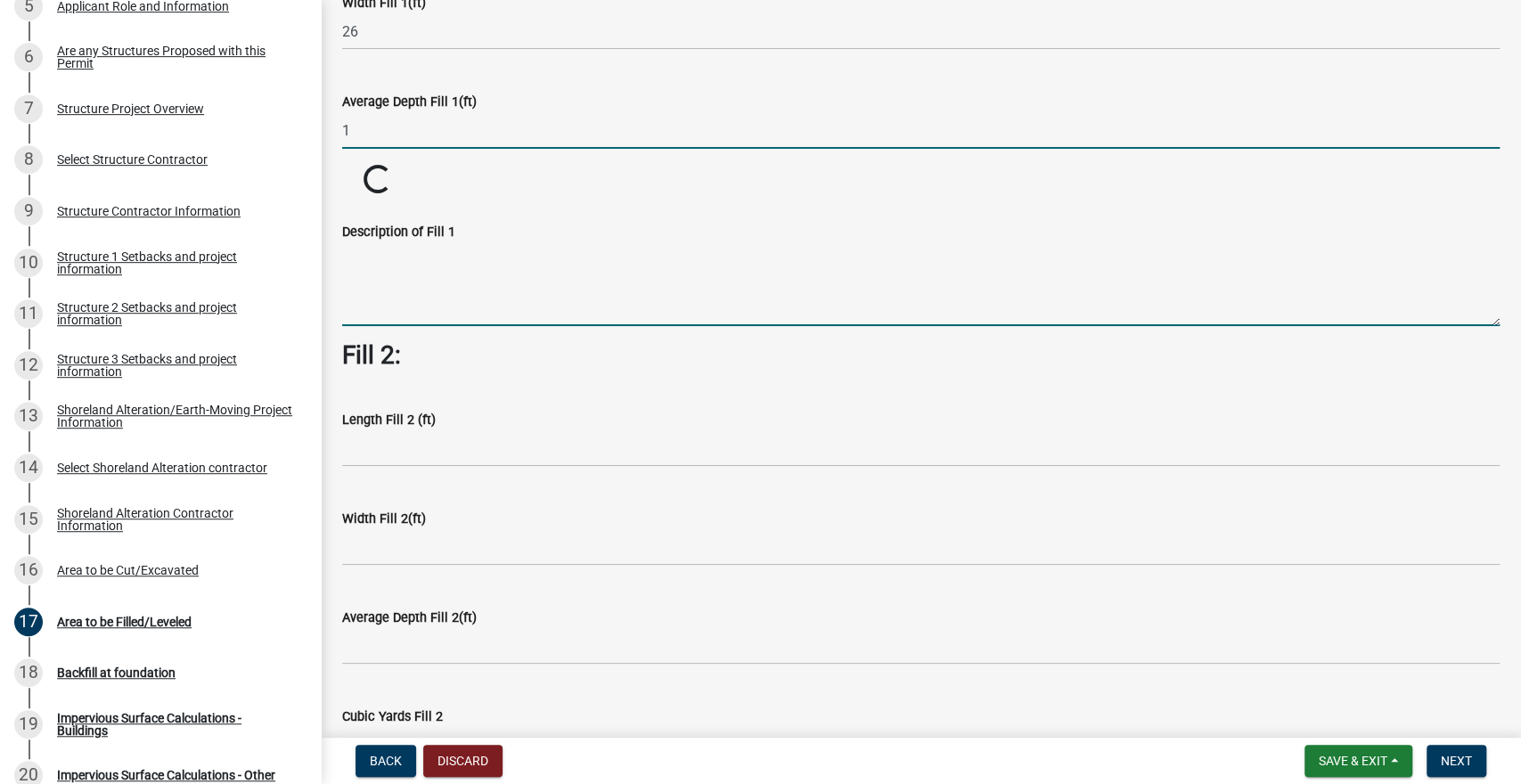
click at [408, 283] on textarea "Description of Fill 1" at bounding box center [921, 284] width 1158 height 84
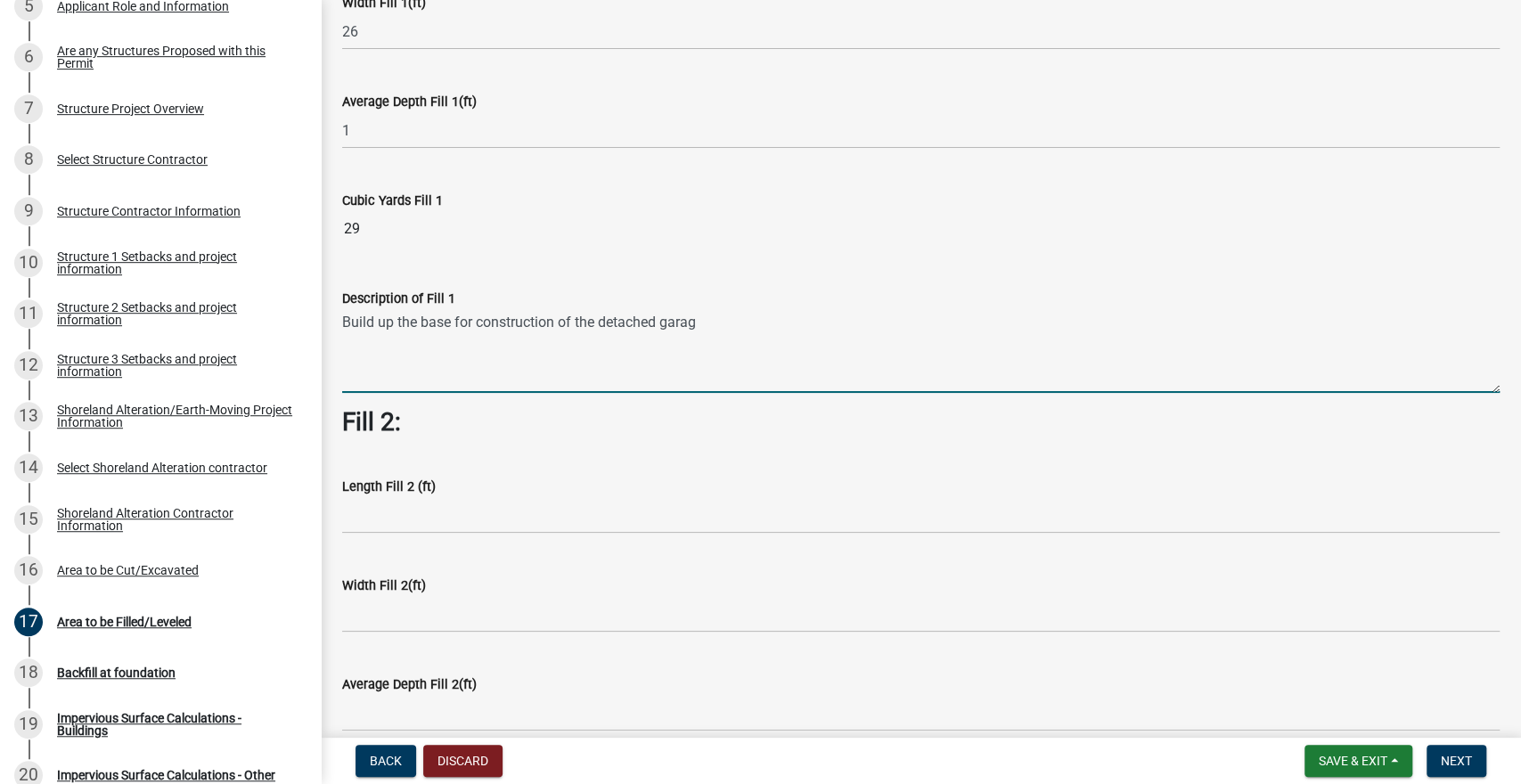
type textarea "Build up the base for construction of the detached garage"
click at [1461, 769] on button "Next" at bounding box center [1457, 761] width 60 height 32
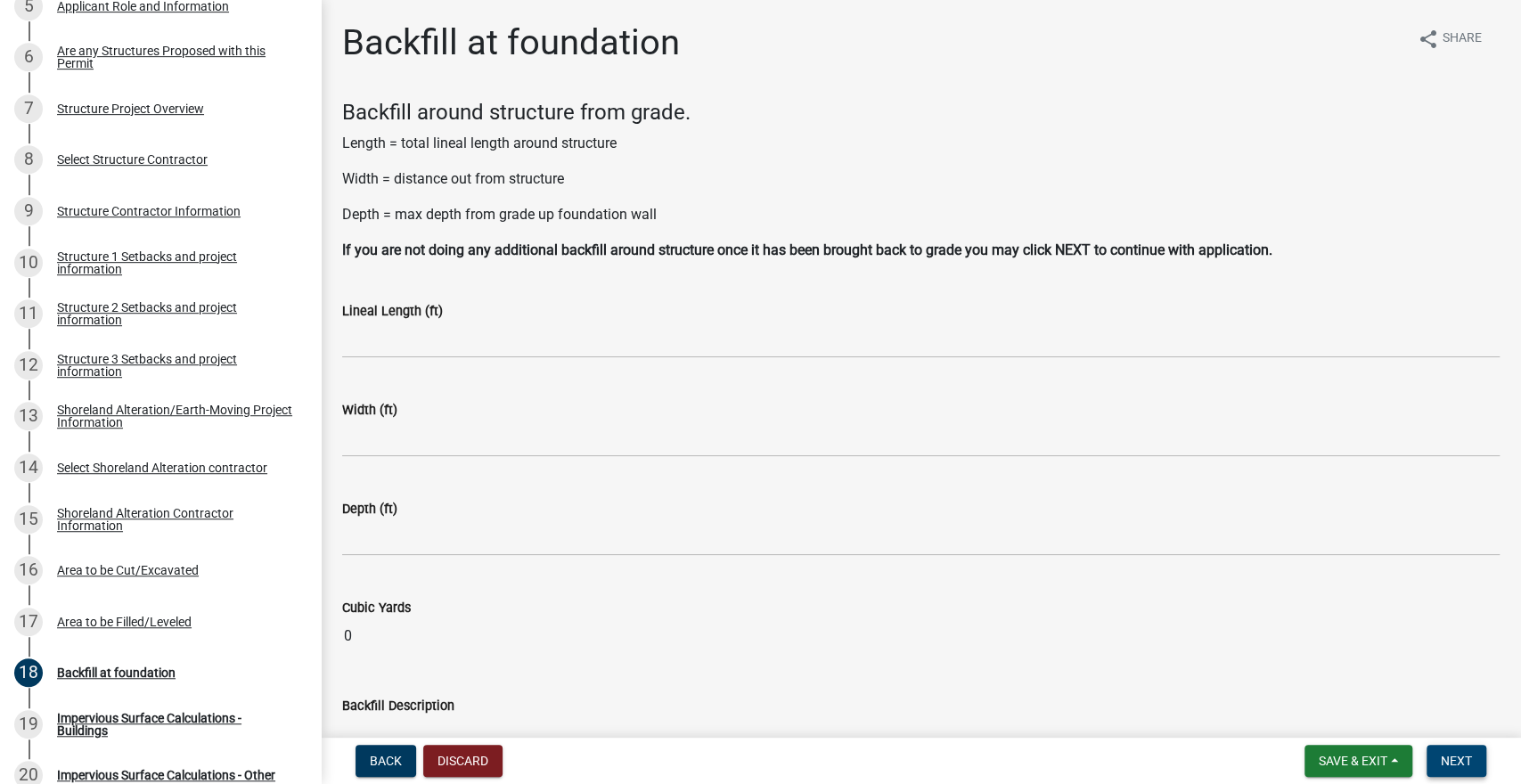
click at [1459, 767] on span "Next" at bounding box center [1456, 760] width 31 height 14
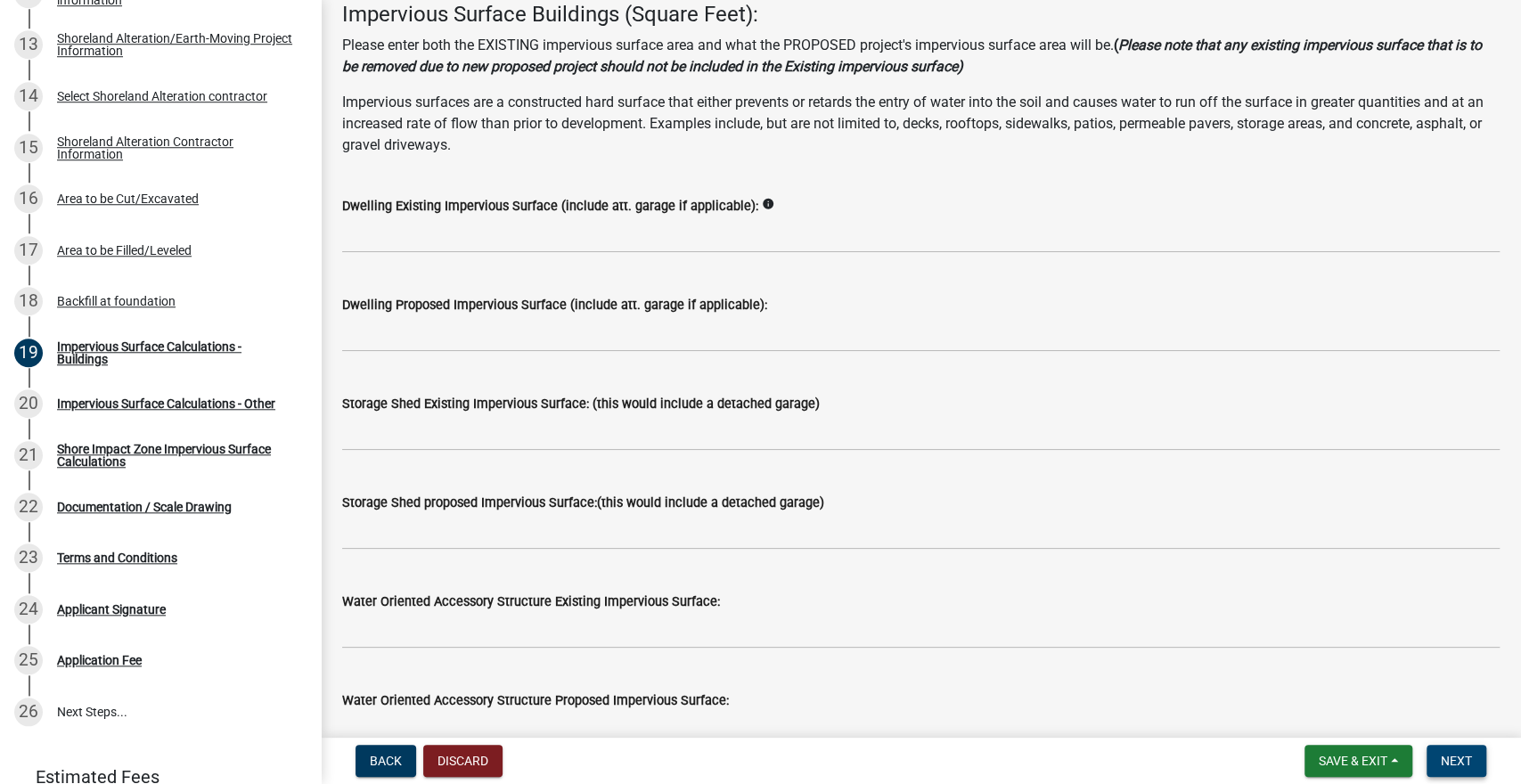
scroll to position [82, 0]
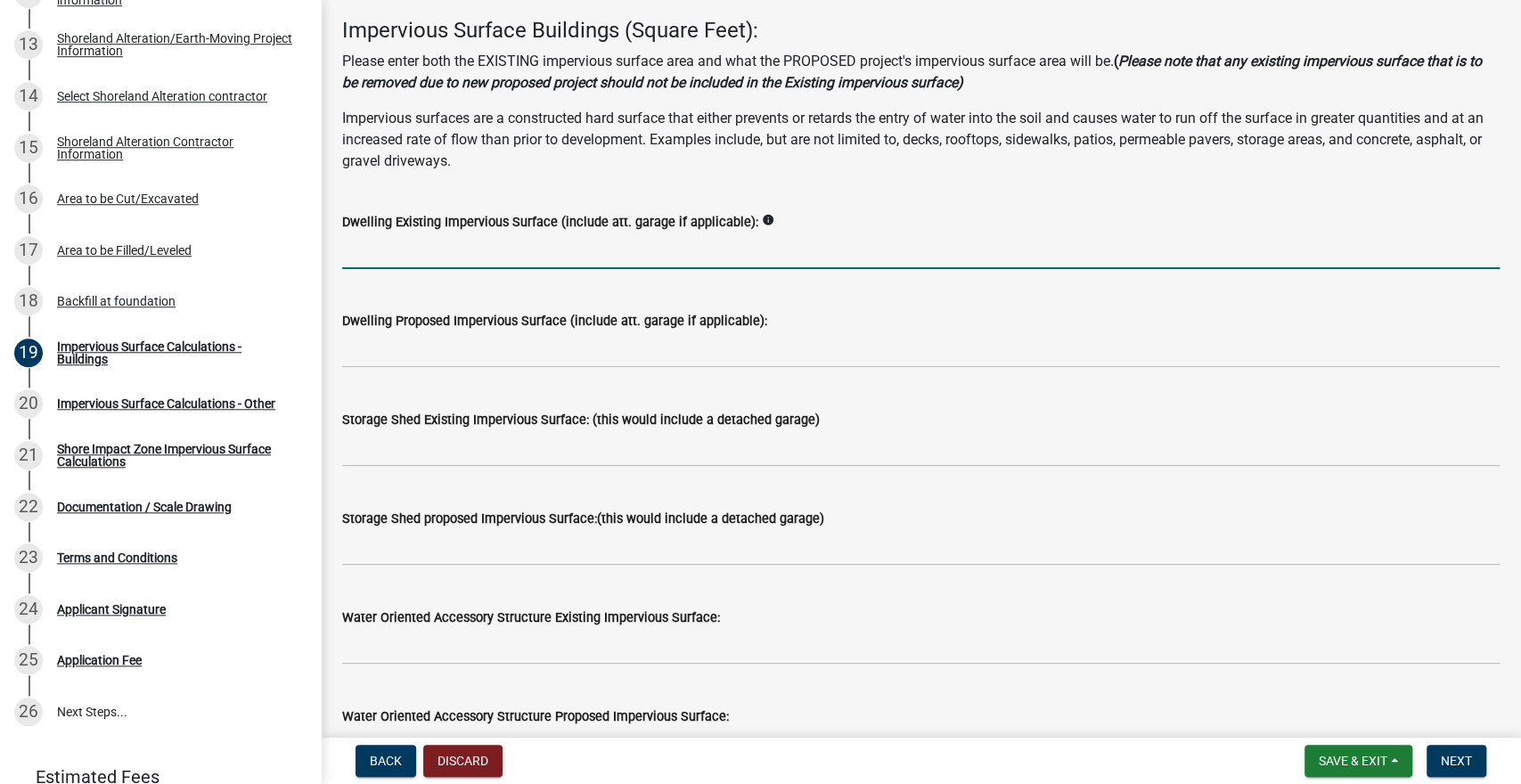
click at [381, 255] on input "text" at bounding box center [921, 250] width 1158 height 37
type input "1788"
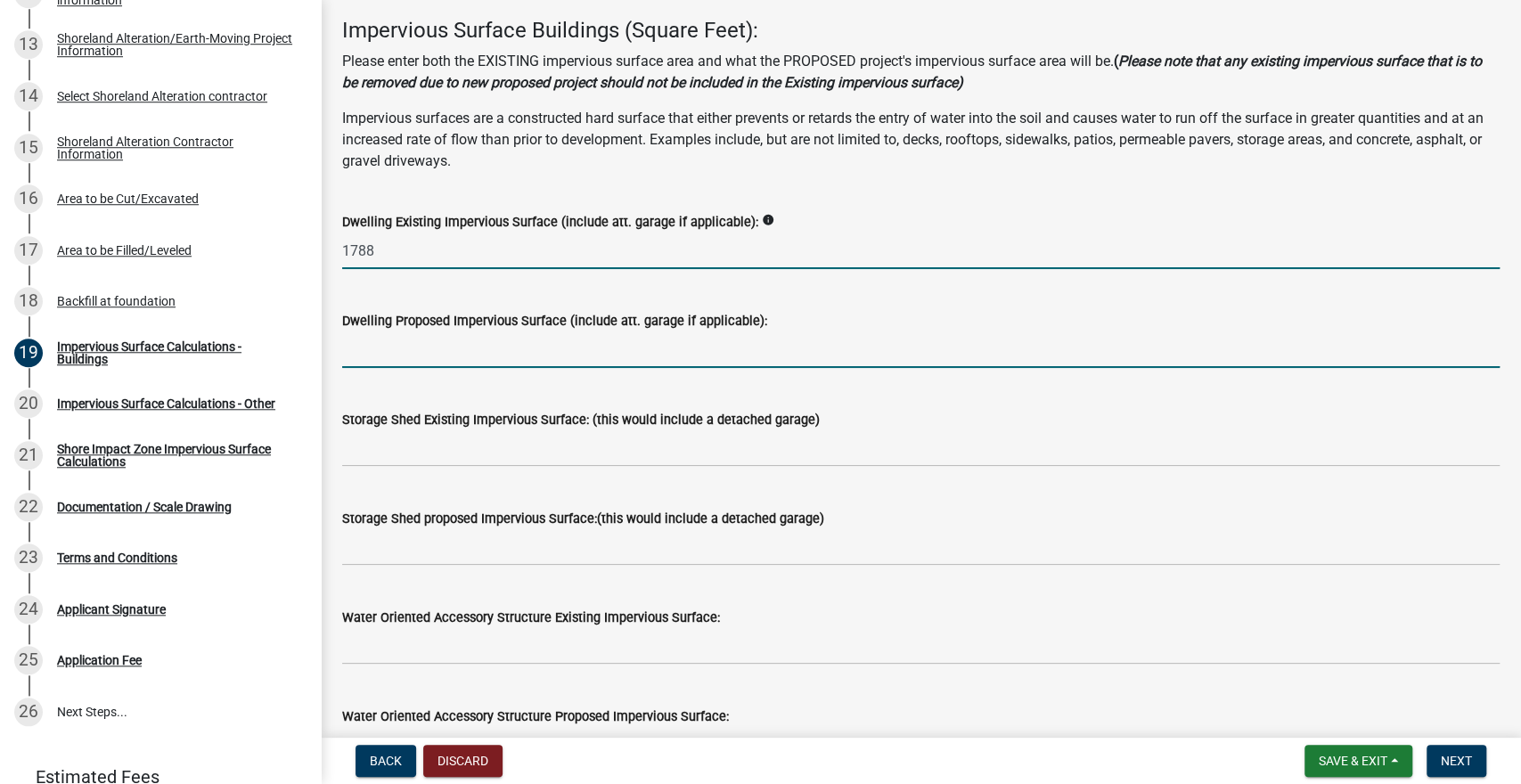
click at [384, 351] on input "text" at bounding box center [921, 350] width 1158 height 37
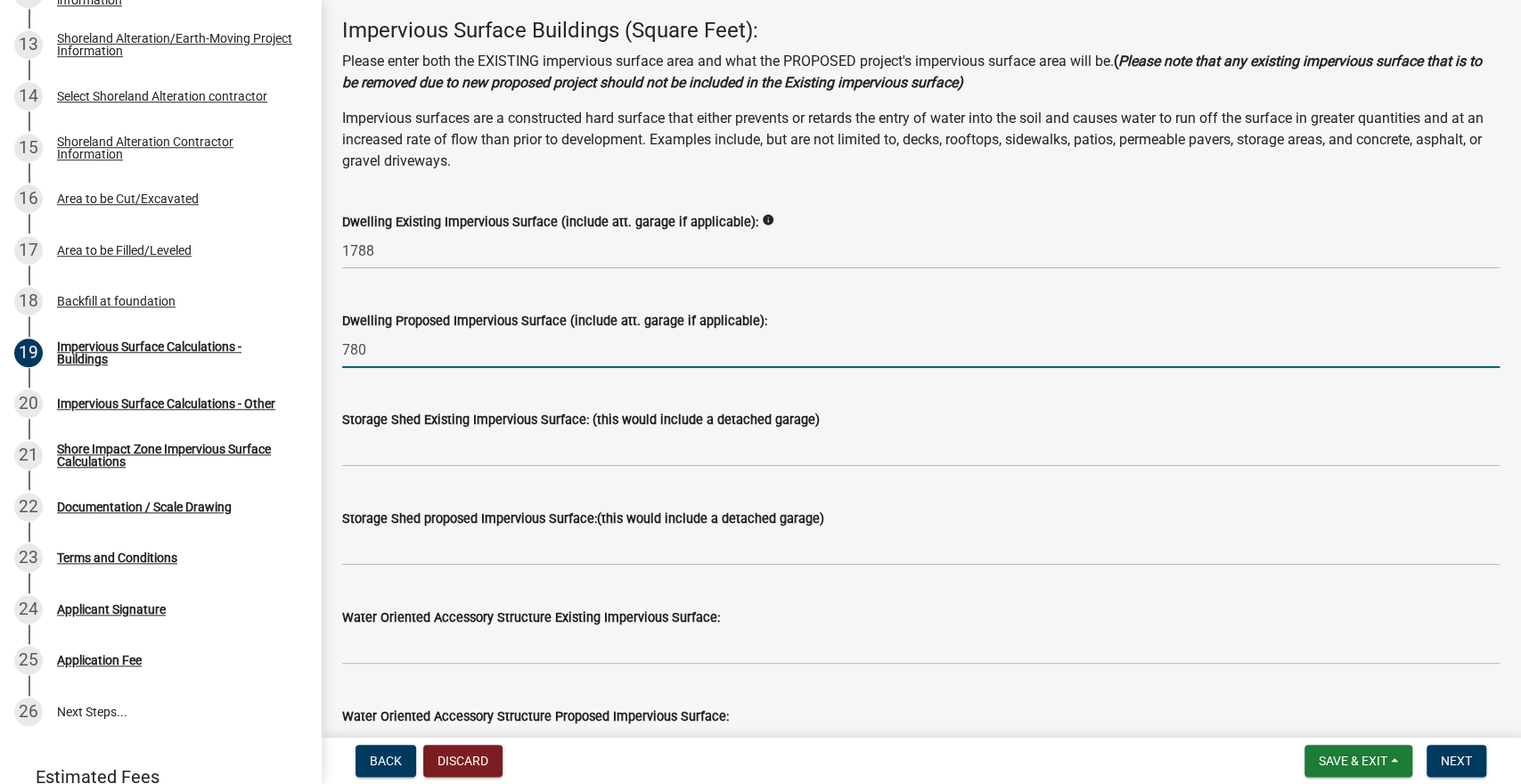
type input "780"
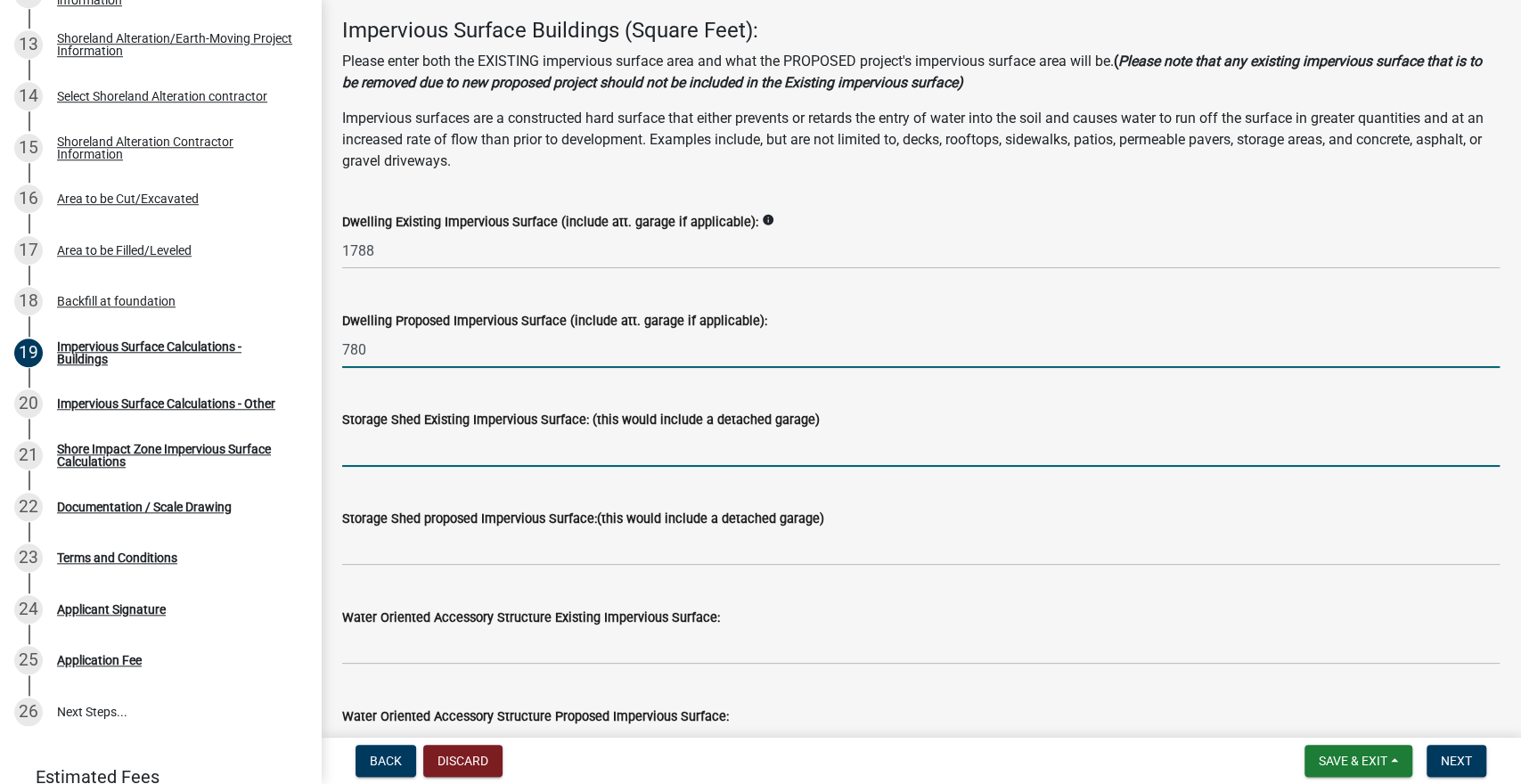
click at [382, 445] on input "text" at bounding box center [921, 448] width 1158 height 37
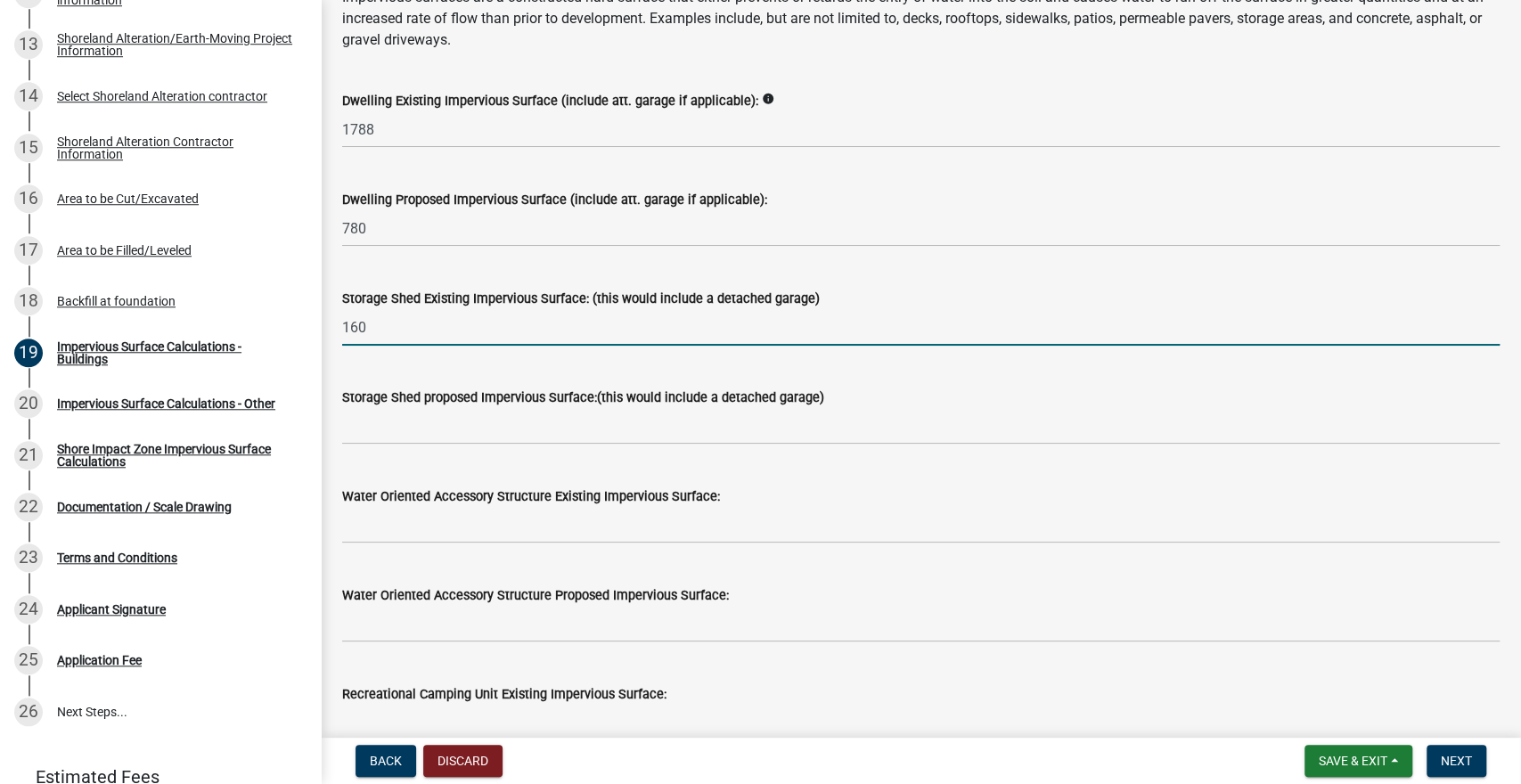
scroll to position [203, 0]
type input "160"
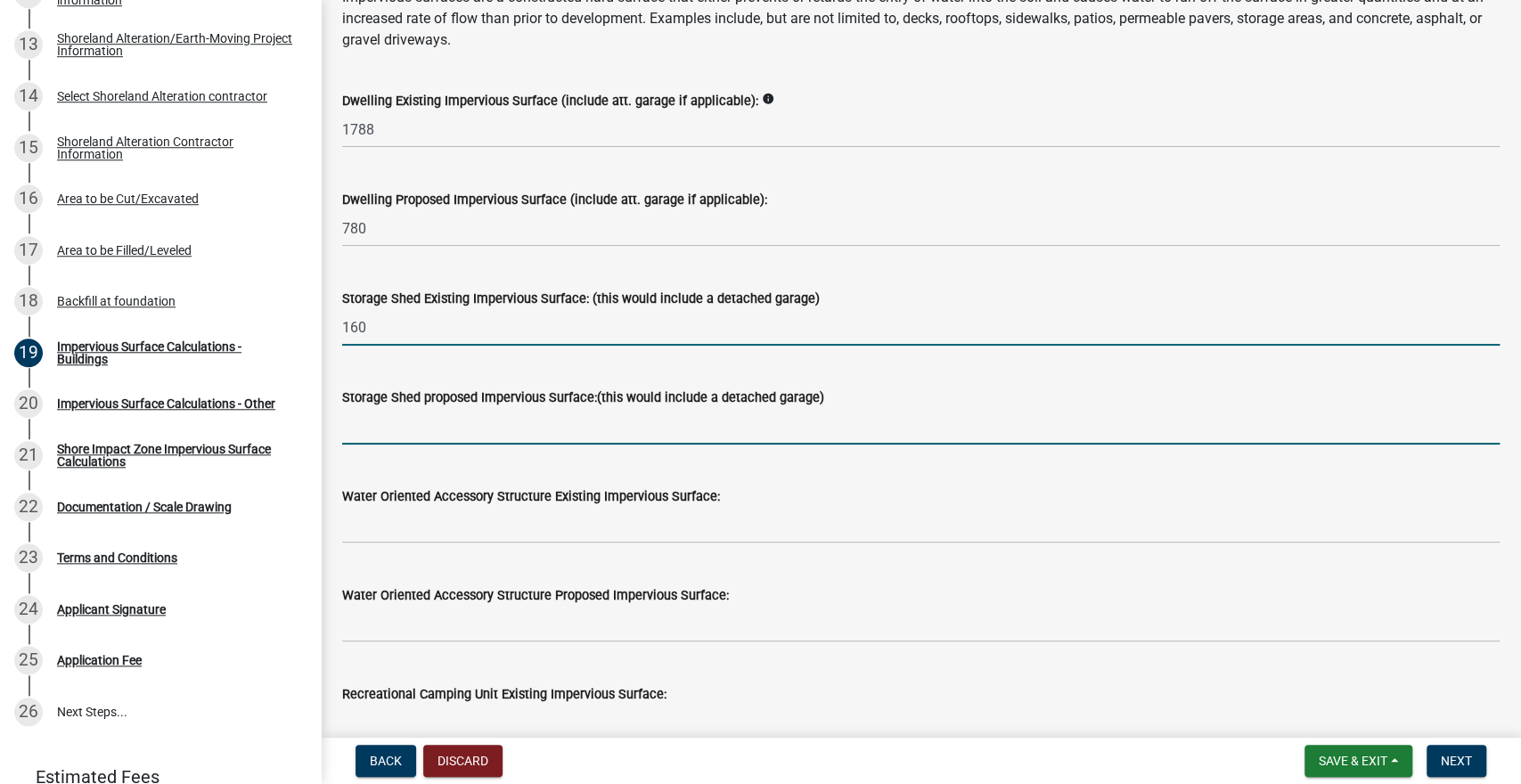
click at [371, 442] on input "text" at bounding box center [921, 426] width 1158 height 37
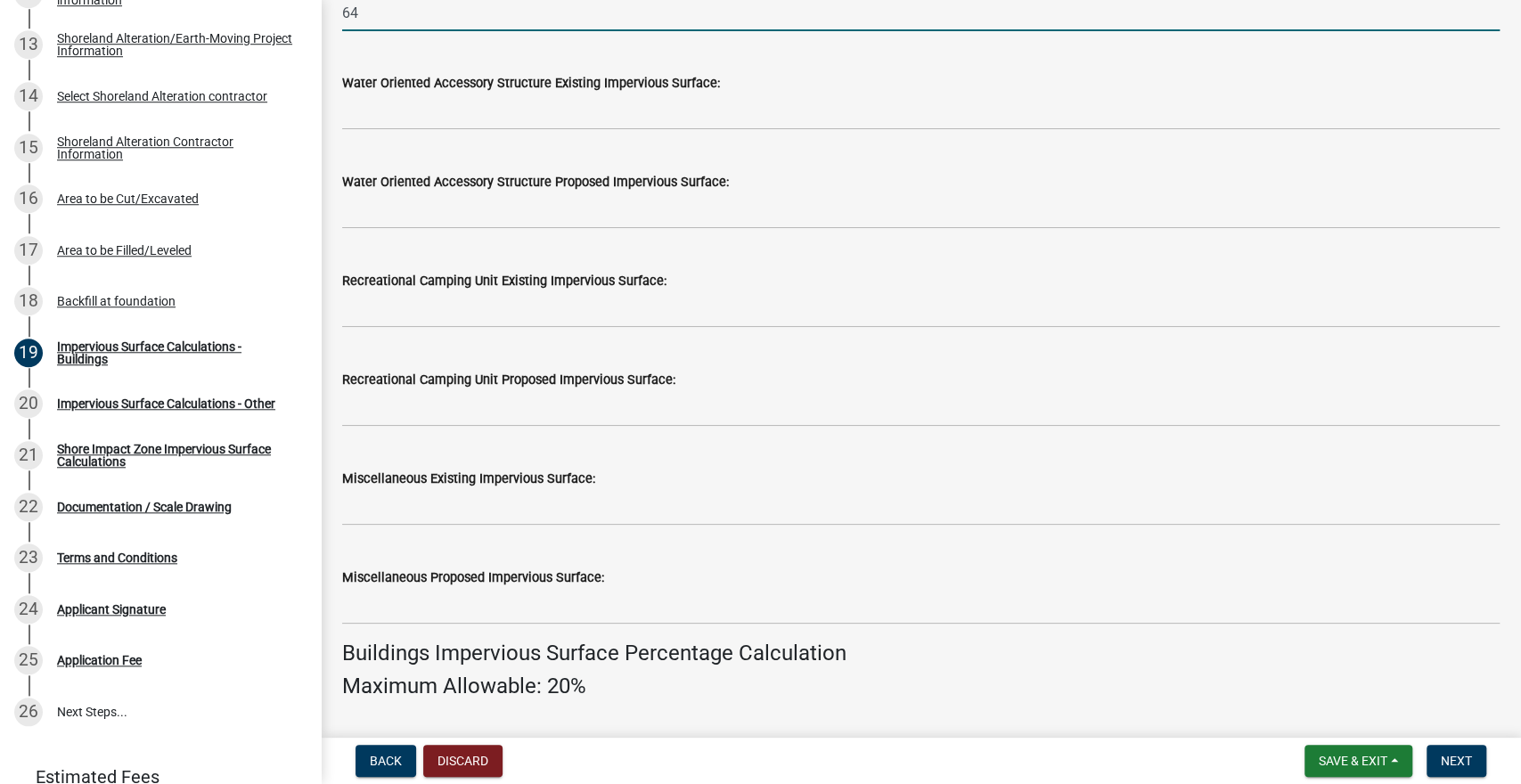
scroll to position [620, 0]
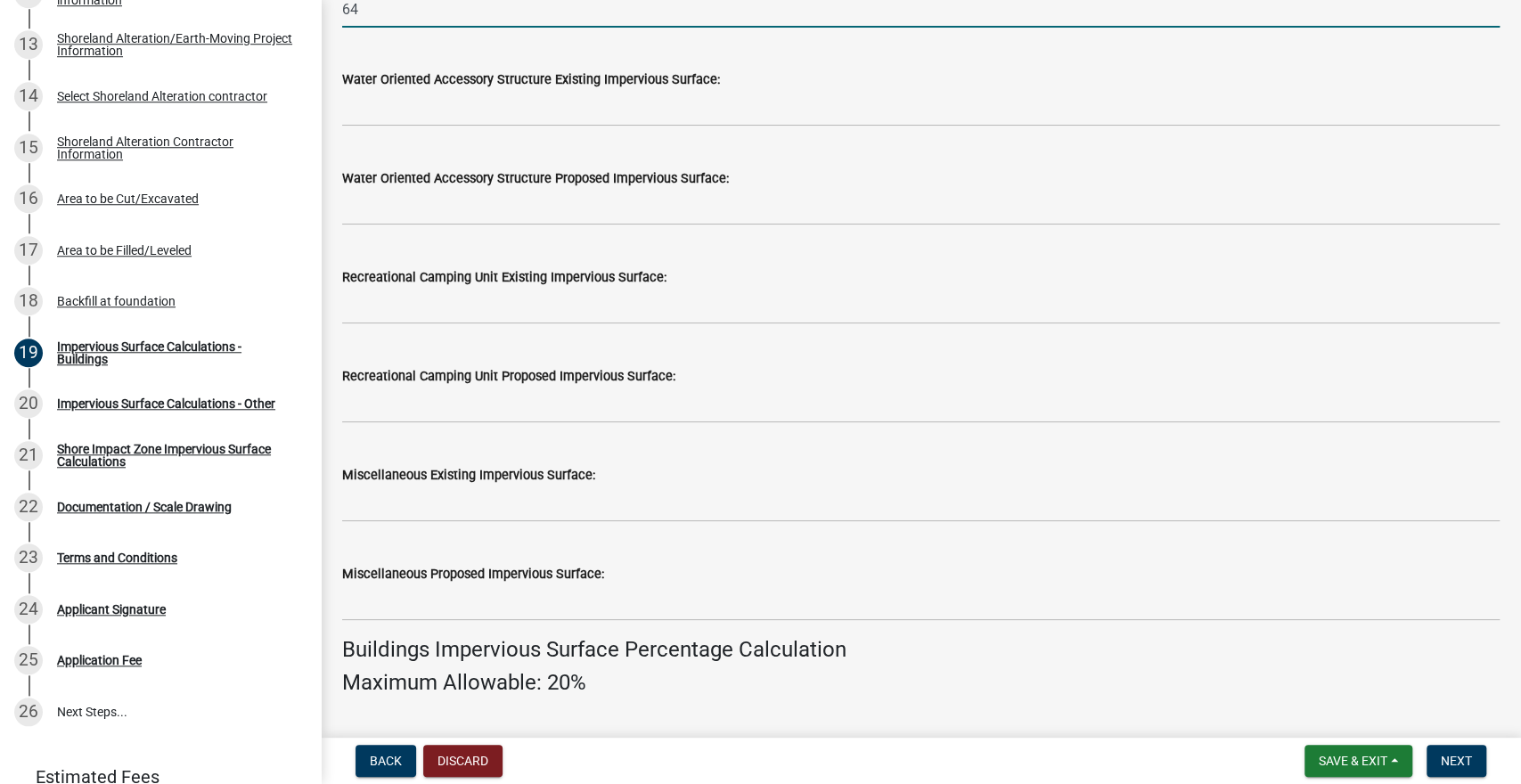
type input "64"
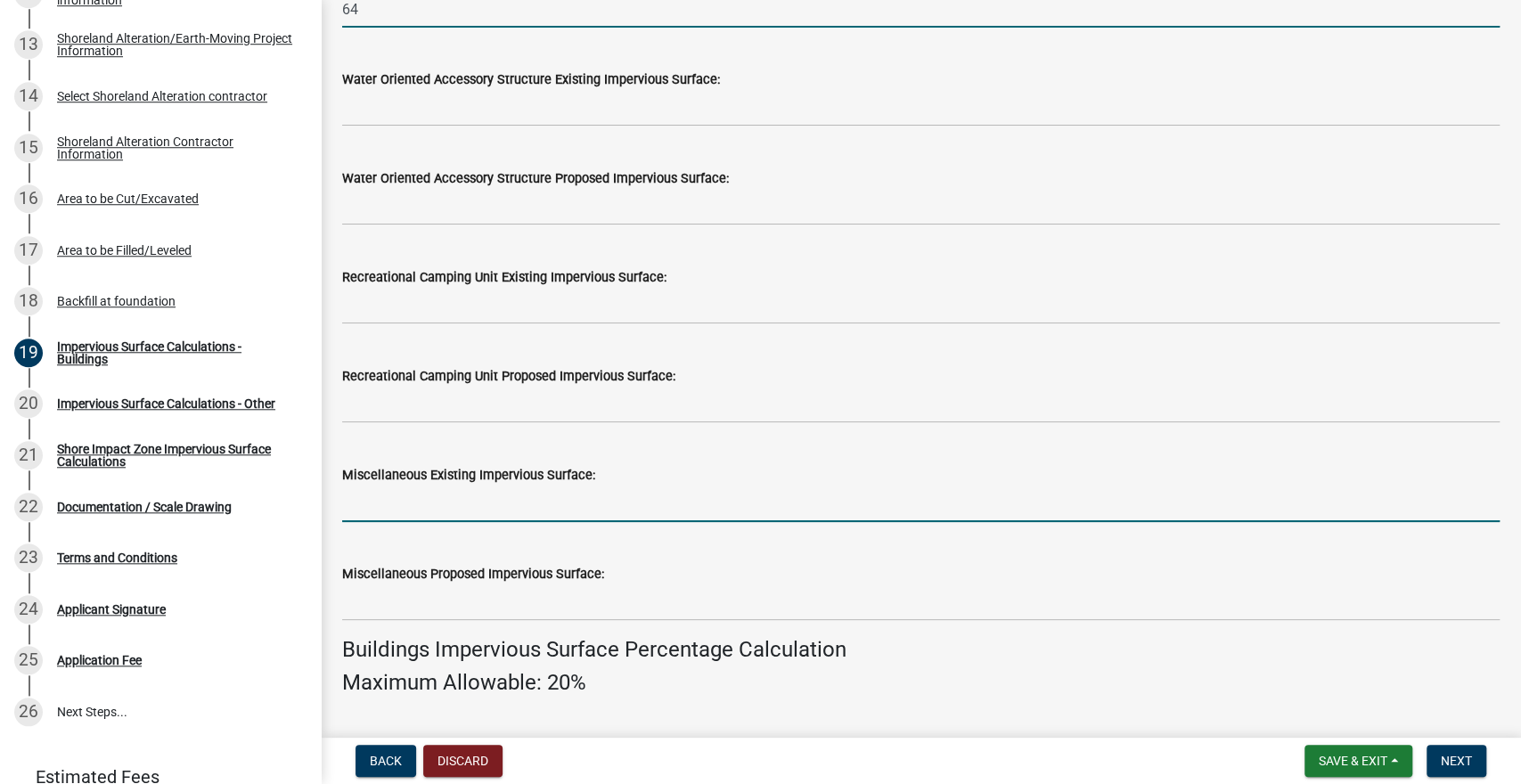
click at [362, 503] on input "text" at bounding box center [921, 504] width 1158 height 37
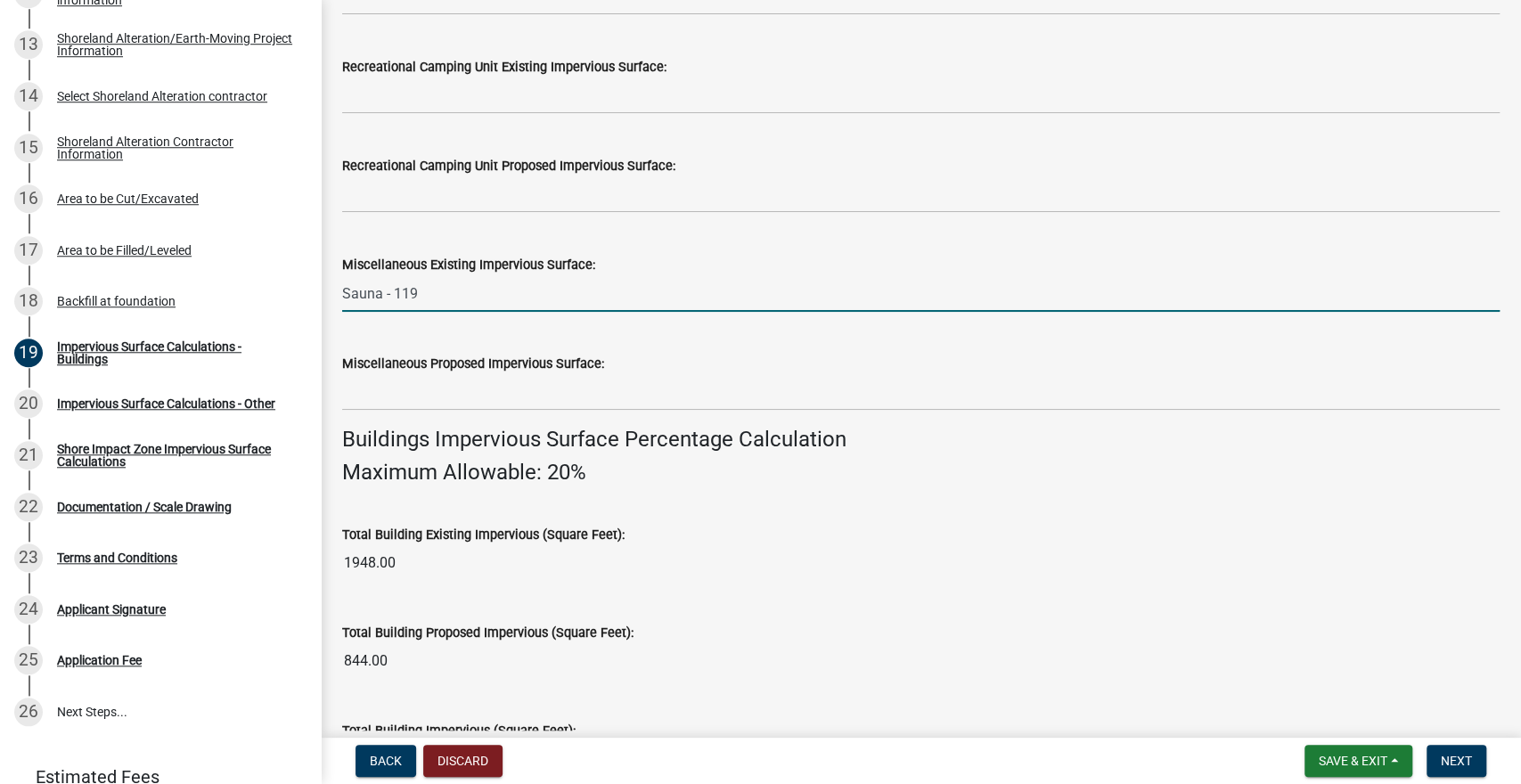
scroll to position [832, 0]
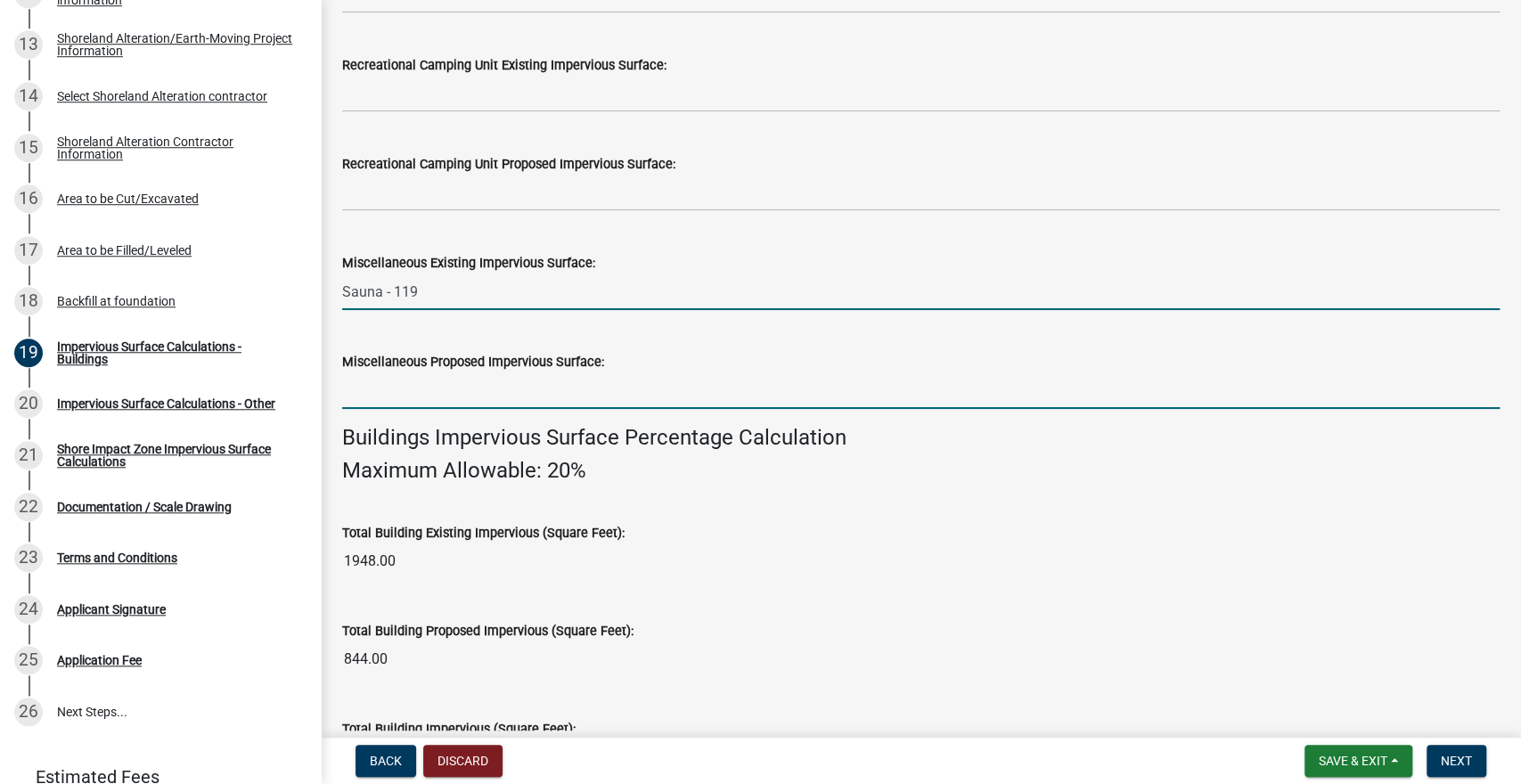
click at [385, 398] on input "text" at bounding box center [921, 390] width 1158 height 37
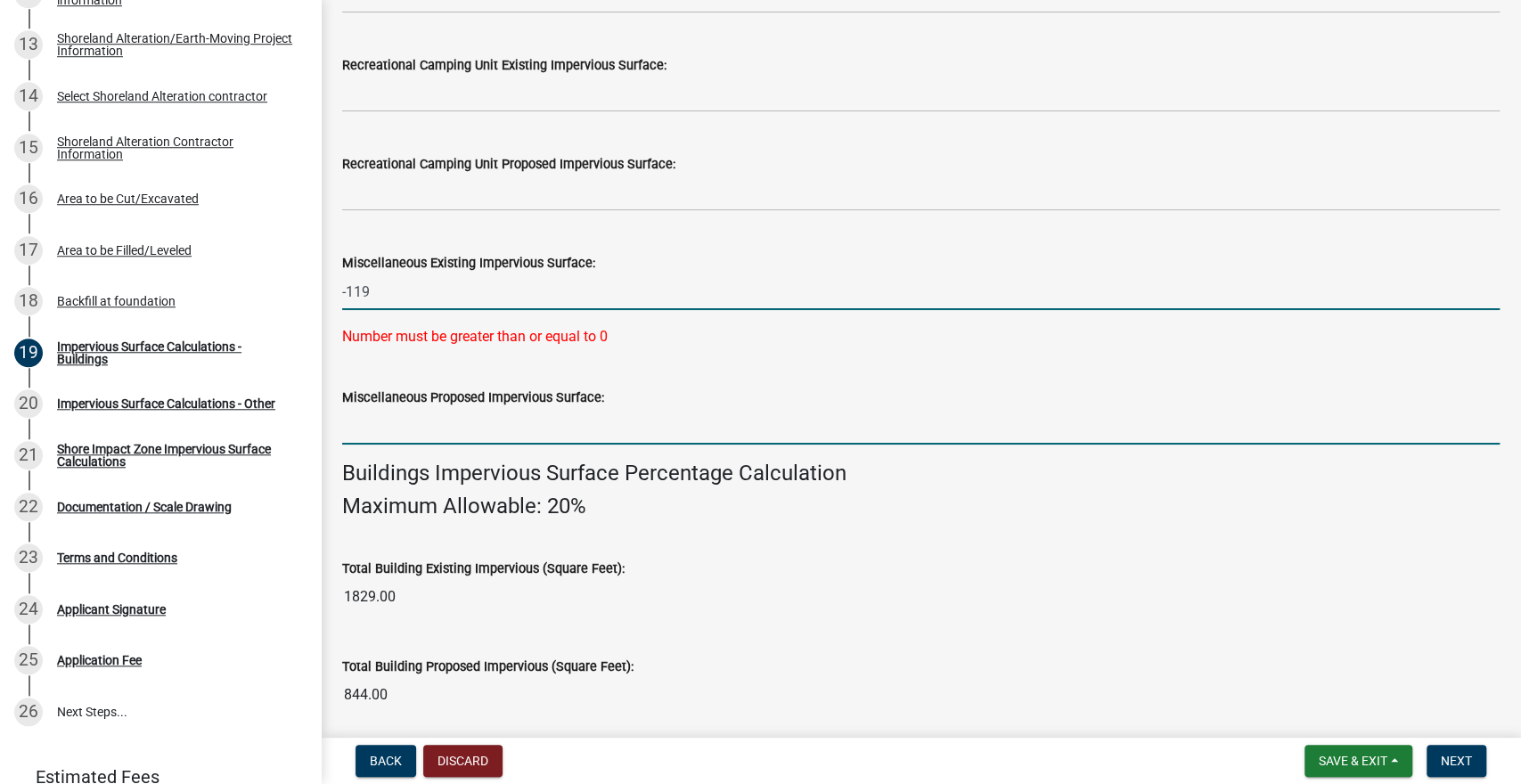
click at [358, 287] on input "-119" at bounding box center [921, 291] width 1158 height 37
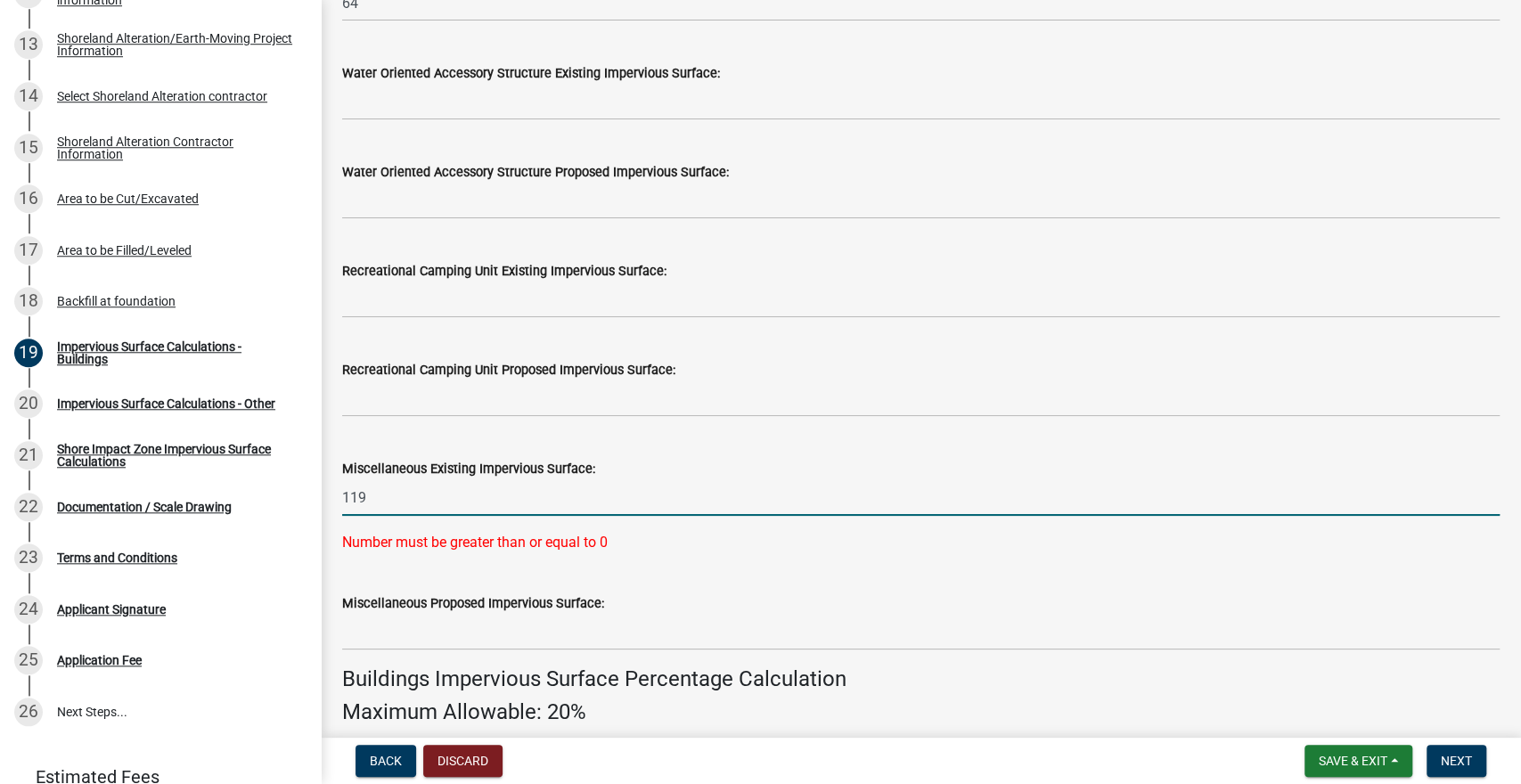
scroll to position [635, 0]
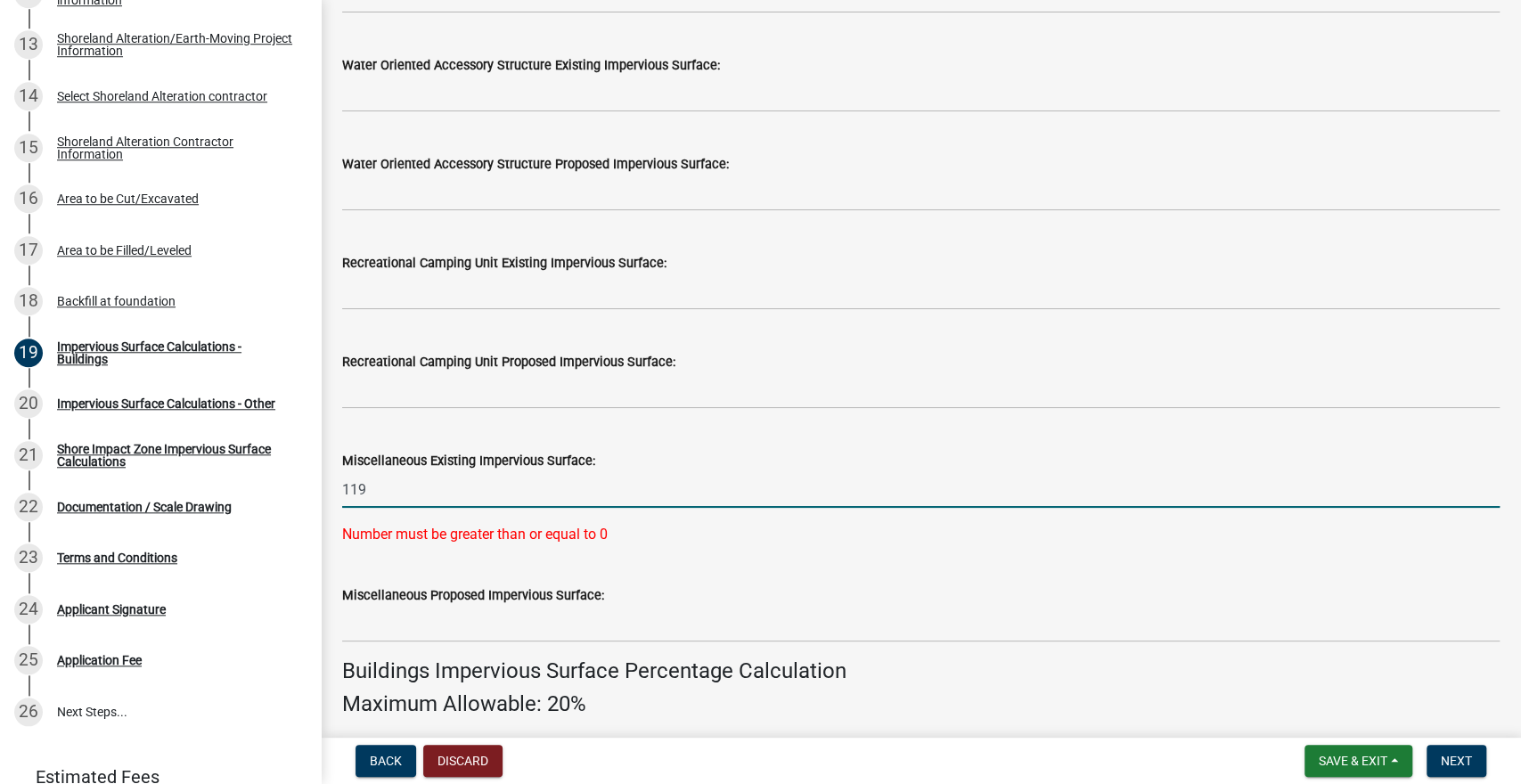
click at [406, 490] on input "119" at bounding box center [921, 490] width 1158 height 37
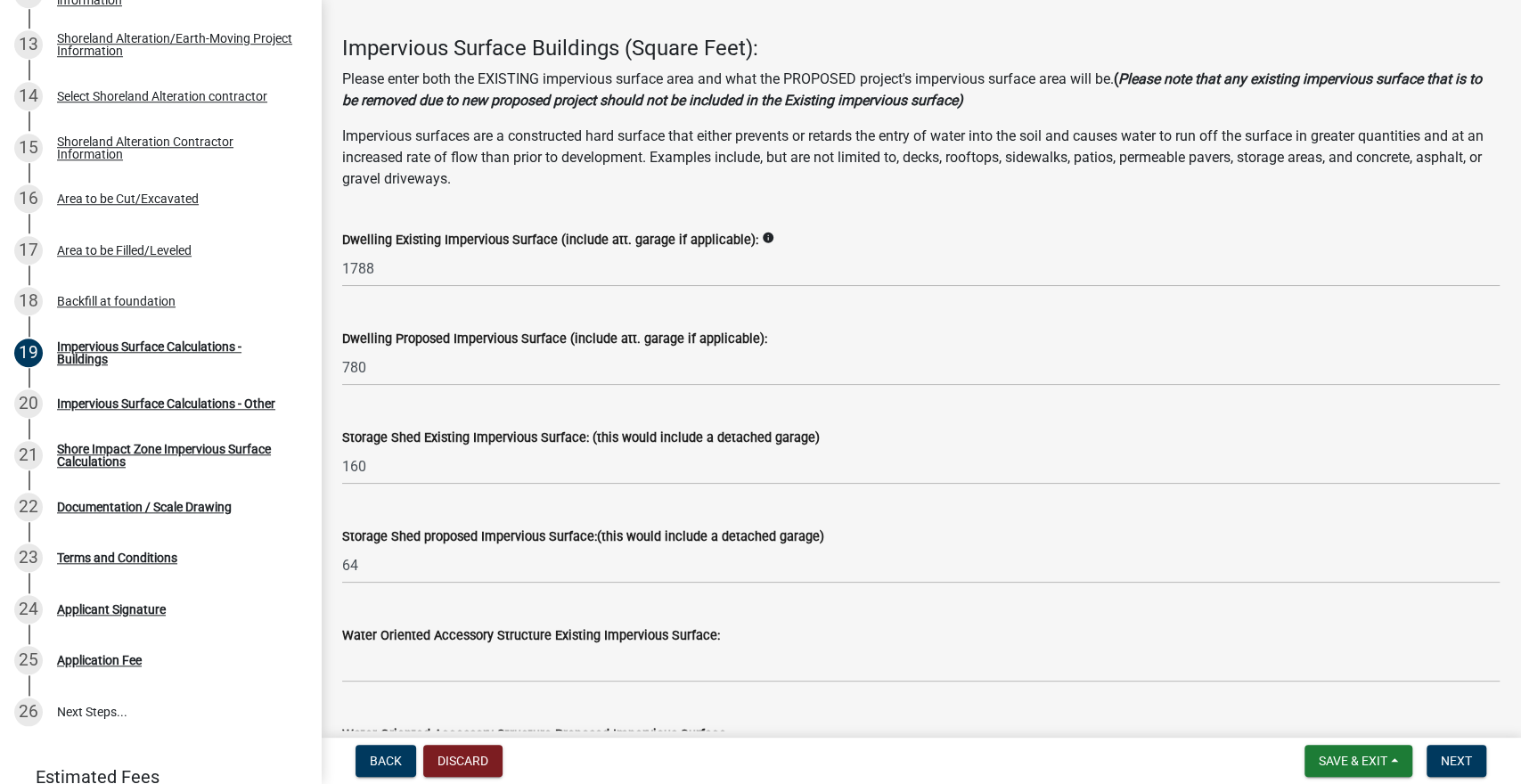
scroll to position [0, 0]
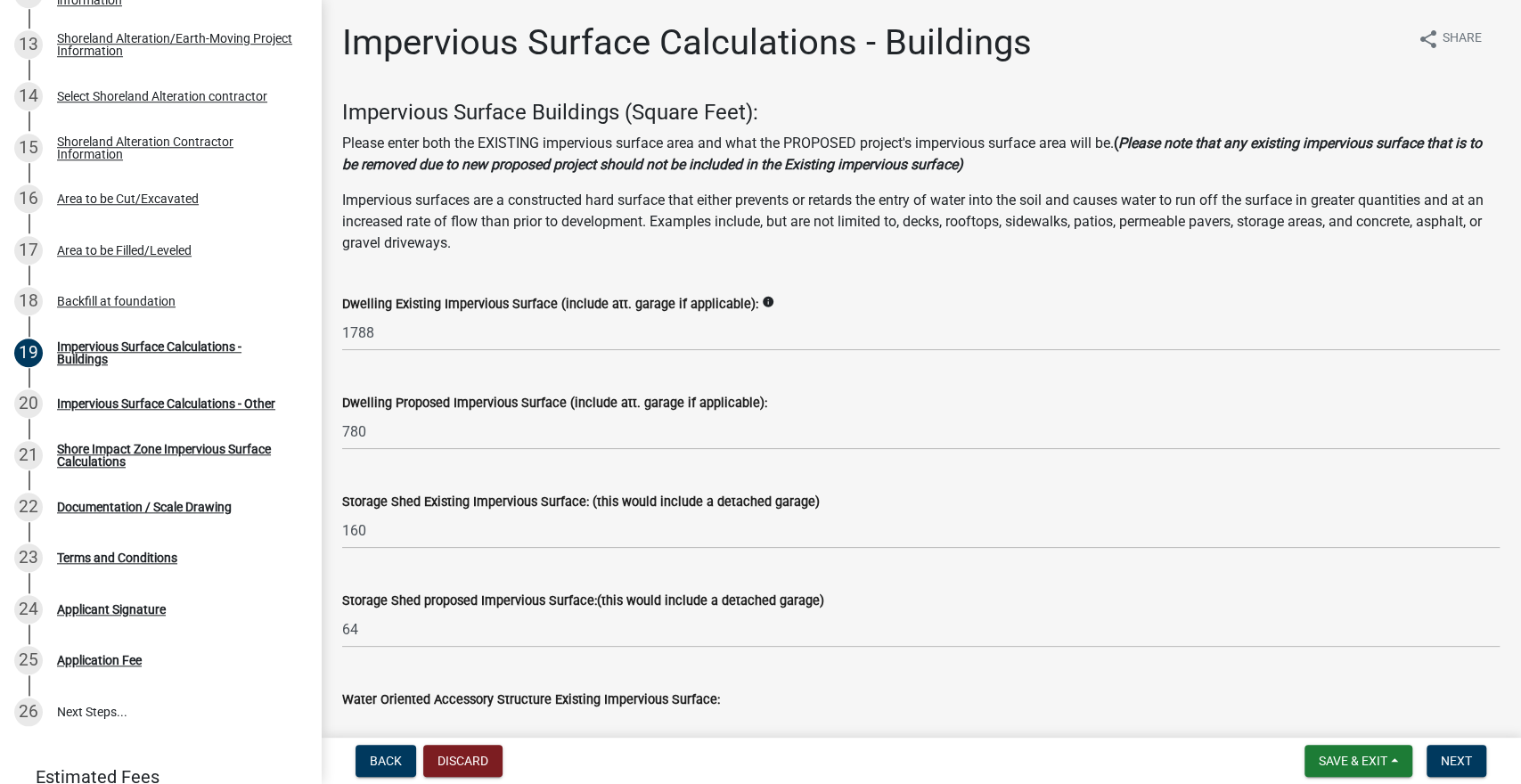
type input "119"
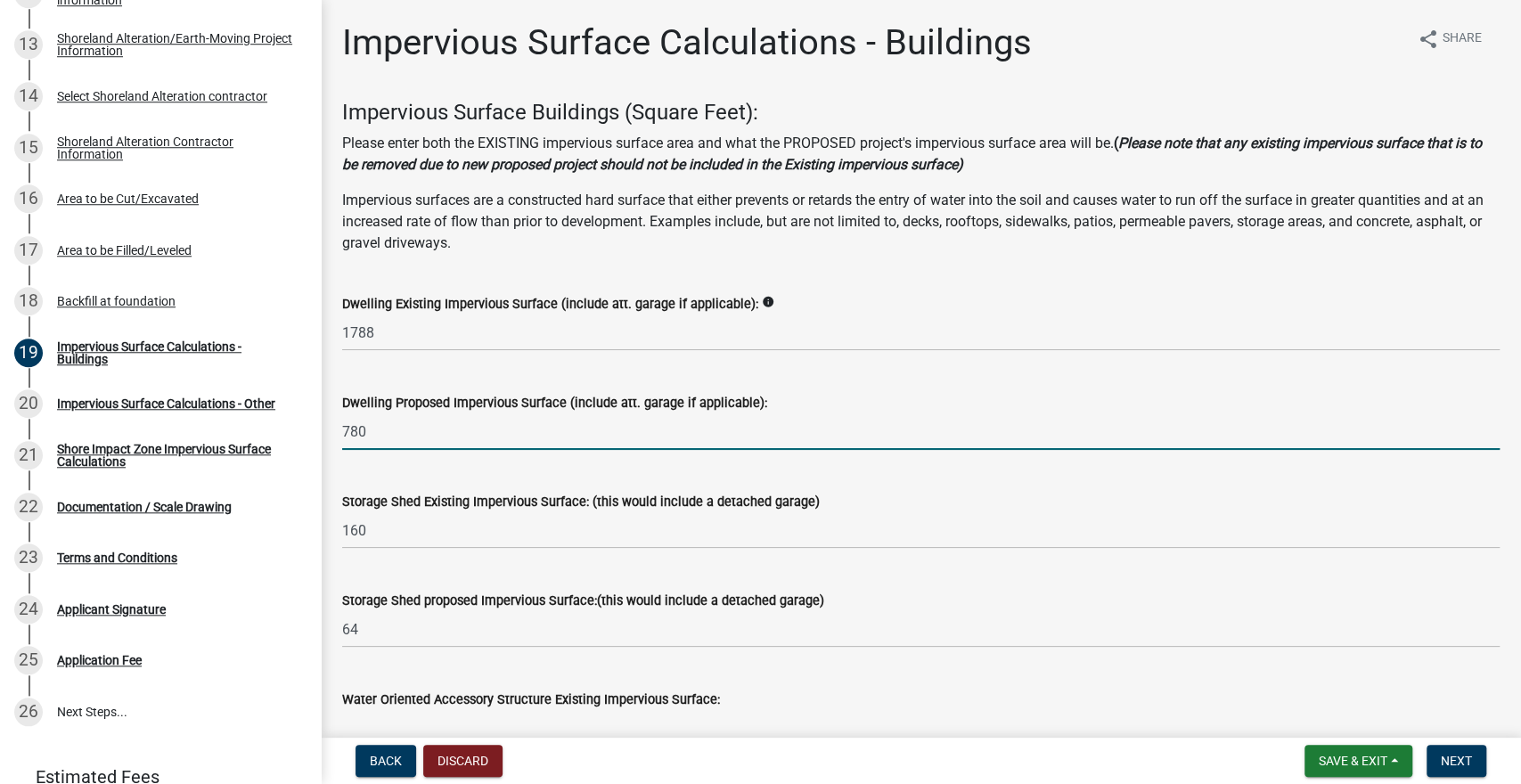
click at [384, 423] on input "780" at bounding box center [921, 431] width 1158 height 37
click at [384, 423] on input "780 +" at bounding box center [921, 431] width 1158 height 37
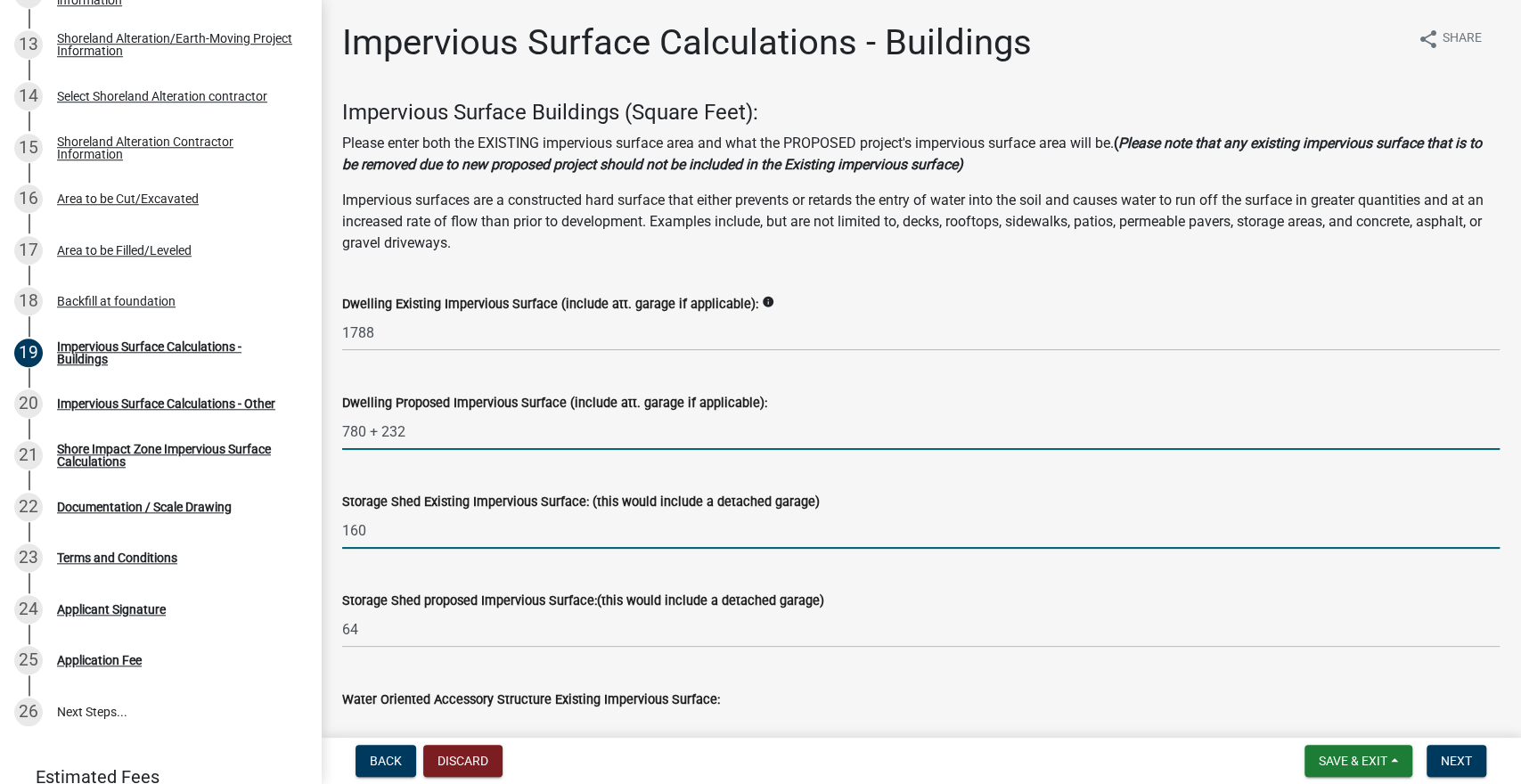
click at [530, 532] on input "160" at bounding box center [921, 530] width 1158 height 37
click at [398, 444] on input "780232" at bounding box center [921, 431] width 1158 height 37
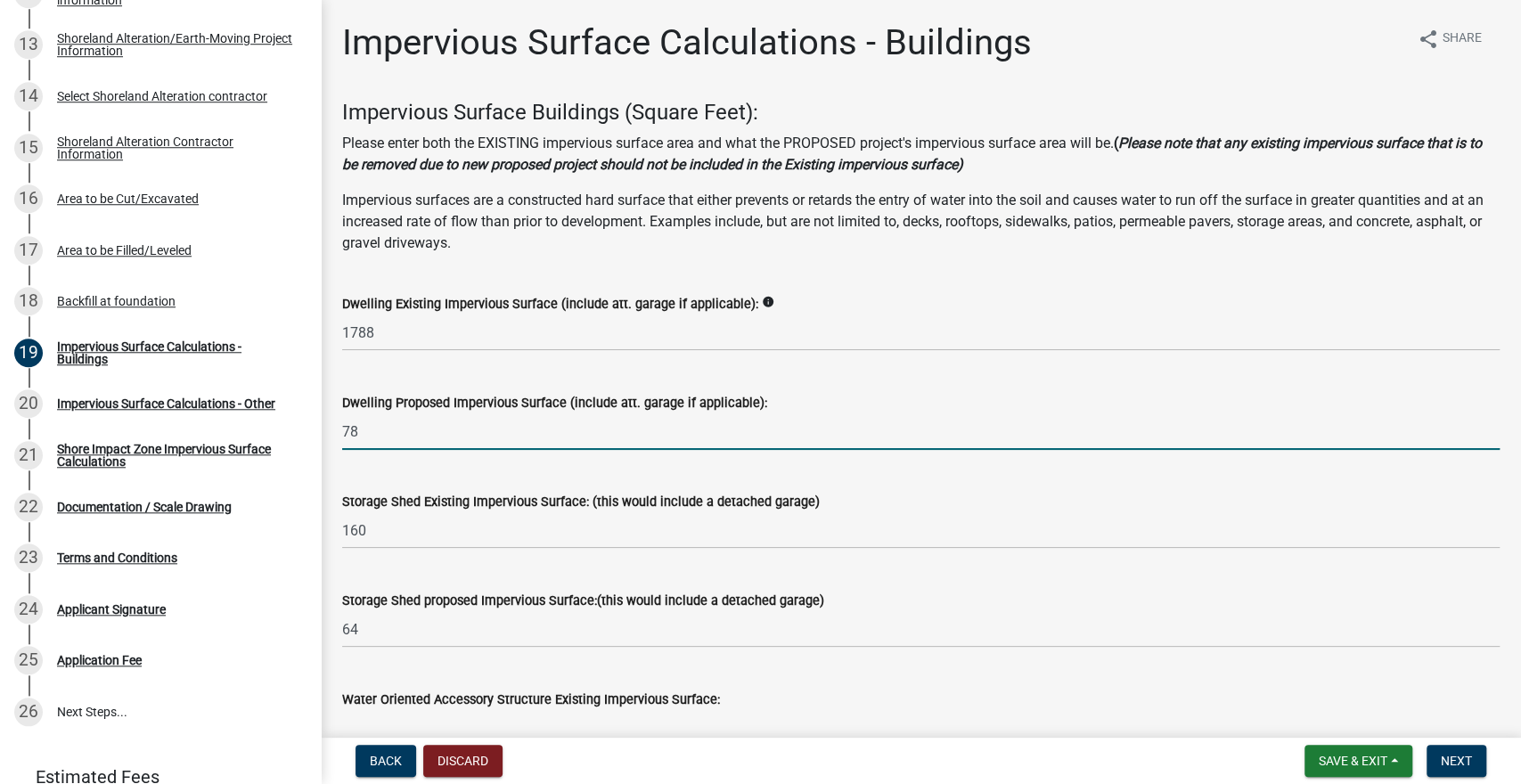
type input "7"
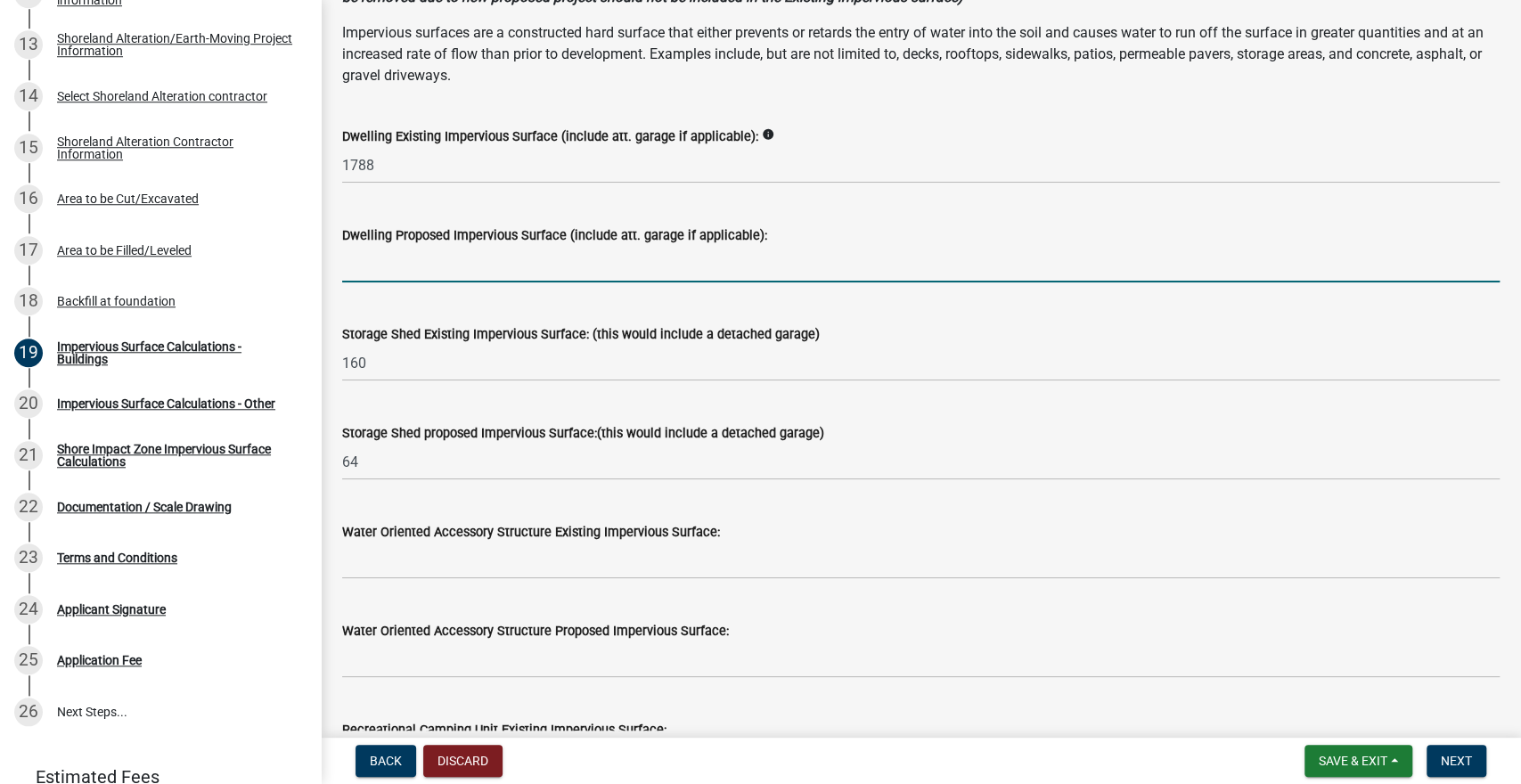
scroll to position [174, 0]
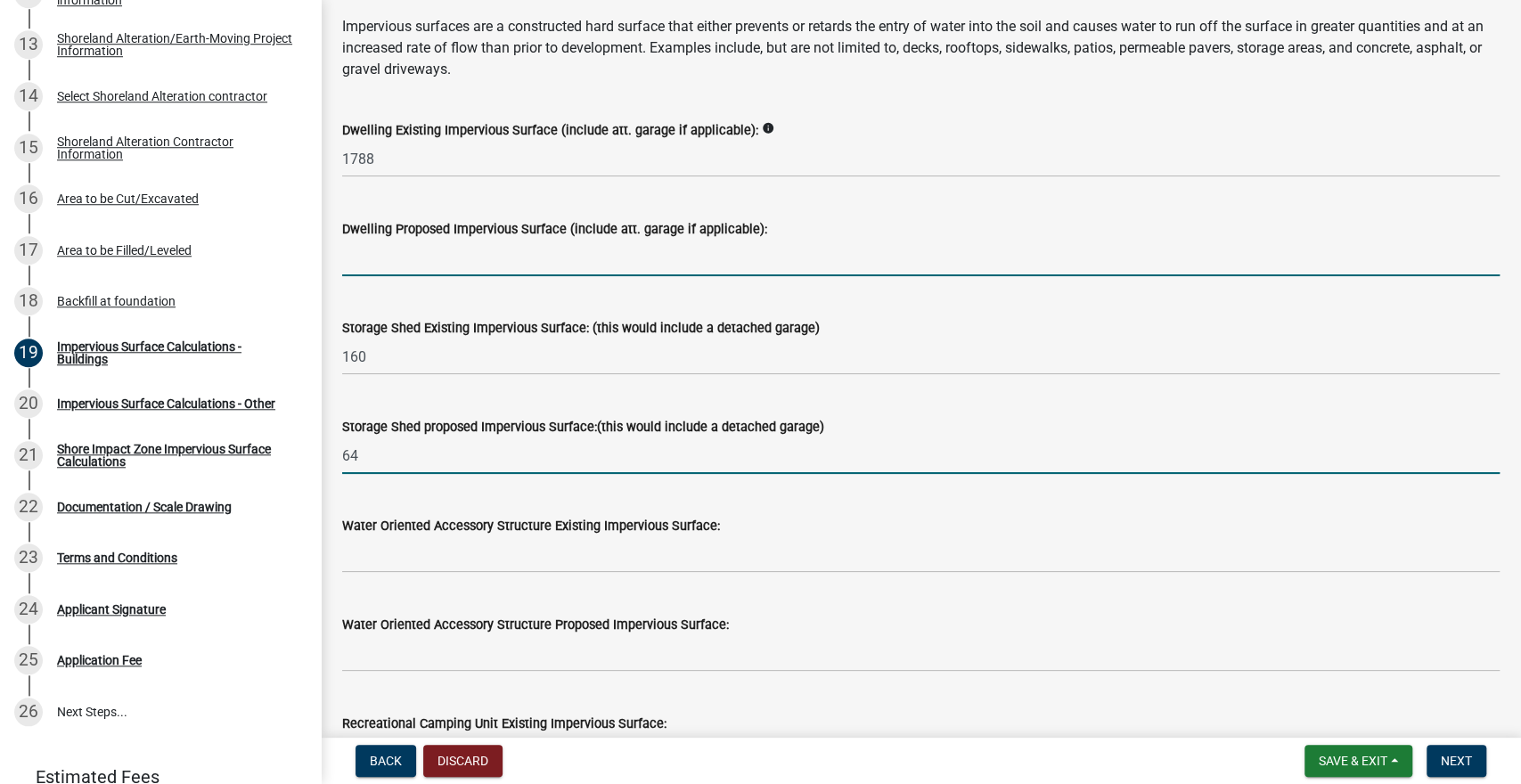
click at [373, 464] on input "64" at bounding box center [921, 456] width 1158 height 37
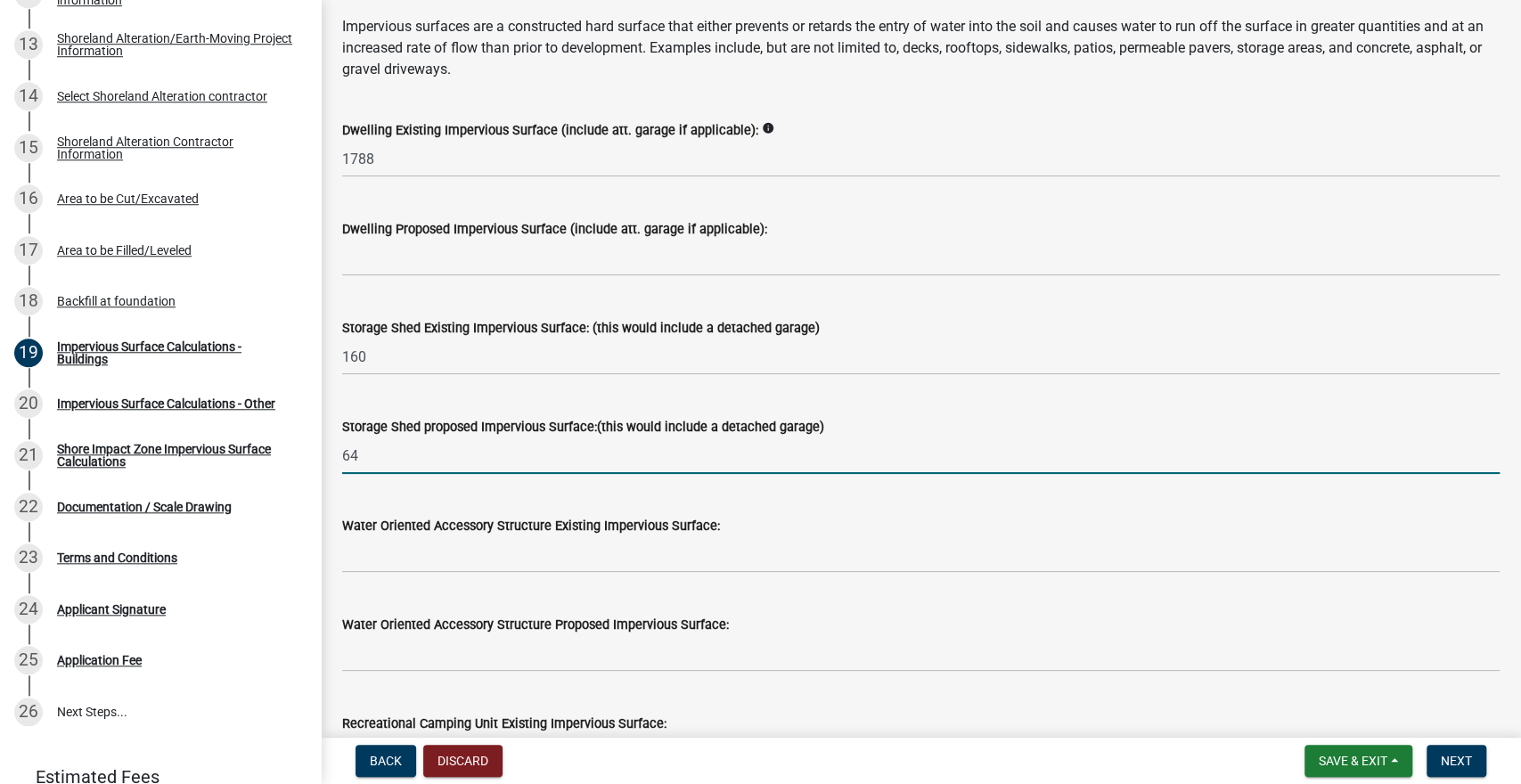
type input "6"
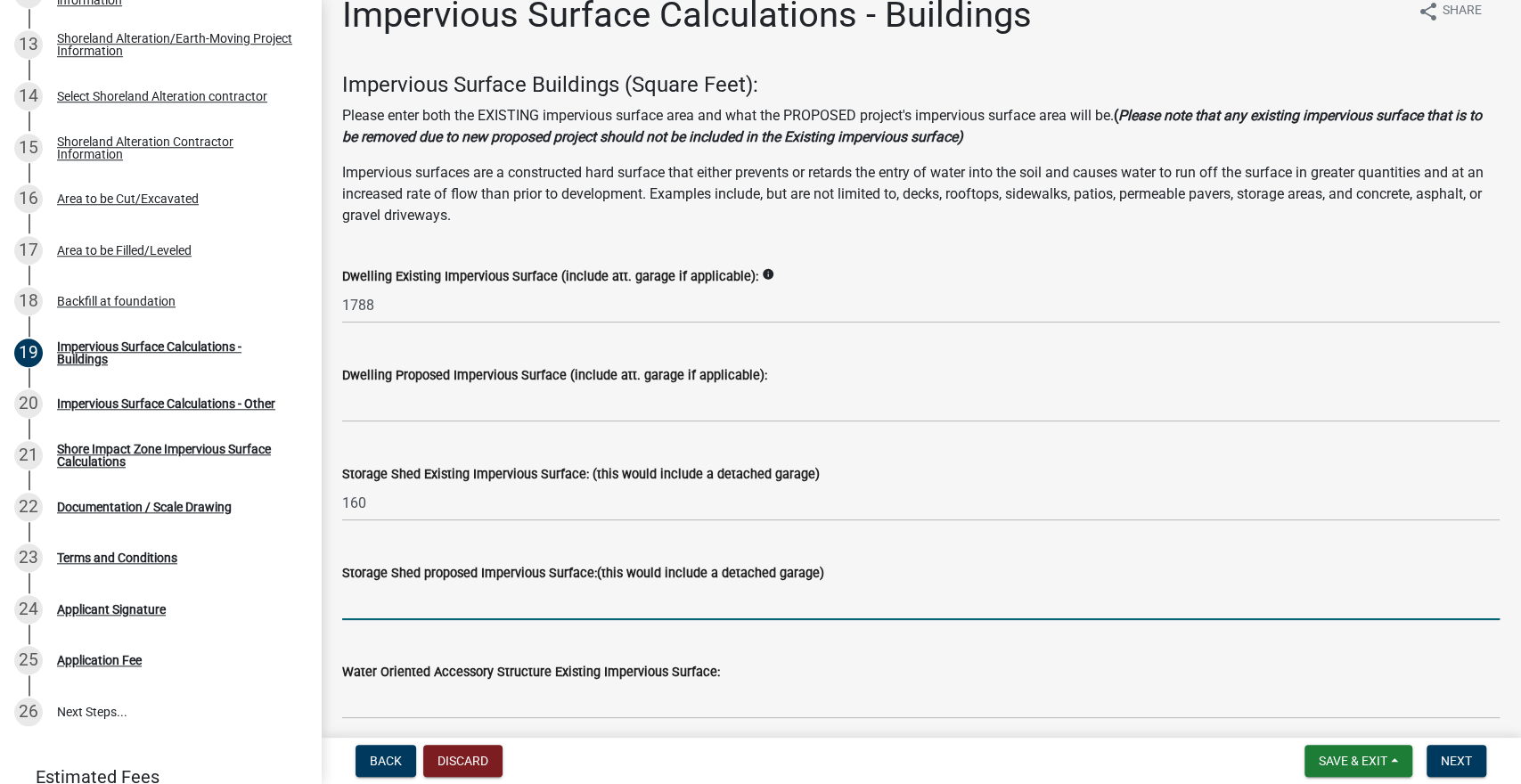
scroll to position [0, 0]
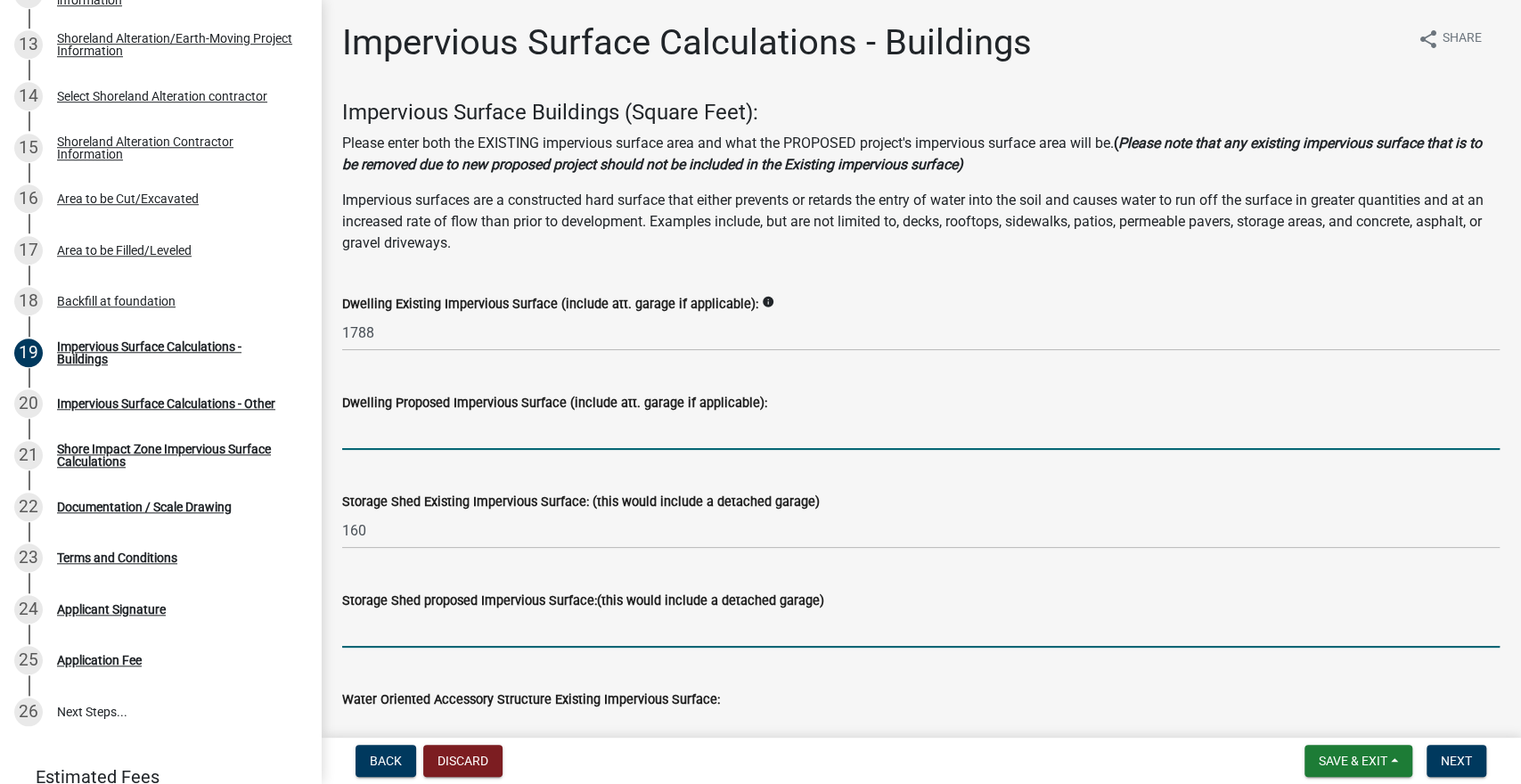
click at [376, 431] on input "text" at bounding box center [921, 431] width 1158 height 37
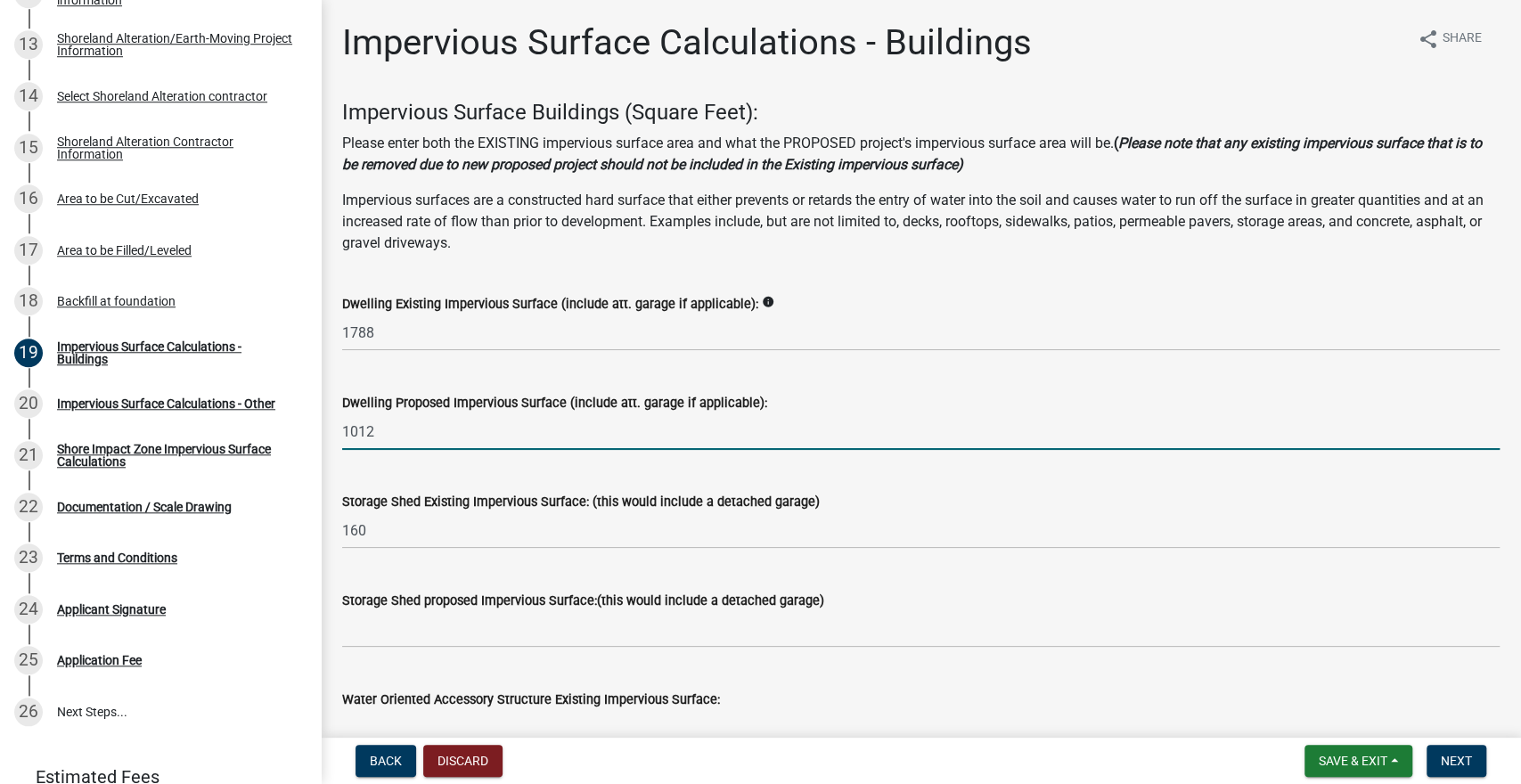
type input "1012"
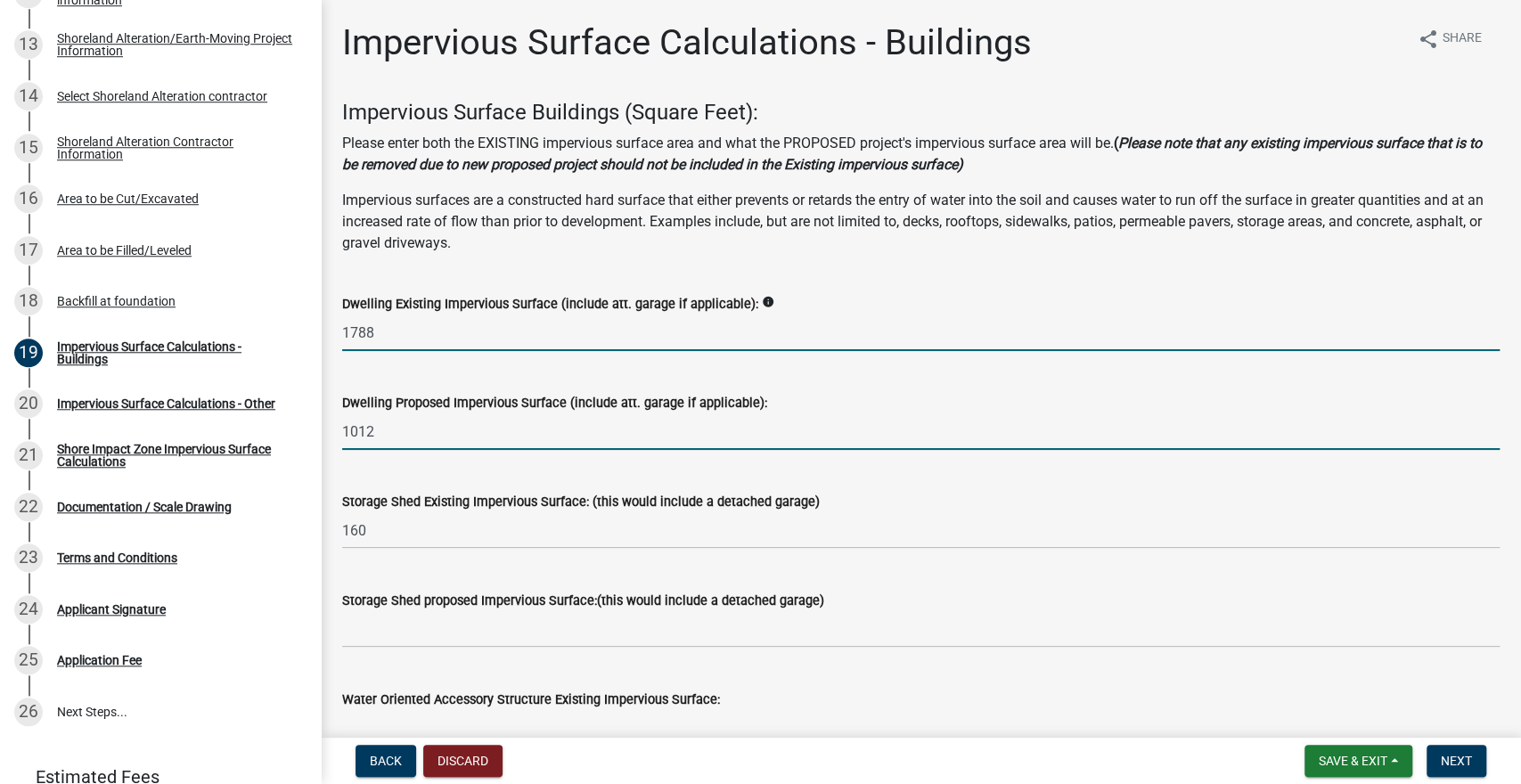
click at [384, 335] on input "1788" at bounding box center [921, 333] width 1158 height 37
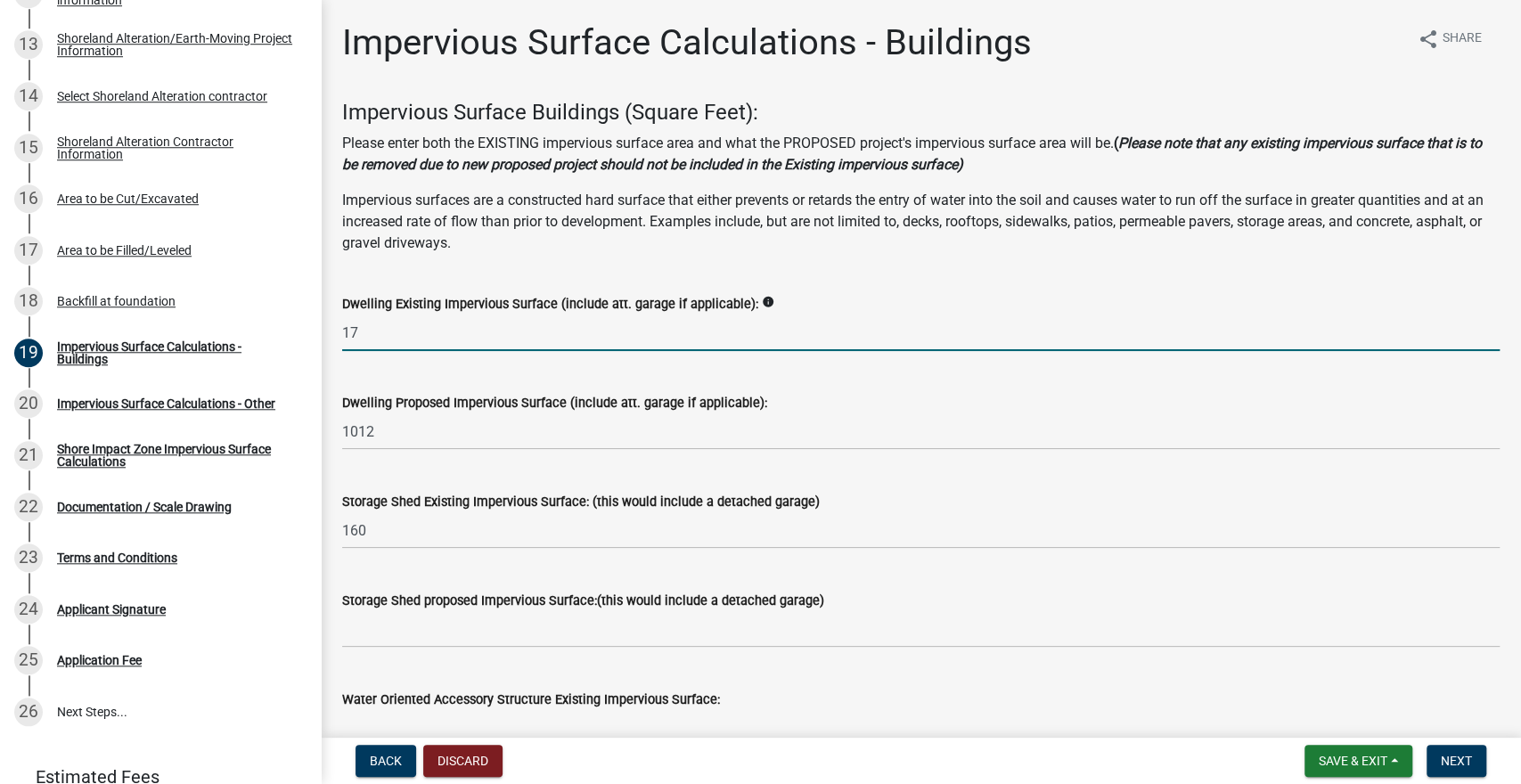
type input "1"
type input "2871"
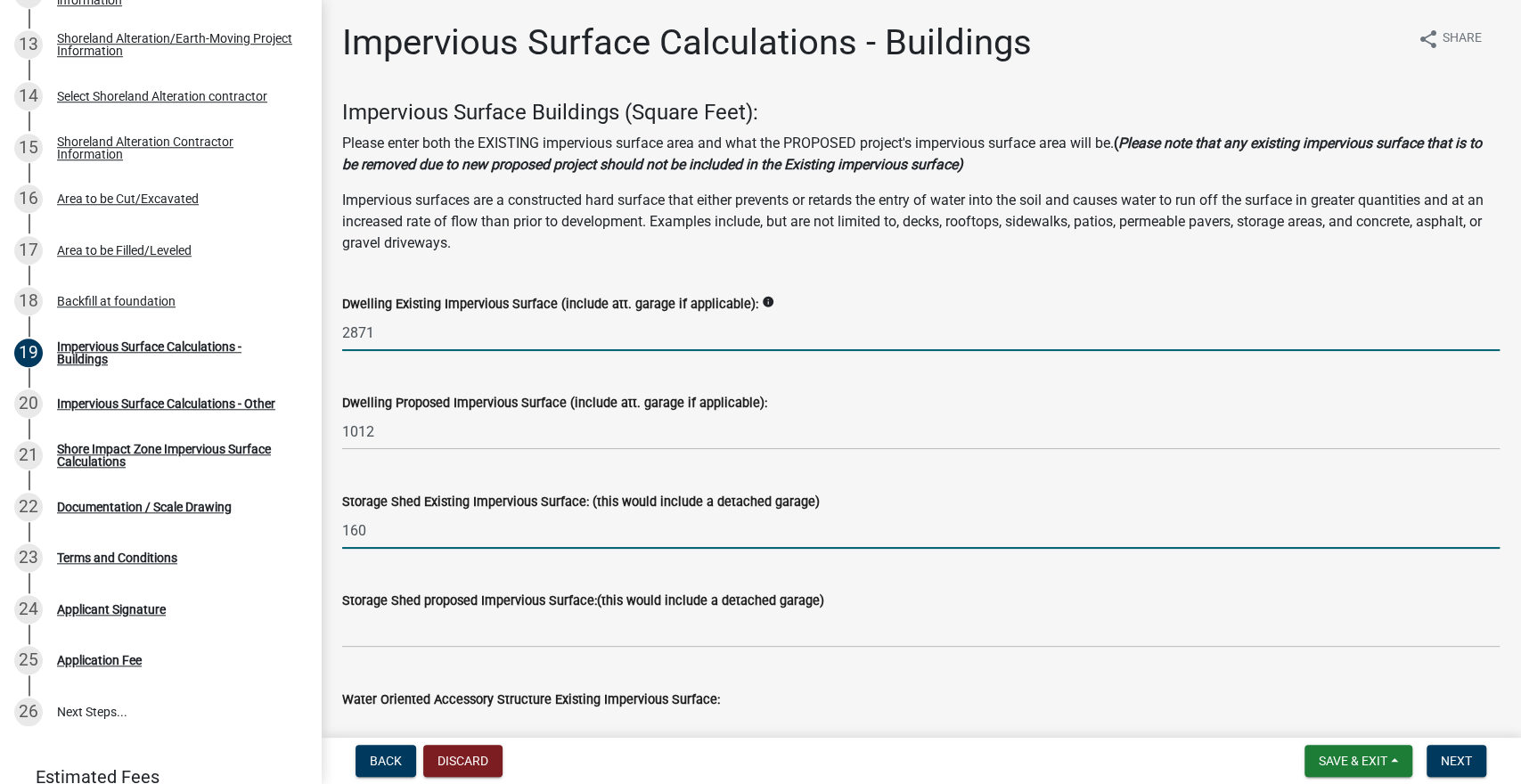
click at [377, 532] on input "160" at bounding box center [921, 530] width 1158 height 37
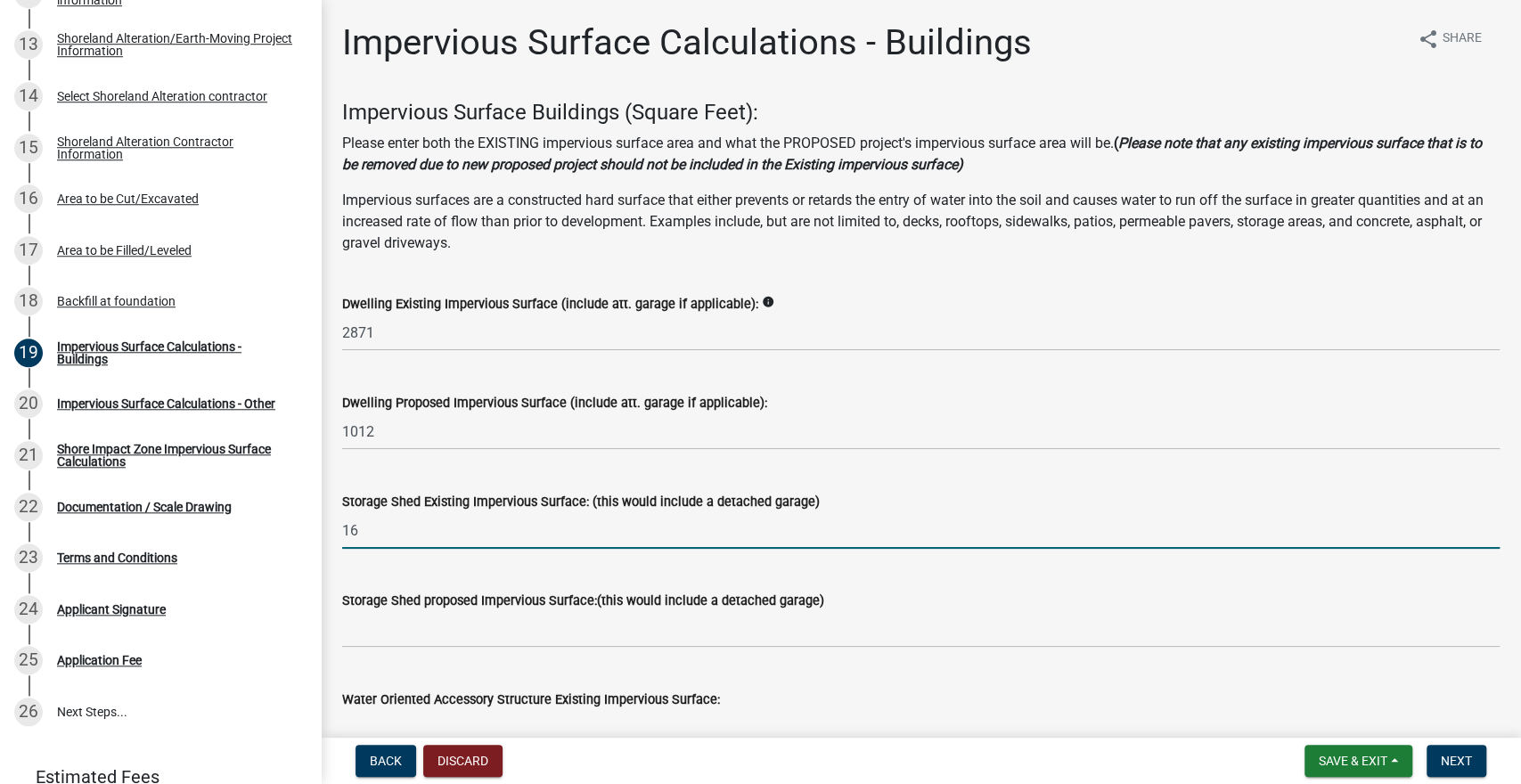
type input "1"
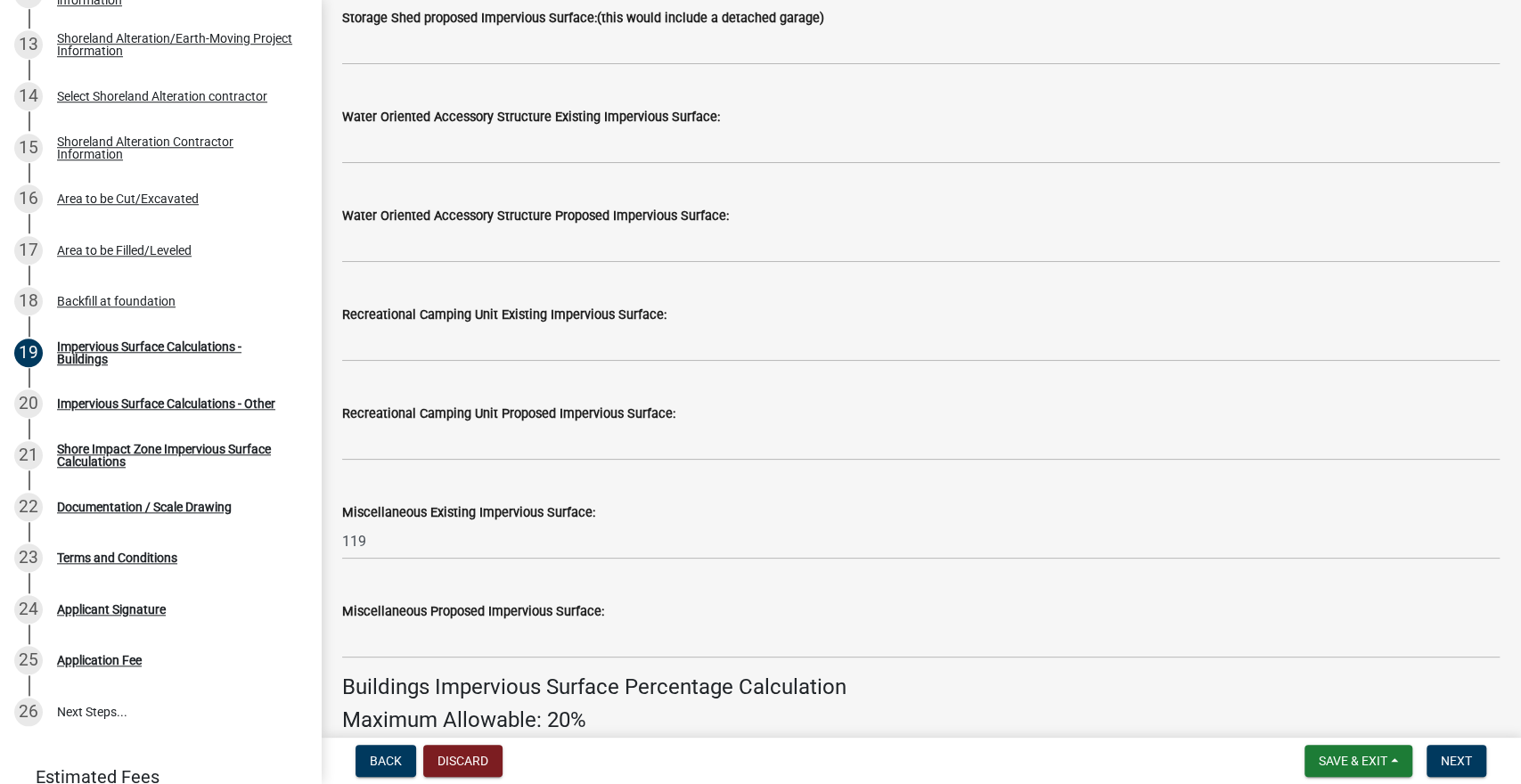
scroll to position [608, 0]
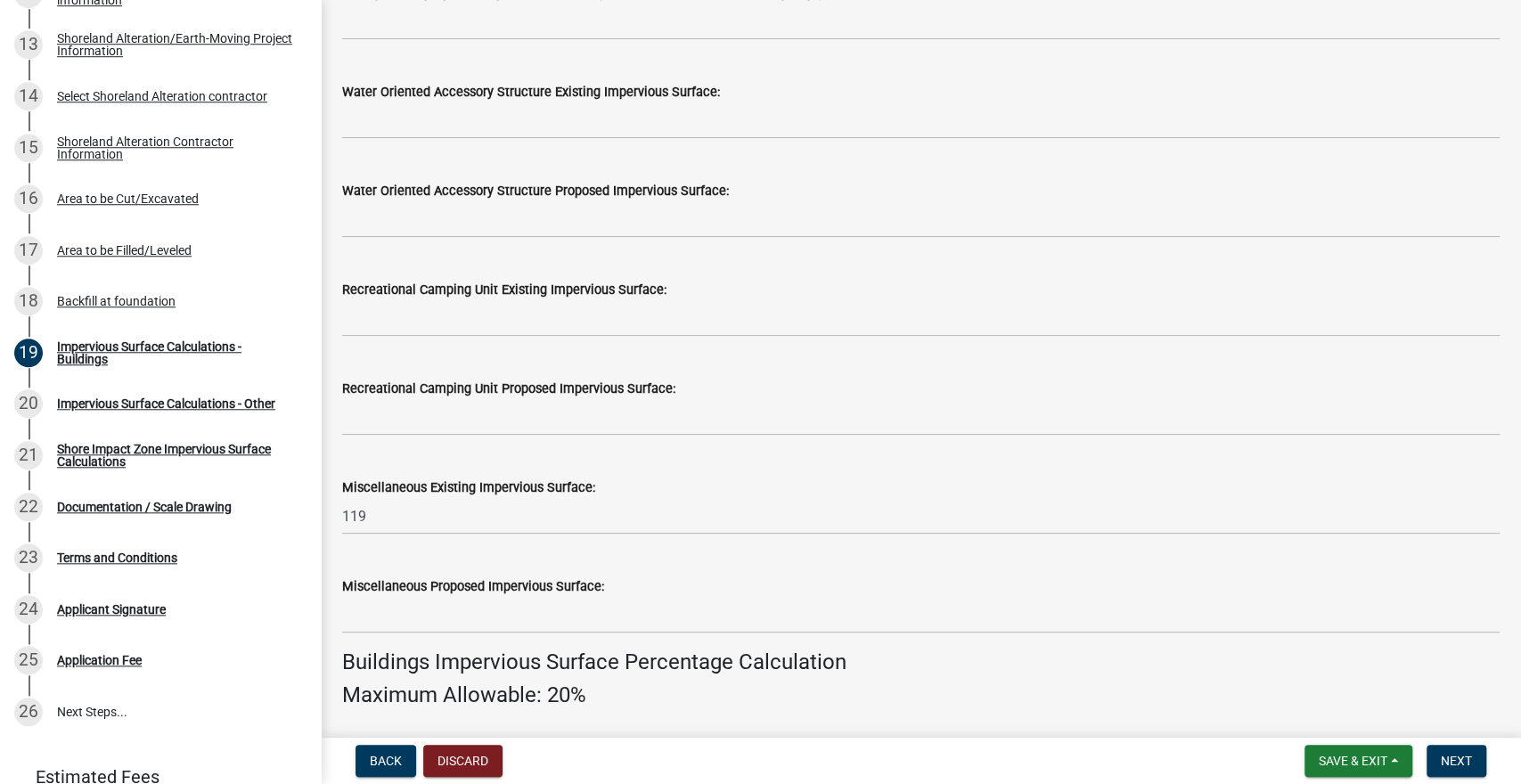
type input "395.5"
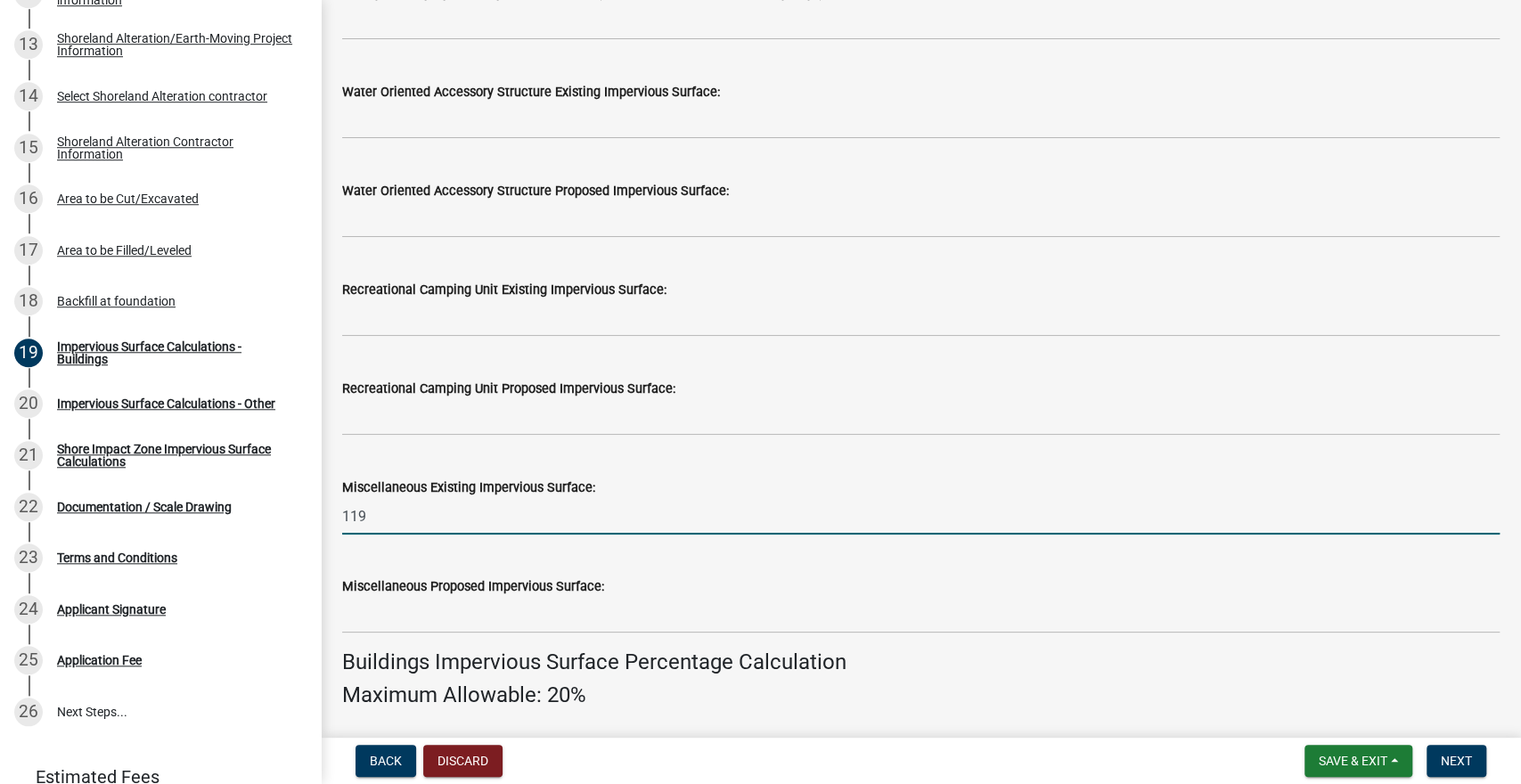
click at [389, 520] on input "119" at bounding box center [921, 516] width 1158 height 37
type input "1"
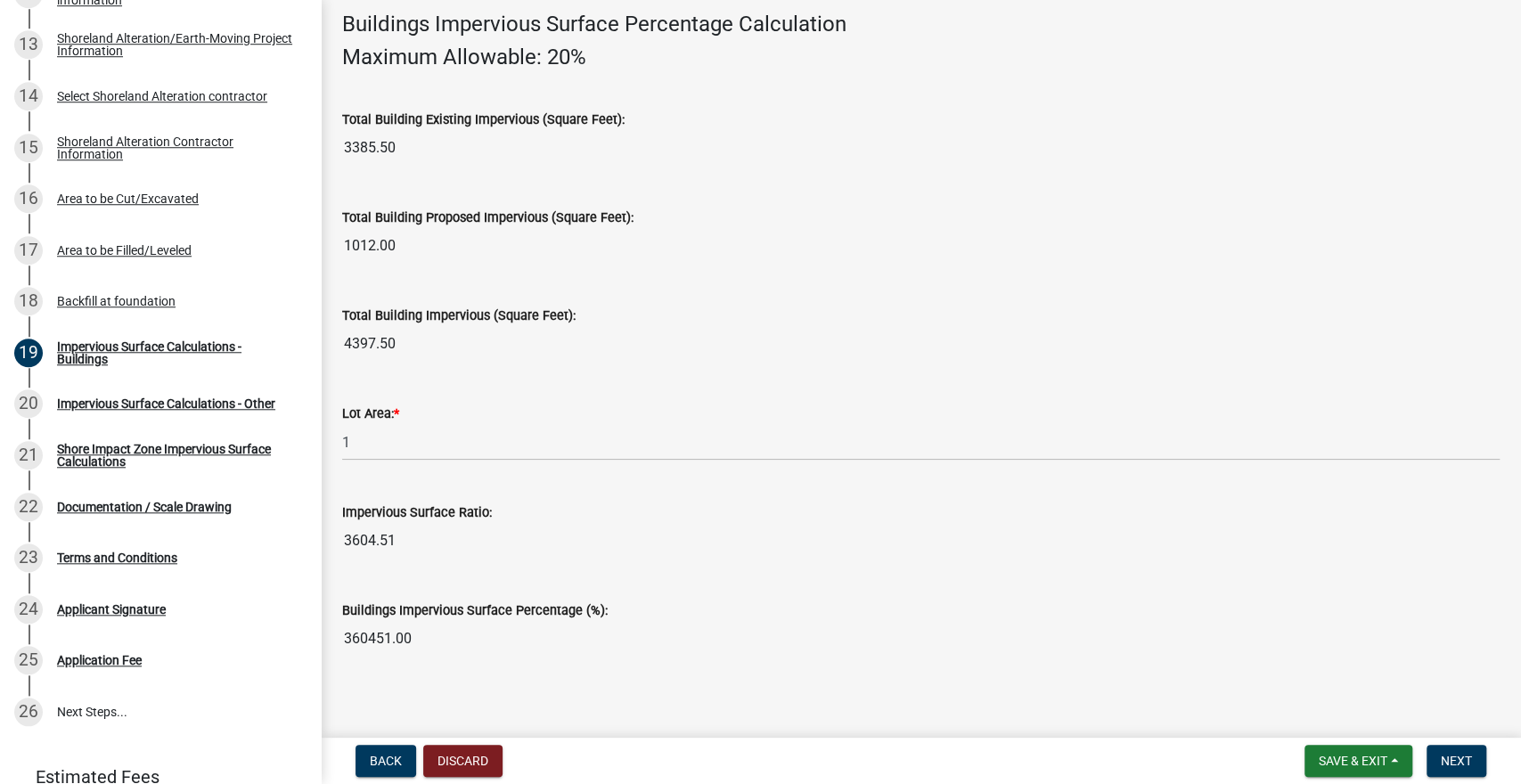
scroll to position [1255, 0]
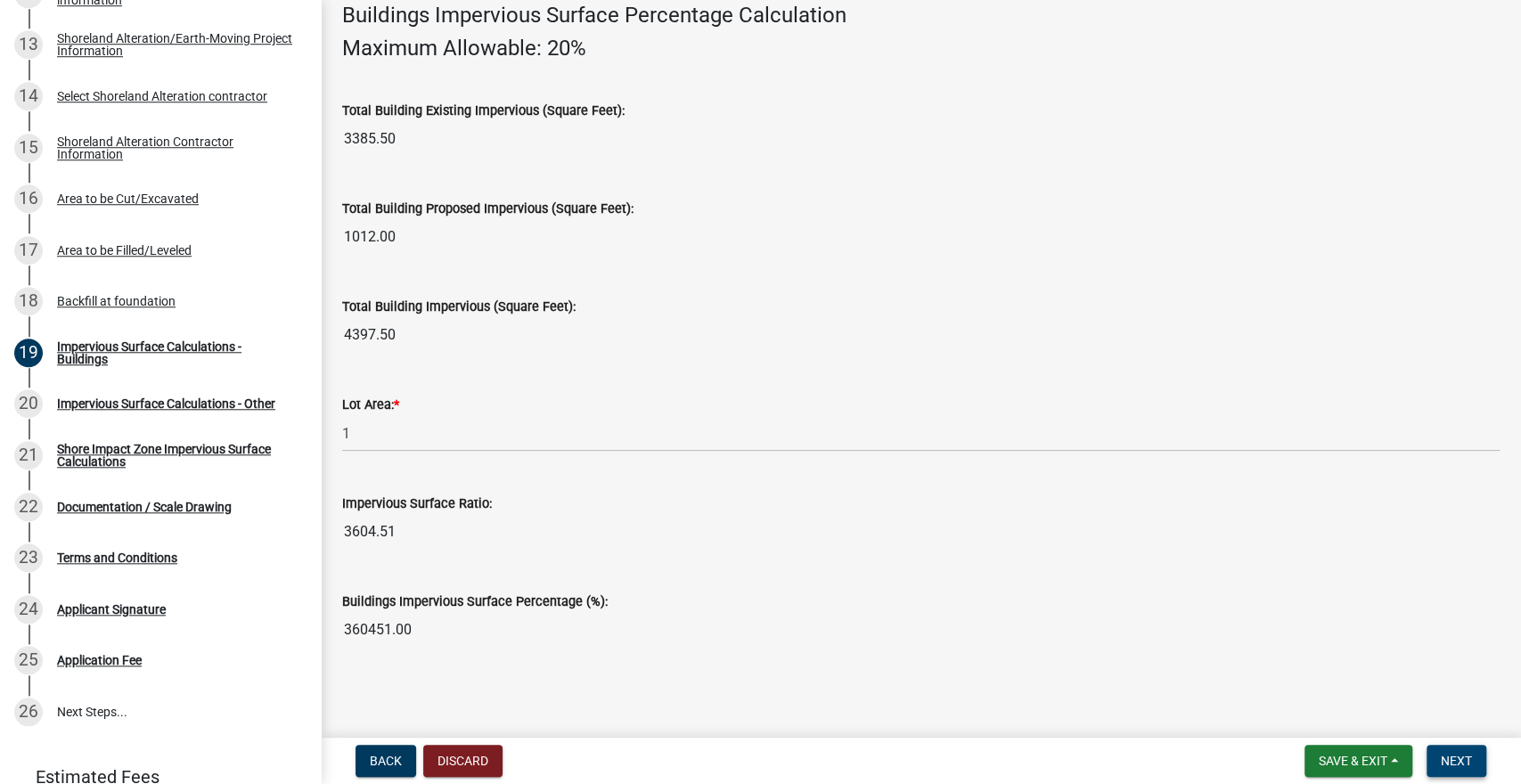
click at [1460, 769] on button "Next" at bounding box center [1457, 761] width 60 height 32
click at [1455, 767] on span "Next" at bounding box center [1456, 760] width 31 height 14
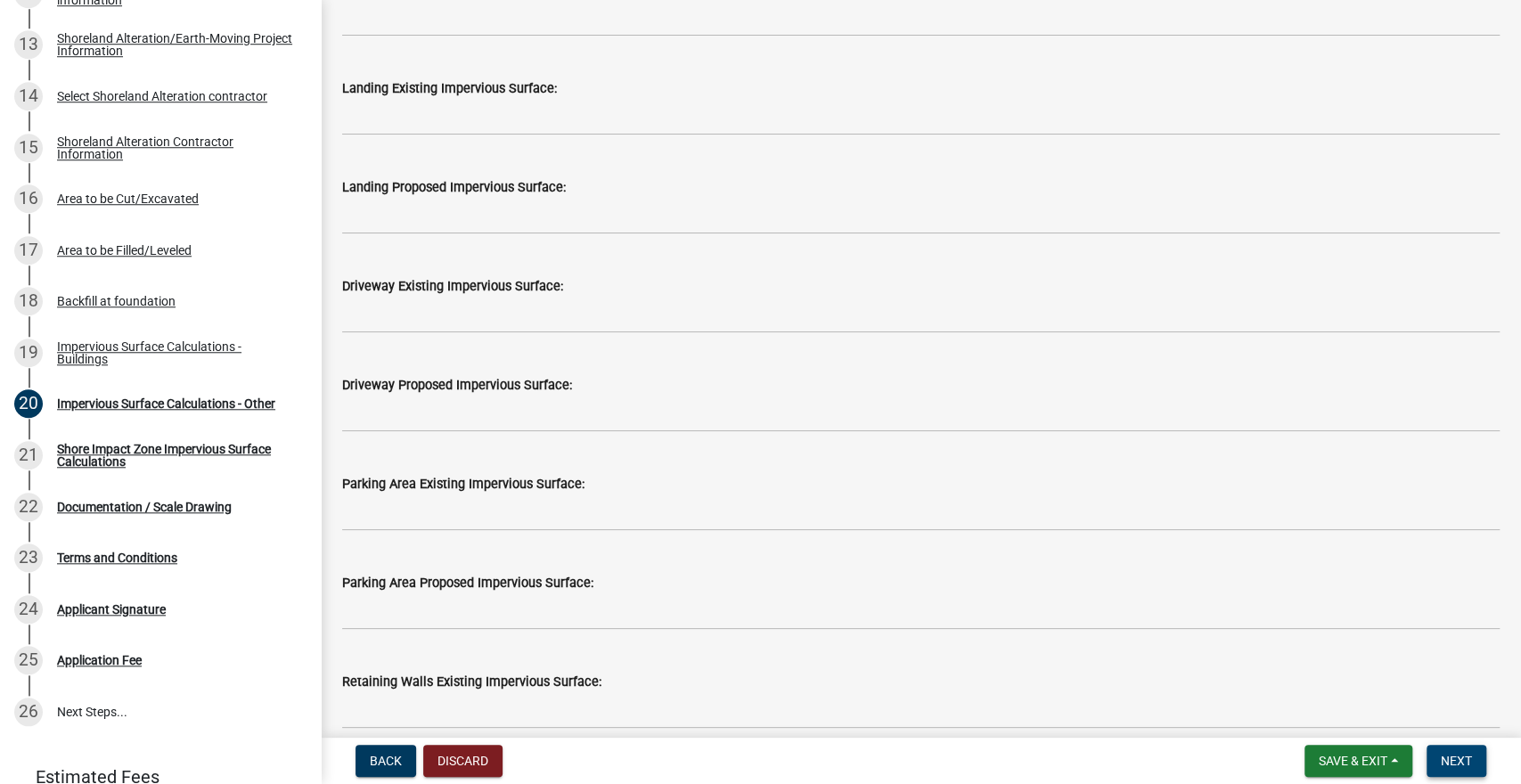
scroll to position [809, 0]
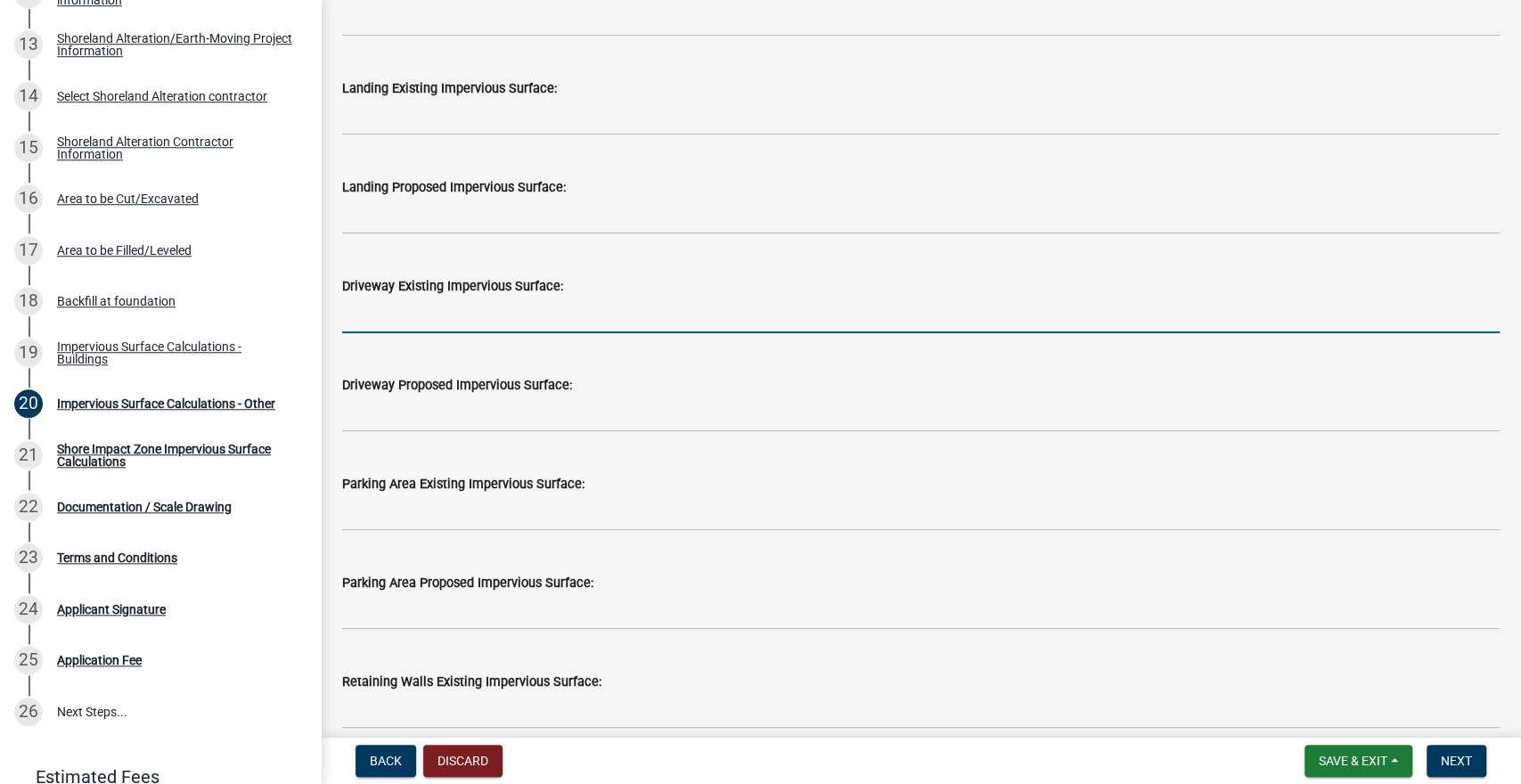
click at [380, 322] on input "text" at bounding box center [921, 315] width 1158 height 37
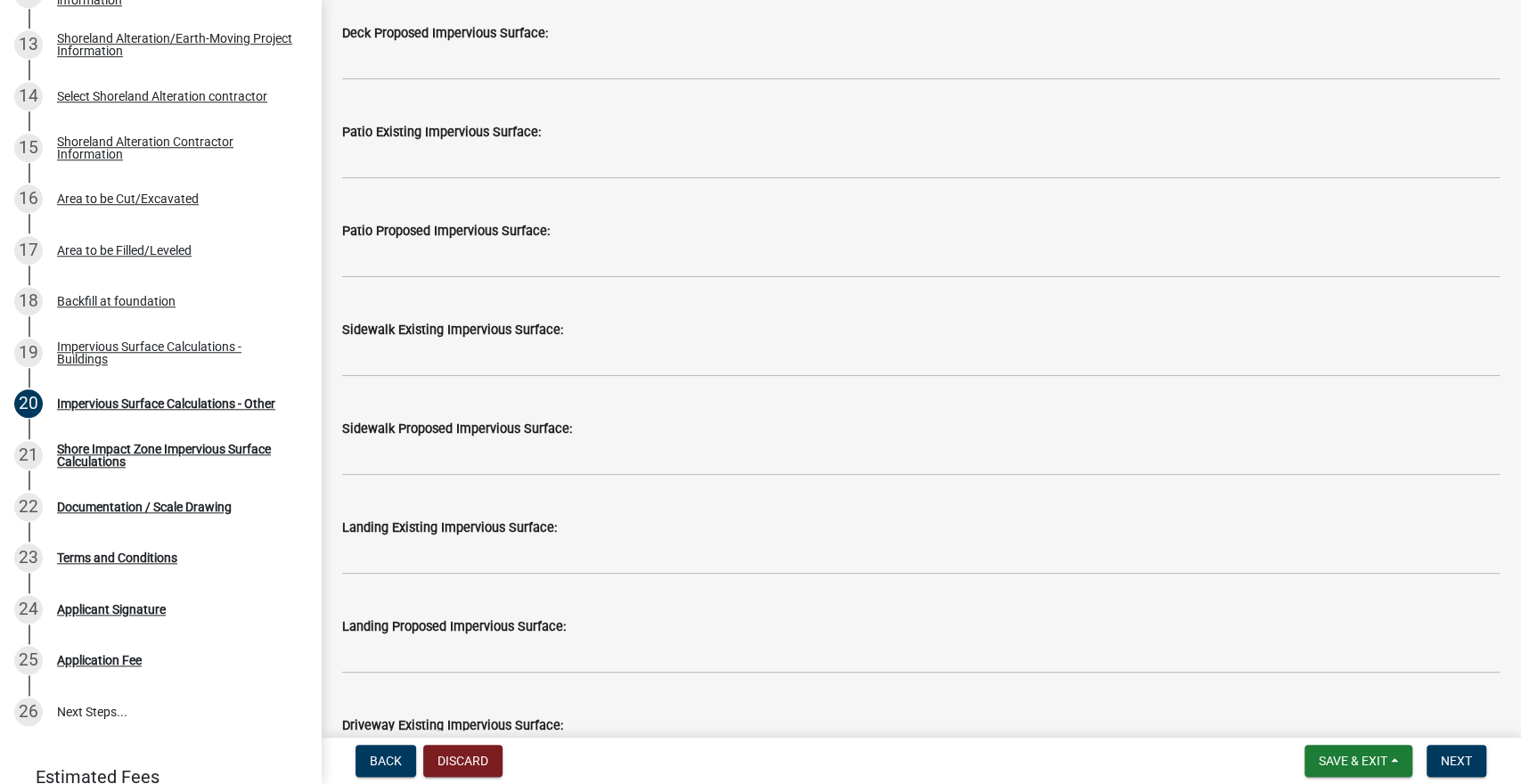
scroll to position [368, 0]
type input "520"
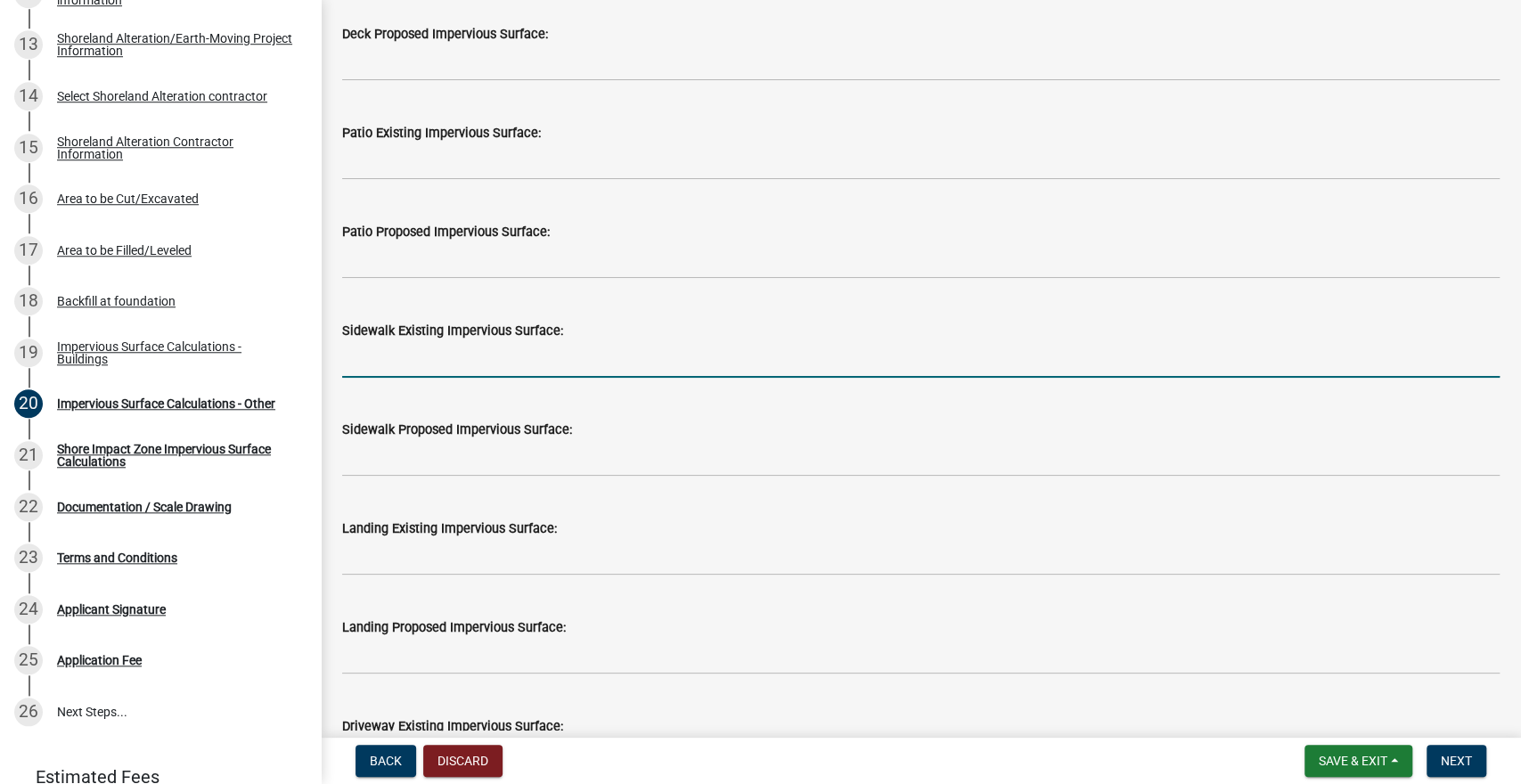
click at [388, 365] on input "text" at bounding box center [921, 359] width 1158 height 37
type input "84"
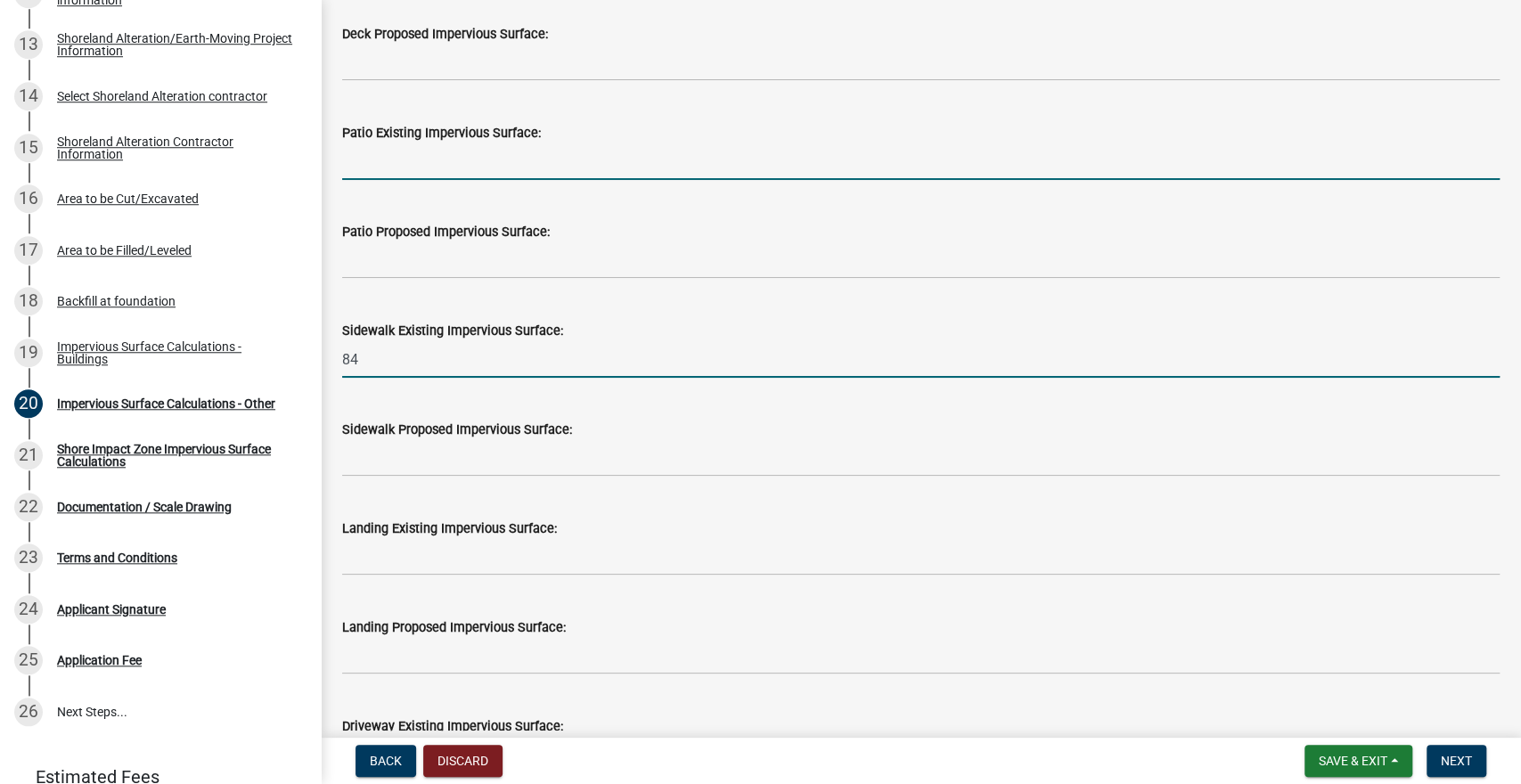
click at [473, 159] on input "text" at bounding box center [921, 162] width 1158 height 37
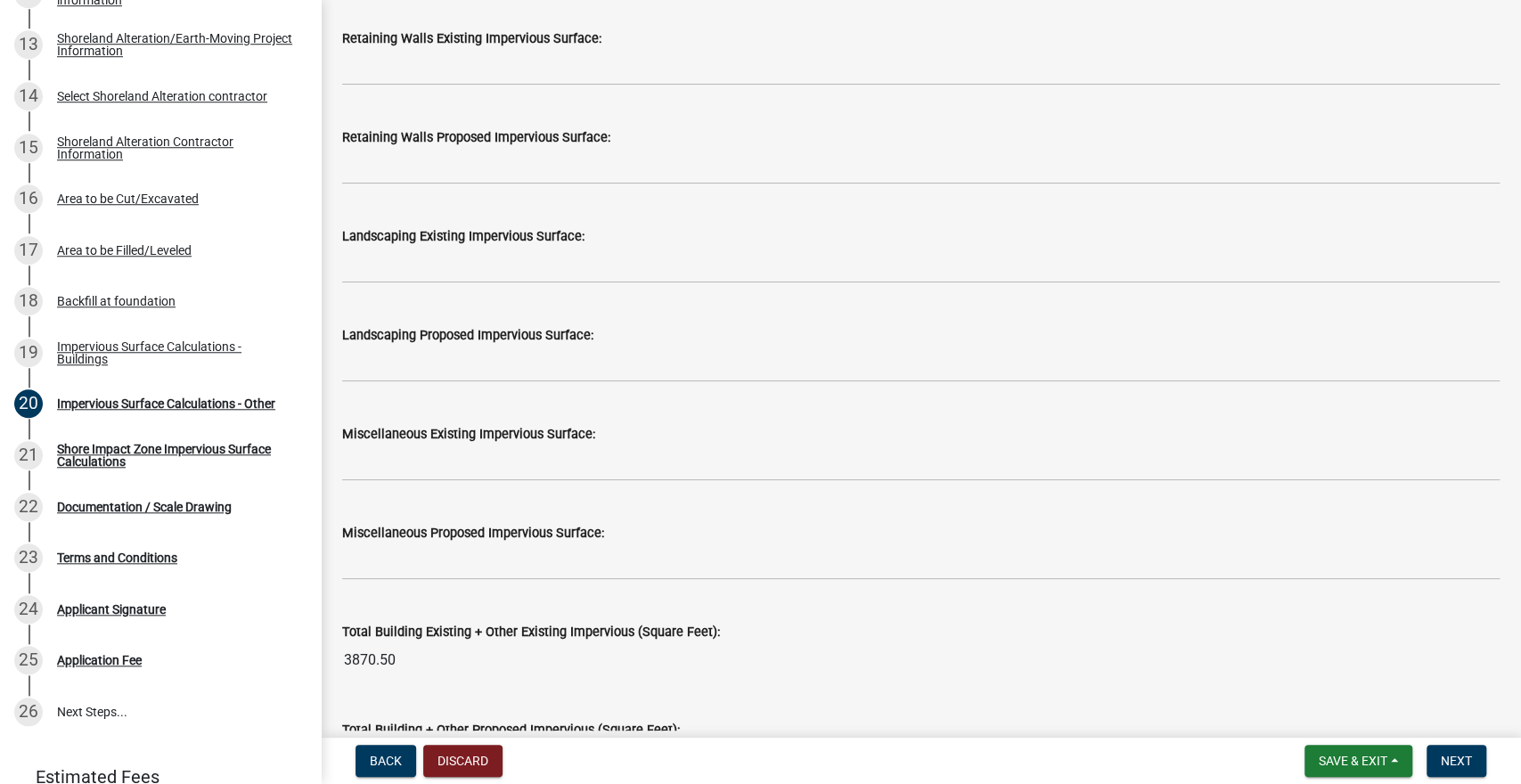
scroll to position [1452, 0]
type input "260"
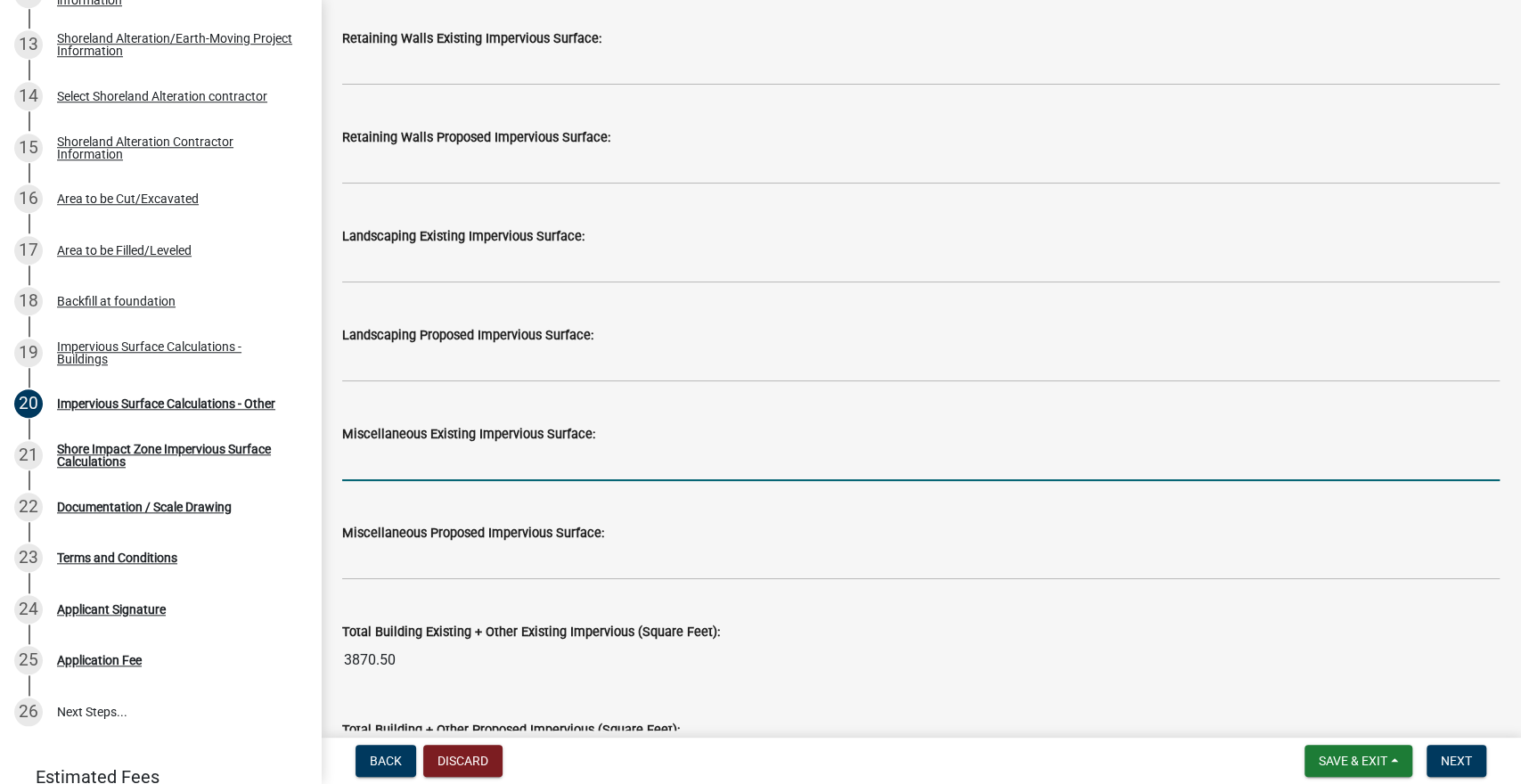
click at [368, 466] on input "text" at bounding box center [921, 463] width 1158 height 37
type input "99"
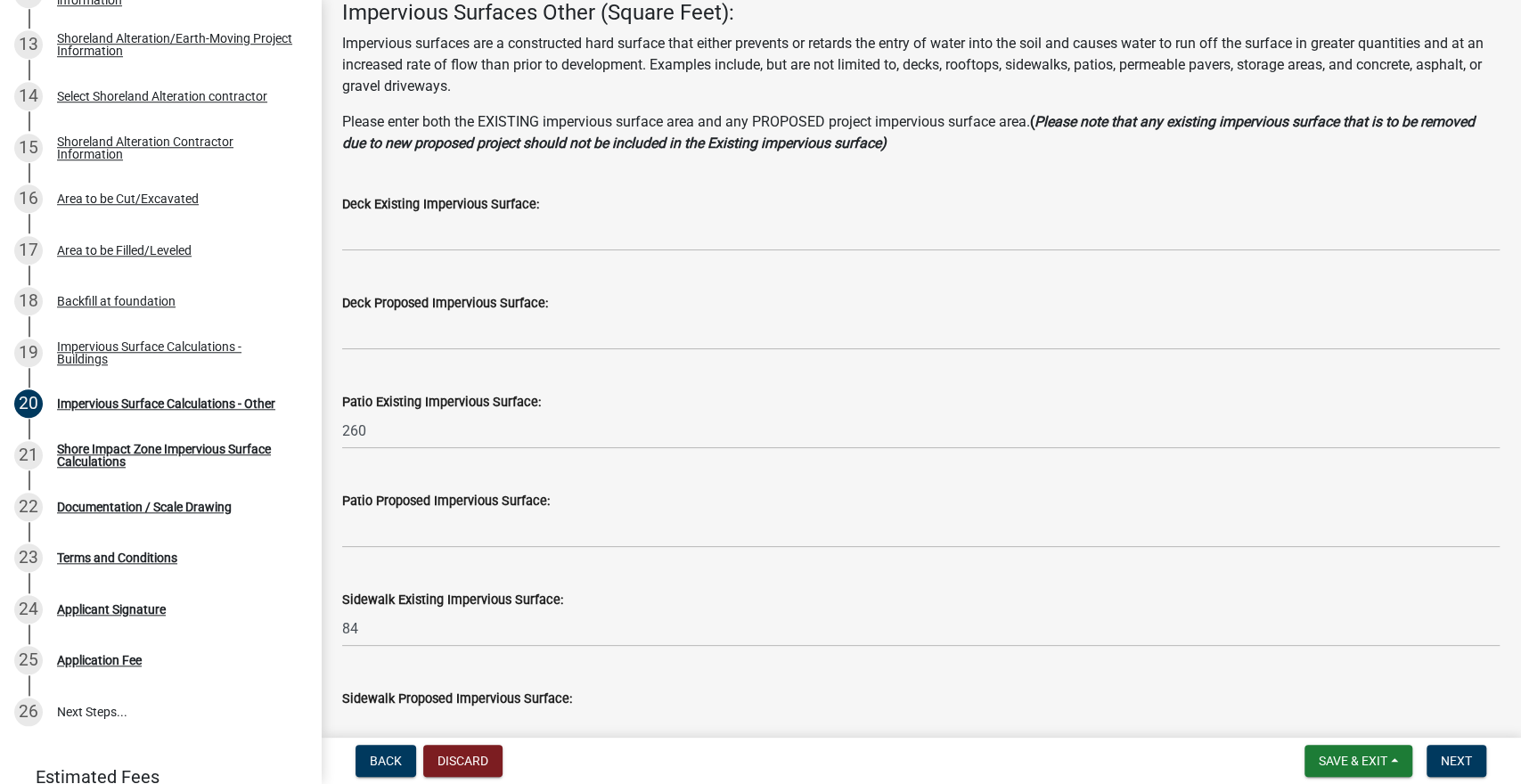
scroll to position [99, 0]
click at [393, 768] on span "Back" at bounding box center [385, 760] width 32 height 14
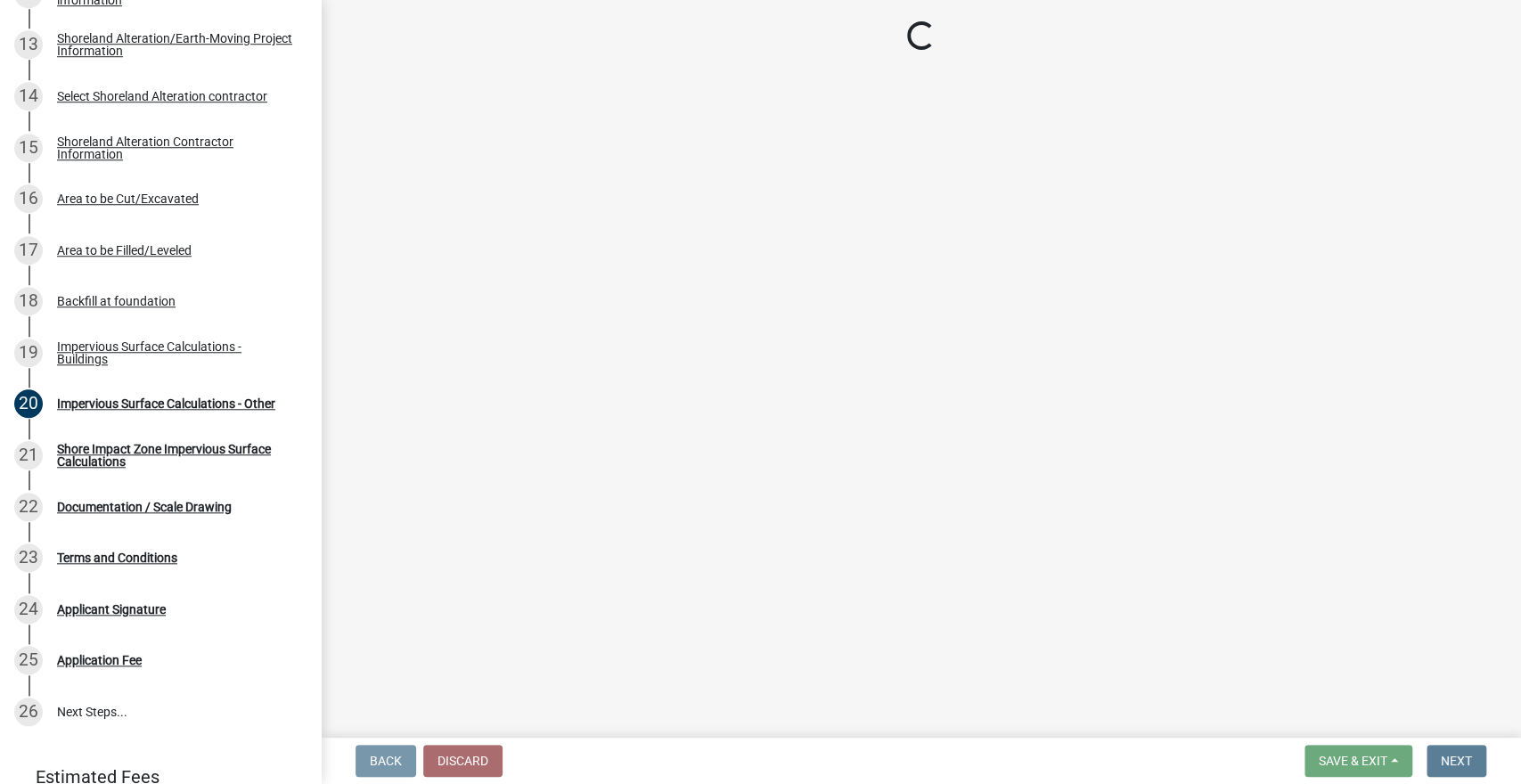
scroll to position [0, 0]
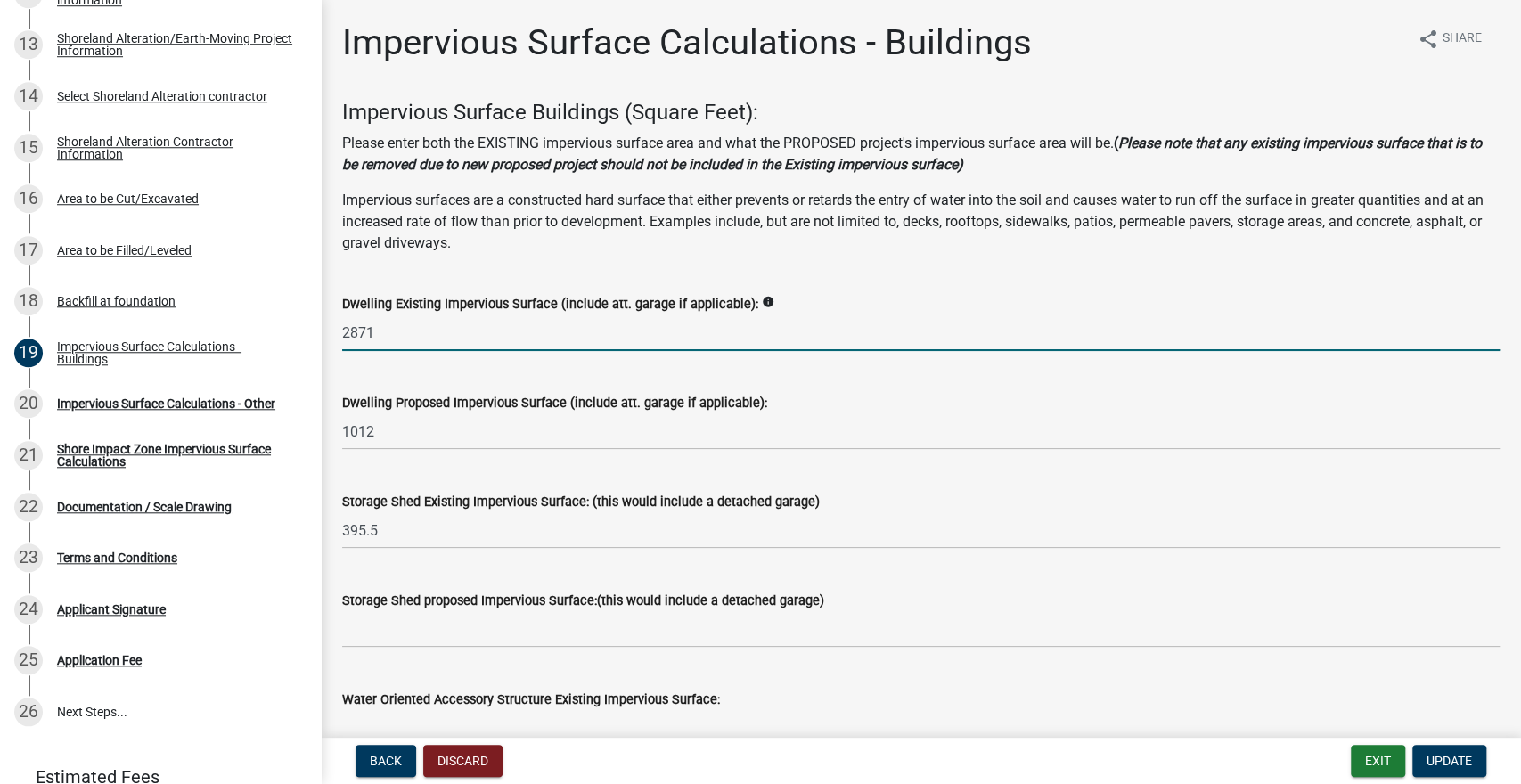
click at [389, 347] on input "2871" at bounding box center [921, 333] width 1158 height 37
type input "2"
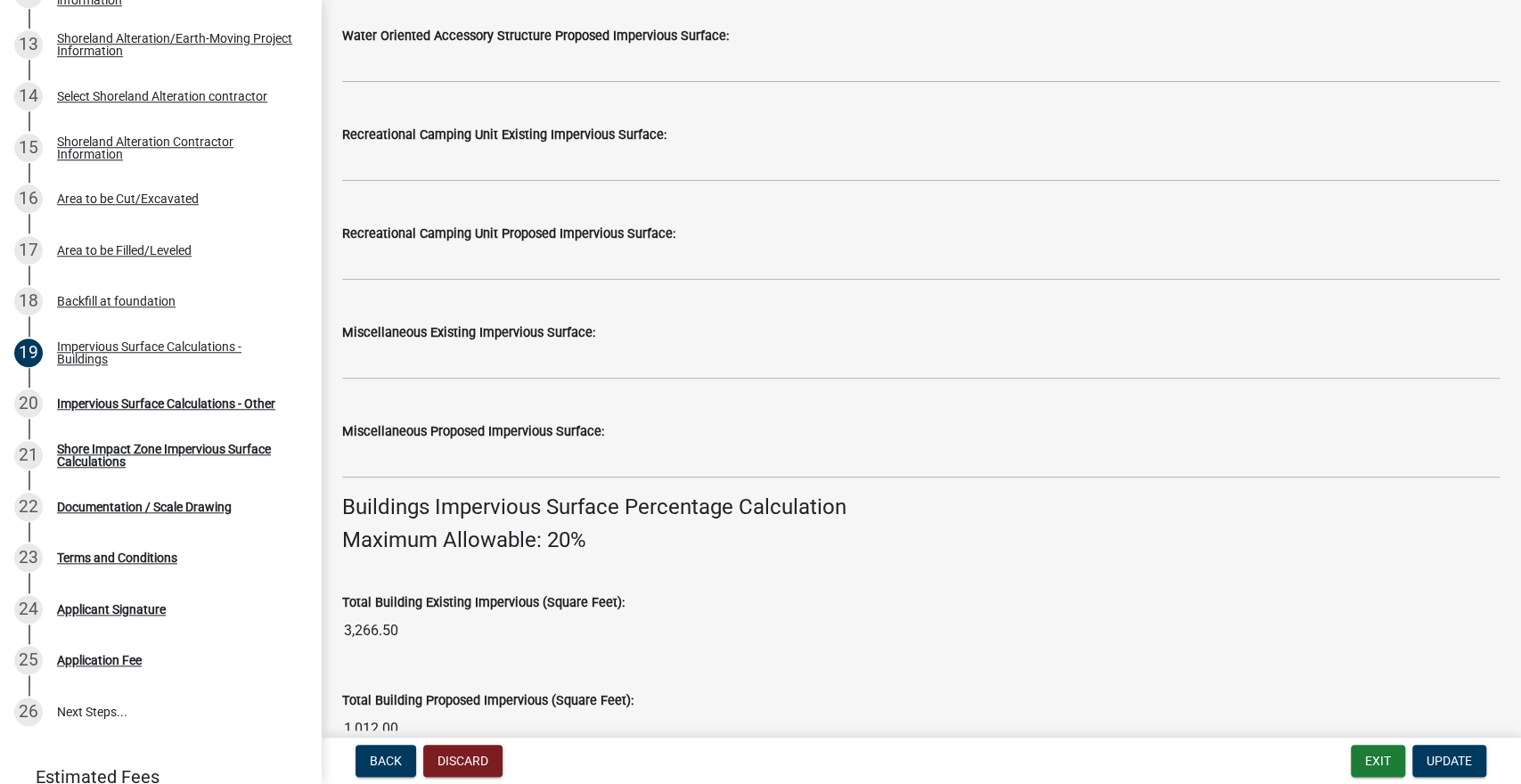
scroll to position [800, 0]
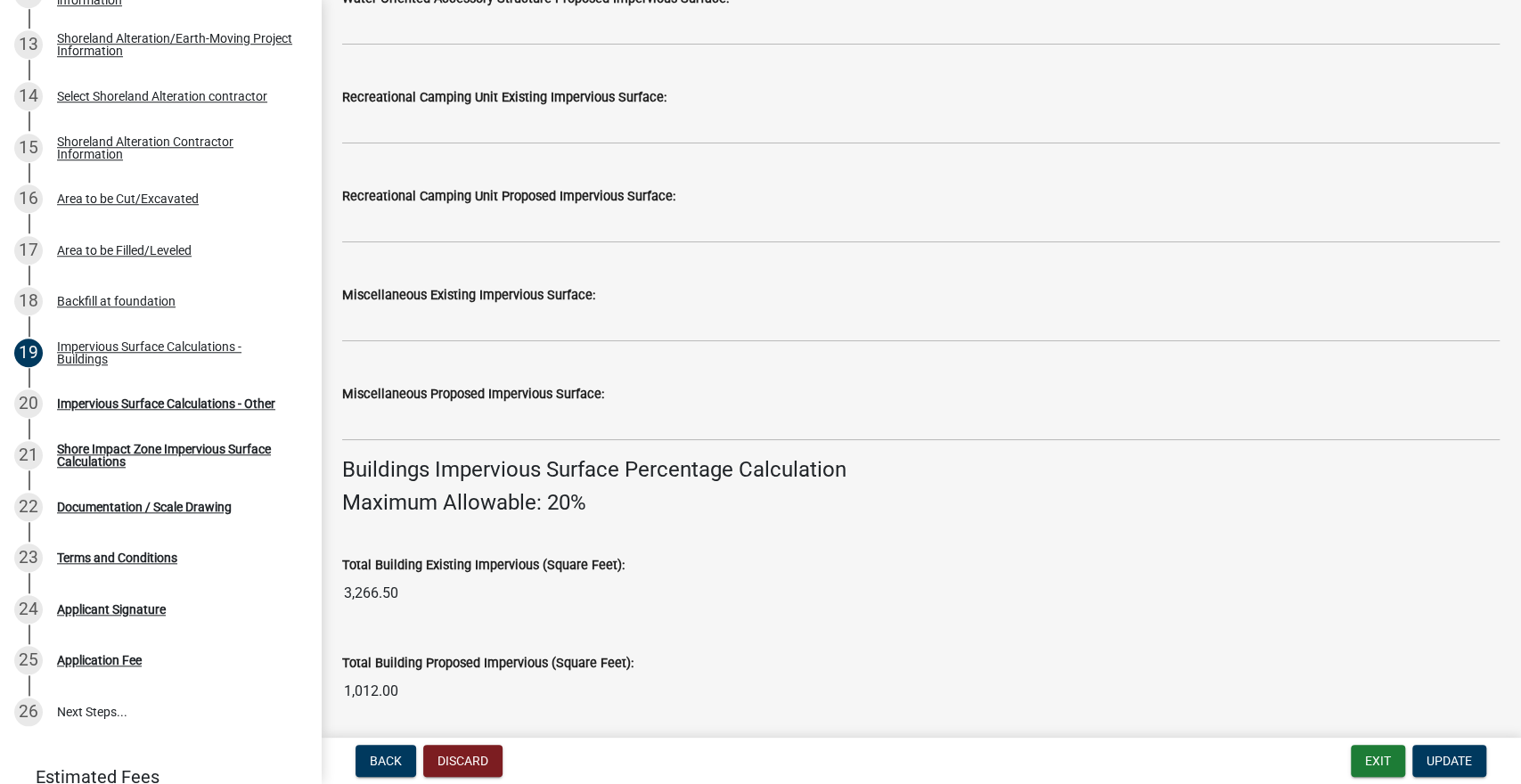
type input "1908"
click at [676, 568] on wm-data-entity-input-list "Impervious Surface Buildings (Square Feet): Please enter both the EXISTING impe…" at bounding box center [921, 209] width 1158 height 1819
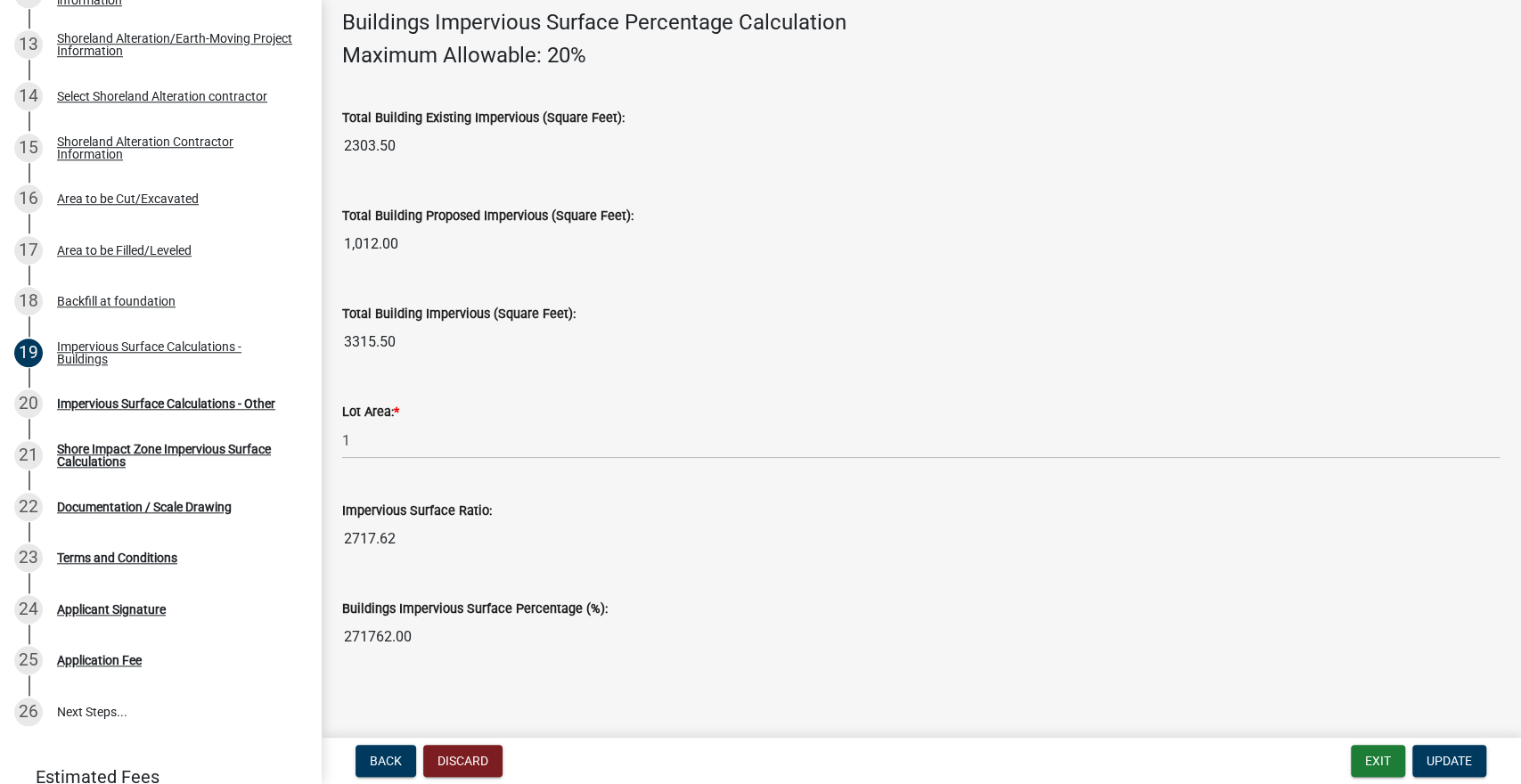
scroll to position [1255, 0]
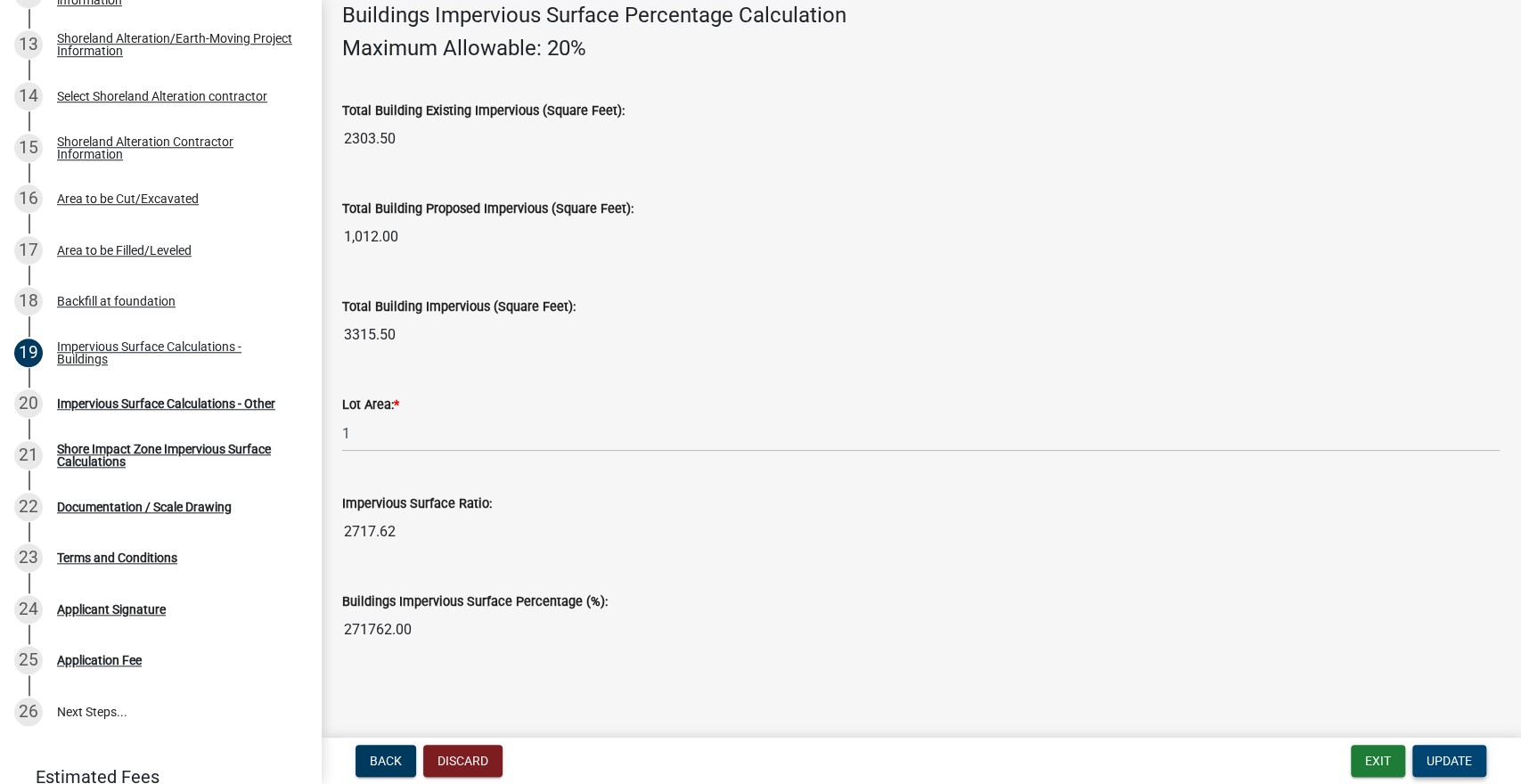
click at [1451, 769] on button "Update" at bounding box center [1450, 761] width 74 height 32
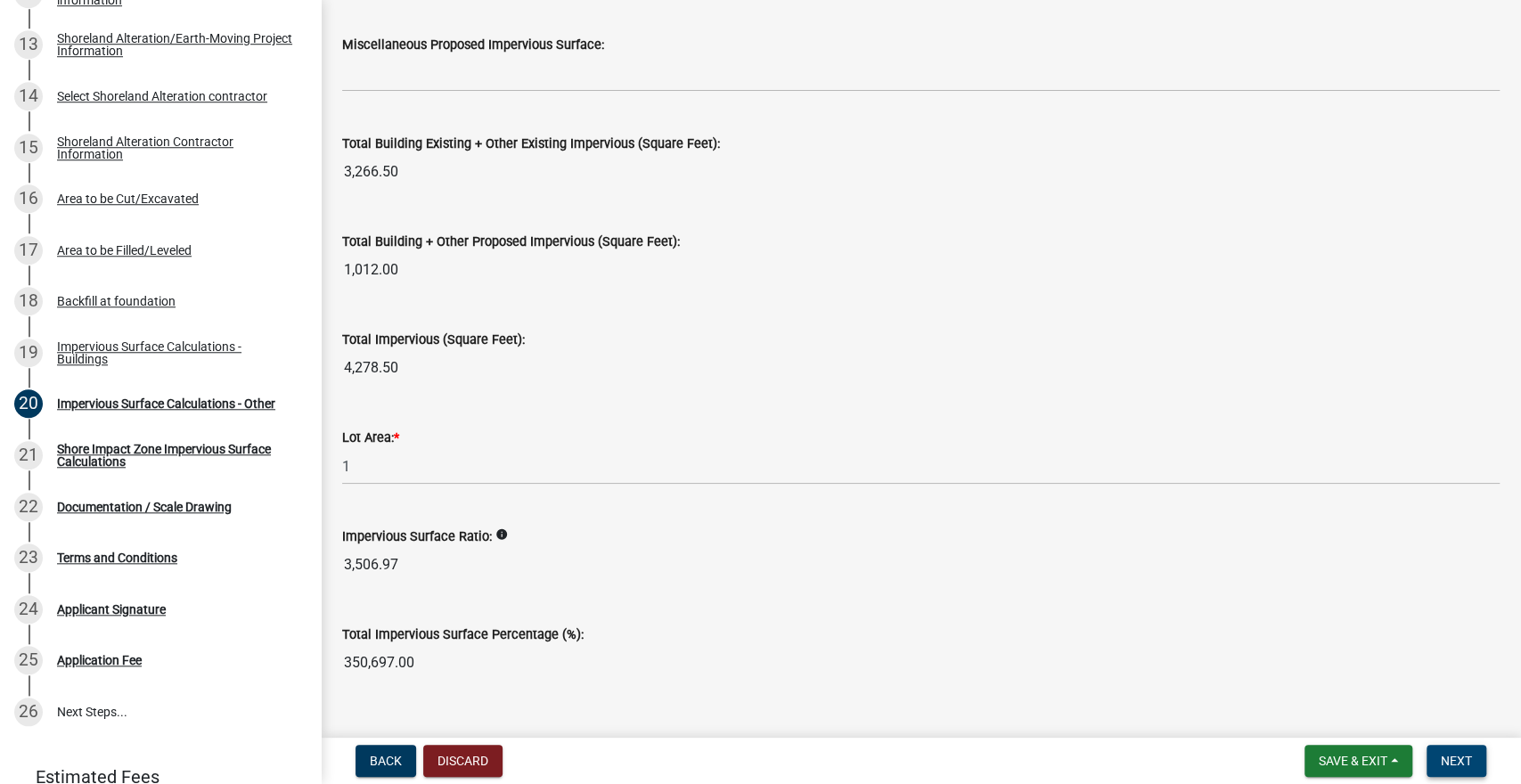
scroll to position [1973, 0]
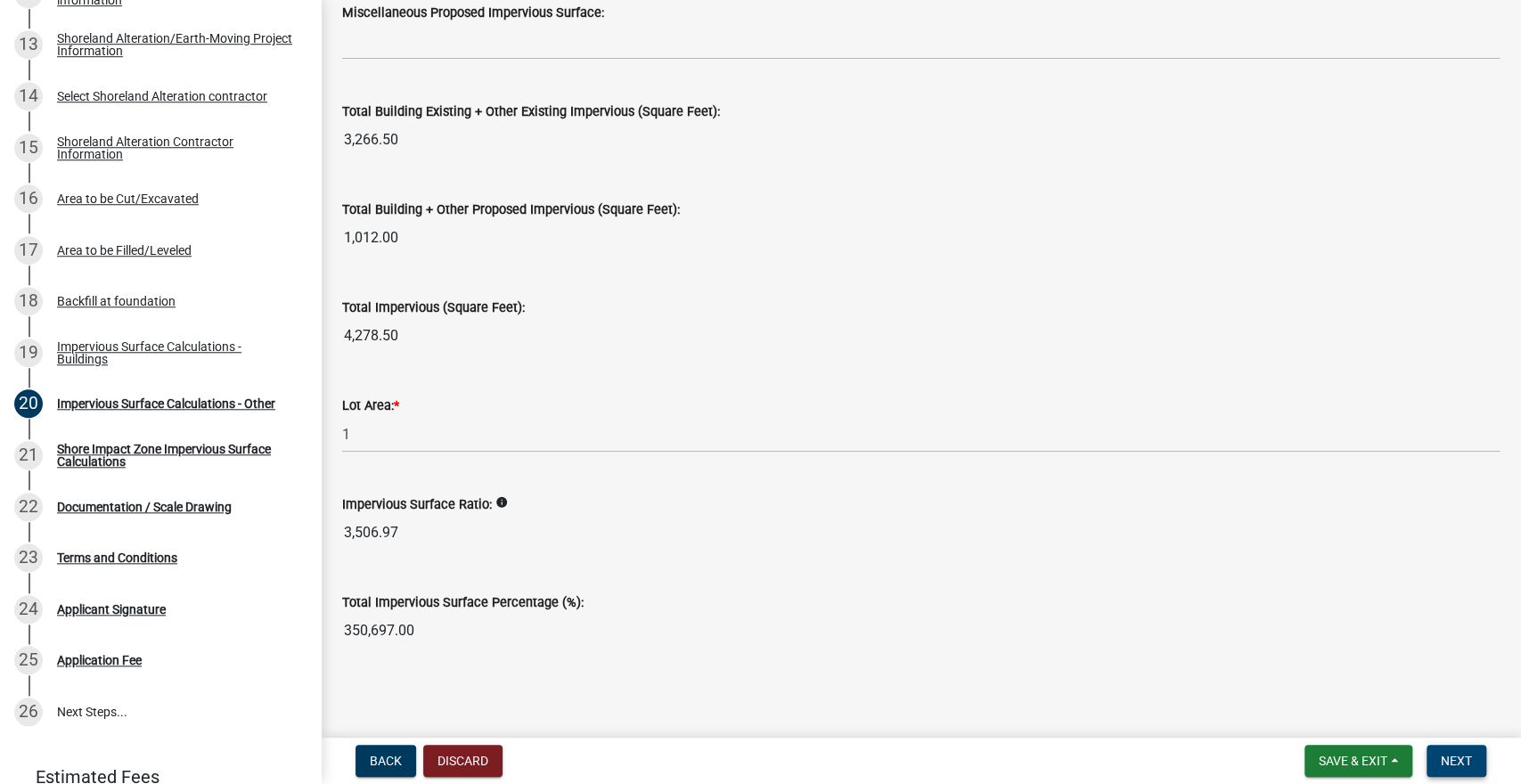
click at [1461, 769] on button "Next" at bounding box center [1457, 761] width 60 height 32
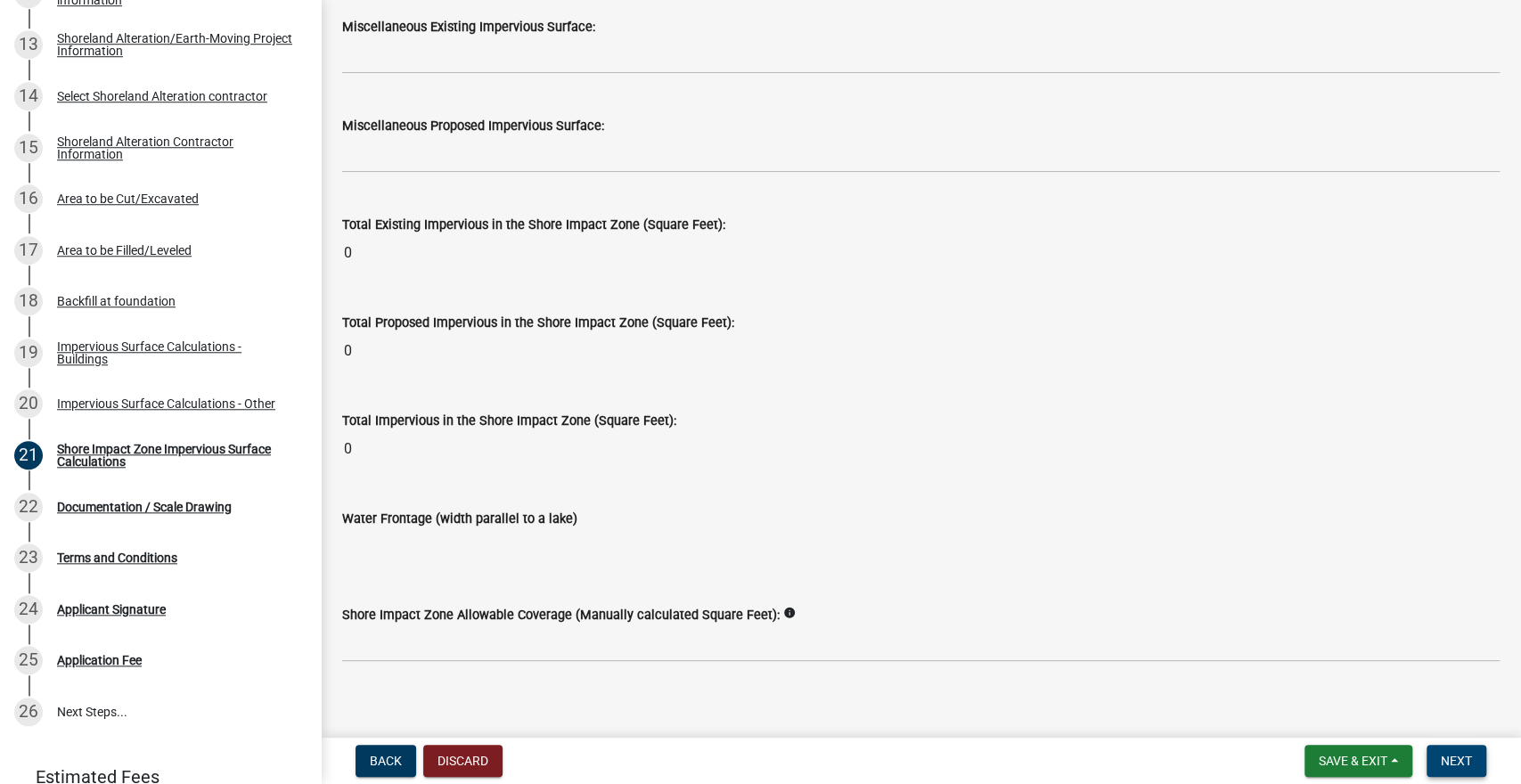
scroll to position [2187, 0]
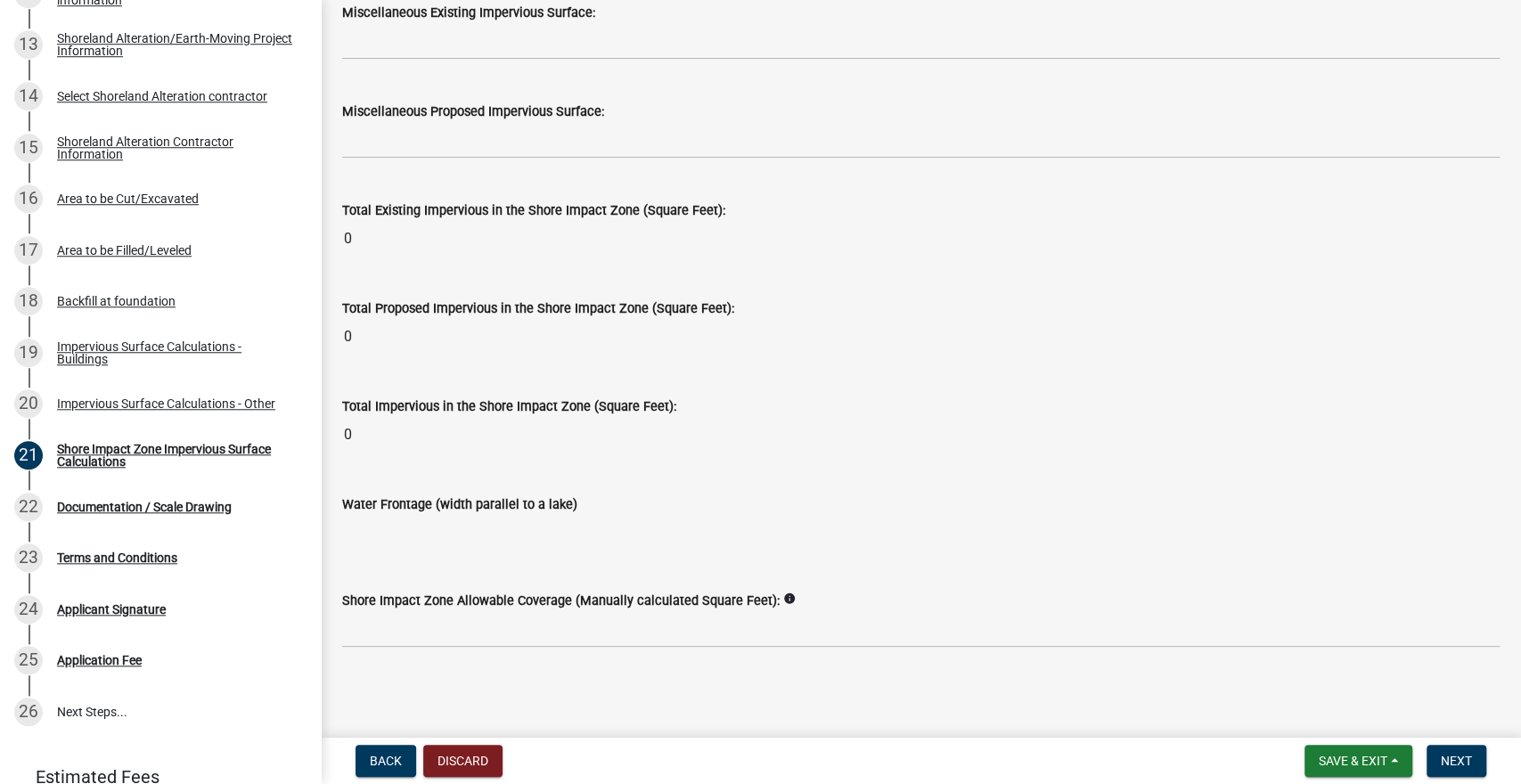
click at [796, 607] on wm-help-text "info" at bounding box center [789, 601] width 12 height 17
click at [796, 594] on icon "info" at bounding box center [789, 598] width 12 height 12
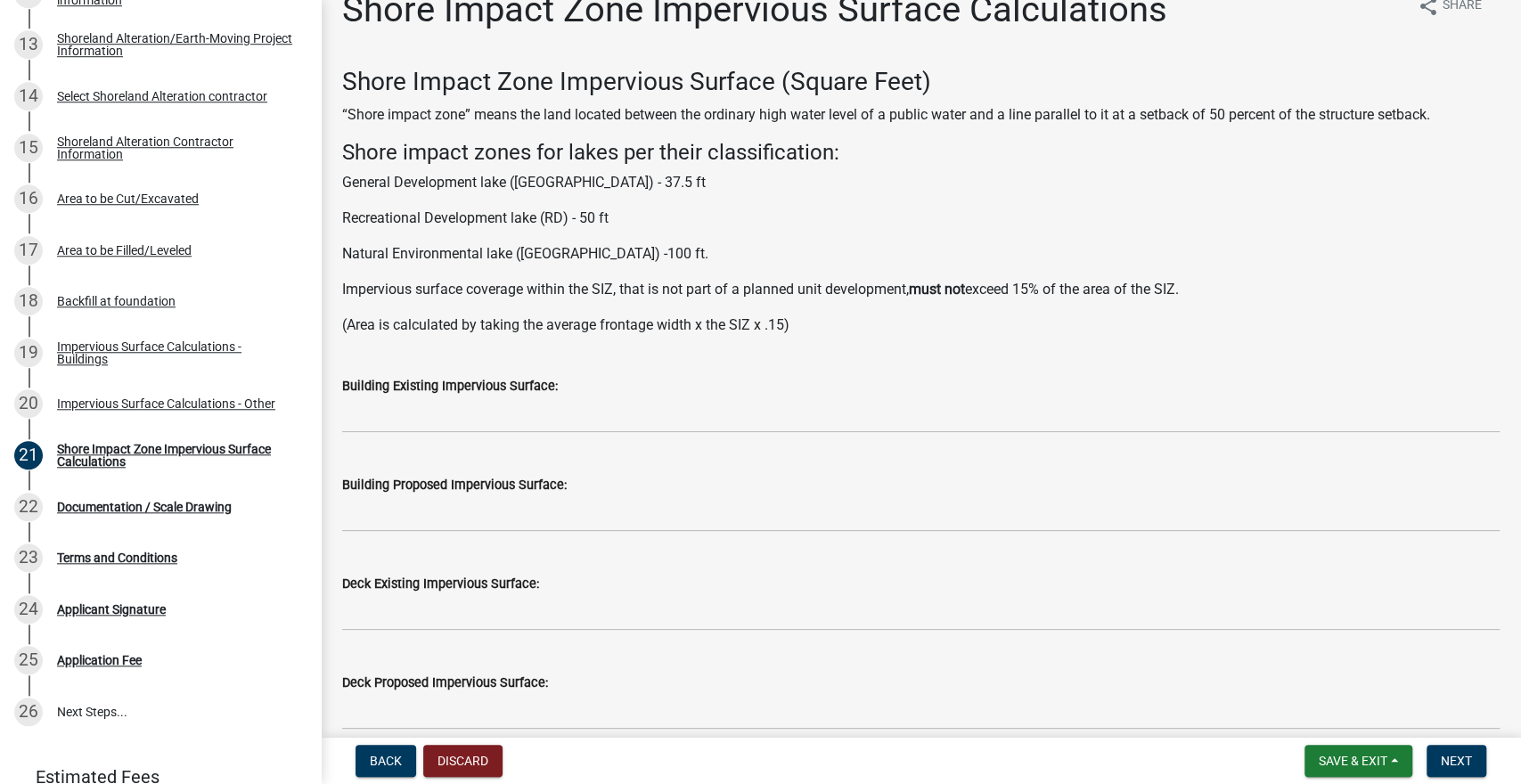
scroll to position [0, 0]
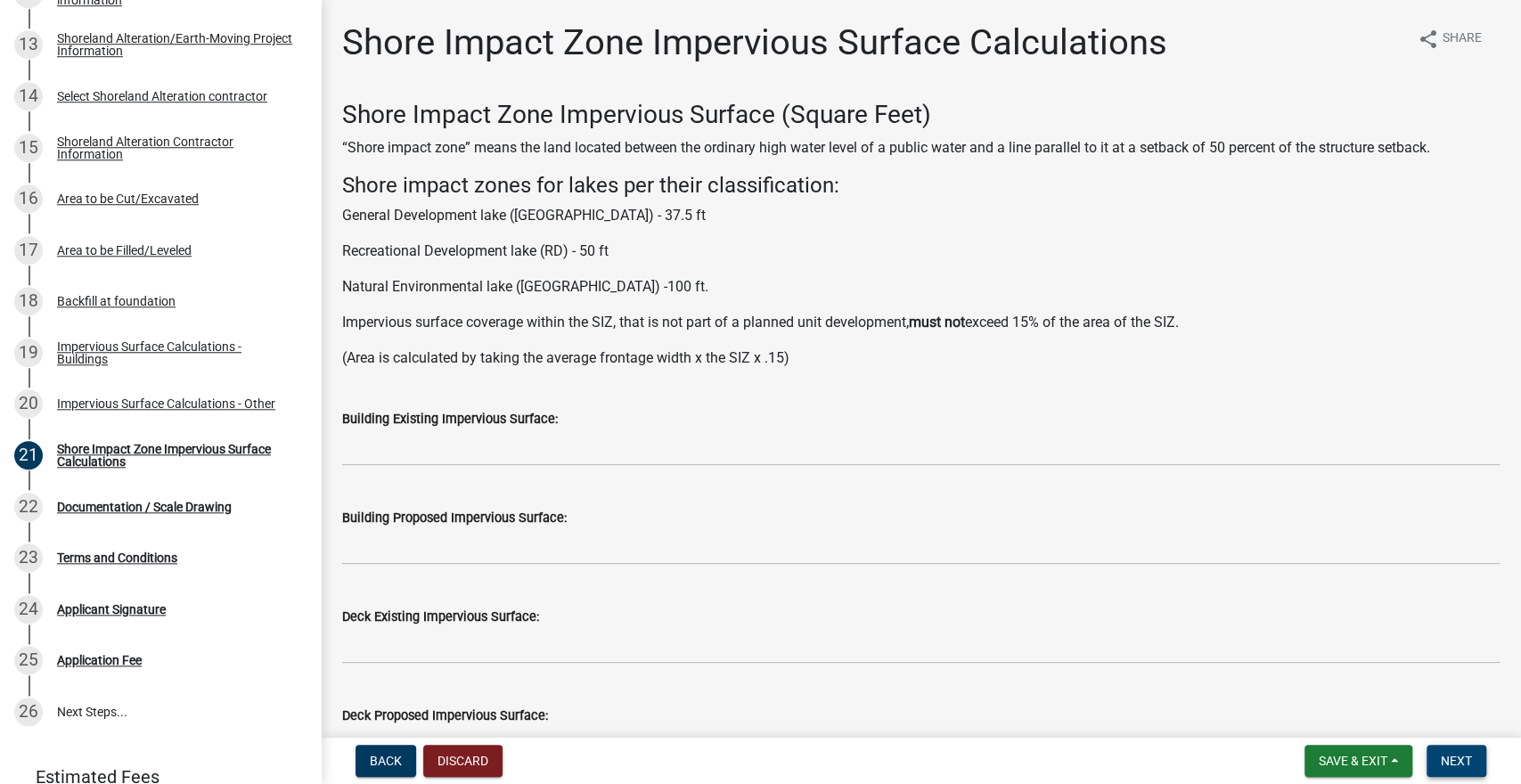
click at [1461, 763] on span "Next" at bounding box center [1456, 760] width 31 height 14
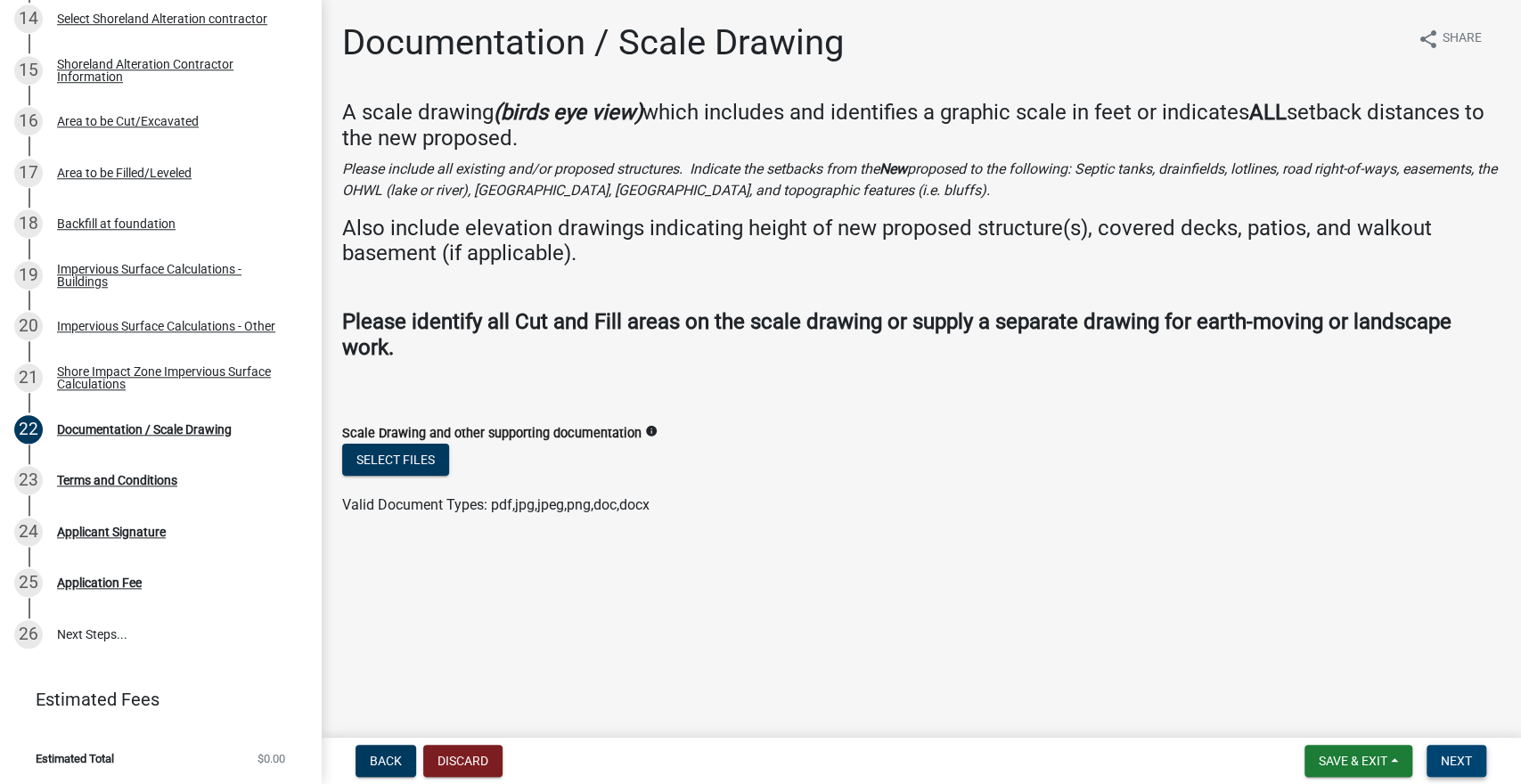
scroll to position [1006, 0]
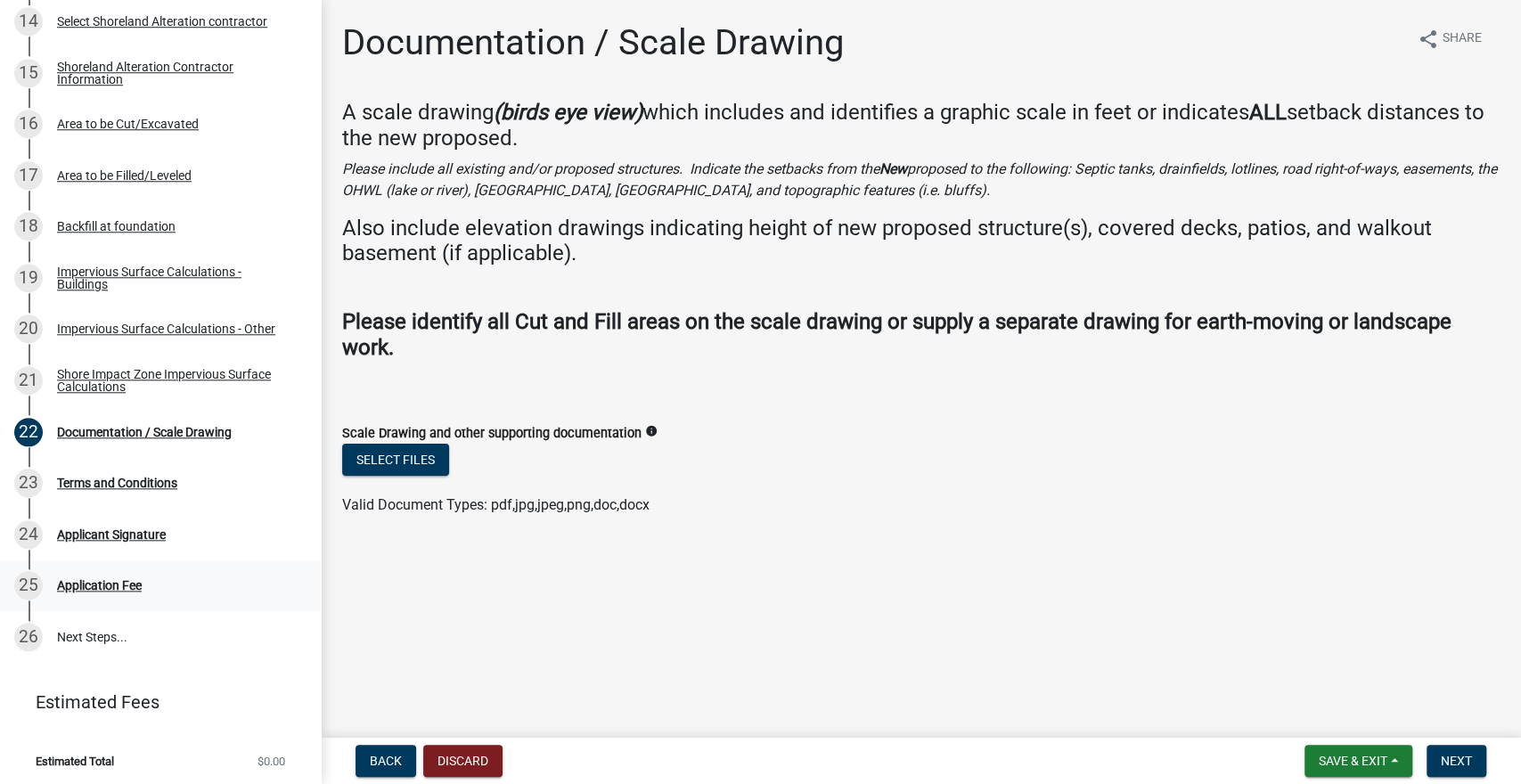
click at [0, 592] on link "25 Application Fee" at bounding box center [160, 586] width 321 height 52
click at [0, 584] on link "25 Application Fee" at bounding box center [160, 586] width 321 height 52
click at [0, 572] on link "25 Application Fee" at bounding box center [160, 586] width 321 height 52
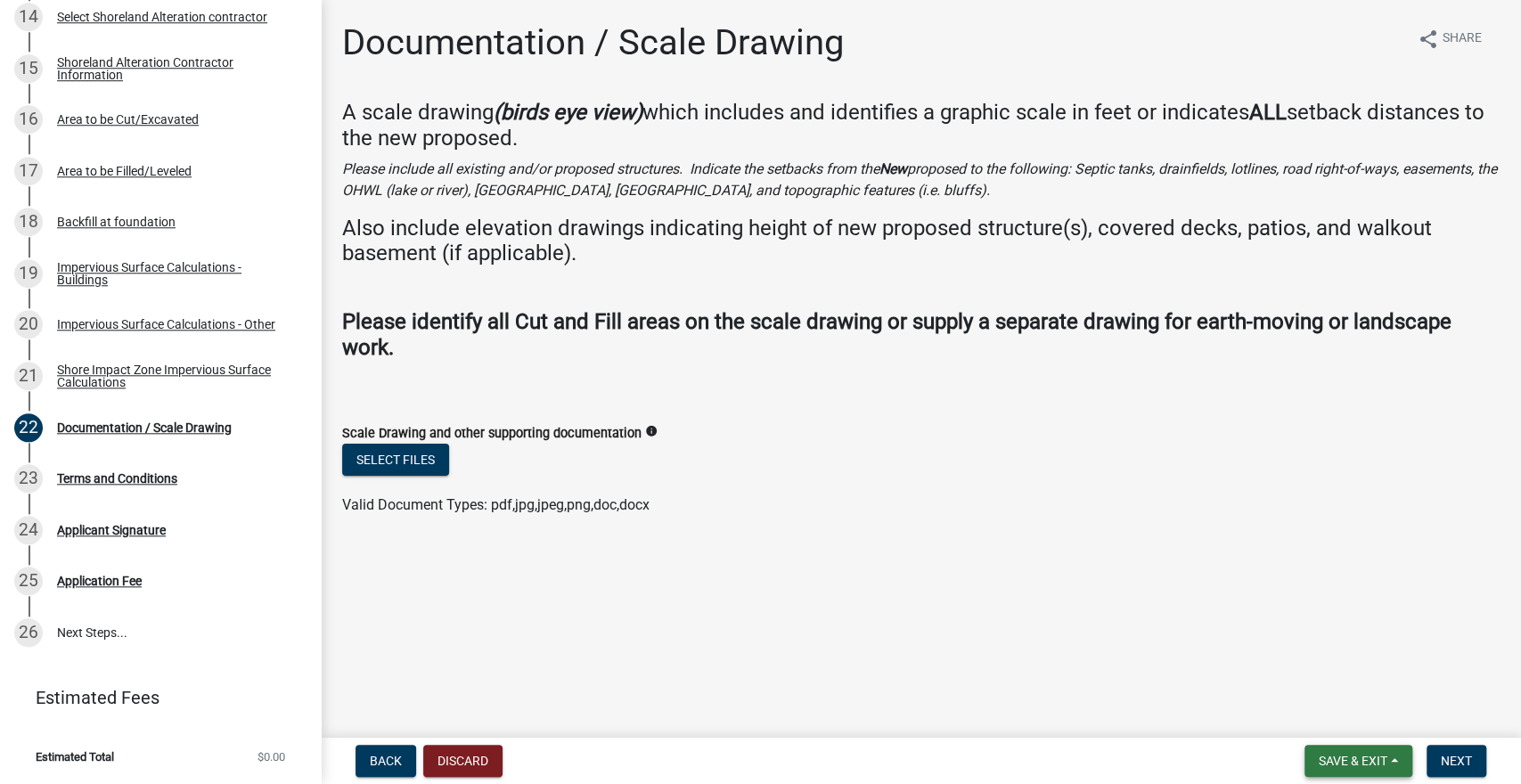
click at [1344, 760] on span "Save & Exit" at bounding box center [1353, 760] width 69 height 14
click at [1343, 713] on button "Save & Exit" at bounding box center [1341, 715] width 143 height 43
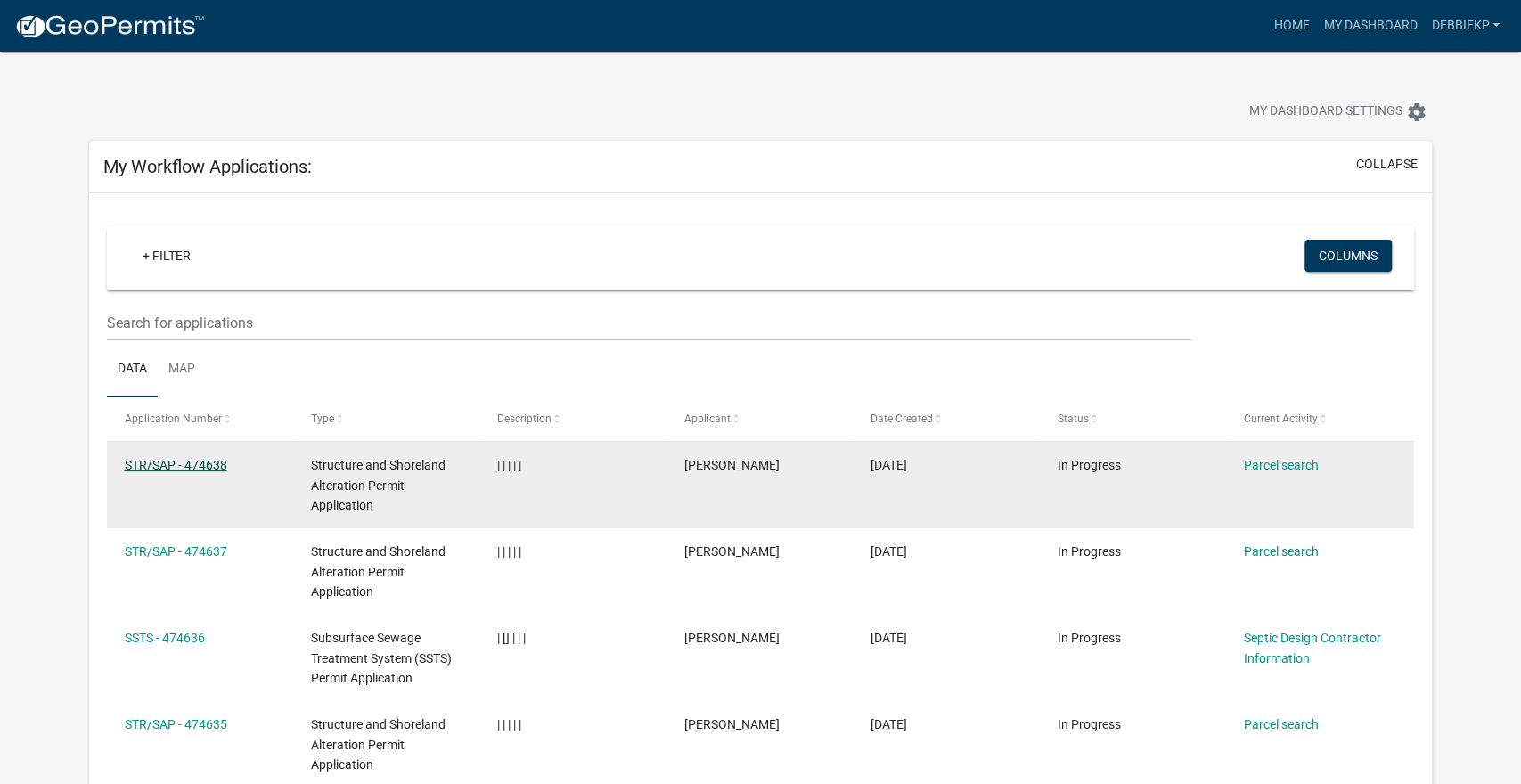
click at [218, 464] on link "STR/SAP - 474638" at bounding box center [176, 464] width 102 height 14
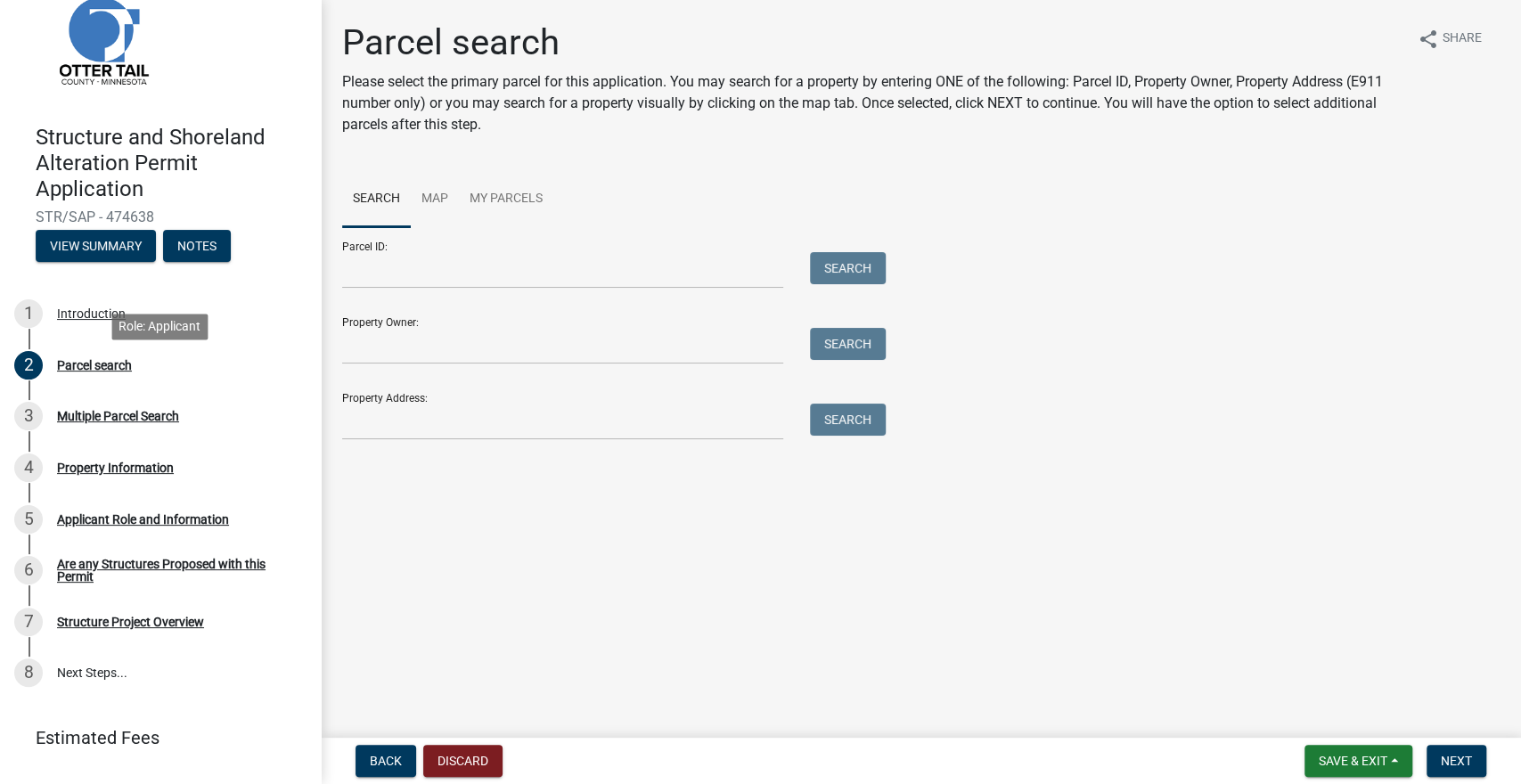
scroll to position [86, 0]
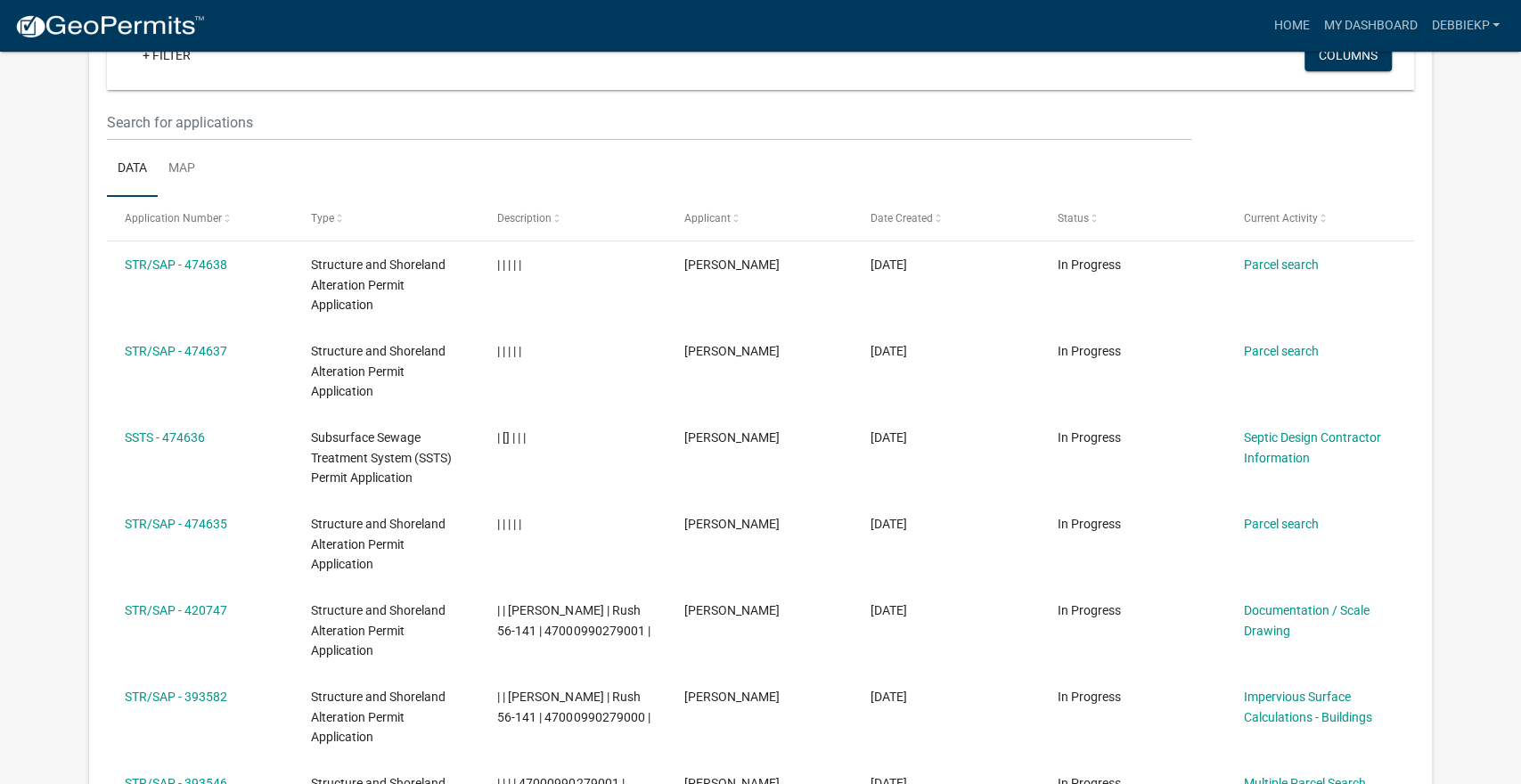
scroll to position [212, 0]
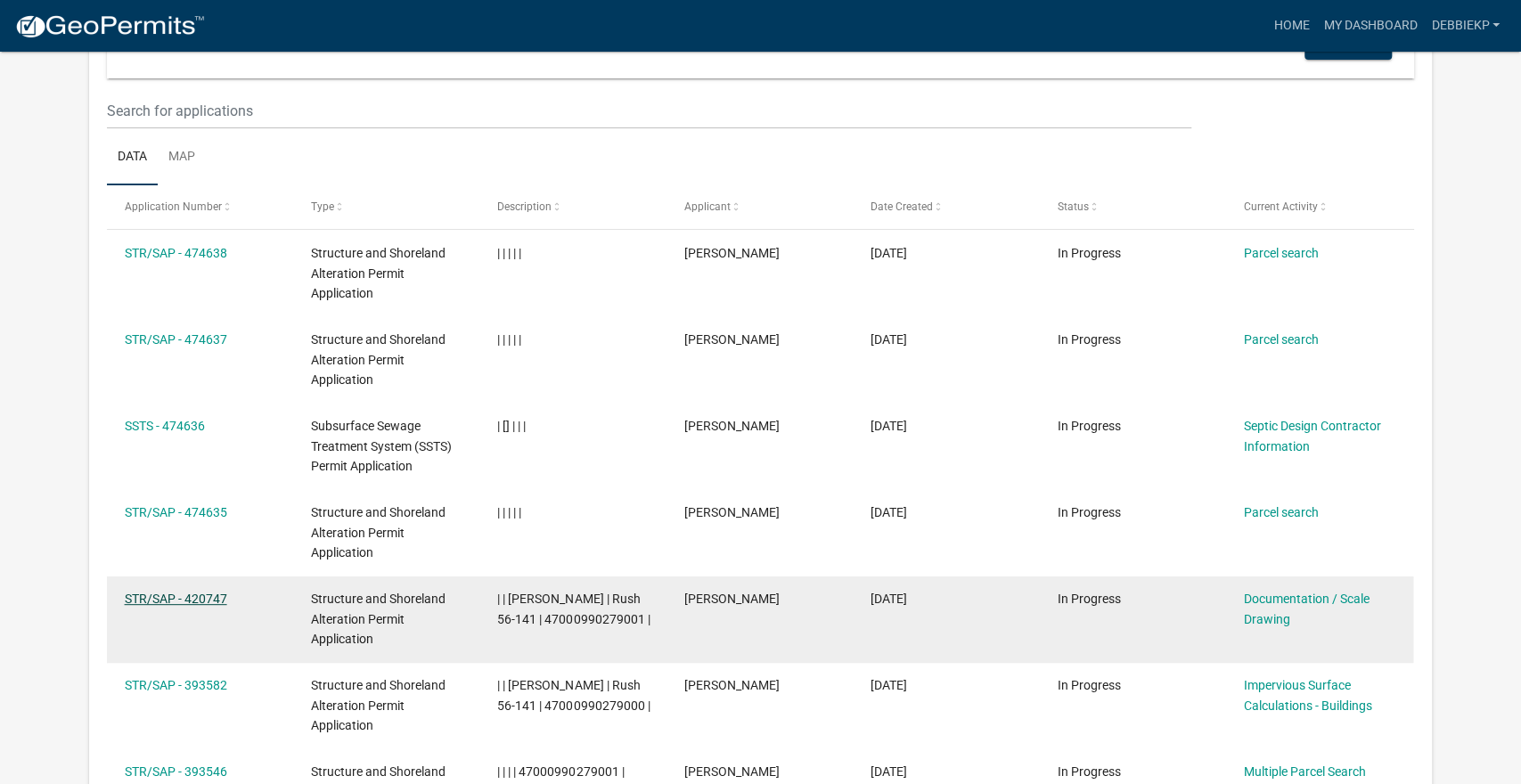
click at [192, 602] on link "STR/SAP - 420747" at bounding box center [176, 599] width 102 height 14
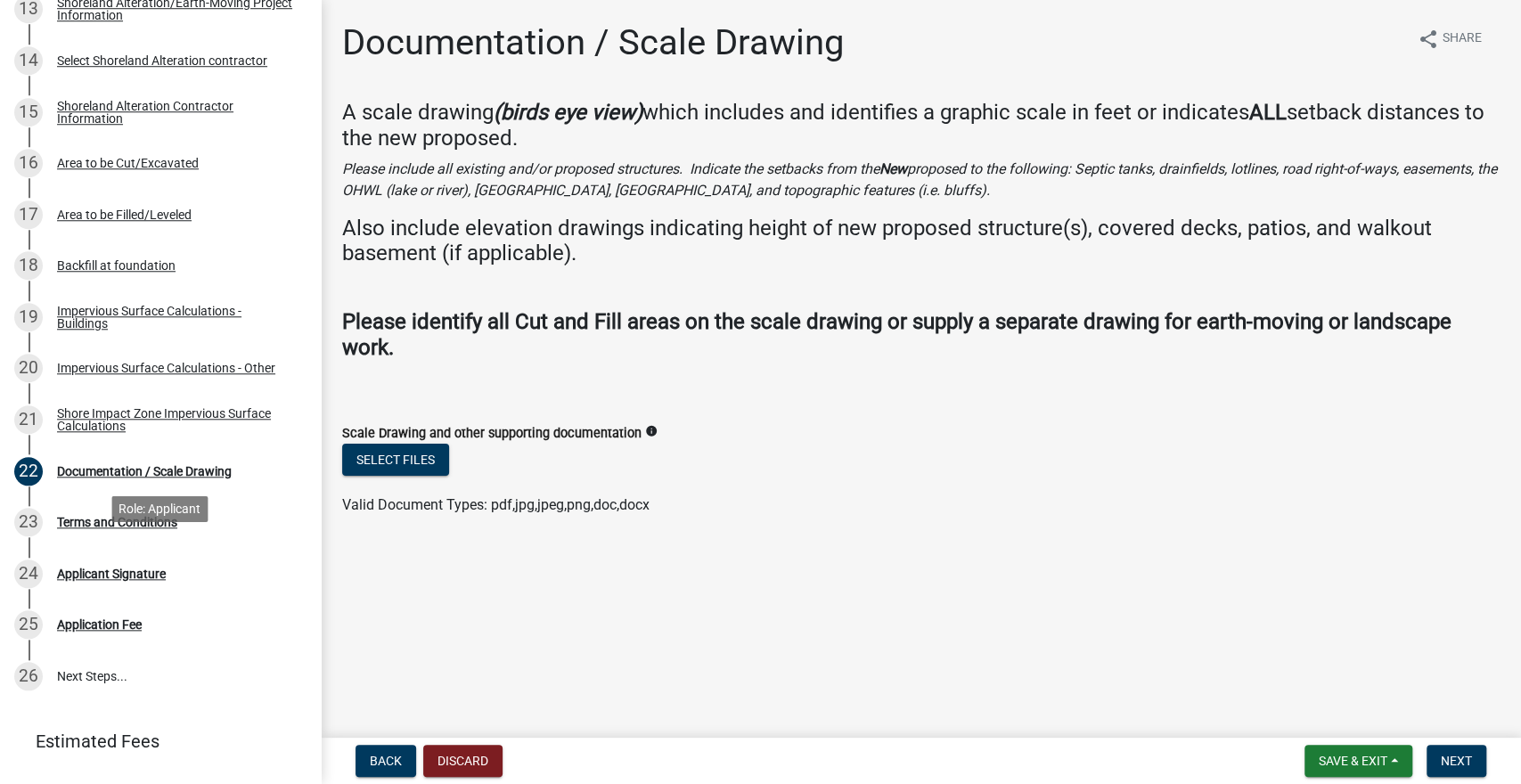
scroll to position [1011, 0]
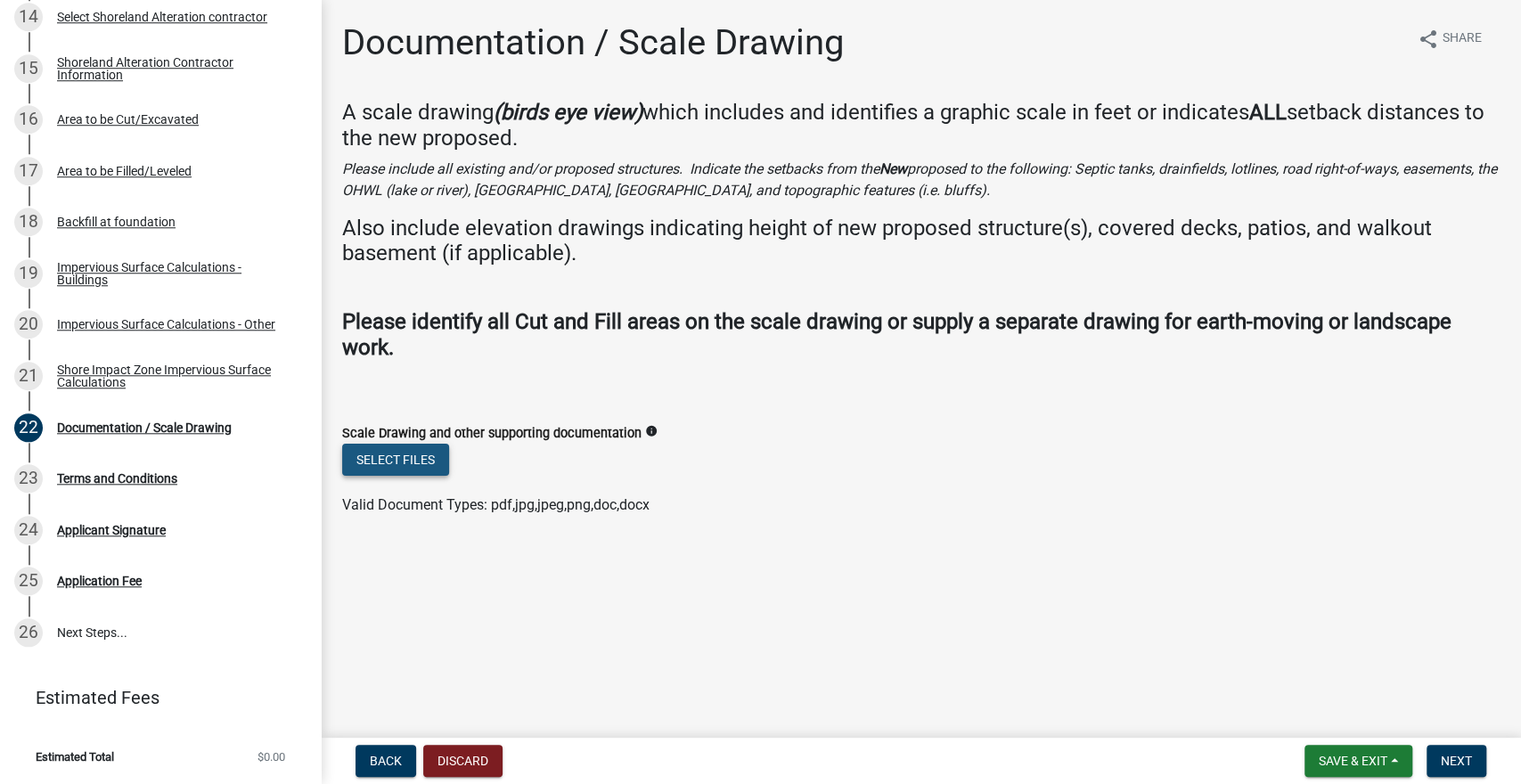
click at [400, 455] on button "Select files" at bounding box center [396, 460] width 107 height 32
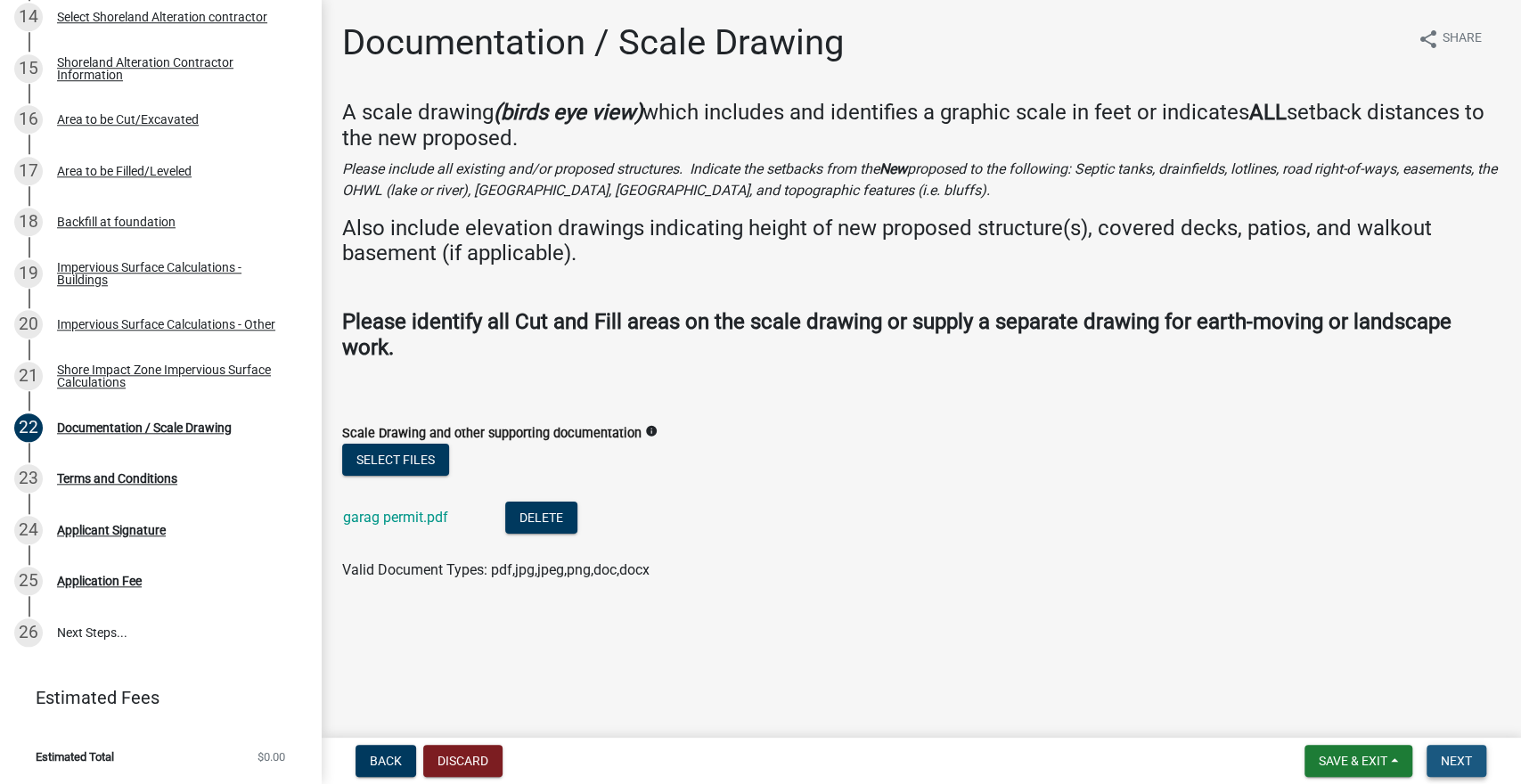
click at [1462, 757] on span "Next" at bounding box center [1456, 760] width 31 height 14
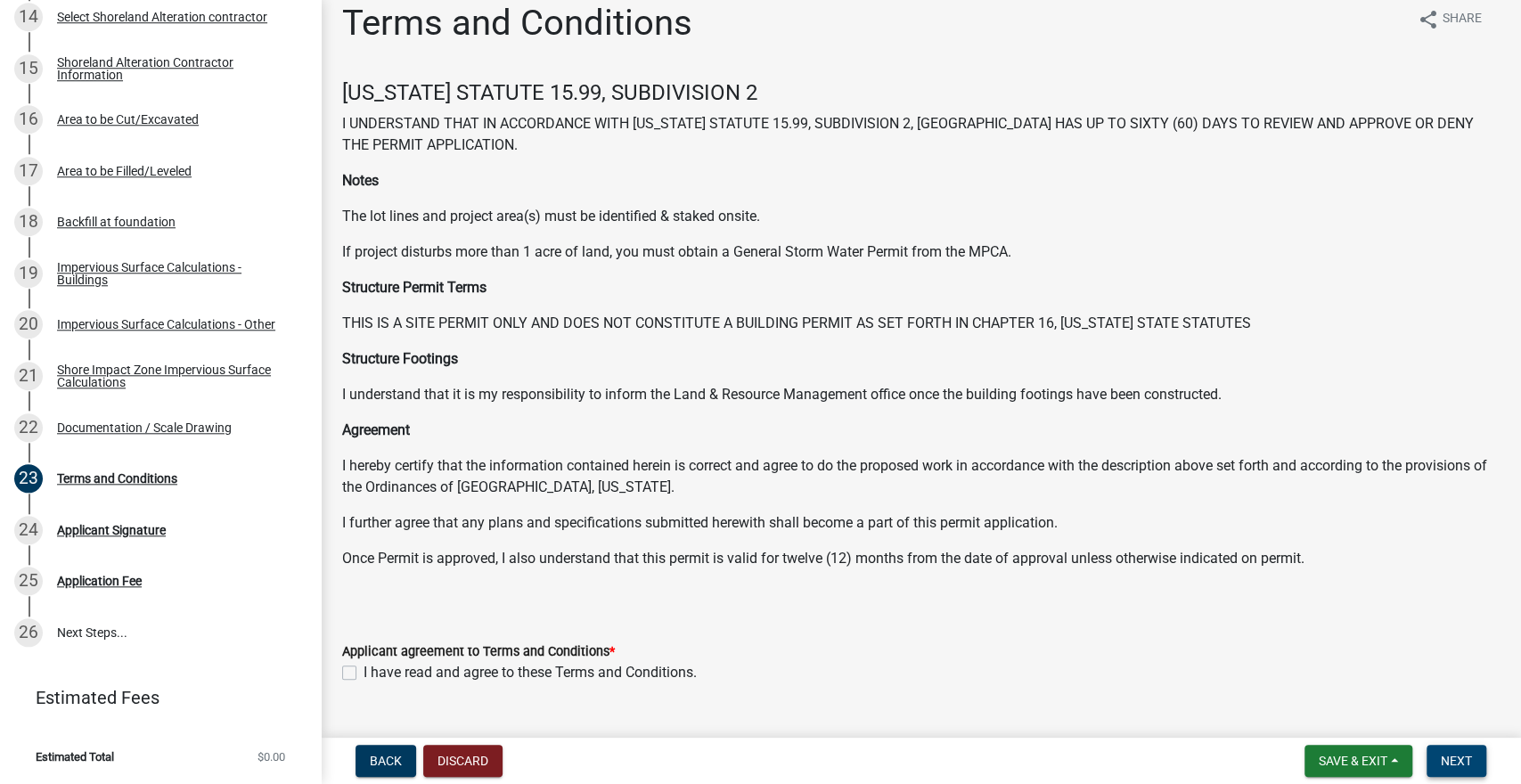
scroll to position [57, 0]
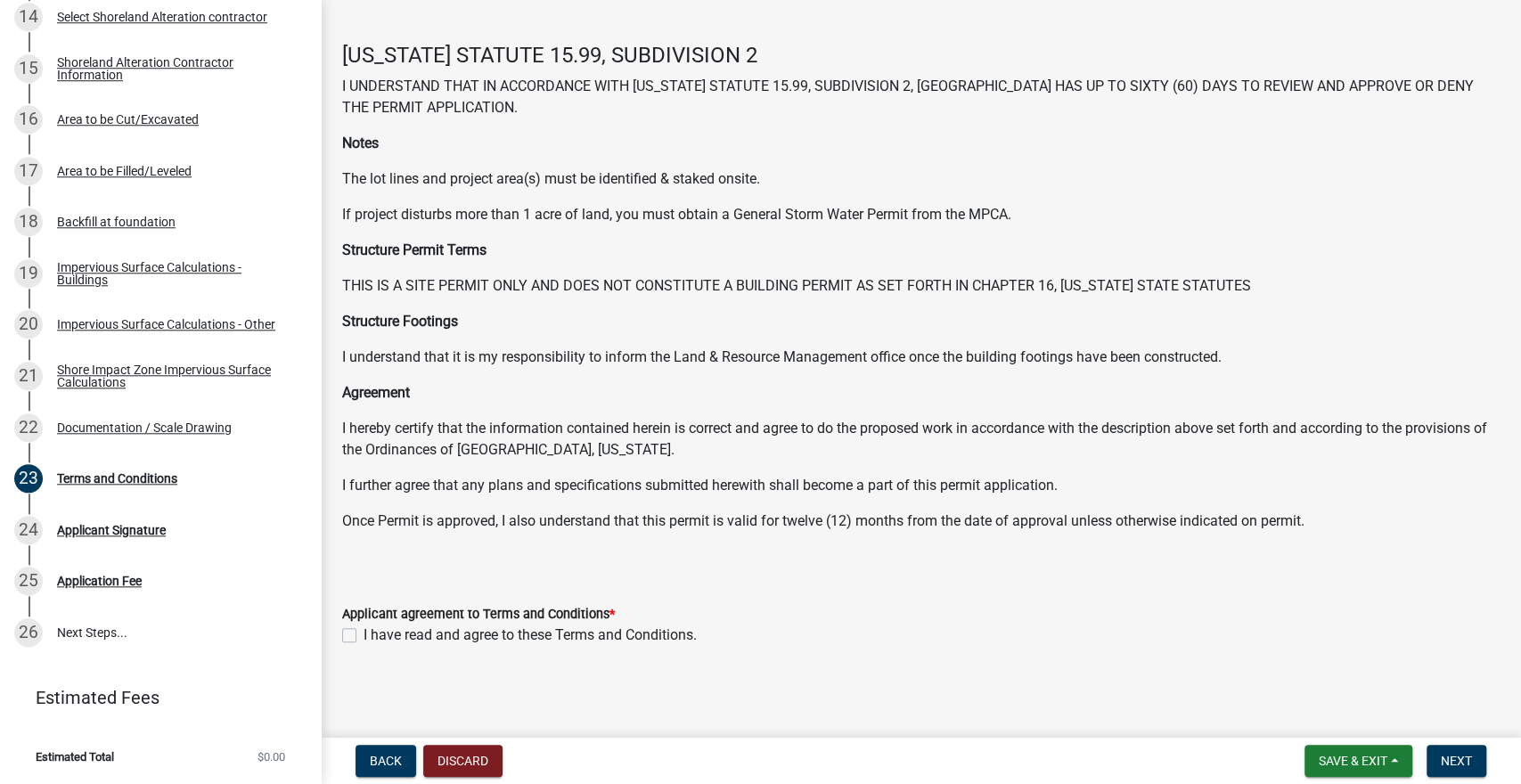
click at [364, 634] on label "I have read and agree to these Terms and Conditions." at bounding box center [530, 635] width 334 height 22
click at [364, 634] on input "I have read and agree to these Terms and Conditions." at bounding box center [369, 631] width 11 height 11
checkbox input "true"
click at [1456, 755] on span "Next" at bounding box center [1456, 760] width 31 height 14
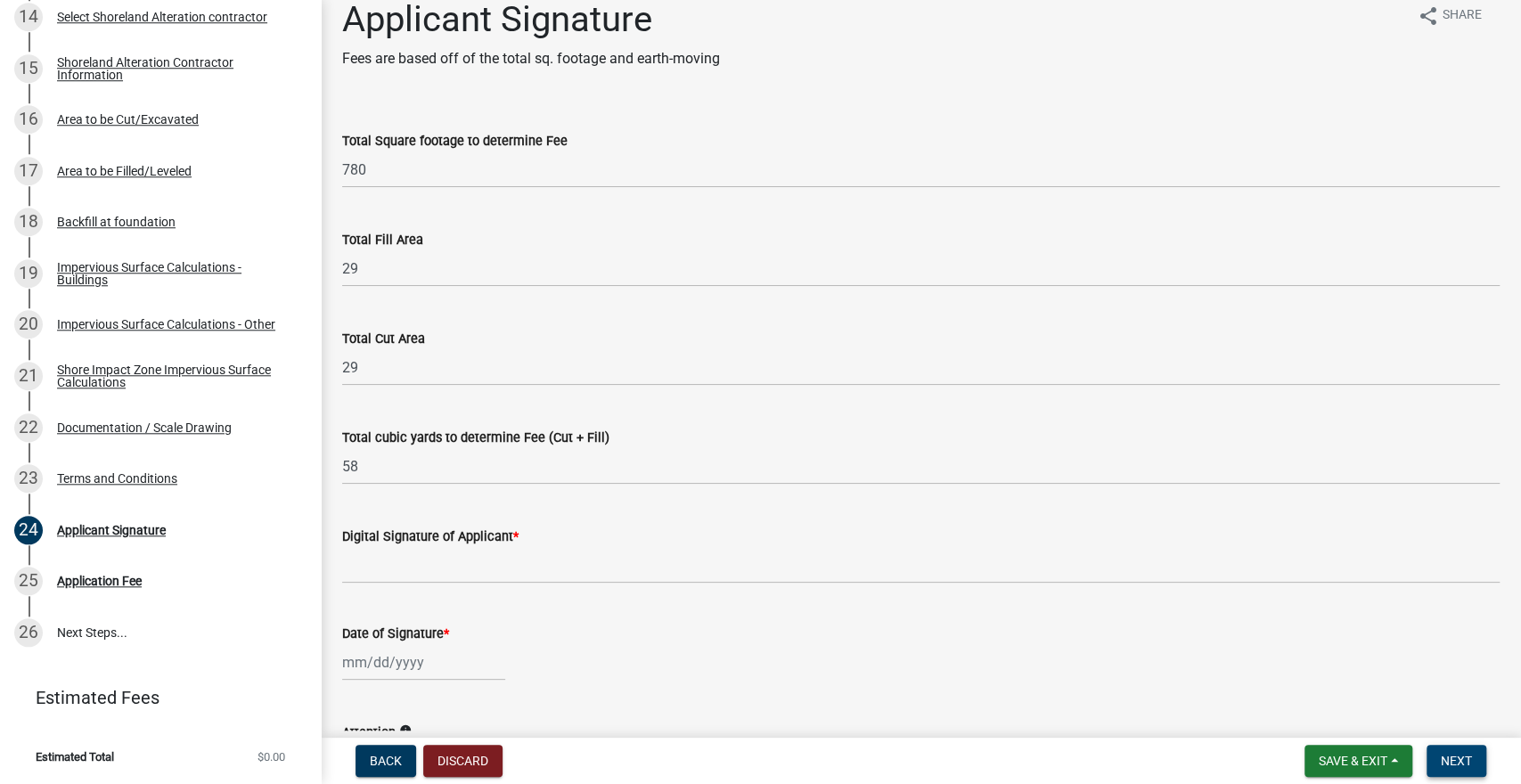
scroll to position [0, 0]
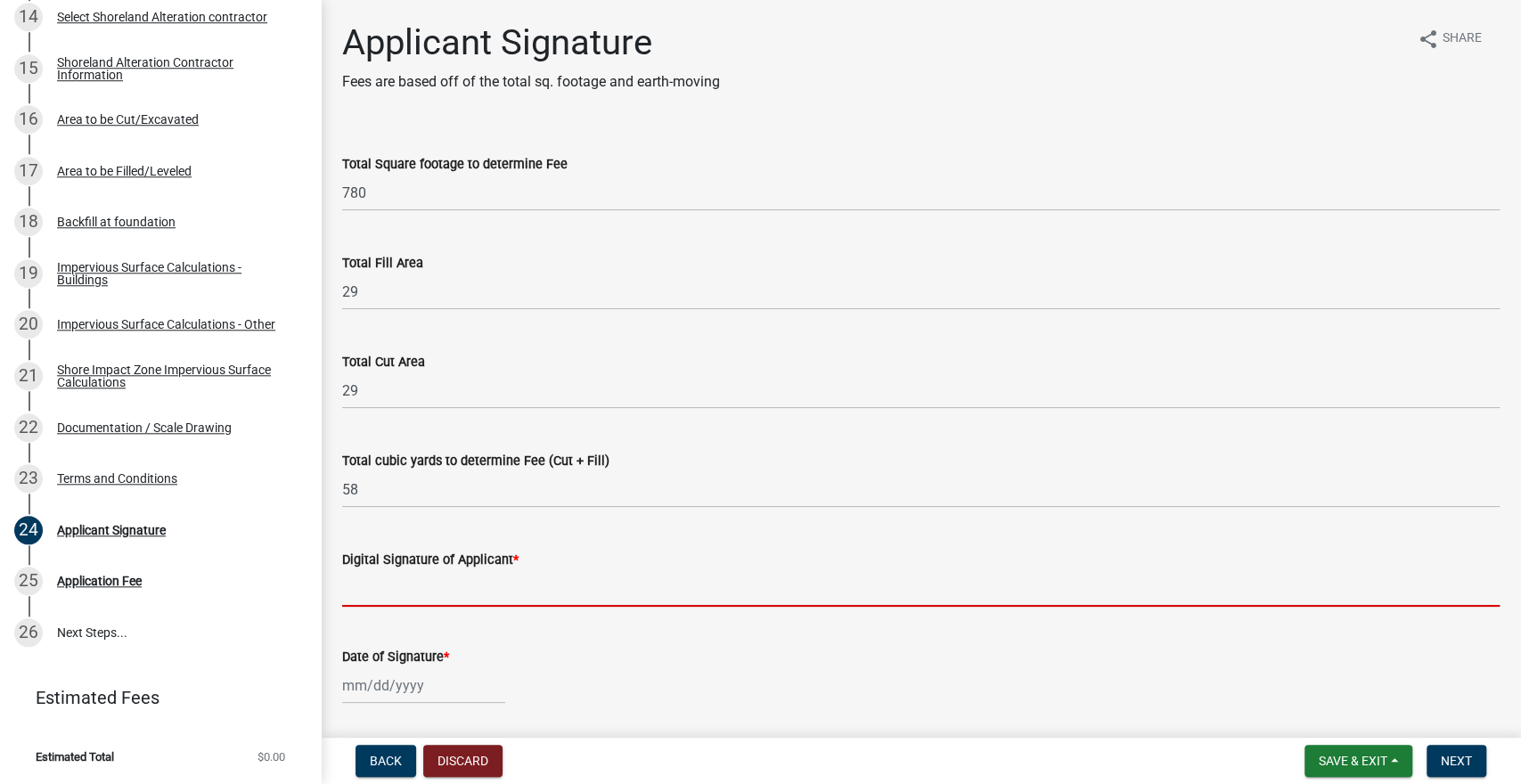
click at [416, 592] on input "Digital Signature of Applicant *" at bounding box center [921, 588] width 1158 height 37
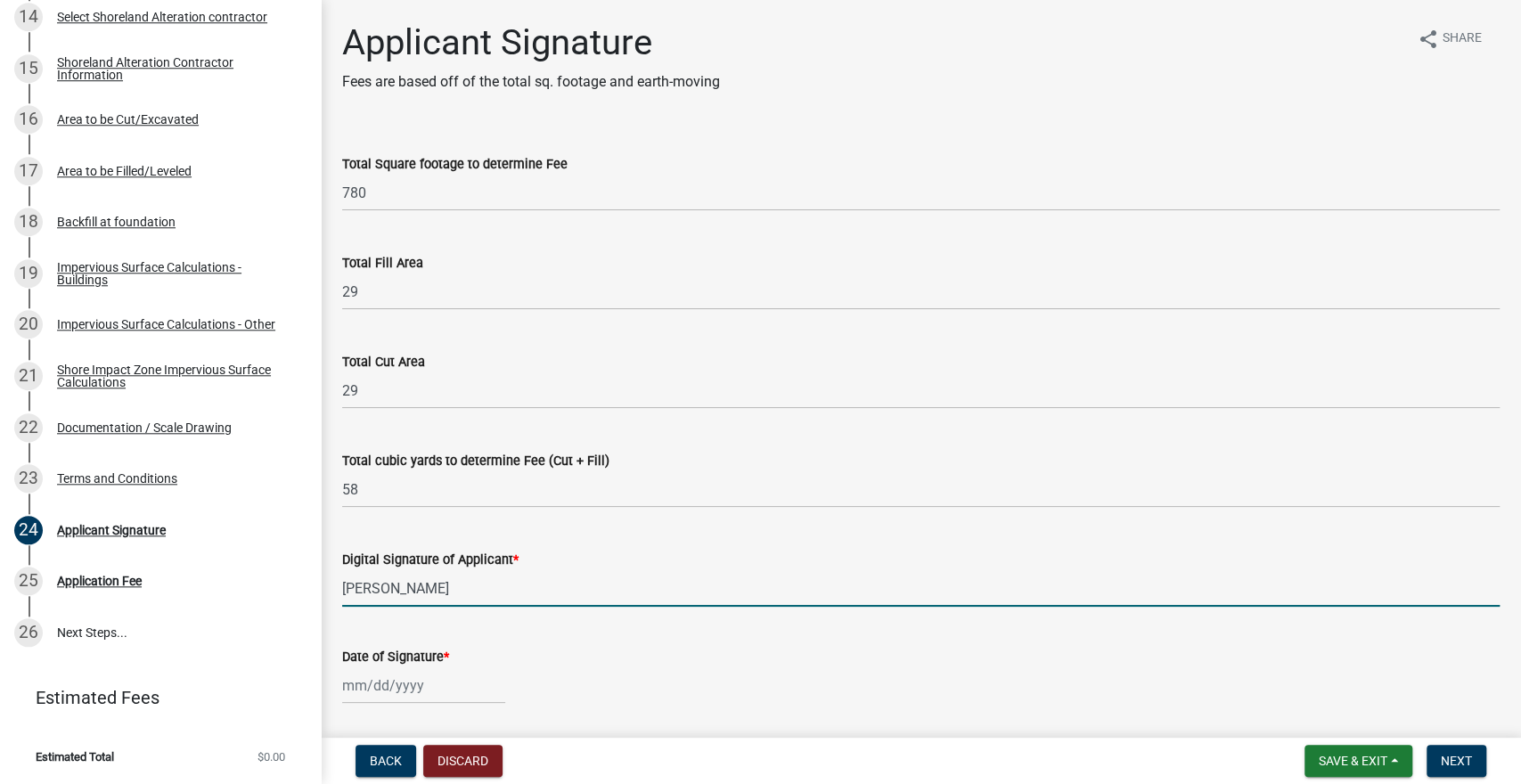
type input "[PERSON_NAME]"
select select "9"
select select "2025"
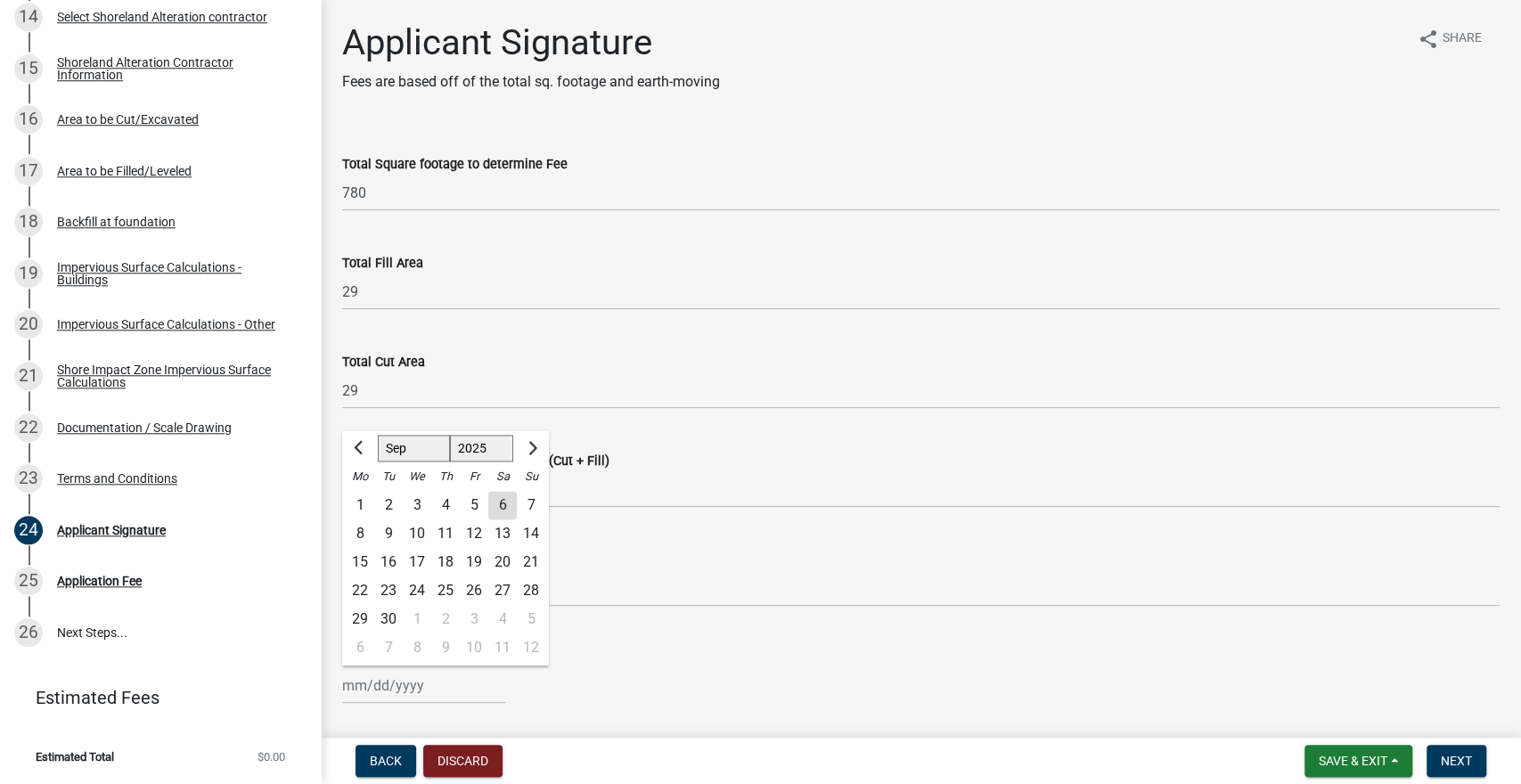
click at [430, 689] on input "Date of Signature *" at bounding box center [423, 685] width 163 height 37
click at [509, 507] on div "6" at bounding box center [503, 505] width 28 height 28
type input "[DATE]"
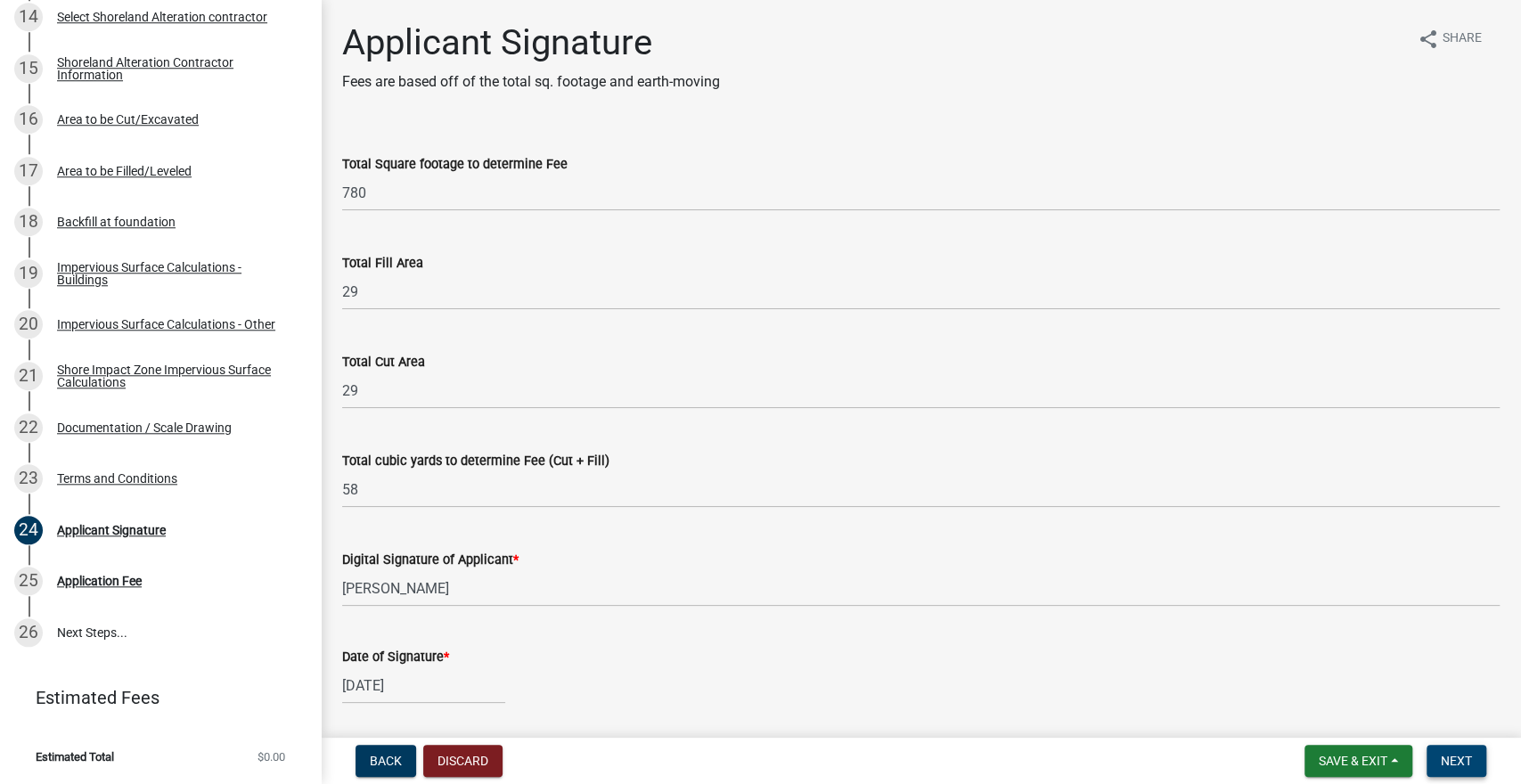
click at [1465, 773] on button "Next" at bounding box center [1457, 761] width 60 height 32
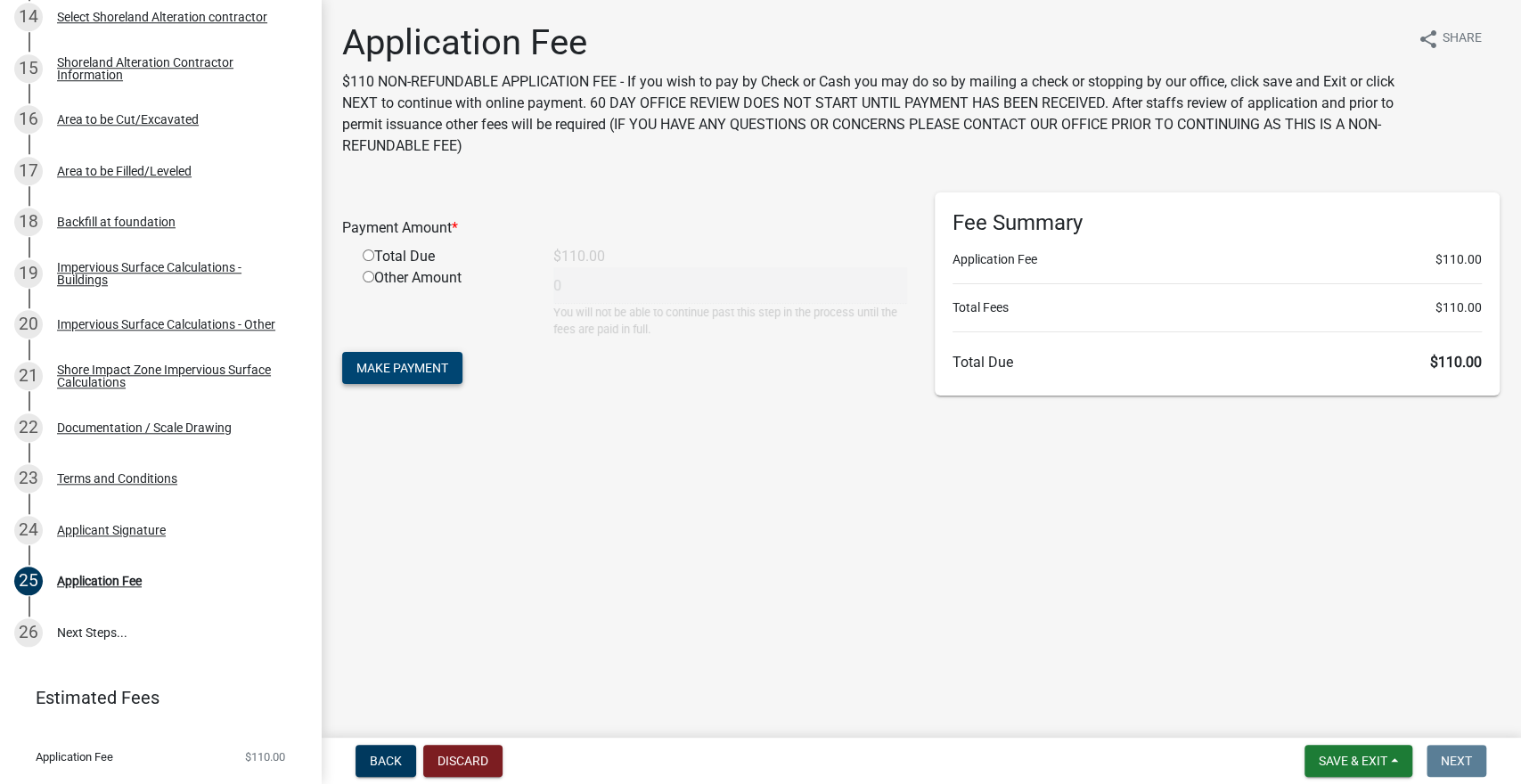
click at [389, 369] on span "Make Payment" at bounding box center [402, 368] width 92 height 14
click at [368, 275] on input "radio" at bounding box center [368, 276] width 11 height 11
radio input "true"
type input "110"
click at [397, 367] on span "Make Payment" at bounding box center [402, 368] width 92 height 14
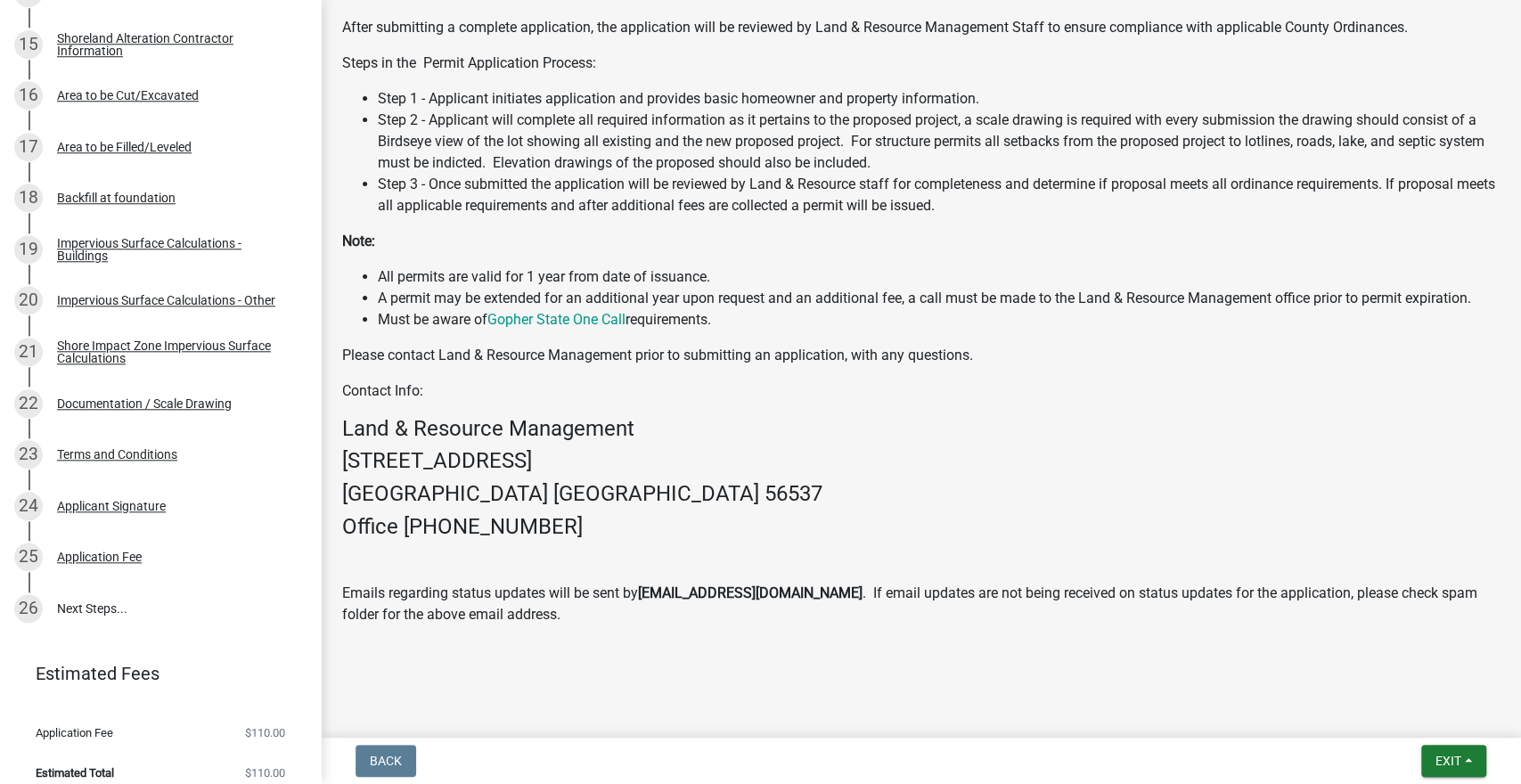
scroll to position [1051, 0]
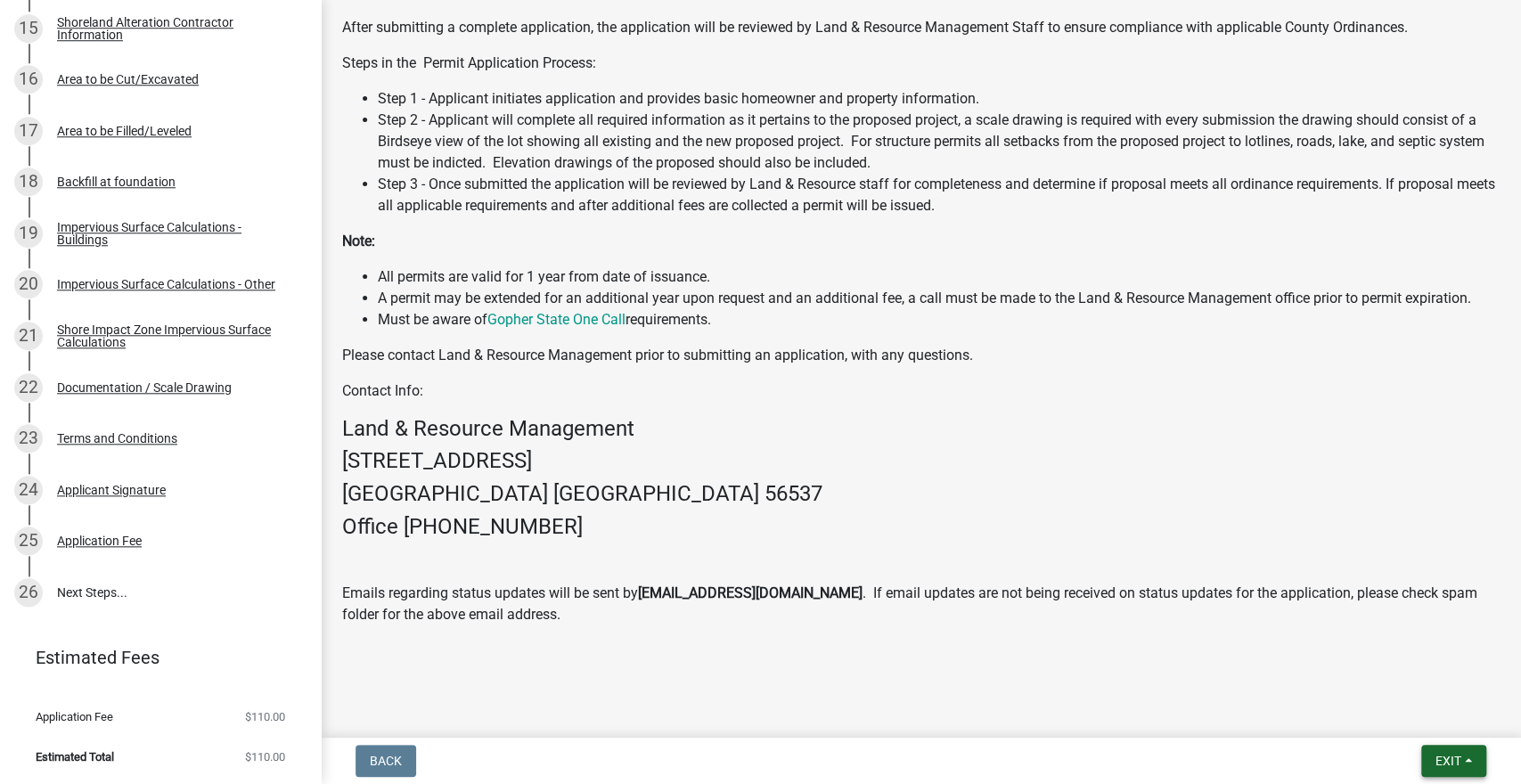
click at [1455, 767] on span "Exit" at bounding box center [1448, 760] width 25 height 14
click at [1408, 720] on button "Save & Exit" at bounding box center [1416, 715] width 143 height 43
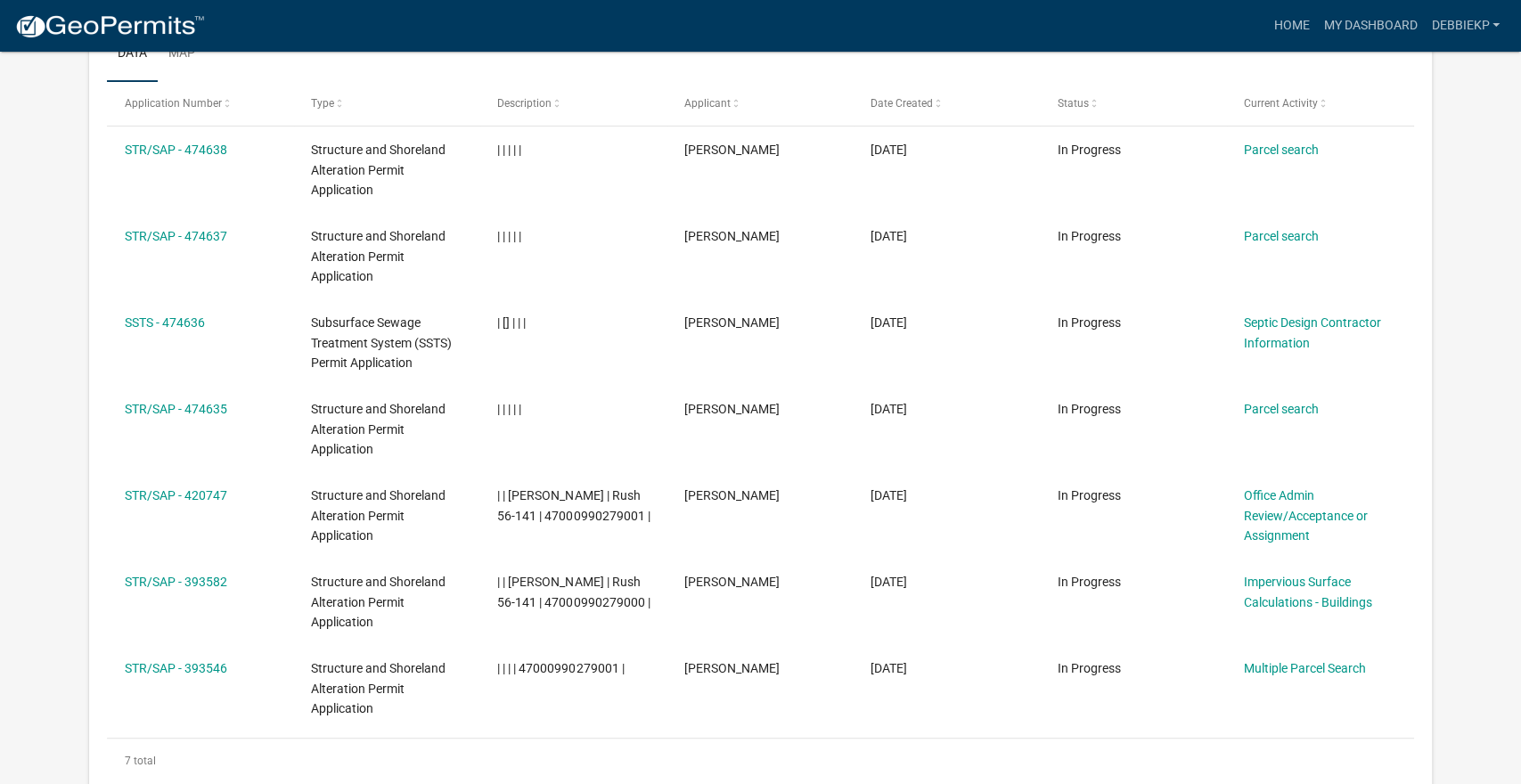
scroll to position [335, 0]
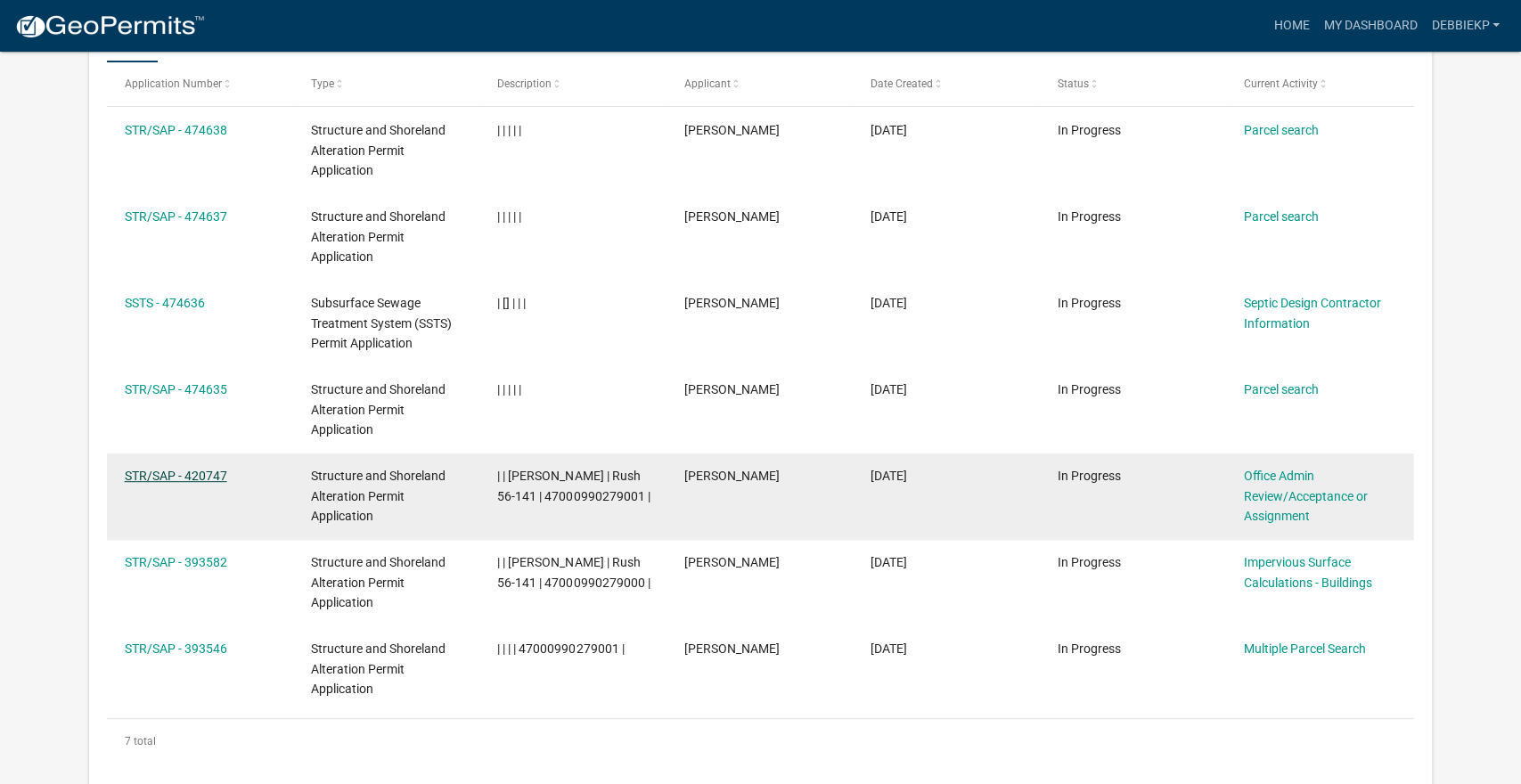
click at [214, 480] on link "STR/SAP - 420747" at bounding box center [176, 476] width 102 height 14
